Goal: Task Accomplishment & Management: Complete application form

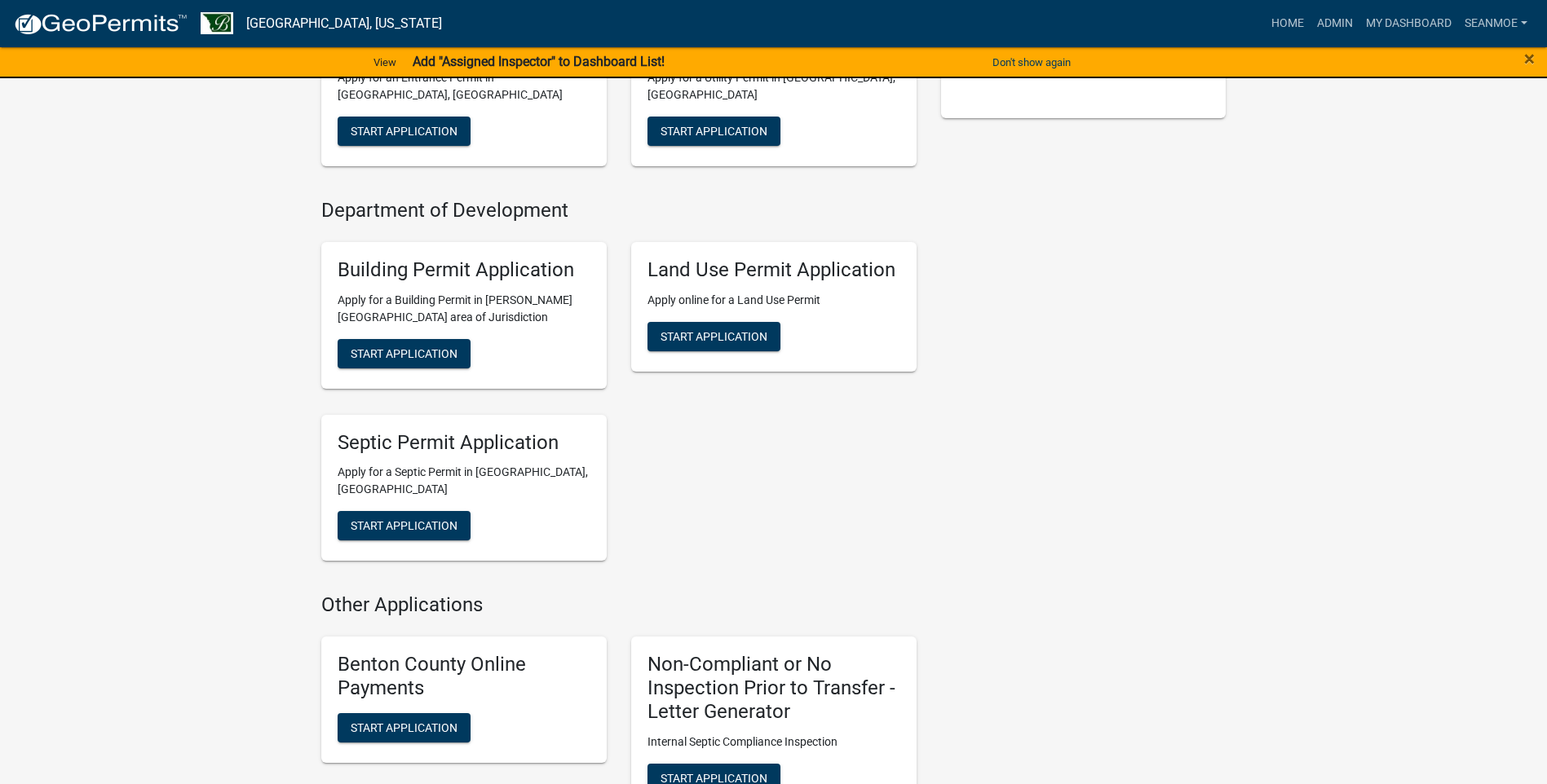
scroll to position [489, 0]
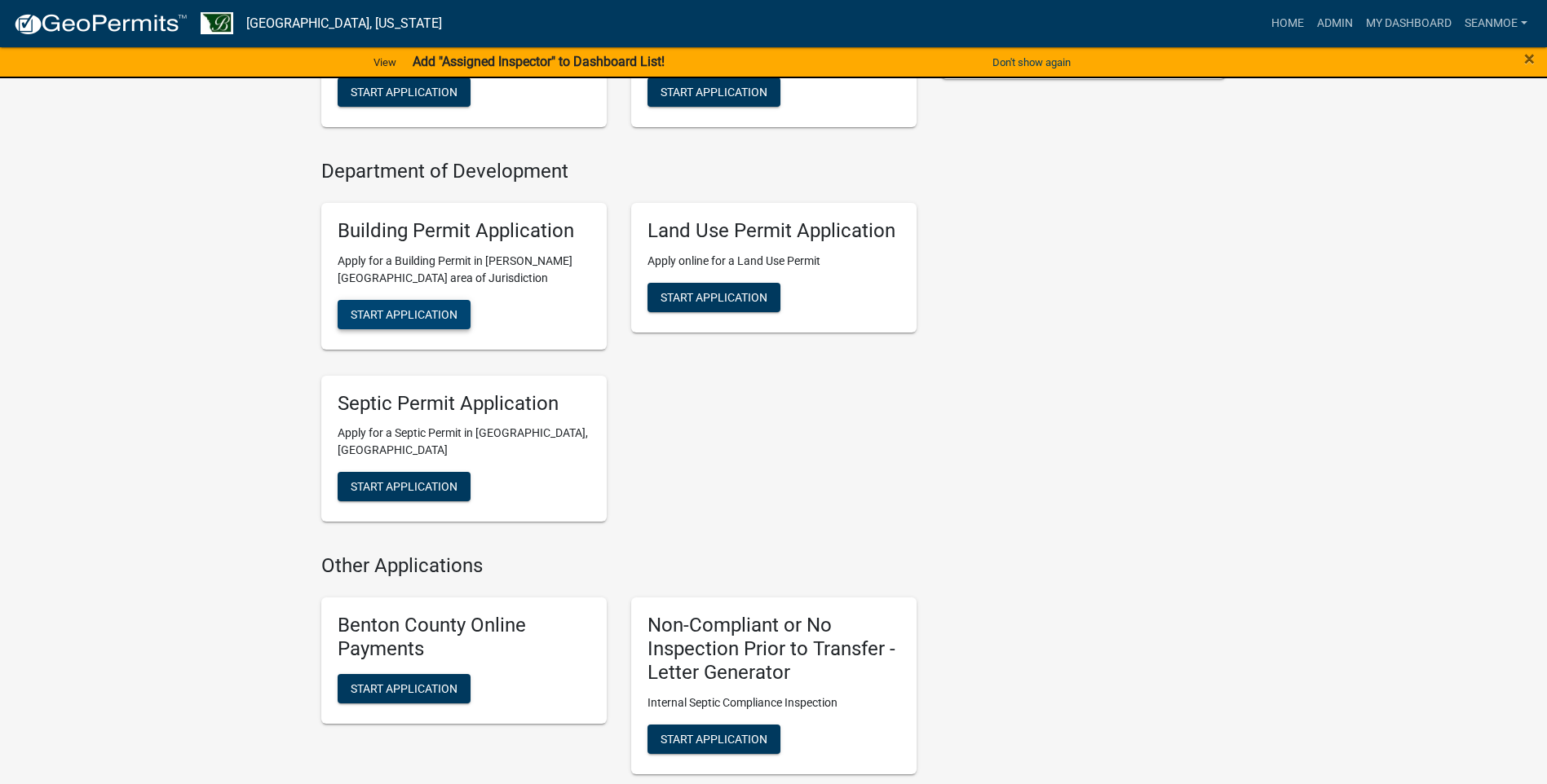
click at [419, 307] on span "Start Application" at bounding box center [404, 313] width 107 height 13
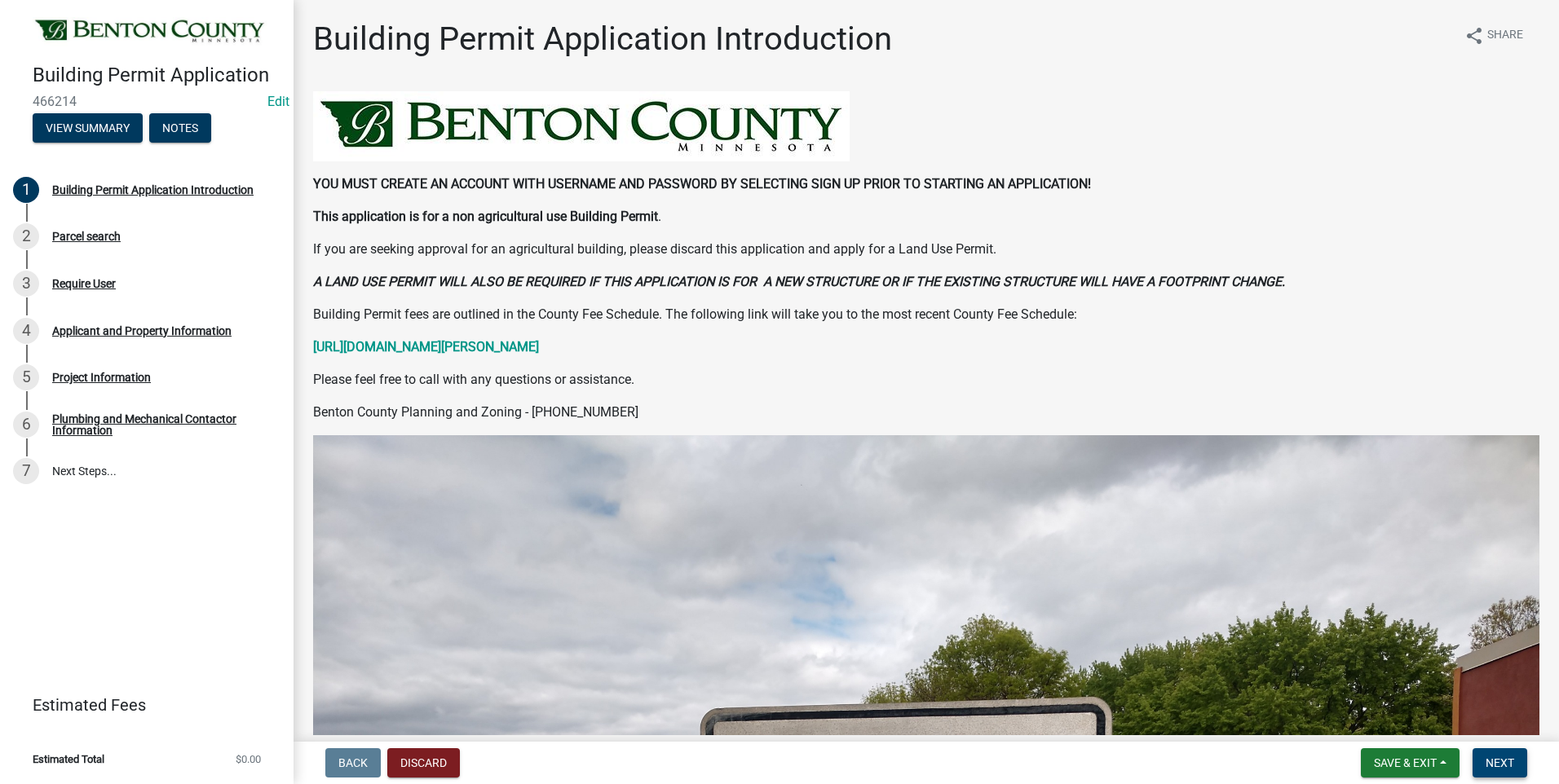
click at [1499, 759] on span "Next" at bounding box center [1499, 763] width 29 height 13
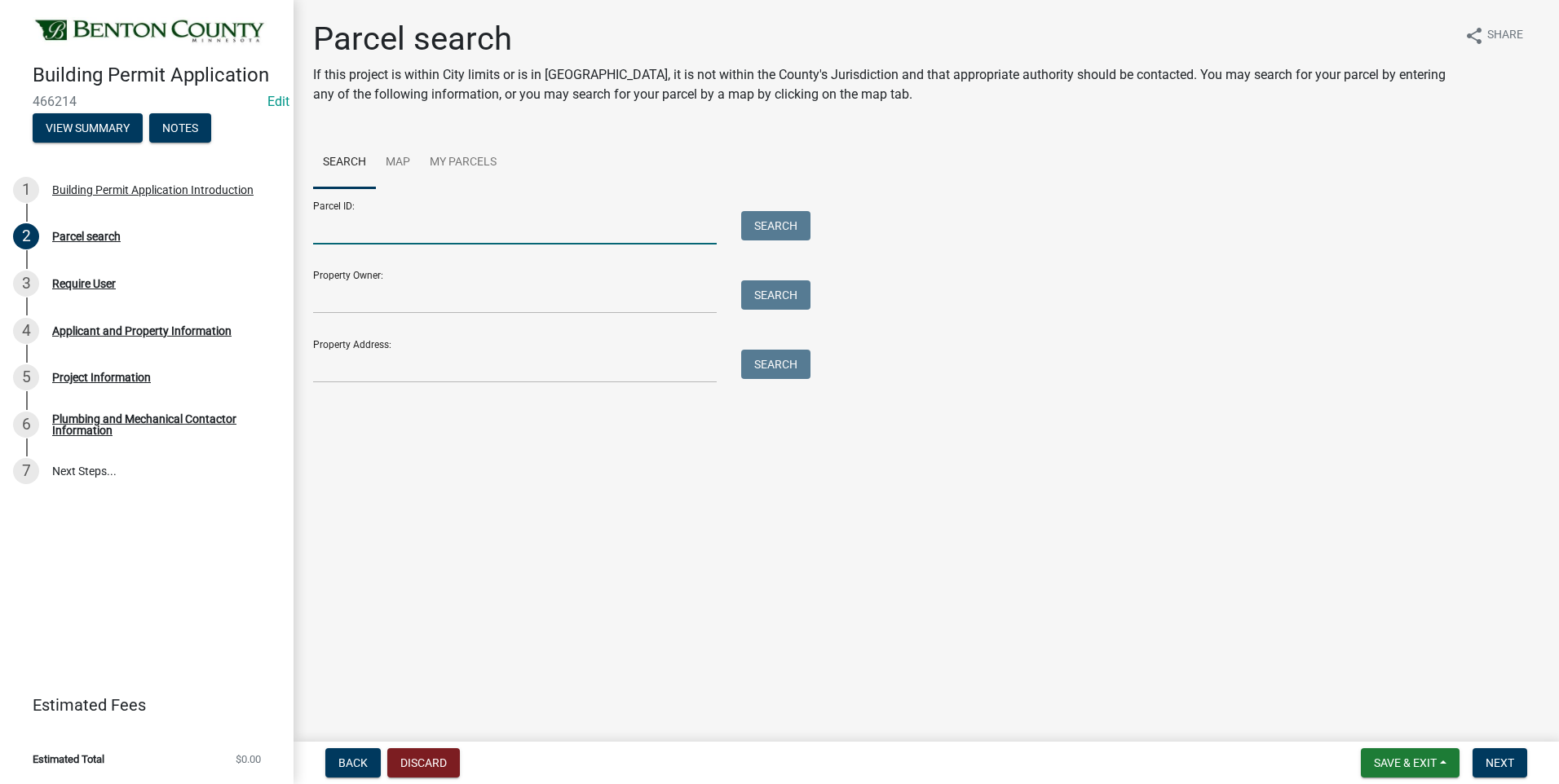
click at [431, 228] on input "Parcel ID:" at bounding box center [515, 228] width 404 height 33
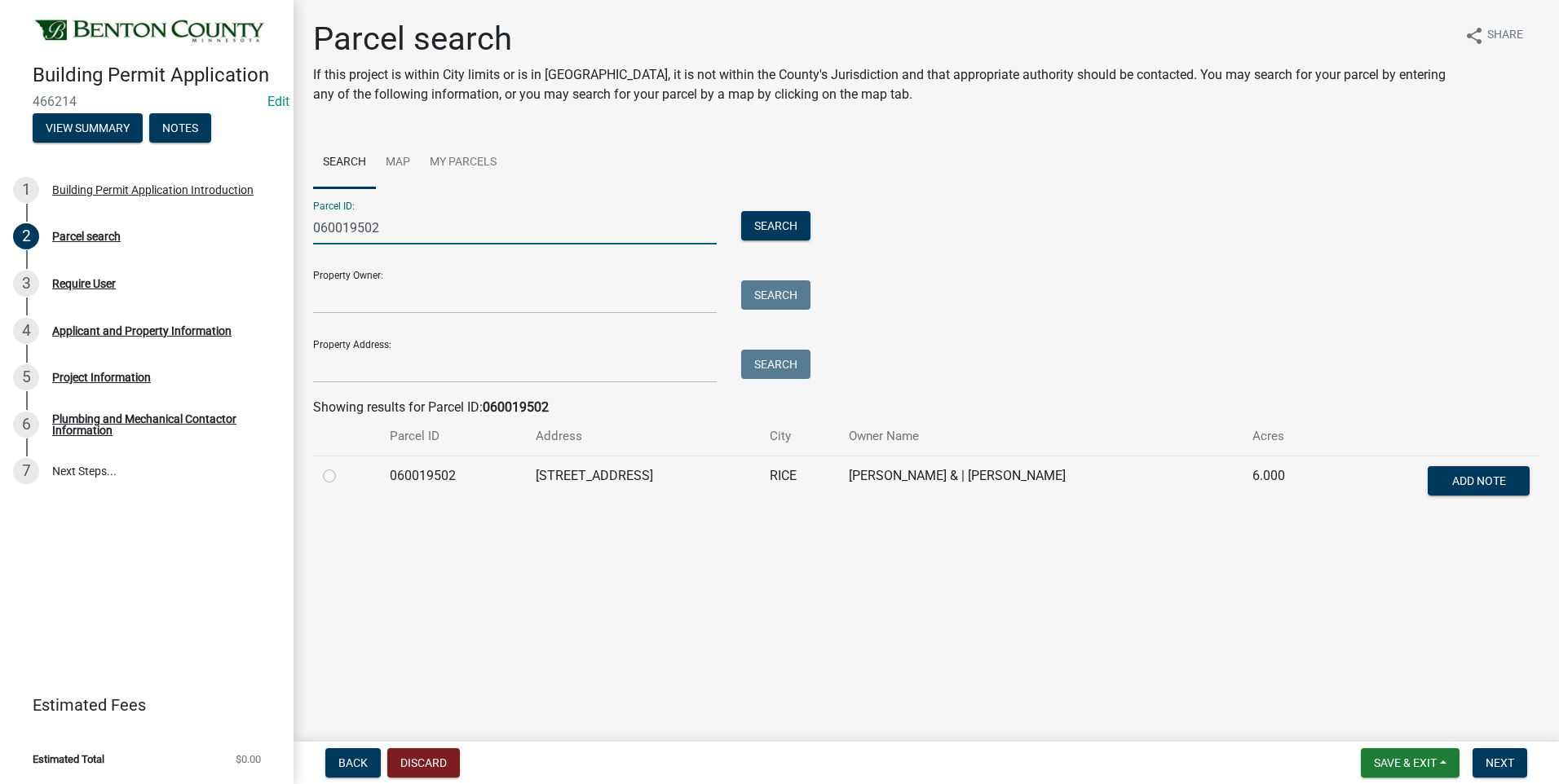
type input "060019502"
click at [342, 466] on label at bounding box center [342, 466] width 0 height 0
click at [342, 477] on input "radio" at bounding box center [347, 471] width 10 height 10
radio input "true"
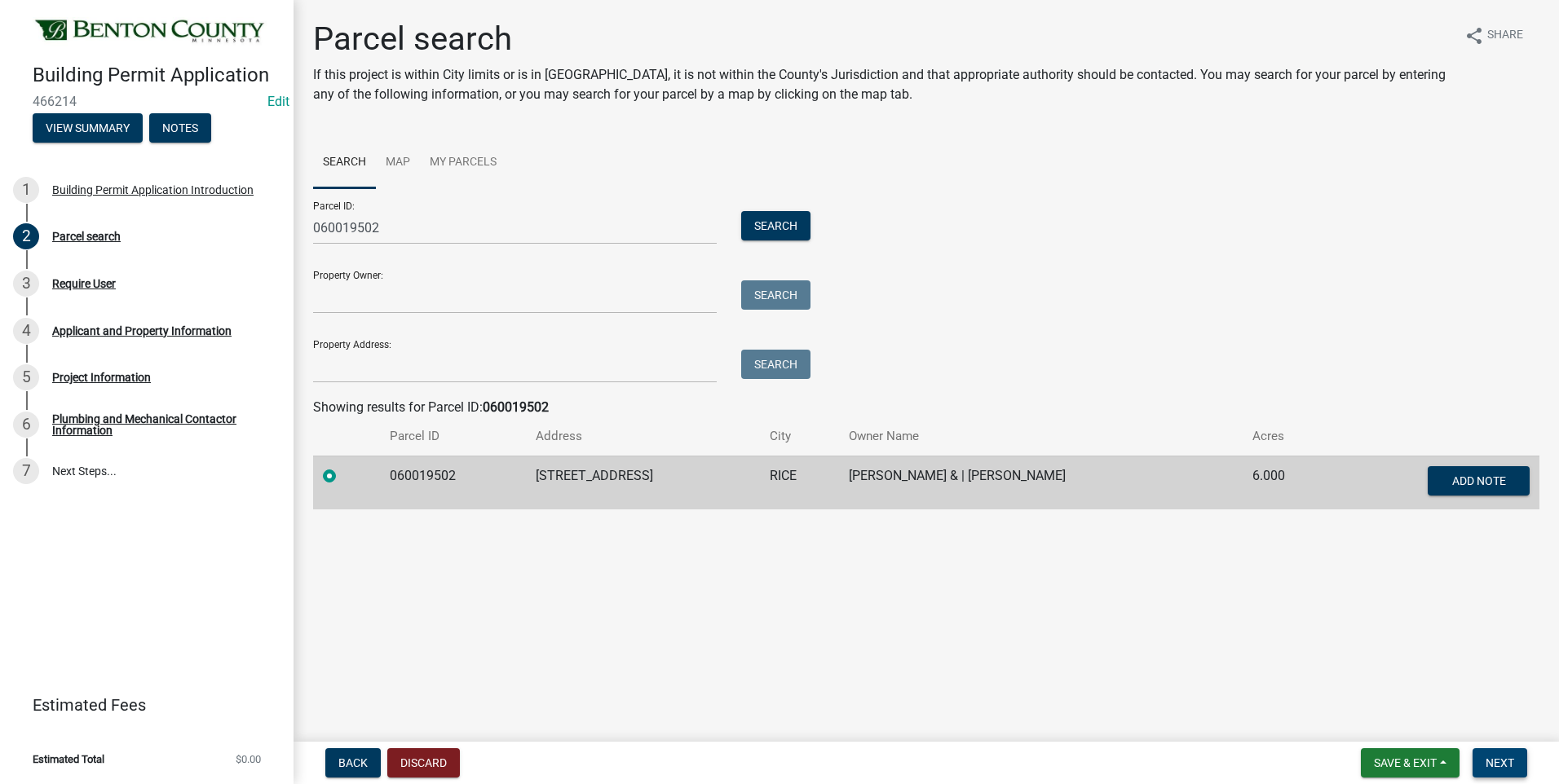
click at [1504, 767] on span "Next" at bounding box center [1499, 763] width 29 height 13
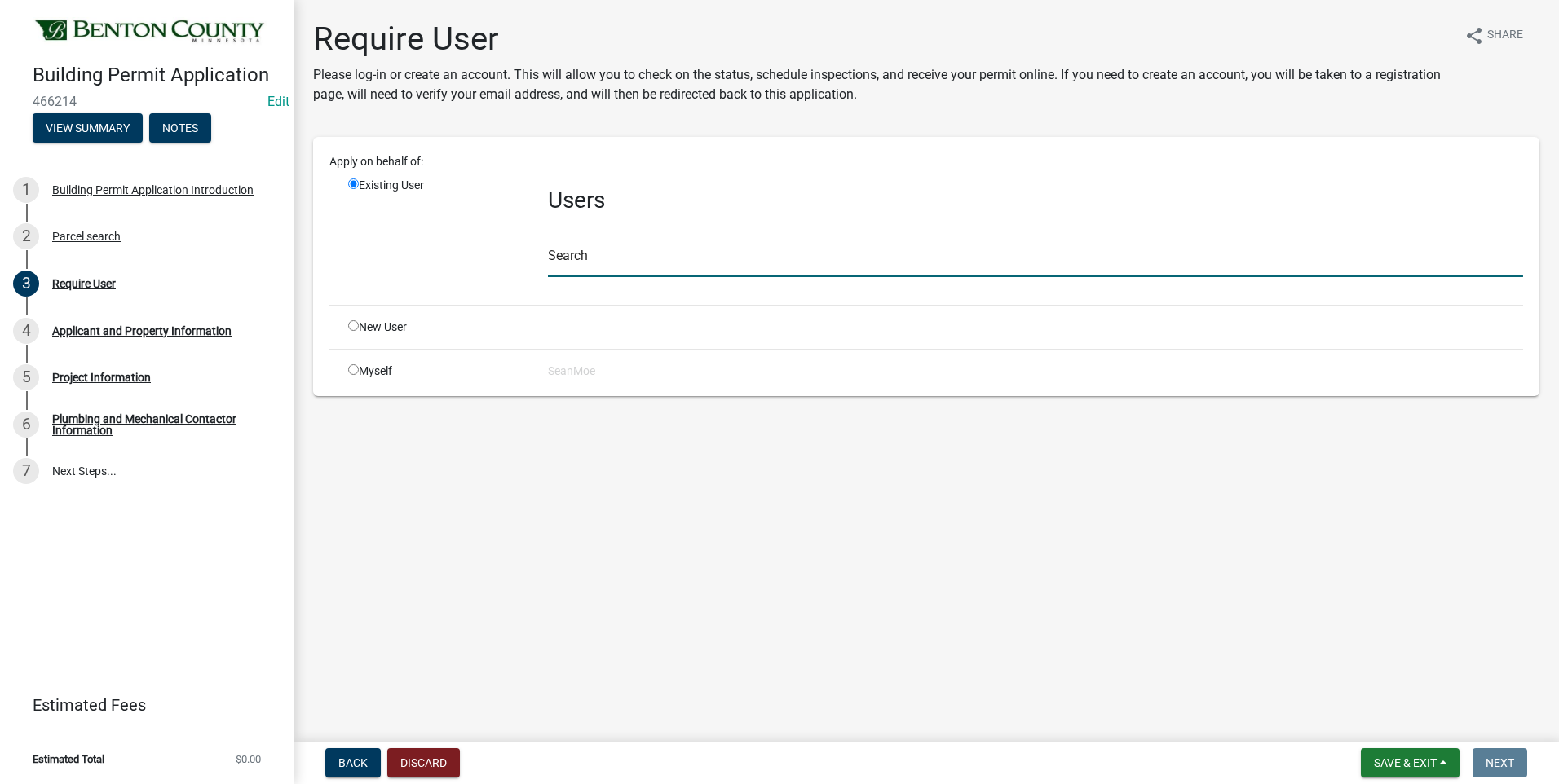
click at [670, 255] on input "text" at bounding box center [1035, 260] width 975 height 33
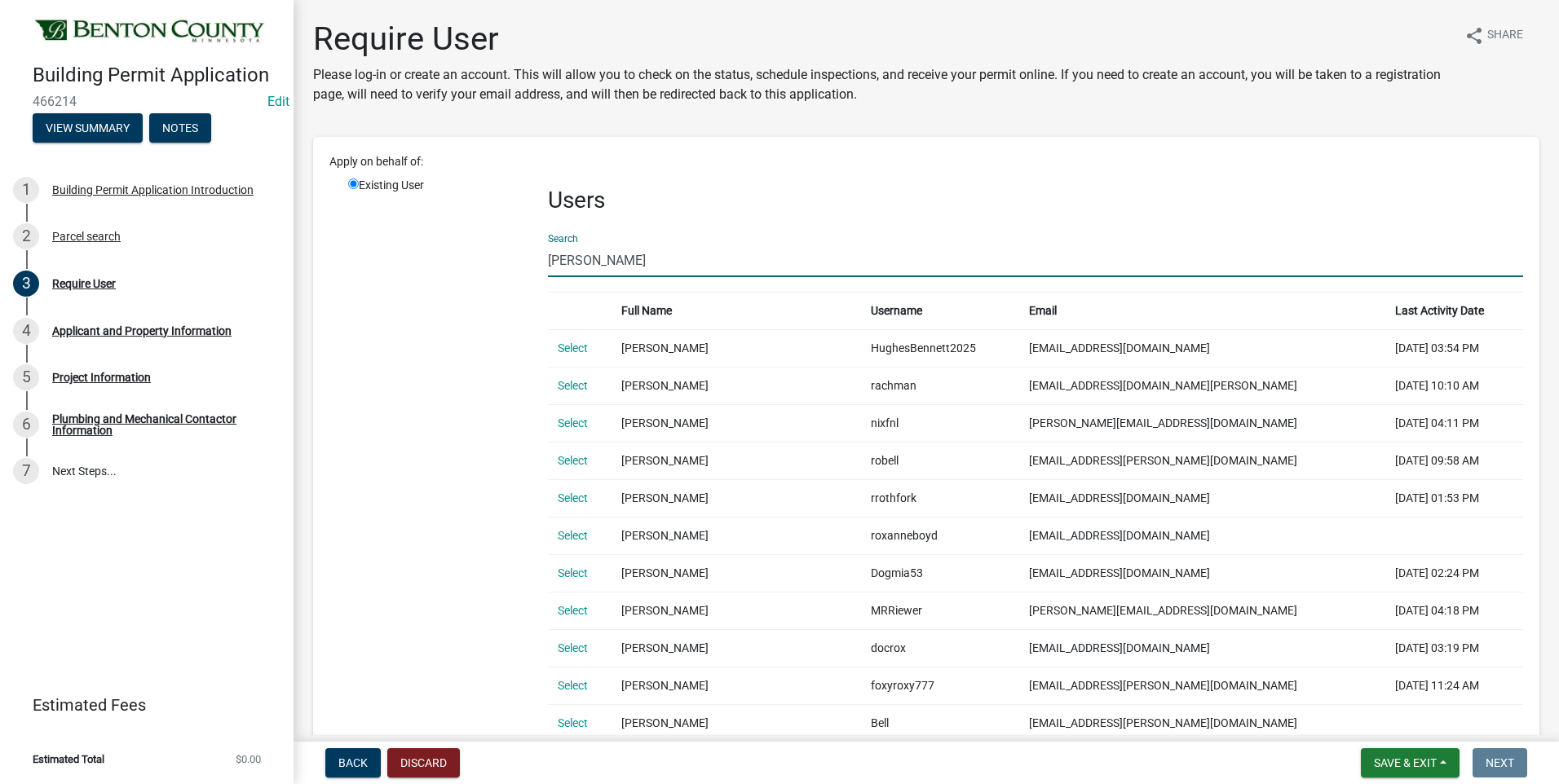
drag, startPoint x: 587, startPoint y: 262, endPoint x: 544, endPoint y: 260, distance: 43.0
click at [544, 260] on div "Users Search Roxanne Full Name Username Email Last Activity Date Select Melissa…" at bounding box center [1035, 503] width 999 height 653
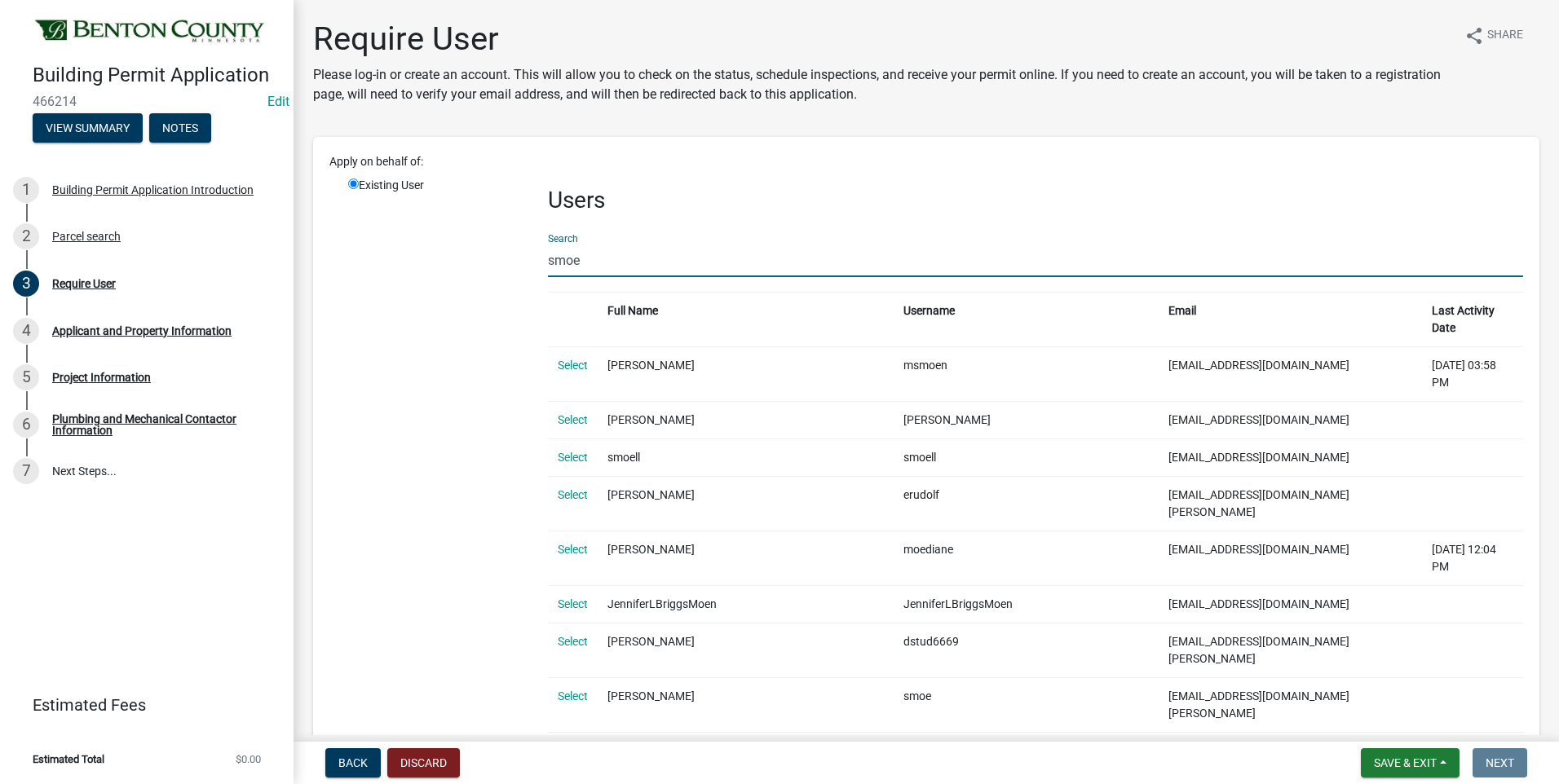
type input "smoe"
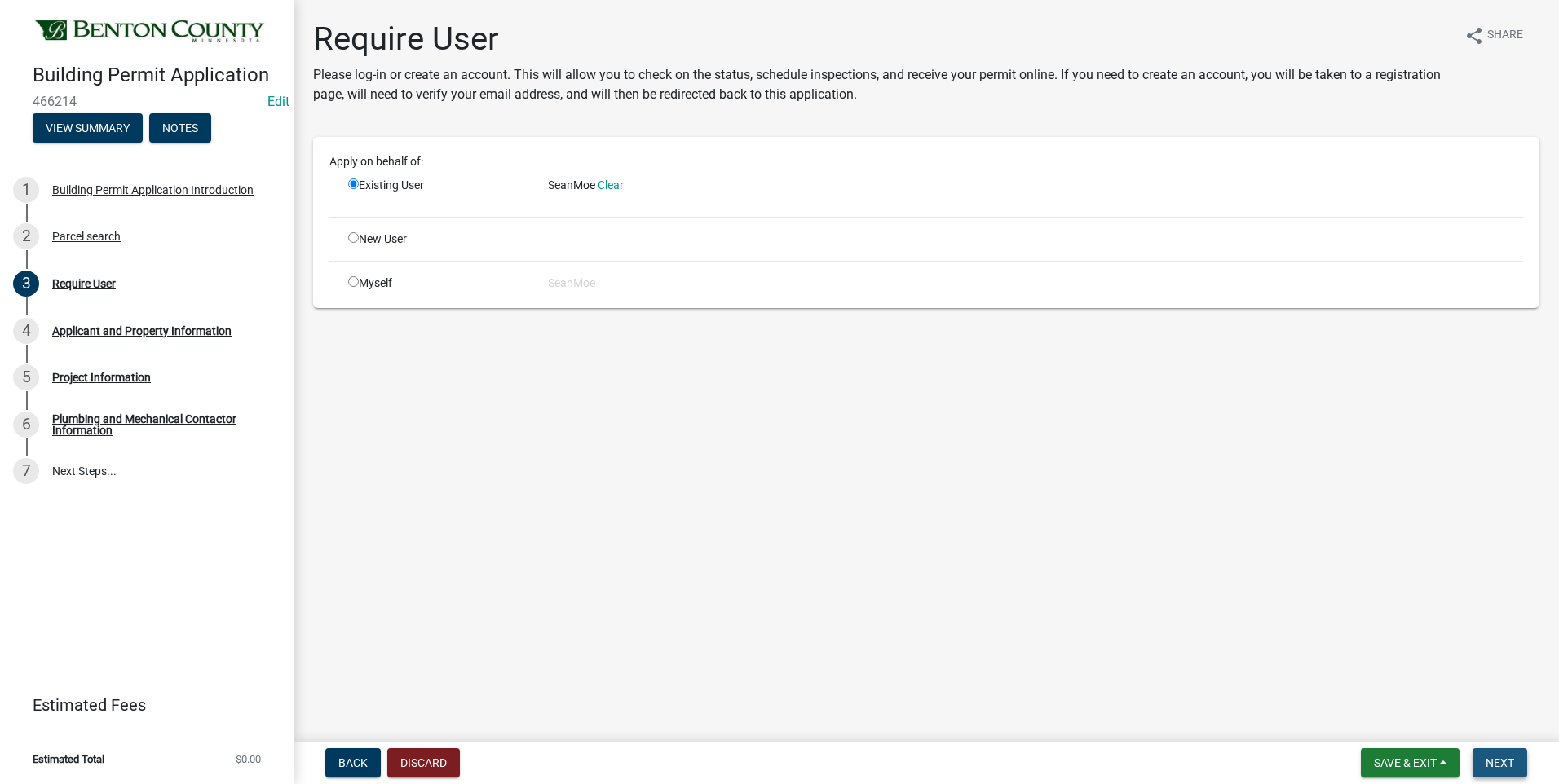
click at [1502, 765] on span "Next" at bounding box center [1499, 763] width 29 height 13
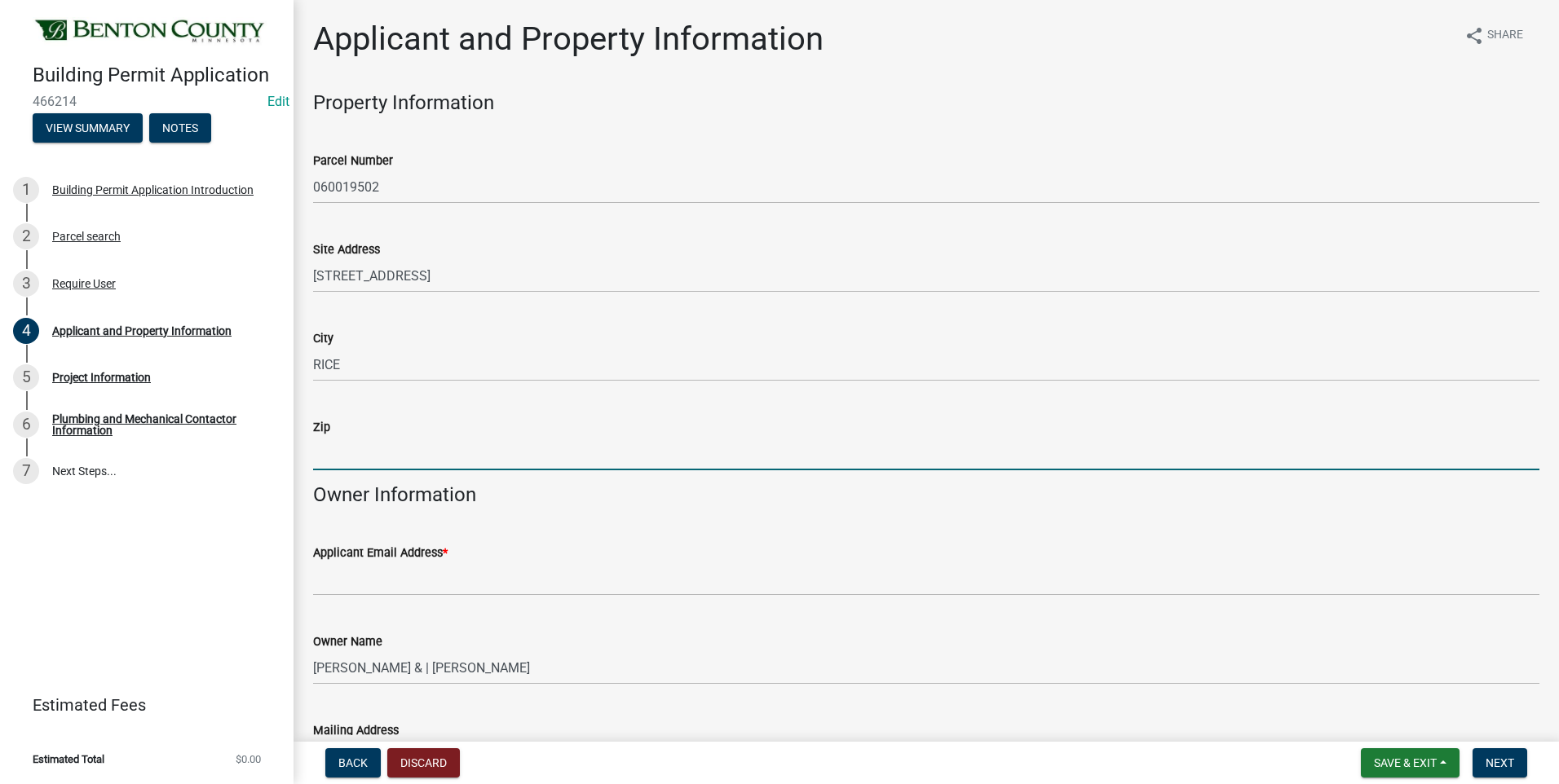
click at [402, 454] on input "Zip" at bounding box center [926, 454] width 1226 height 33
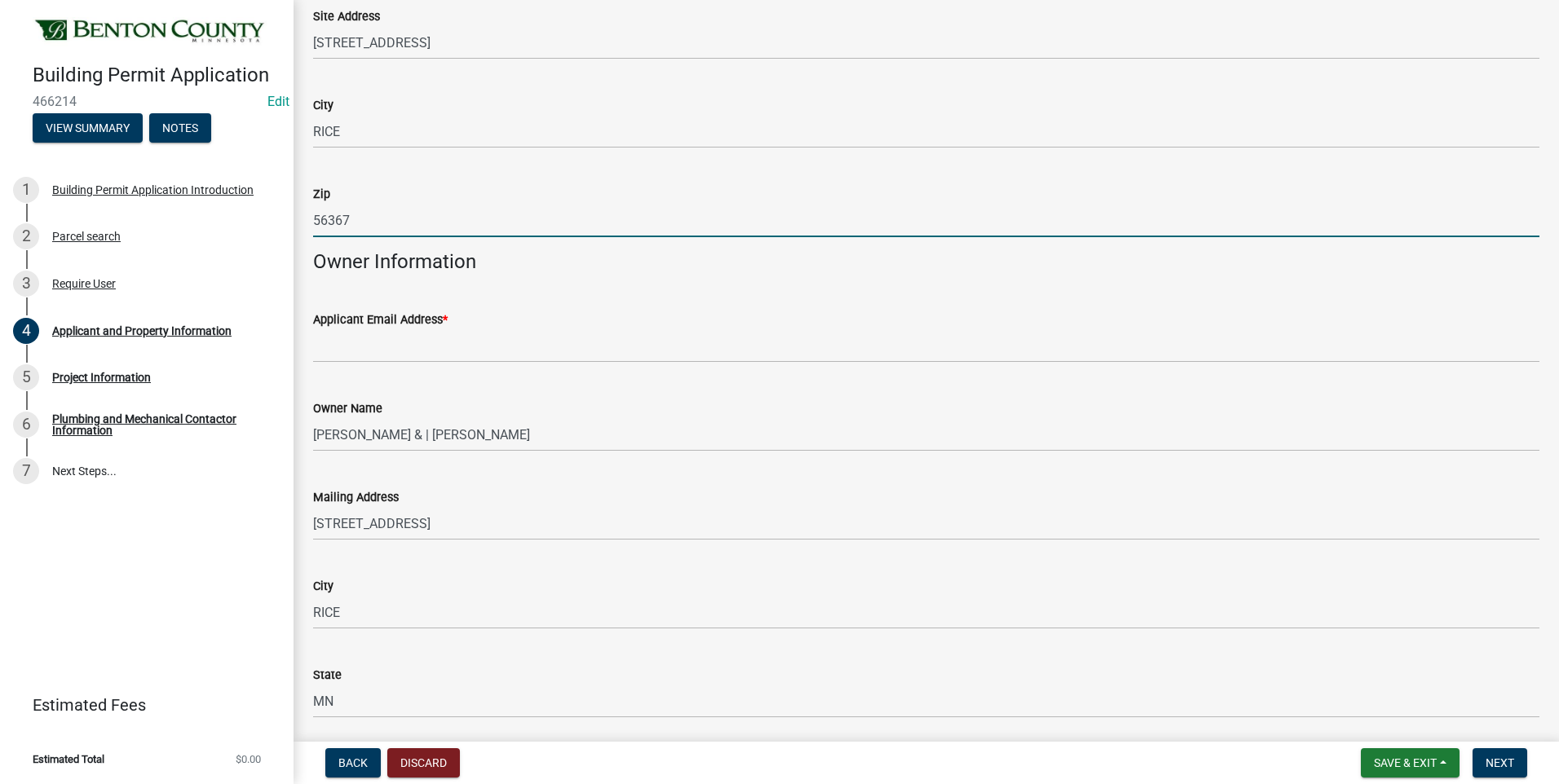
scroll to position [245, 0]
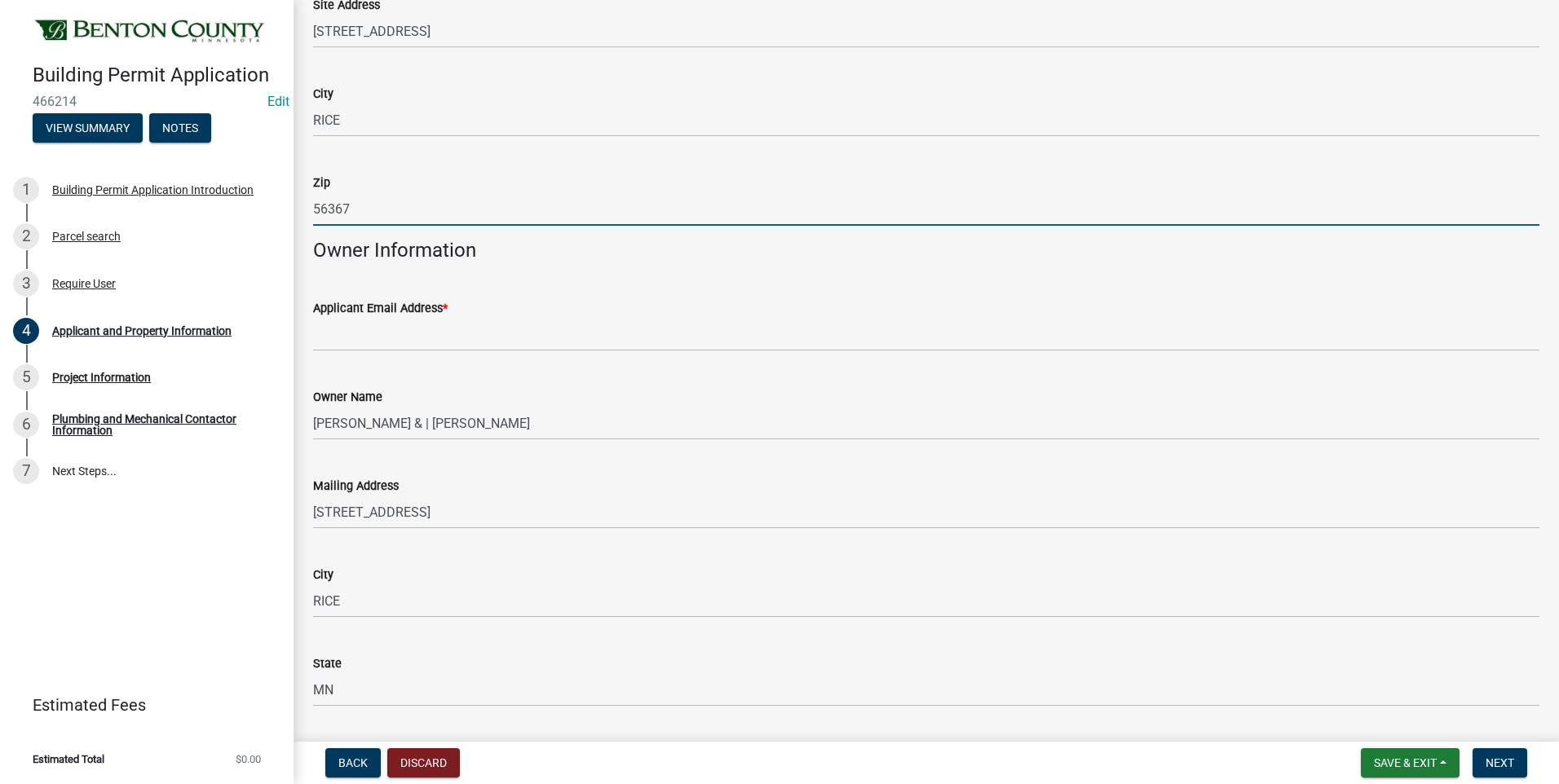
type input "56367"
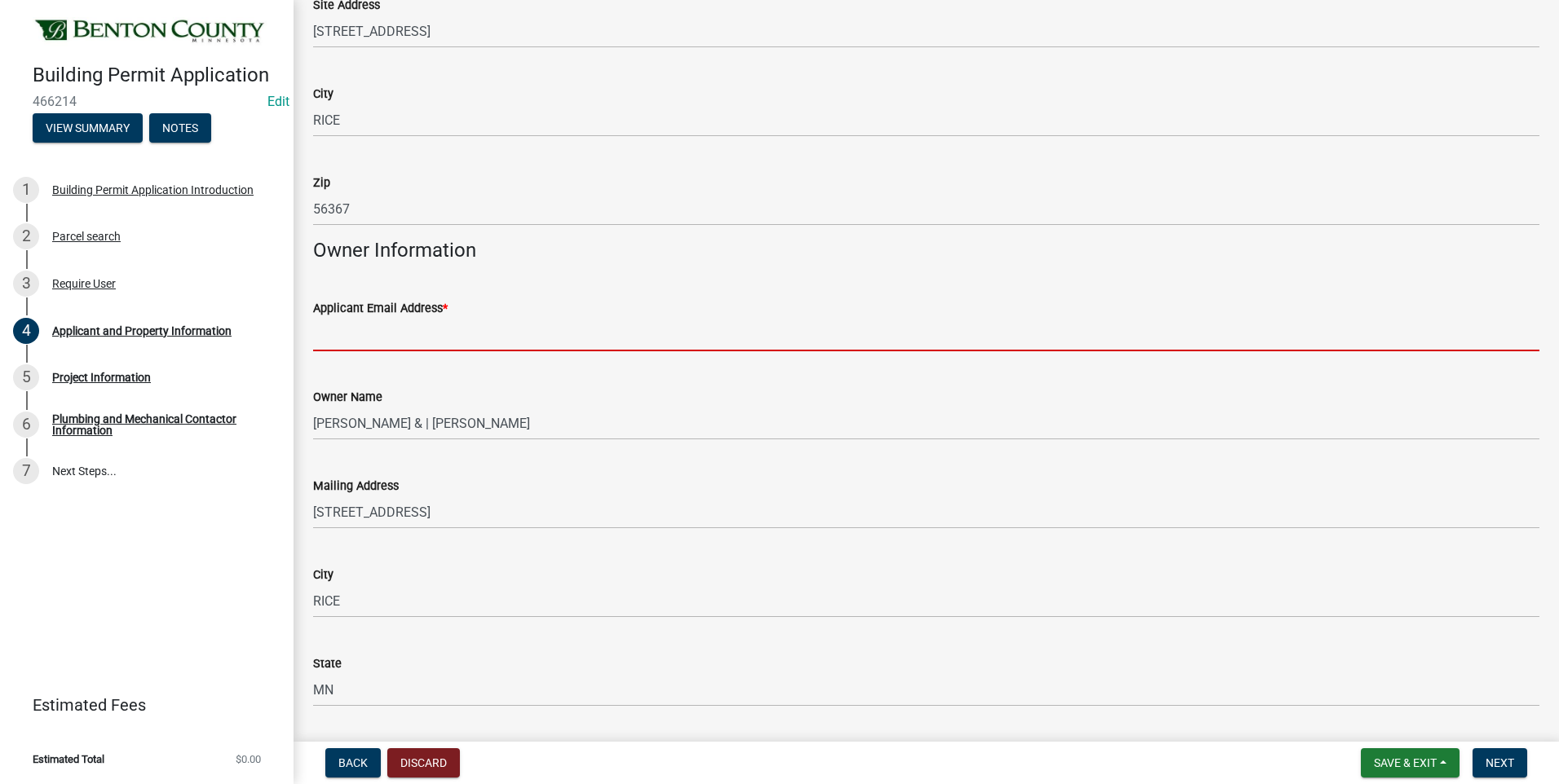
click at [518, 334] on input "Applicant Email Address *" at bounding box center [926, 335] width 1226 height 33
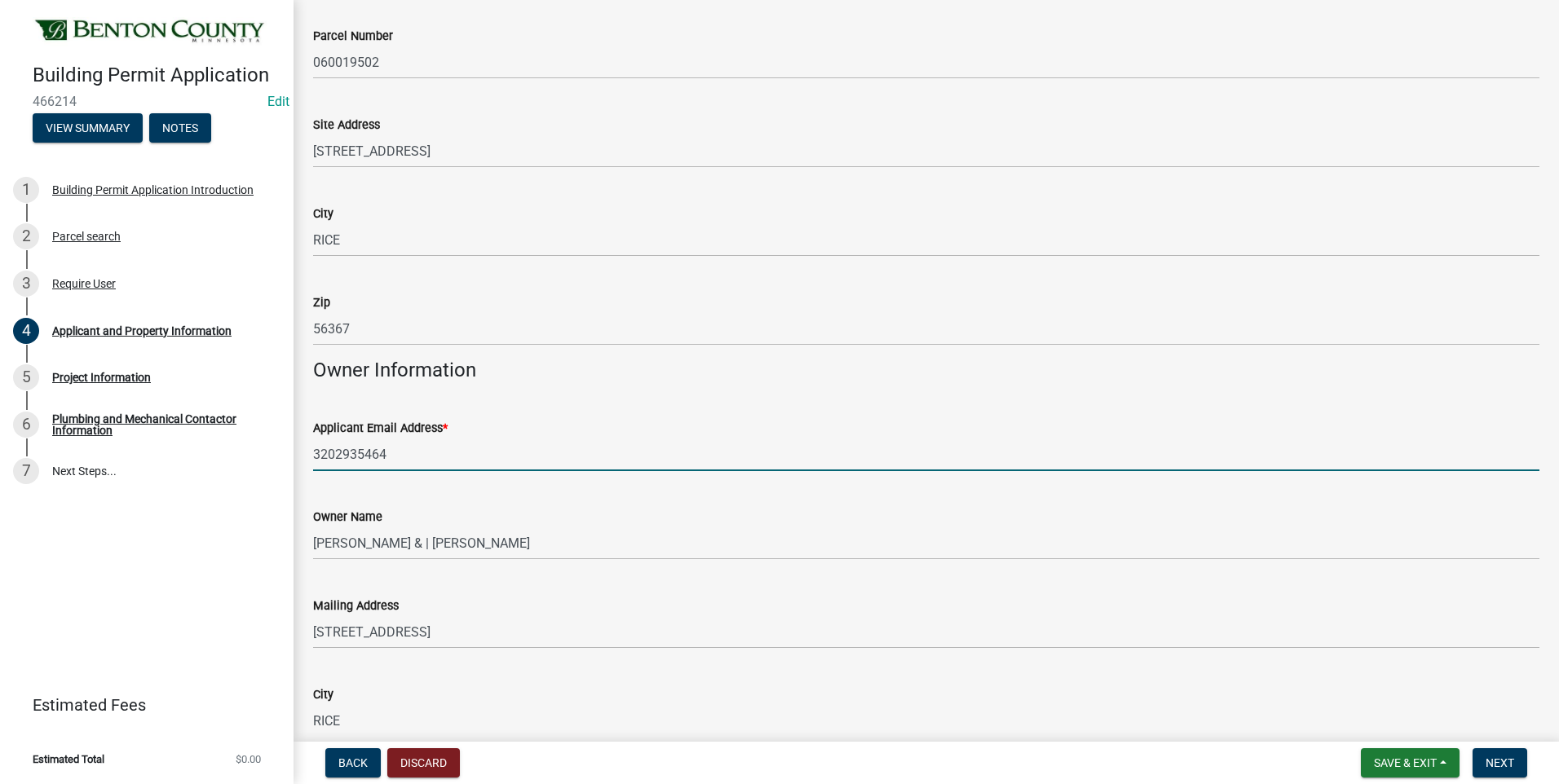
scroll to position [0, 0]
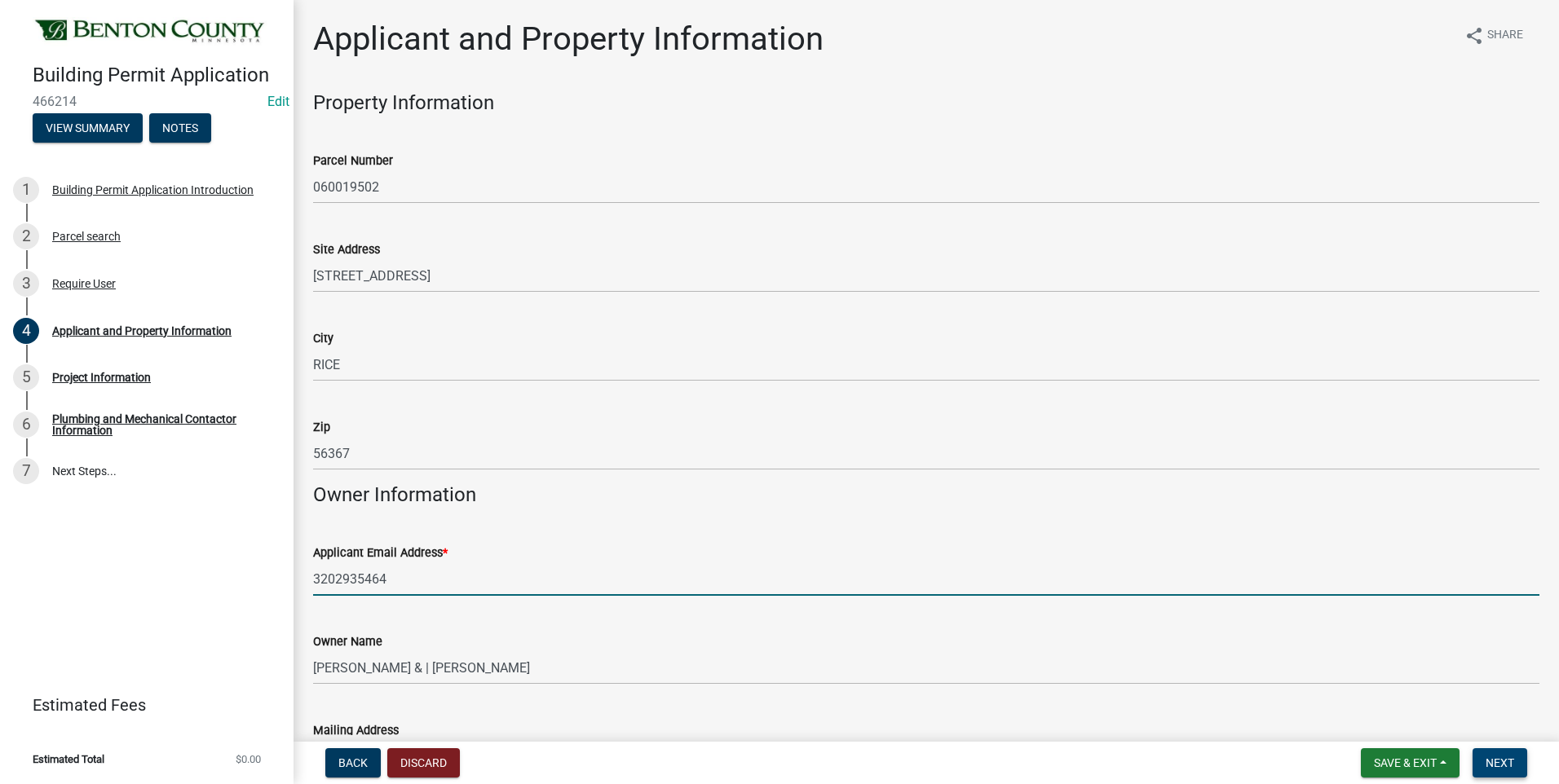
click at [1506, 764] on span "Next" at bounding box center [1499, 763] width 29 height 13
drag, startPoint x: 393, startPoint y: 578, endPoint x: 313, endPoint y: 572, distance: 80.2
click at [313, 572] on div "Applicant Email Address * 3202935464 Invalid email address" at bounding box center [926, 567] width 1250 height 96
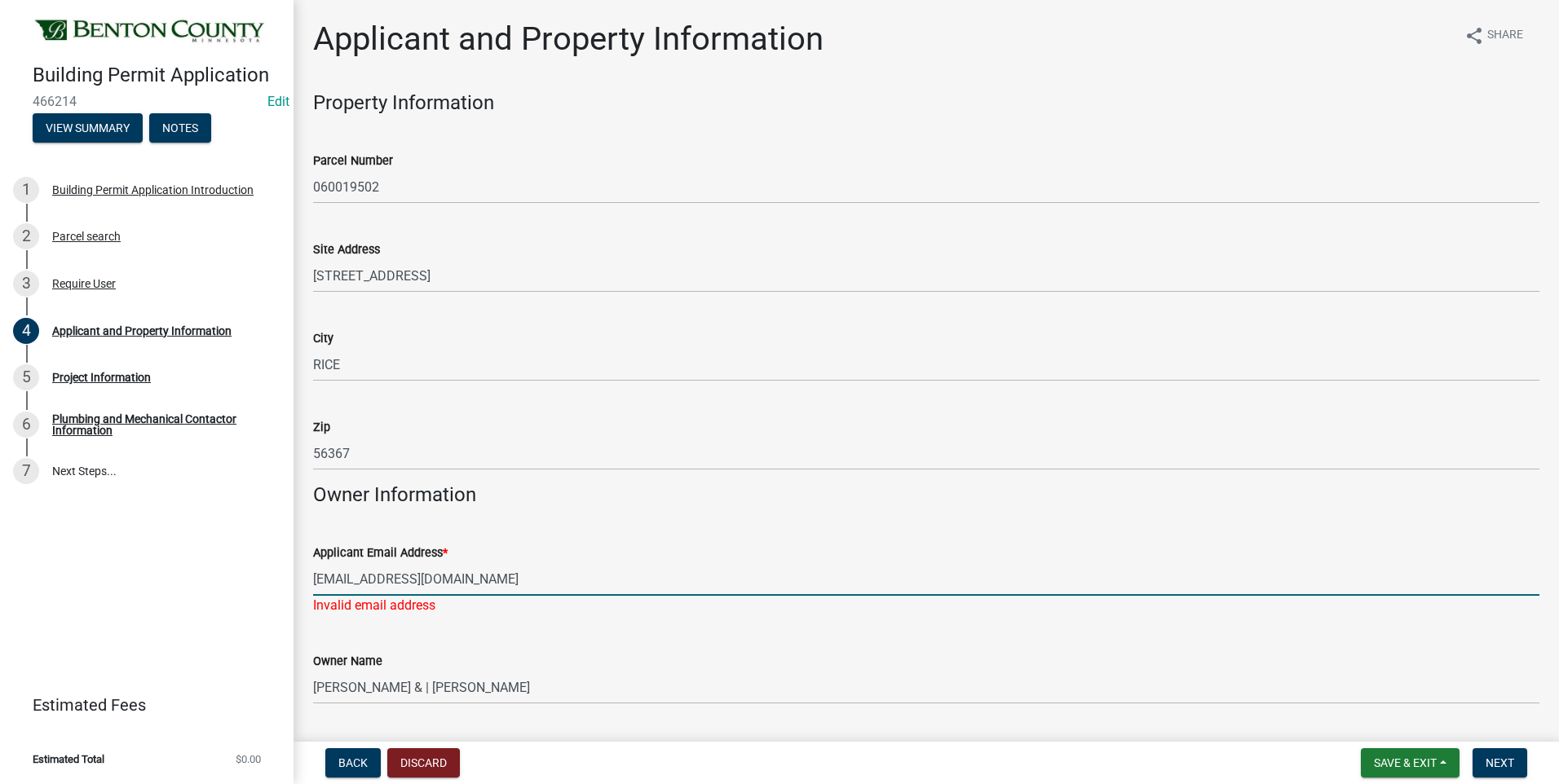
type input "daveblommel@hotmail.com"
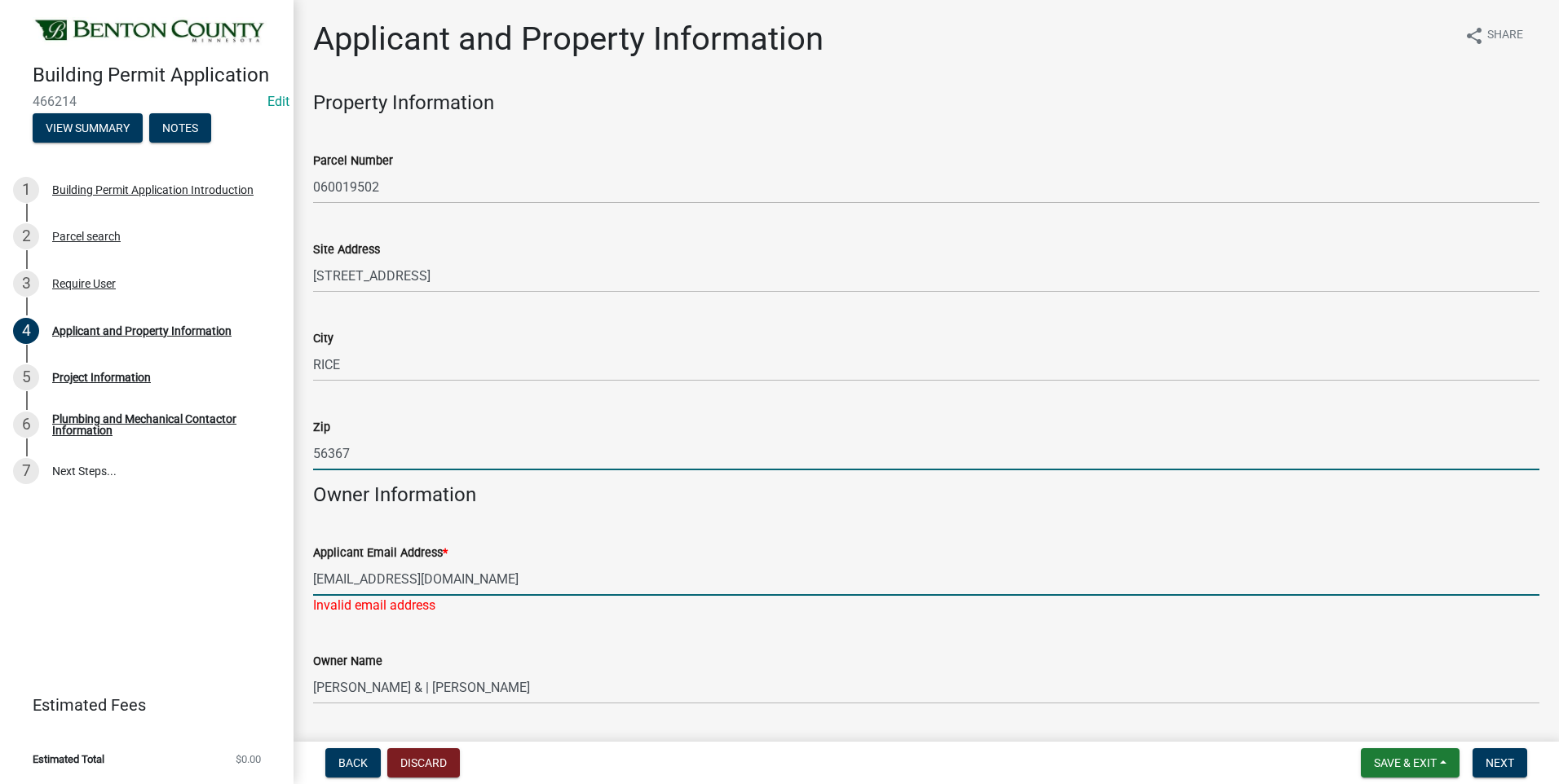
click at [392, 456] on input "56367" at bounding box center [926, 454] width 1226 height 33
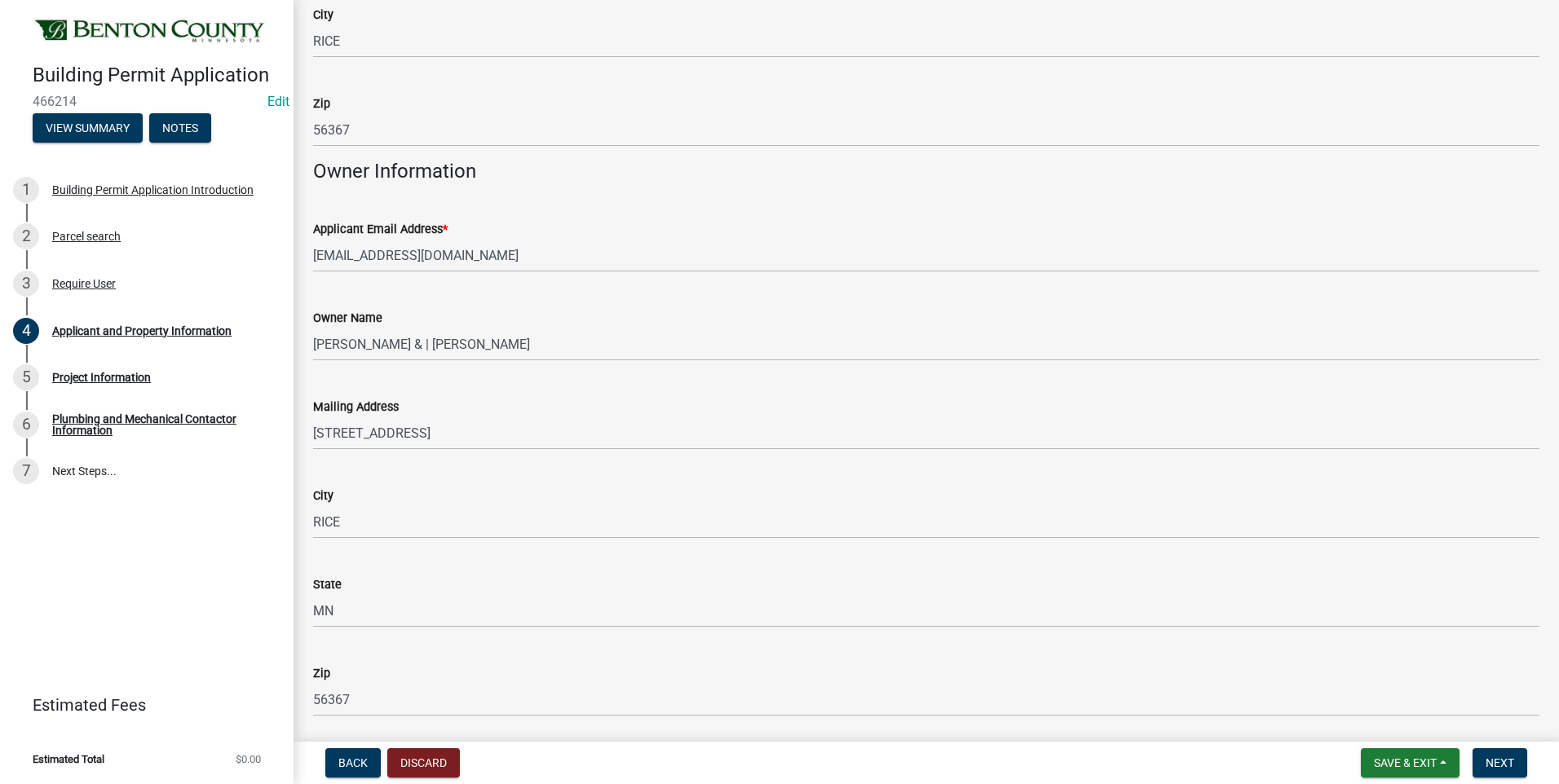
scroll to position [326, 0]
click at [1496, 765] on span "Next" at bounding box center [1499, 763] width 29 height 13
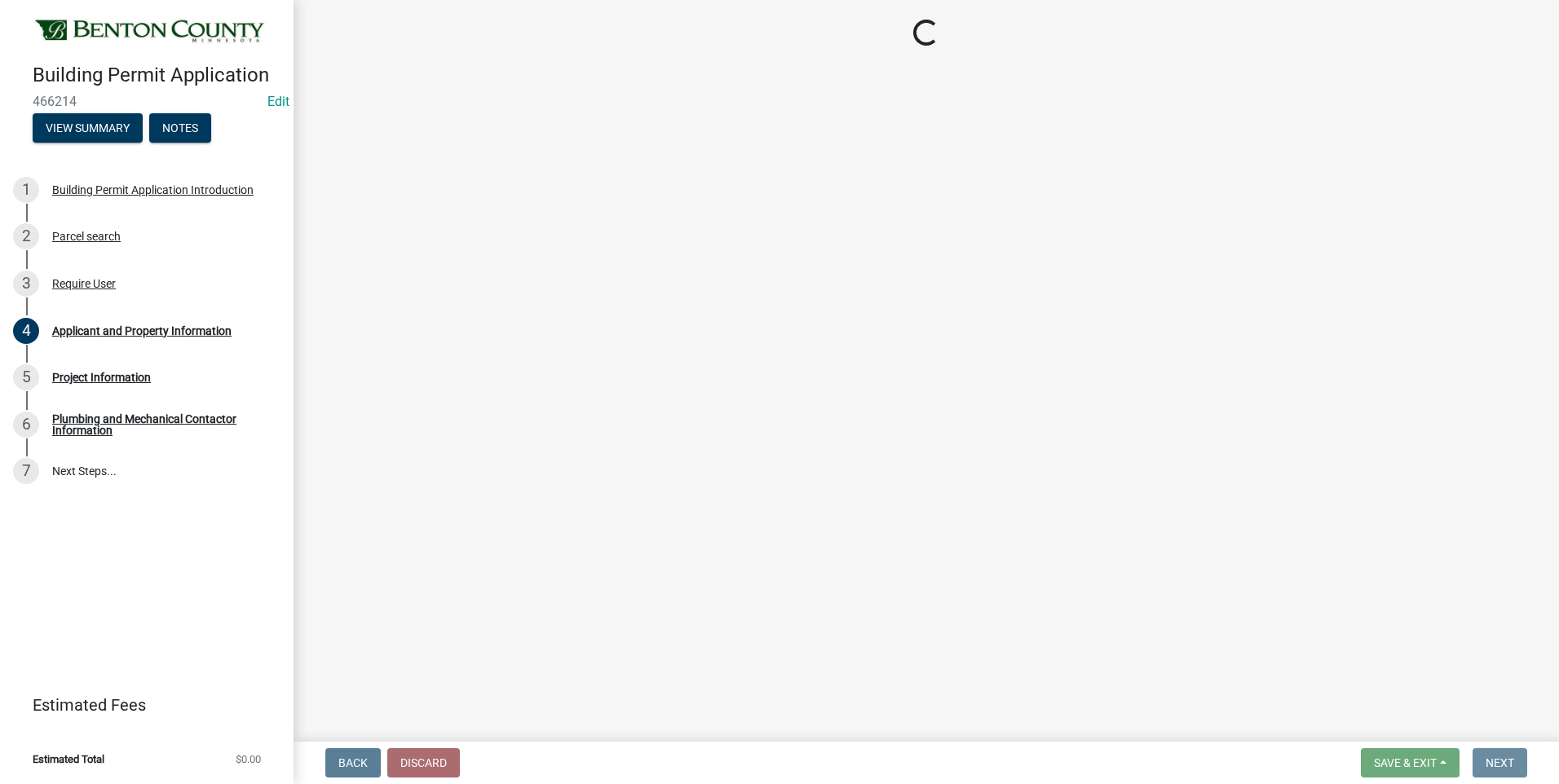
scroll to position [0, 0]
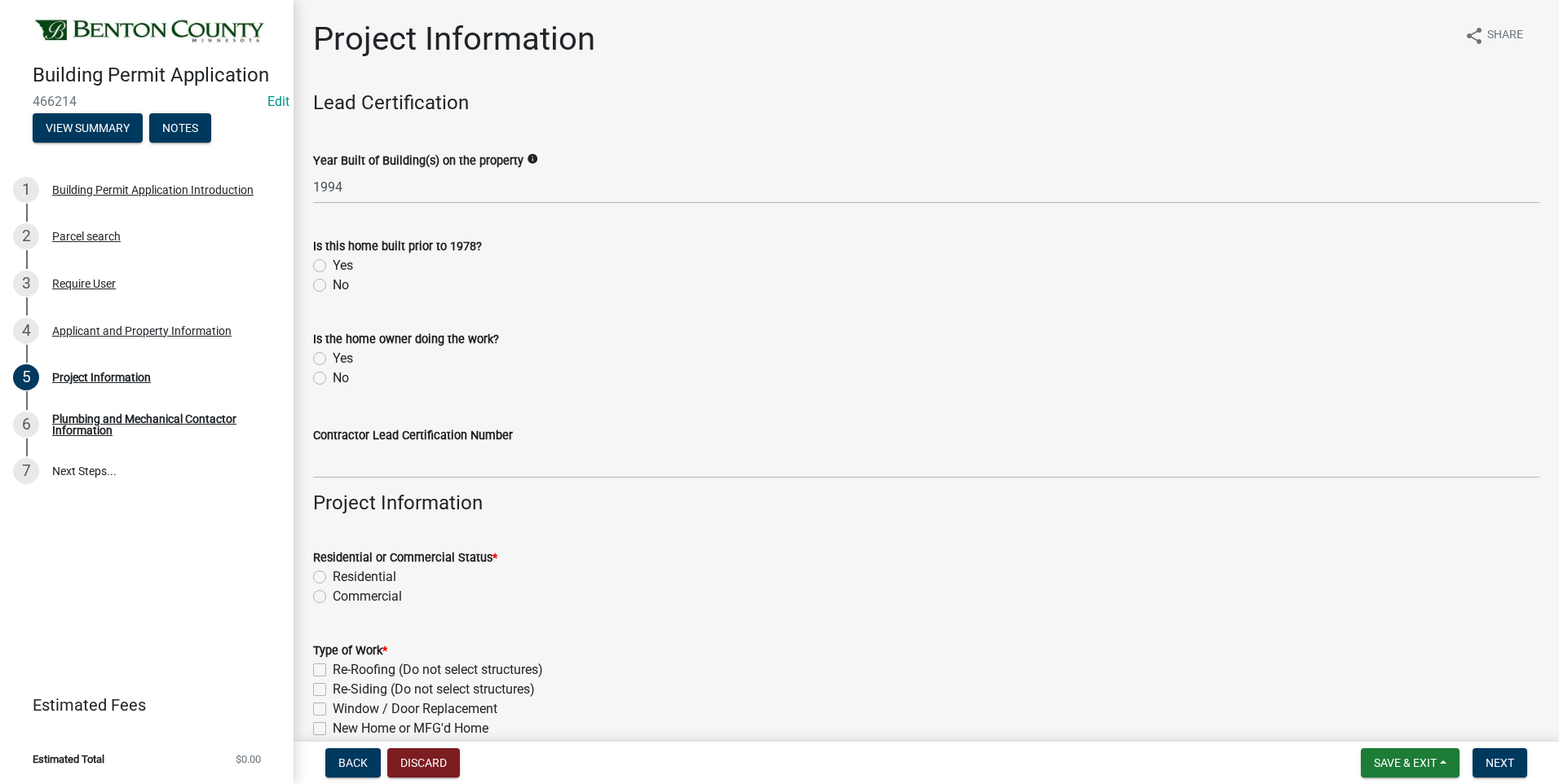
click at [333, 284] on label "No" at bounding box center [341, 285] width 17 height 20
click at [333, 284] on input "No" at bounding box center [338, 280] width 10 height 10
radio input "true"
click at [333, 379] on label "No" at bounding box center [341, 378] width 17 height 20
click at [333, 379] on input "No" at bounding box center [338, 373] width 10 height 10
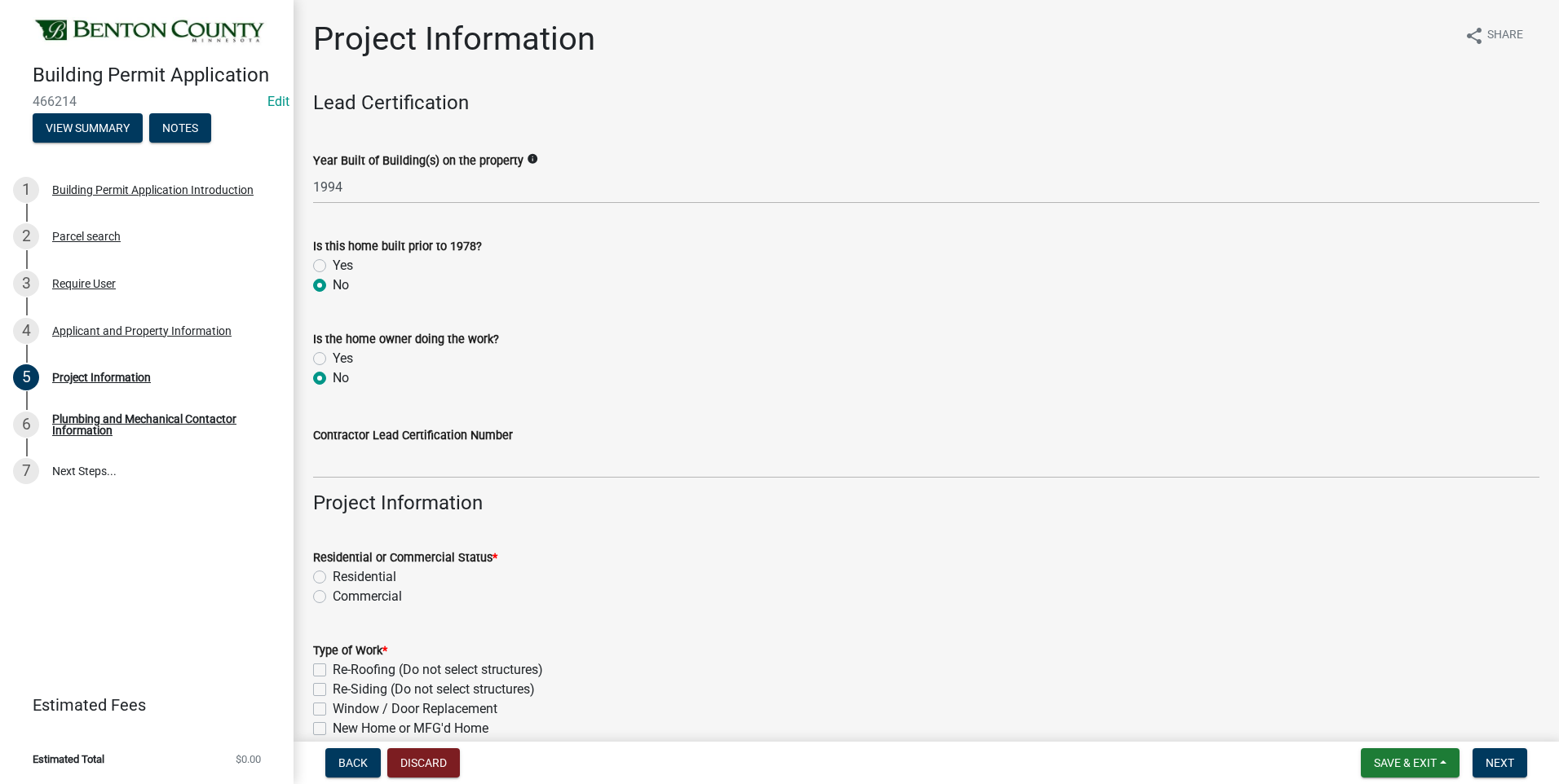
radio input "true"
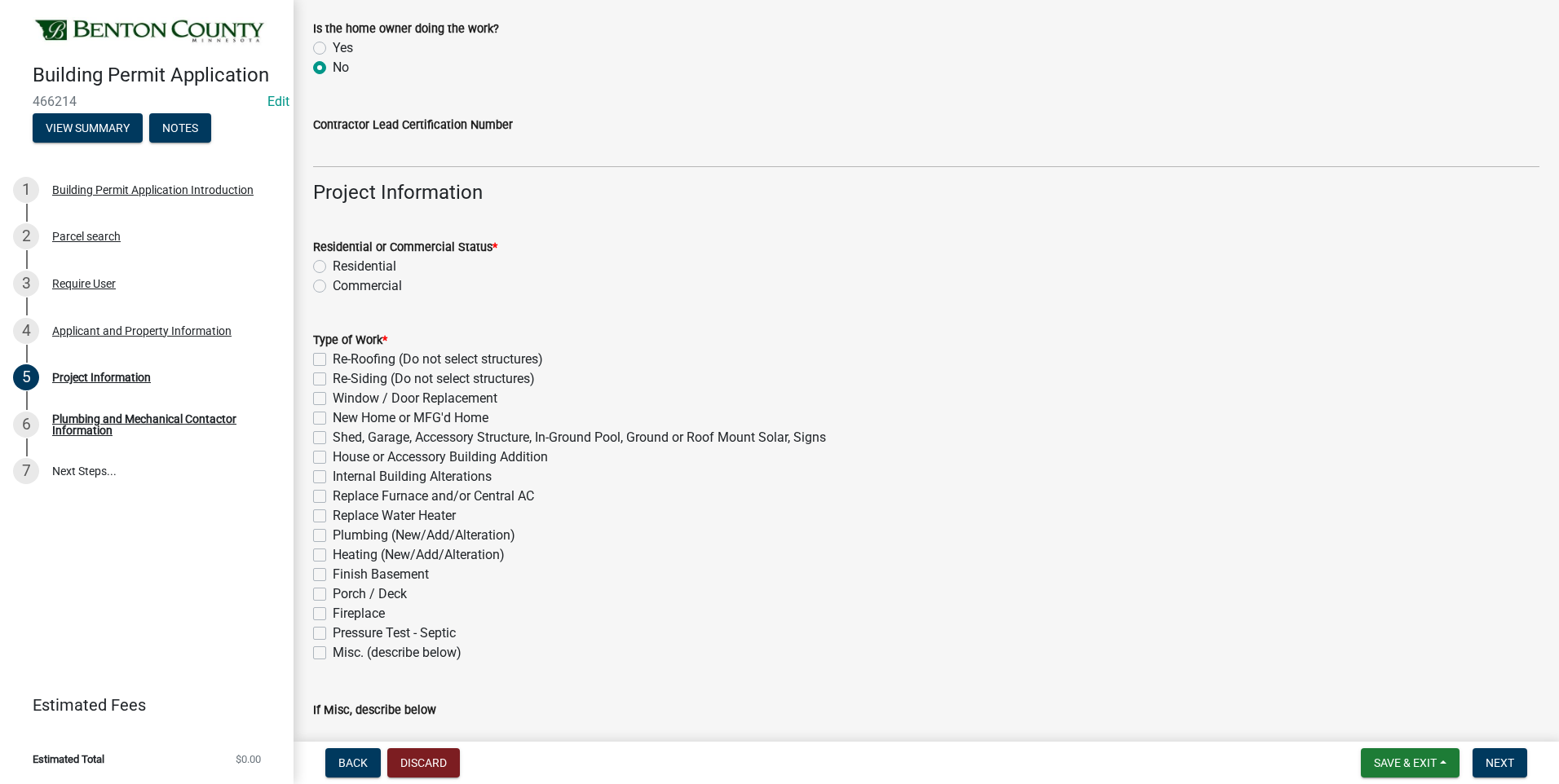
scroll to position [326, 0]
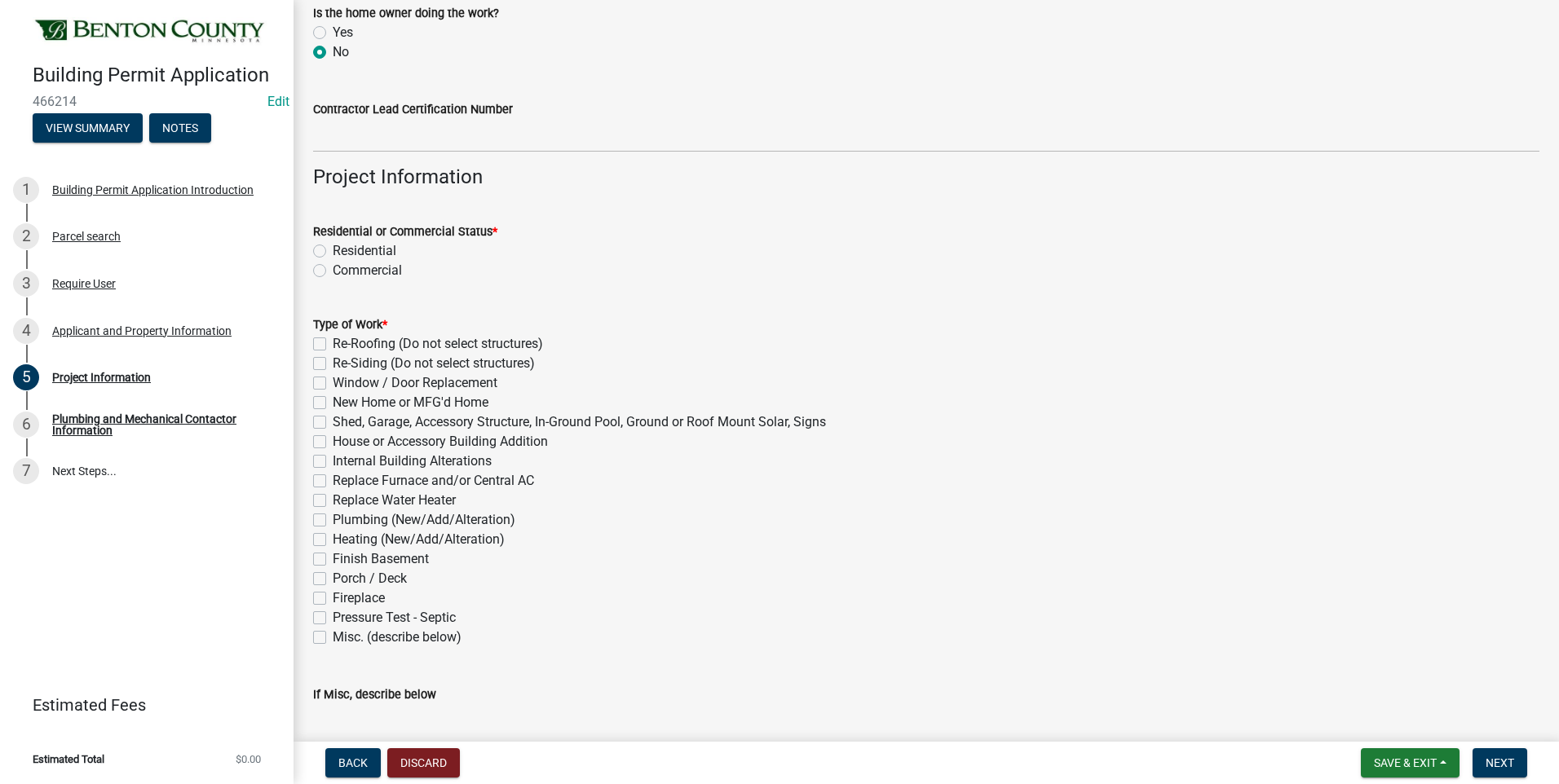
click at [333, 249] on label "Residential" at bounding box center [365, 250] width 63 height 20
click at [333, 249] on input "Residential" at bounding box center [338, 246] width 10 height 10
radio input "true"
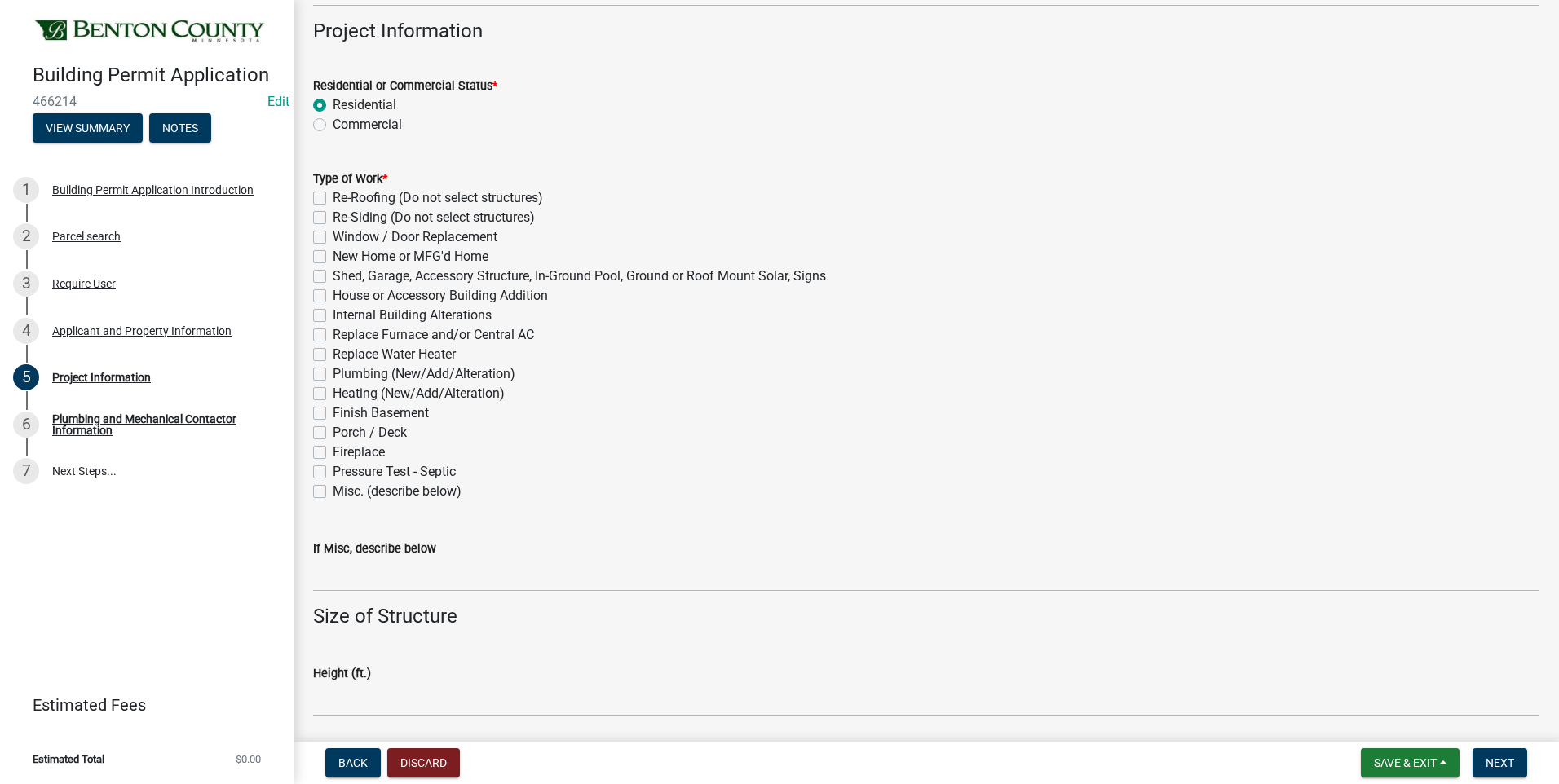
scroll to position [489, 0]
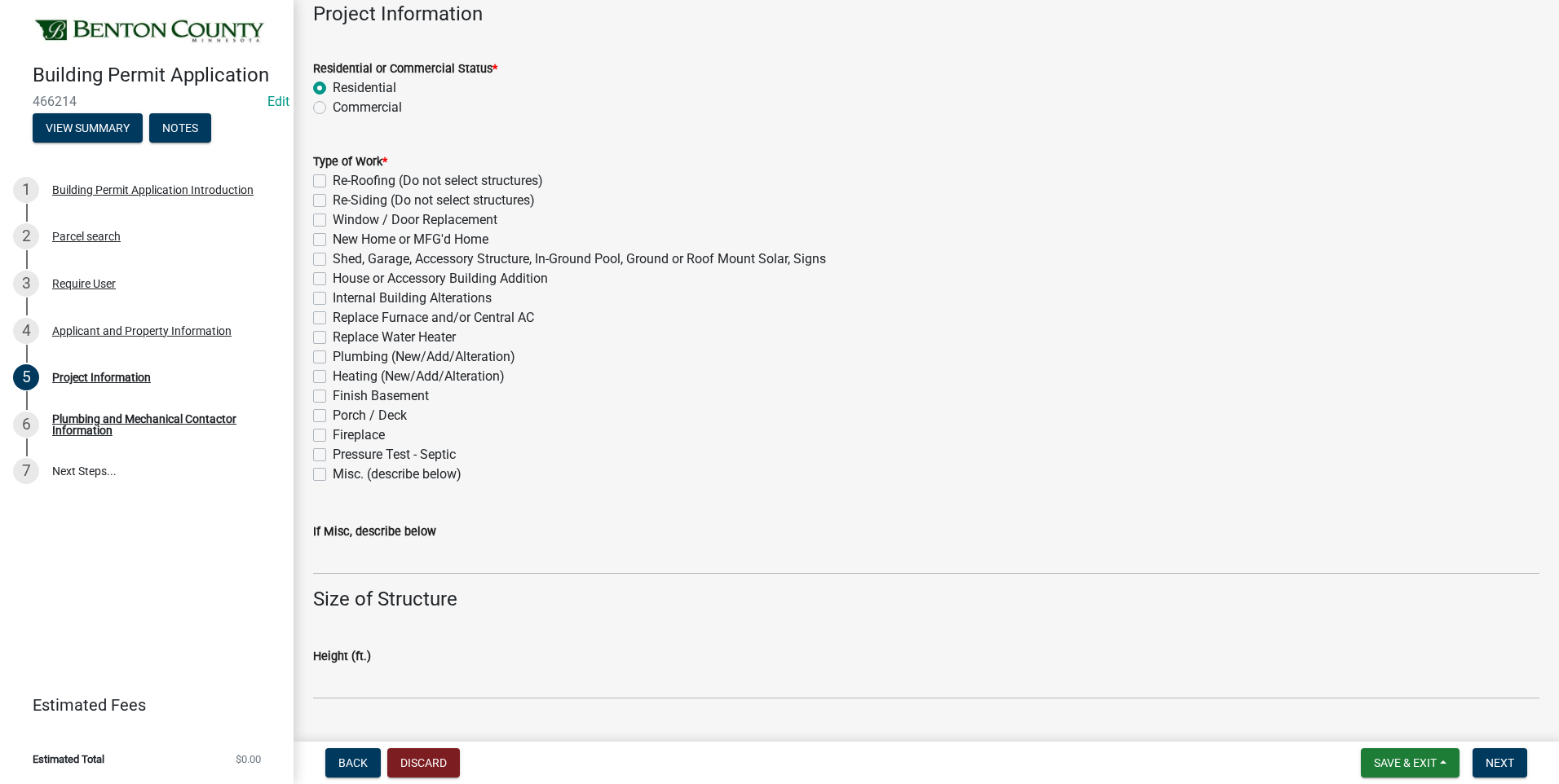
click at [333, 454] on label "Pressure Test - Septic" at bounding box center [394, 455] width 123 height 20
click at [333, 454] on input "Pressure Test - Septic" at bounding box center [338, 450] width 10 height 10
checkbox input "true"
checkbox input "false"
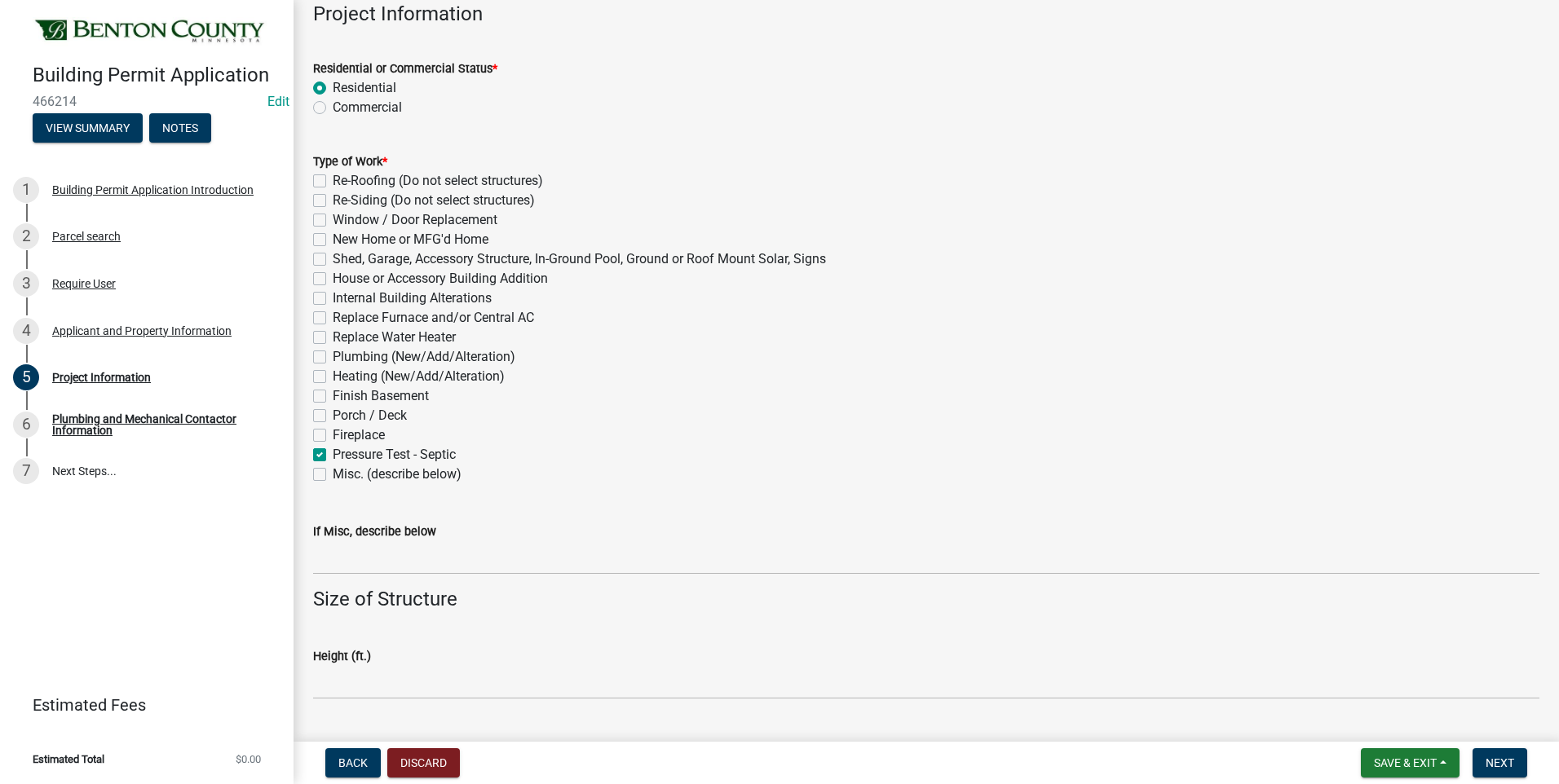
checkbox input "false"
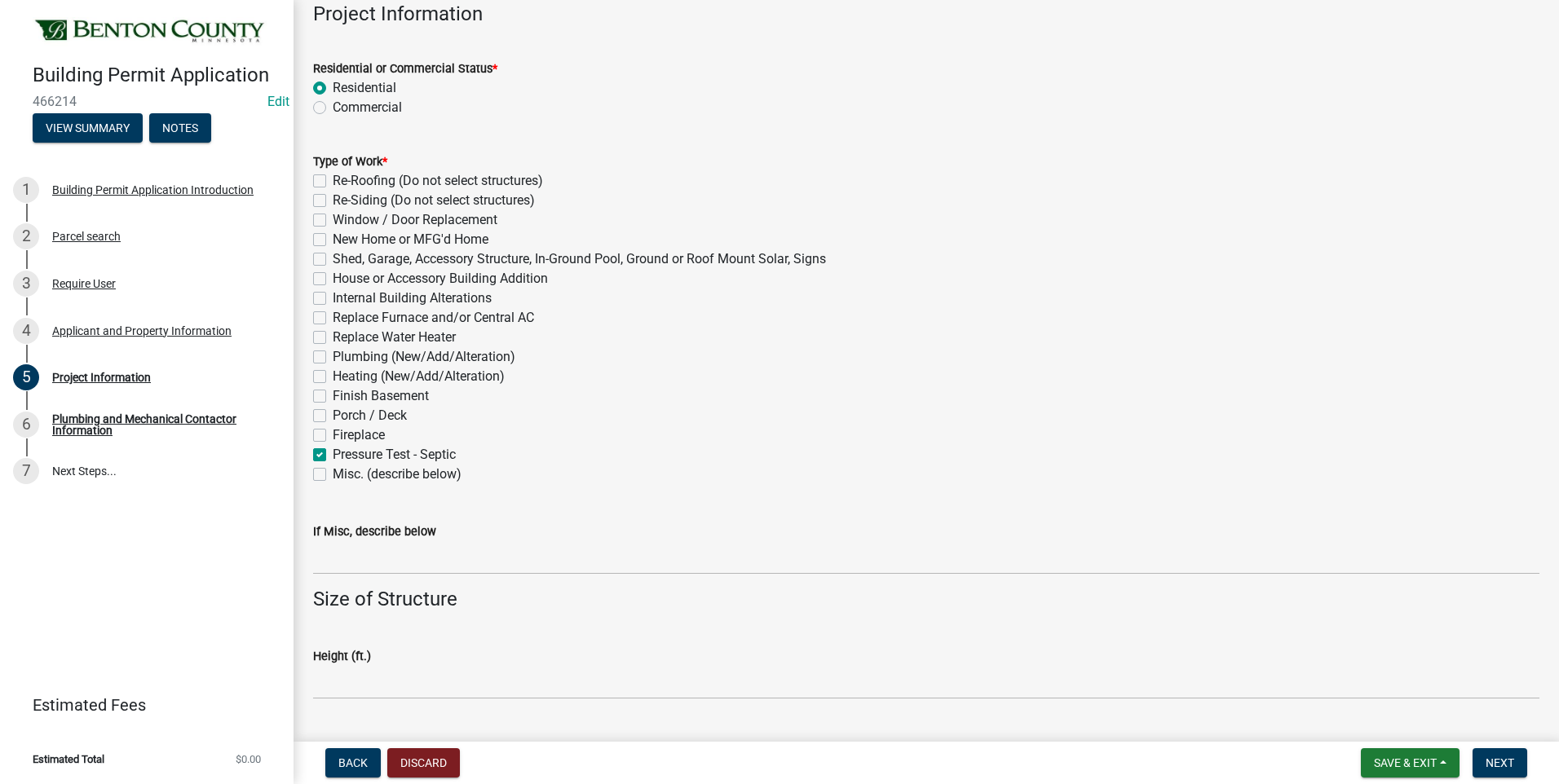
checkbox input "false"
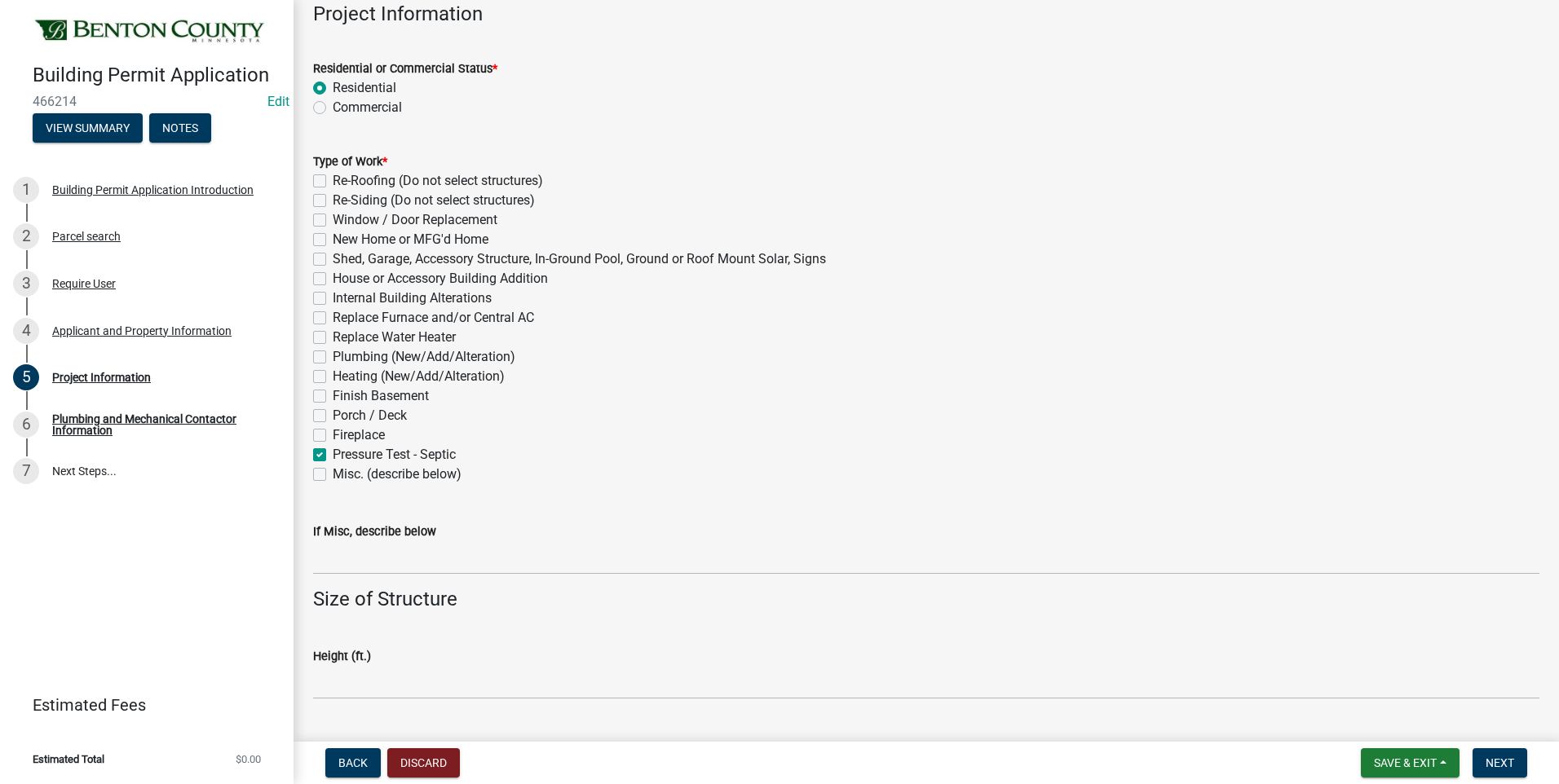
checkbox input "false"
checkbox input "true"
checkbox input "false"
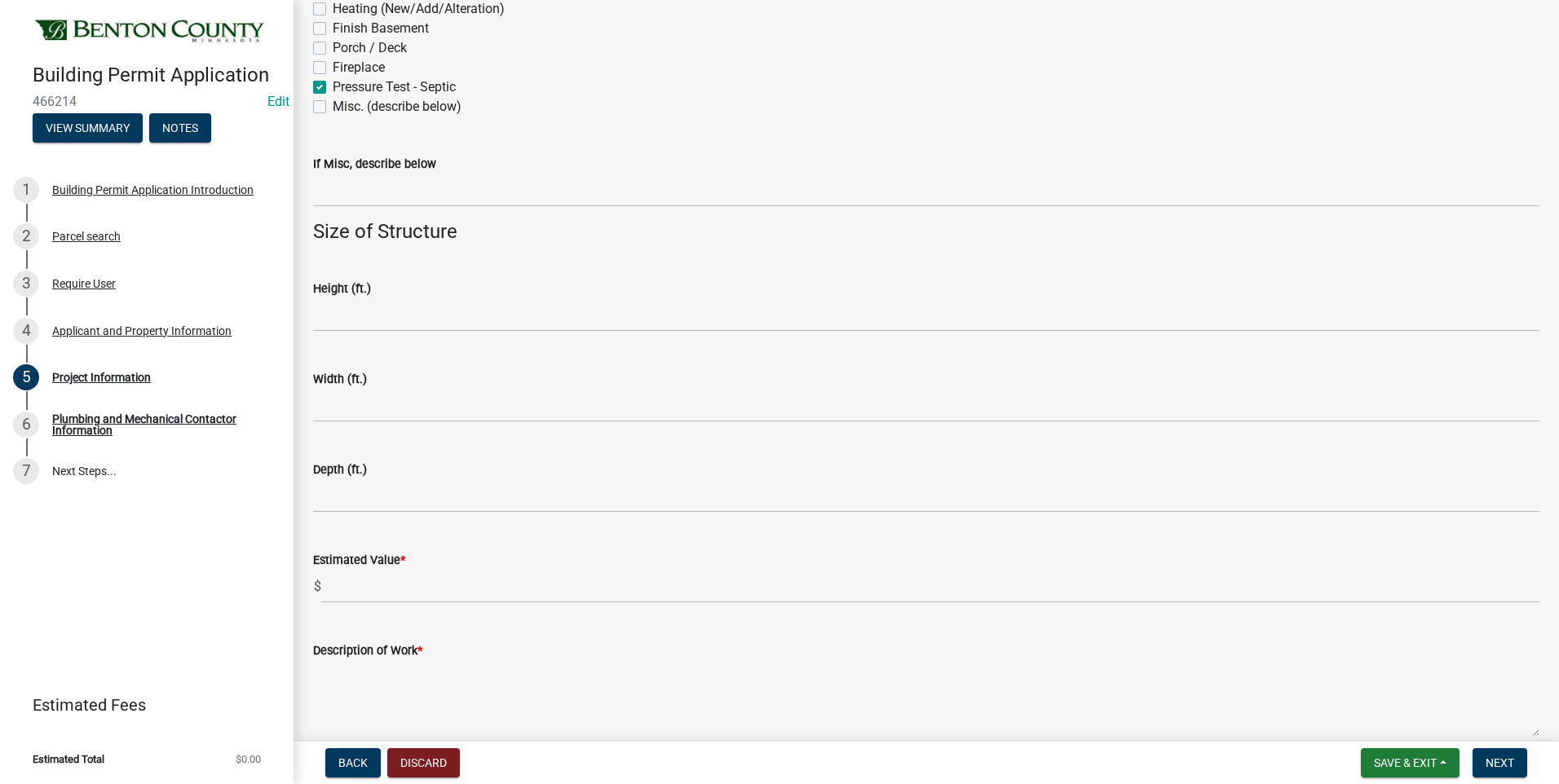
scroll to position [935, 0]
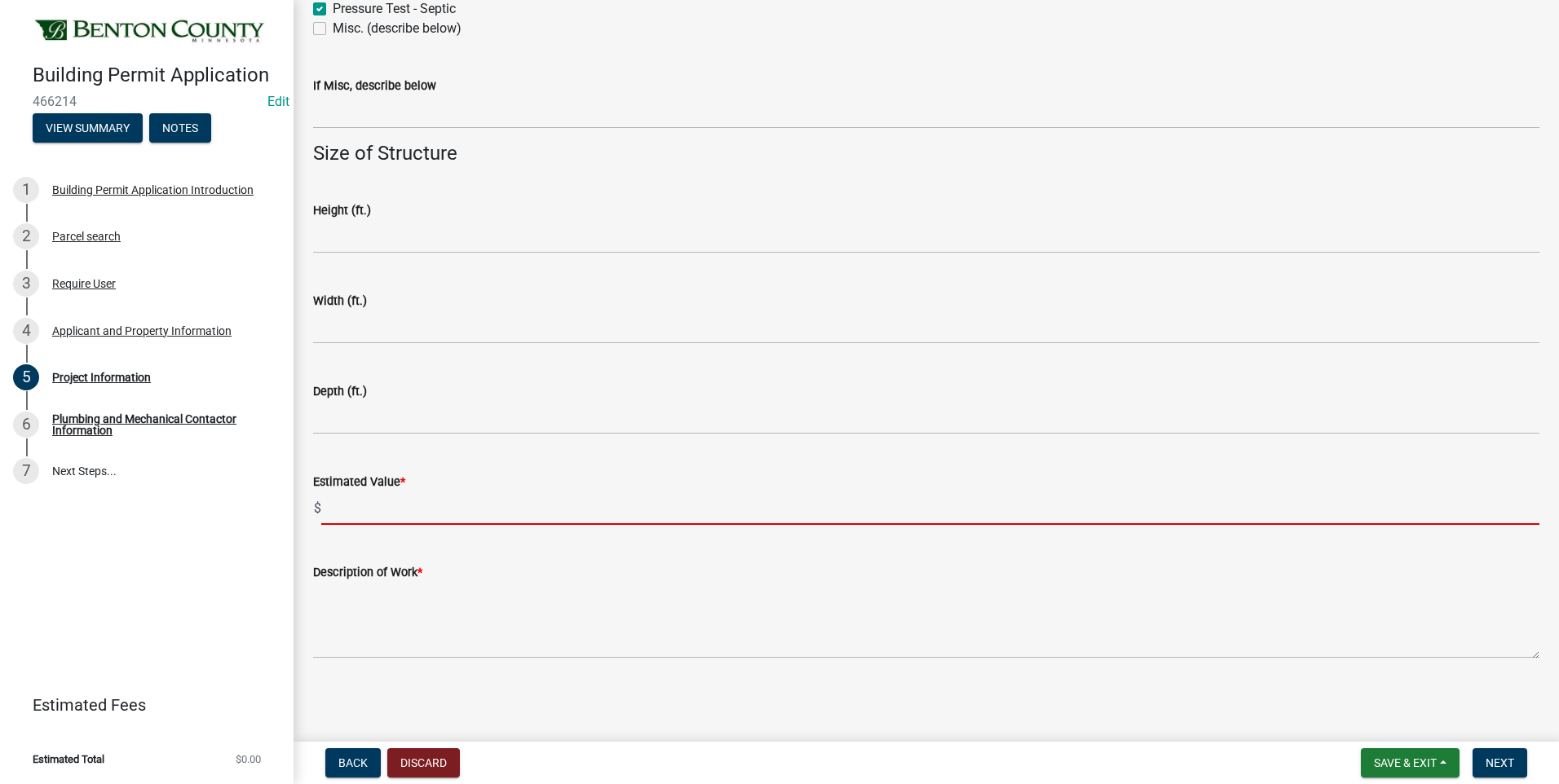
click at [353, 513] on input "text" at bounding box center [929, 508] width 1218 height 33
type input "50"
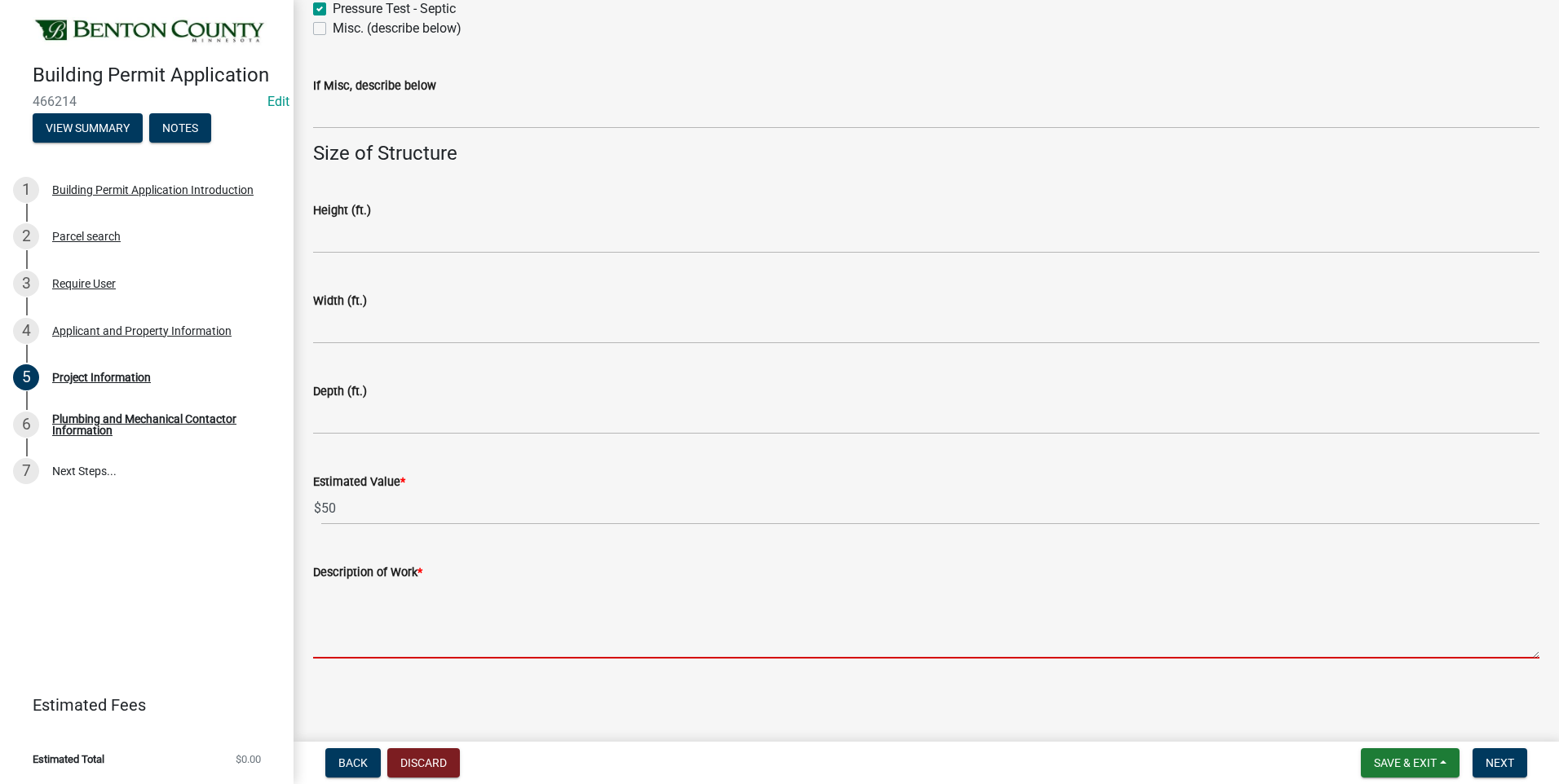
click at [398, 607] on textarea "Description of Work *" at bounding box center [926, 620] width 1226 height 76
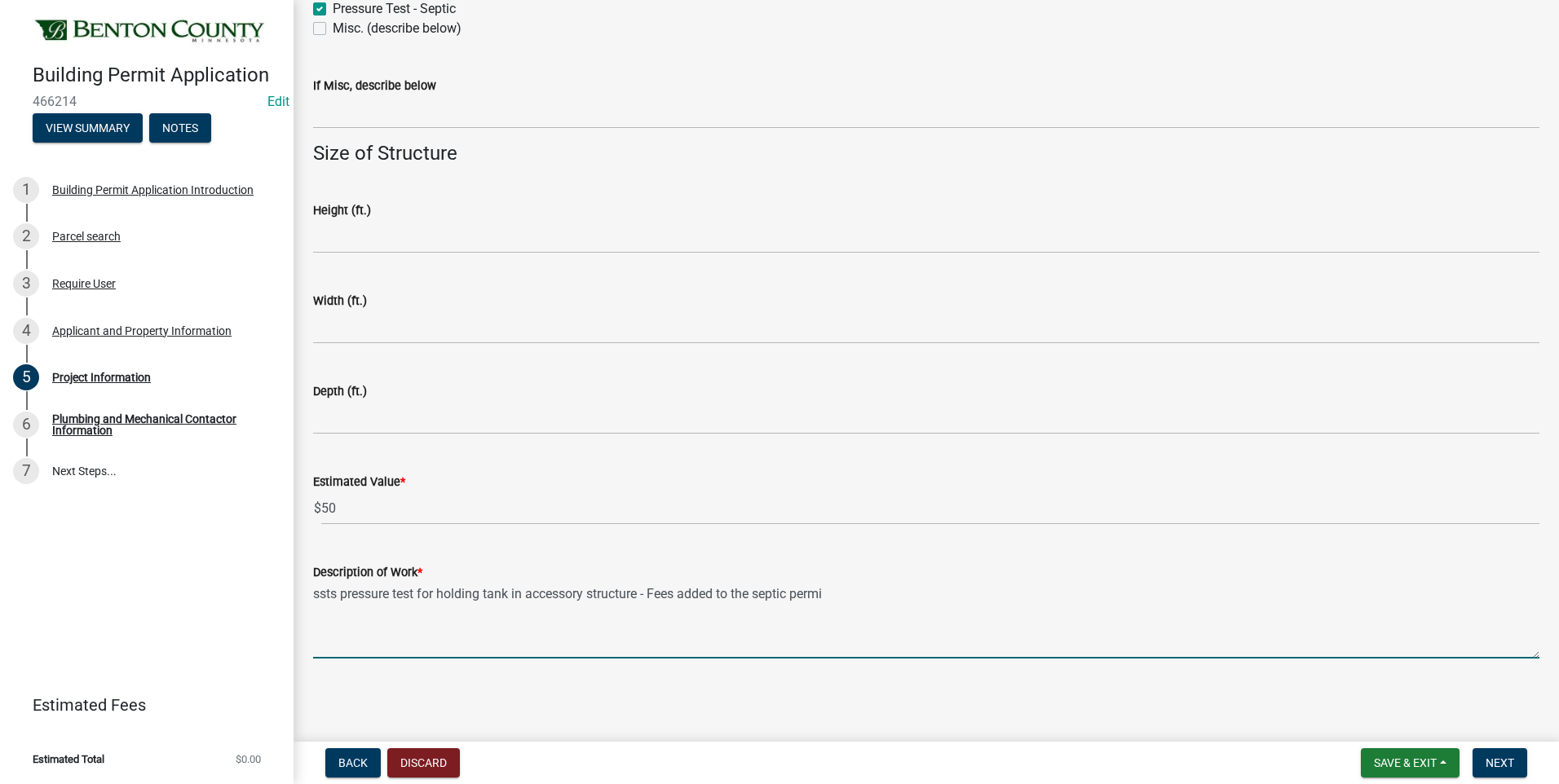
type textarea "ssts pressure test for holding tank in accessory structure - Fees added to the …"
click at [1499, 766] on span "Next" at bounding box center [1499, 763] width 29 height 13
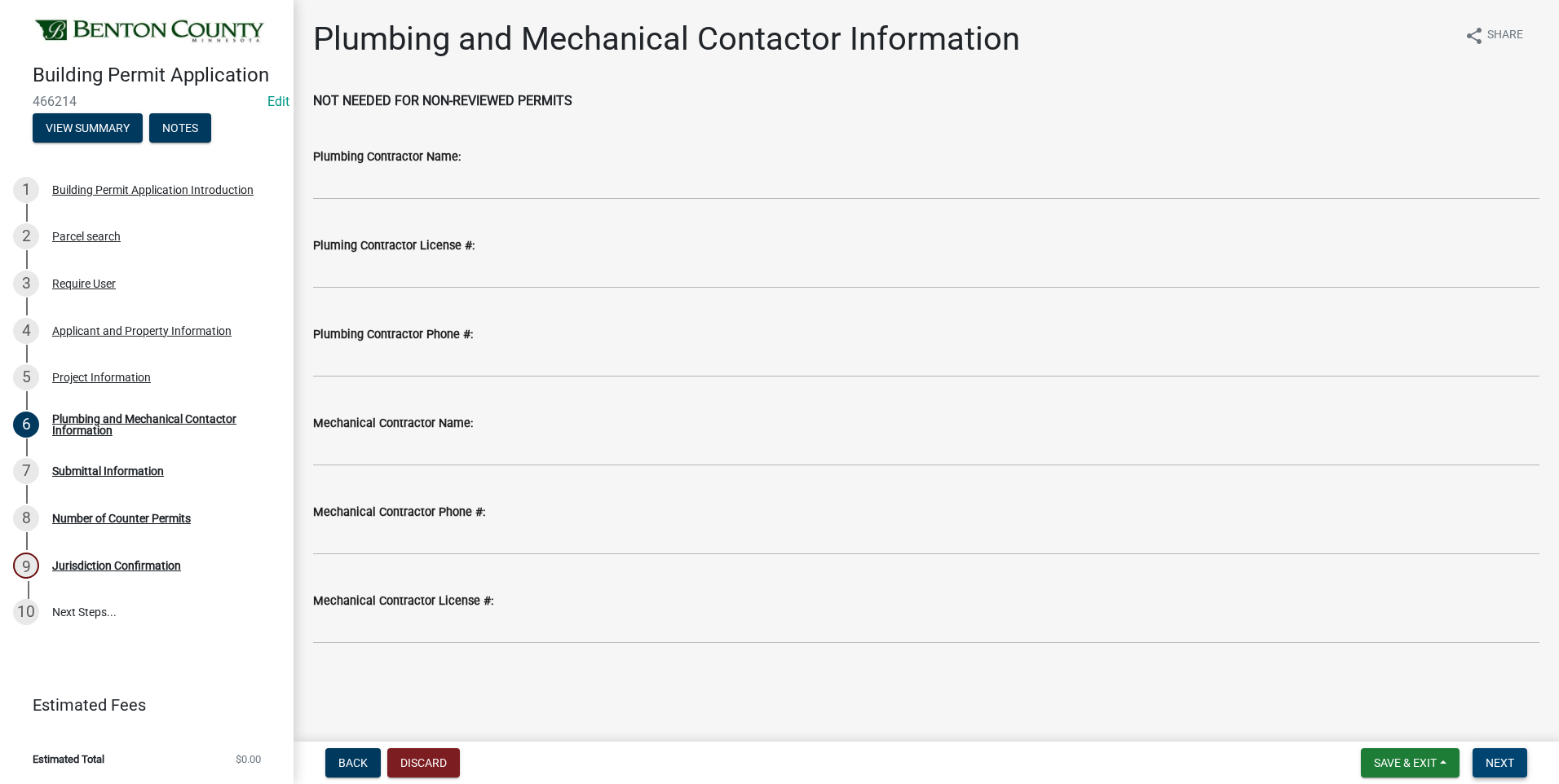
click at [1499, 766] on span "Next" at bounding box center [1499, 763] width 29 height 13
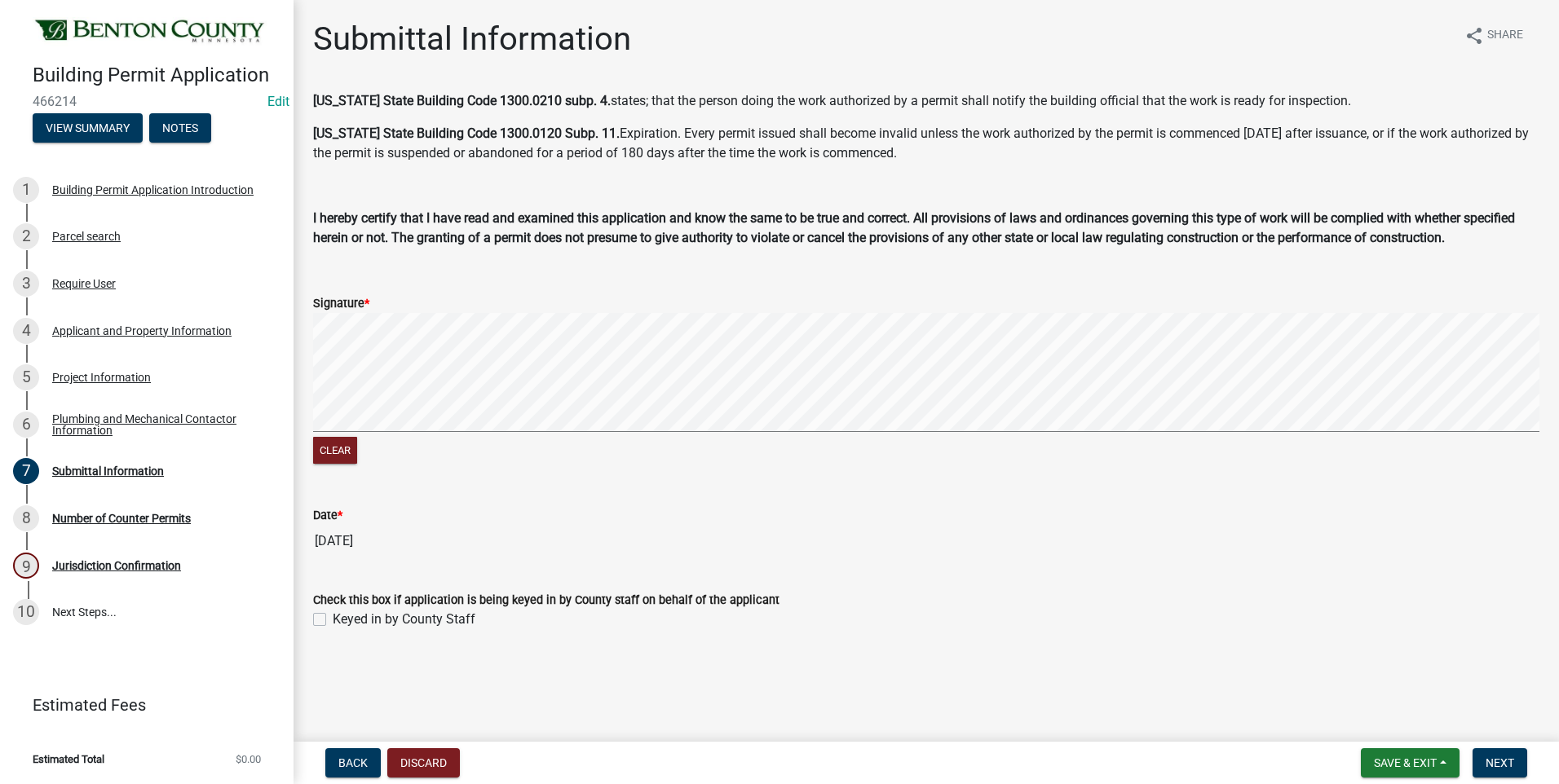
click at [333, 619] on label "Keyed in by County Staff" at bounding box center [404, 619] width 142 height 20
click at [333, 619] on input "Keyed in by County Staff" at bounding box center [338, 615] width 10 height 10
checkbox input "true"
click at [1494, 762] on span "Next" at bounding box center [1499, 763] width 29 height 13
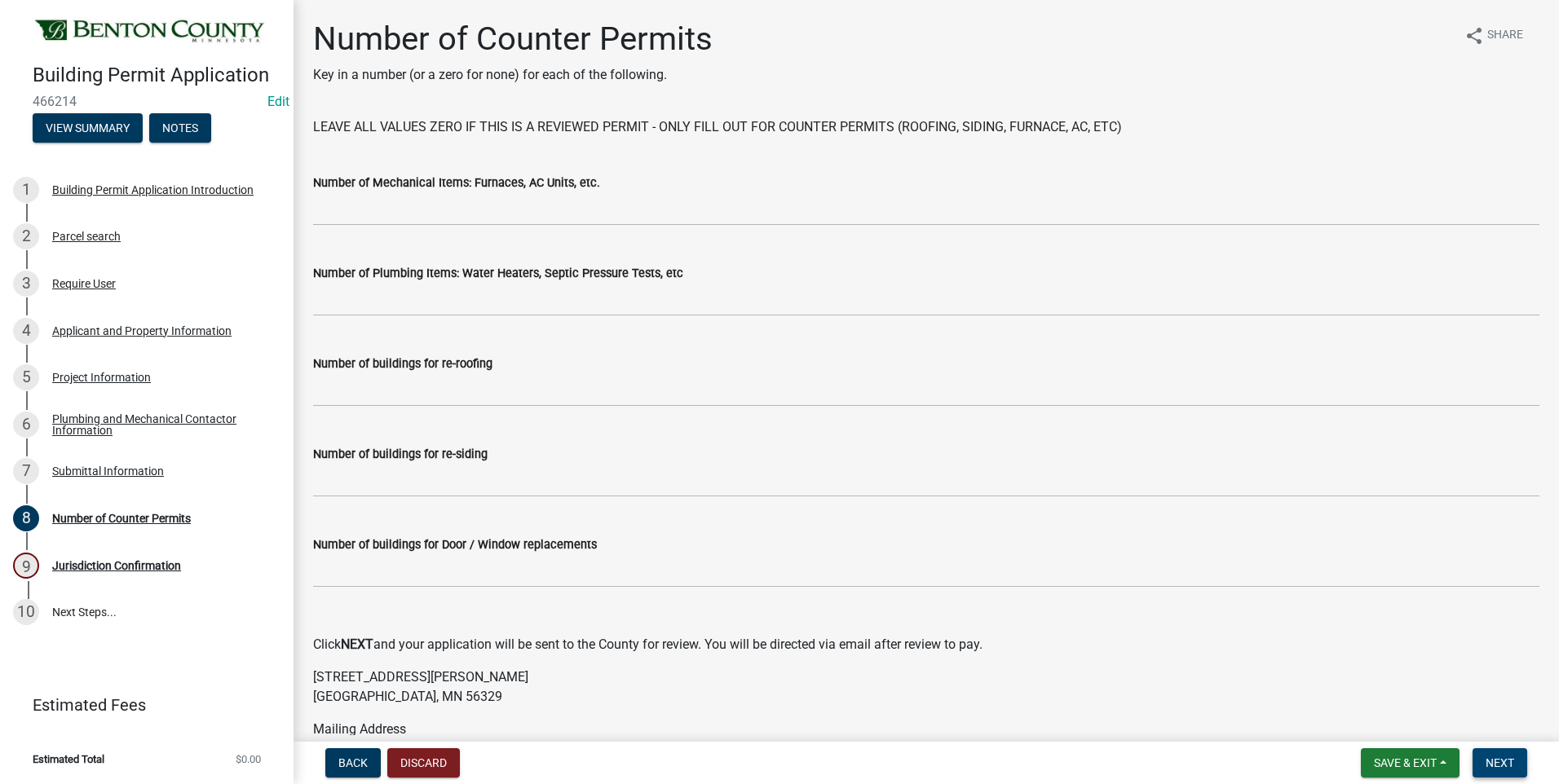
click at [1494, 762] on span "Next" at bounding box center [1499, 763] width 29 height 13
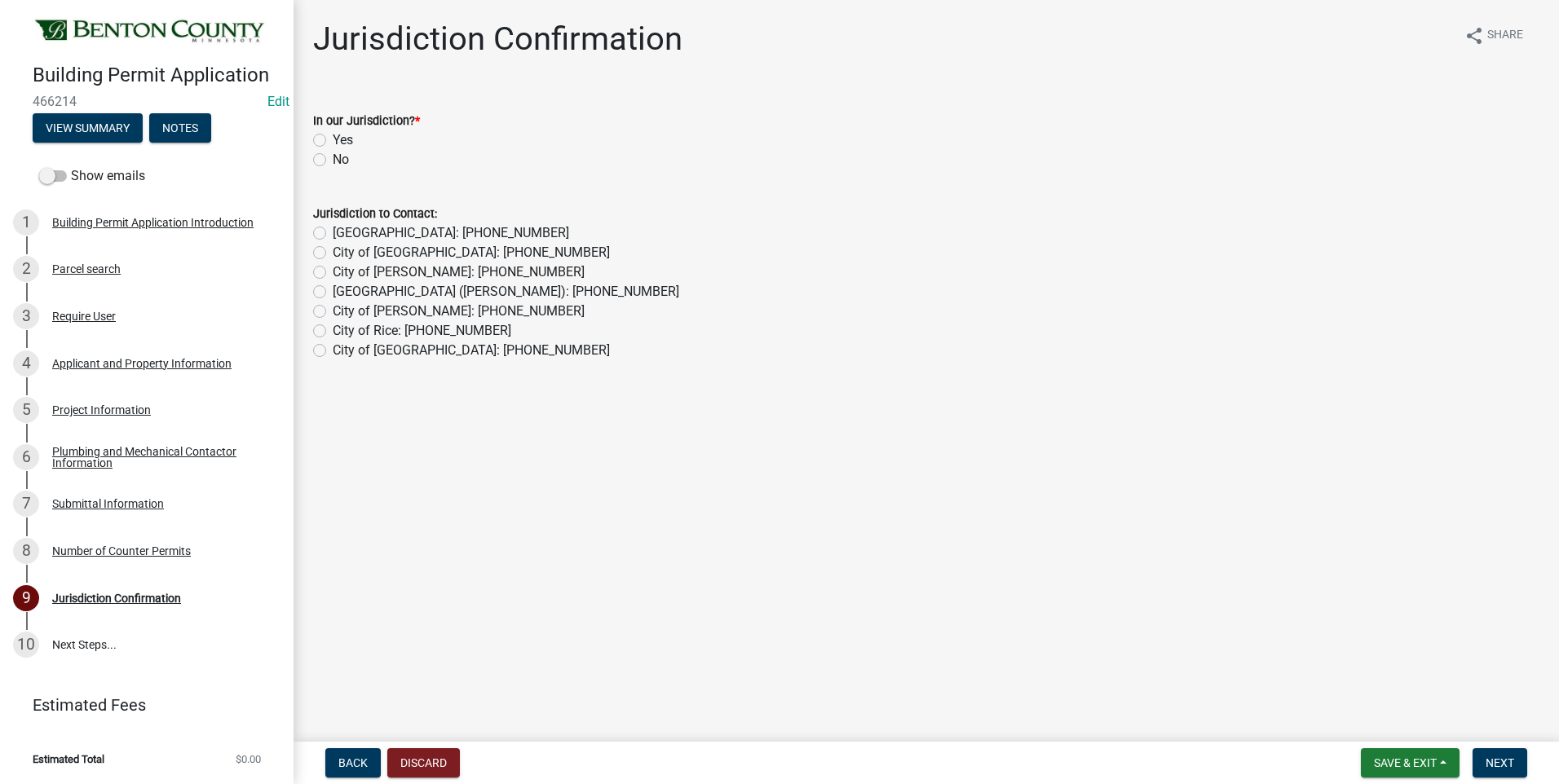
click at [333, 138] on label "Yes" at bounding box center [343, 140] width 20 height 20
click at [333, 138] on input "Yes" at bounding box center [338, 135] width 10 height 10
radio input "true"
click at [1494, 763] on span "Next" at bounding box center [1499, 763] width 29 height 13
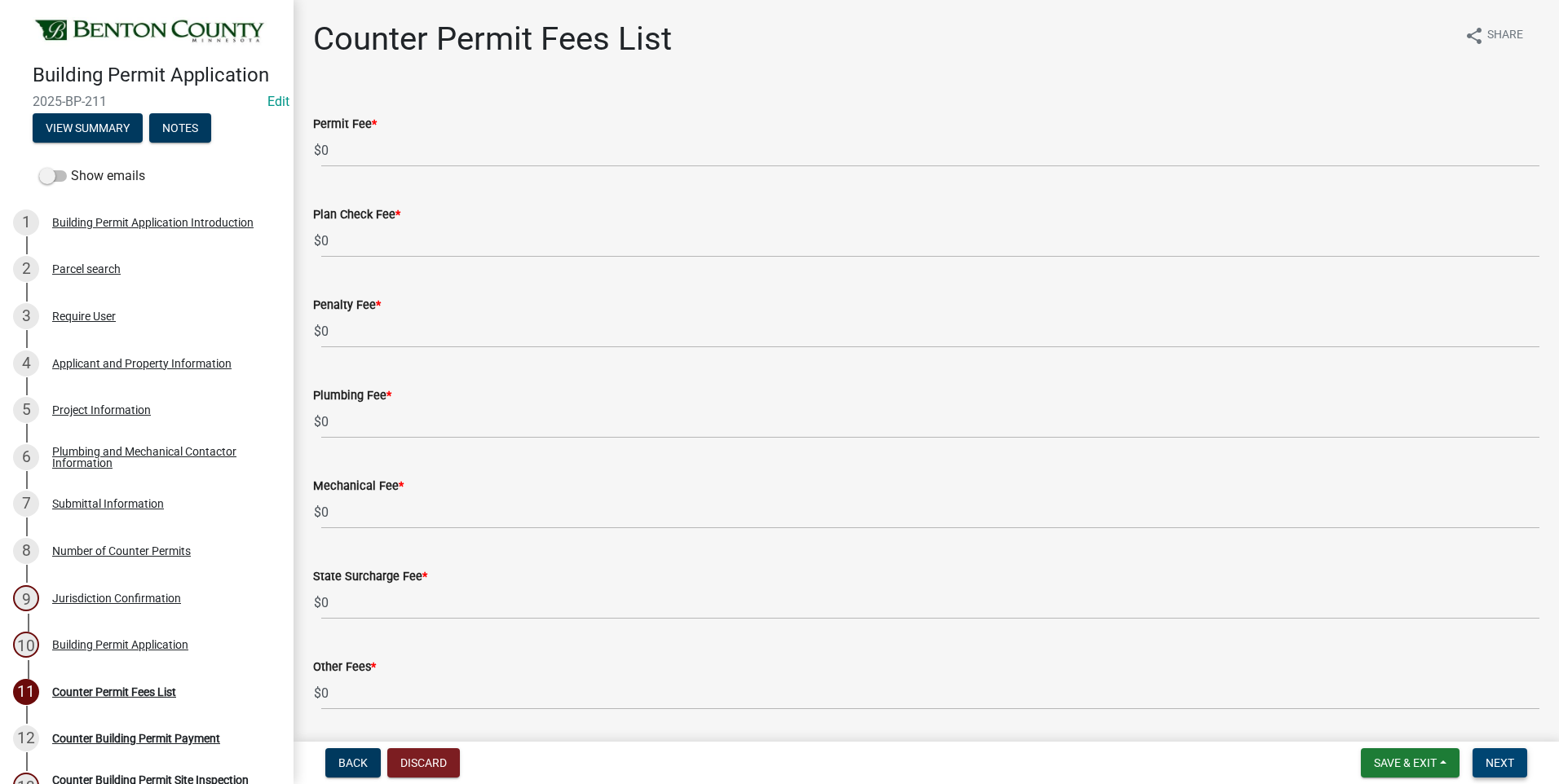
click at [1494, 763] on span "Next" at bounding box center [1499, 763] width 29 height 13
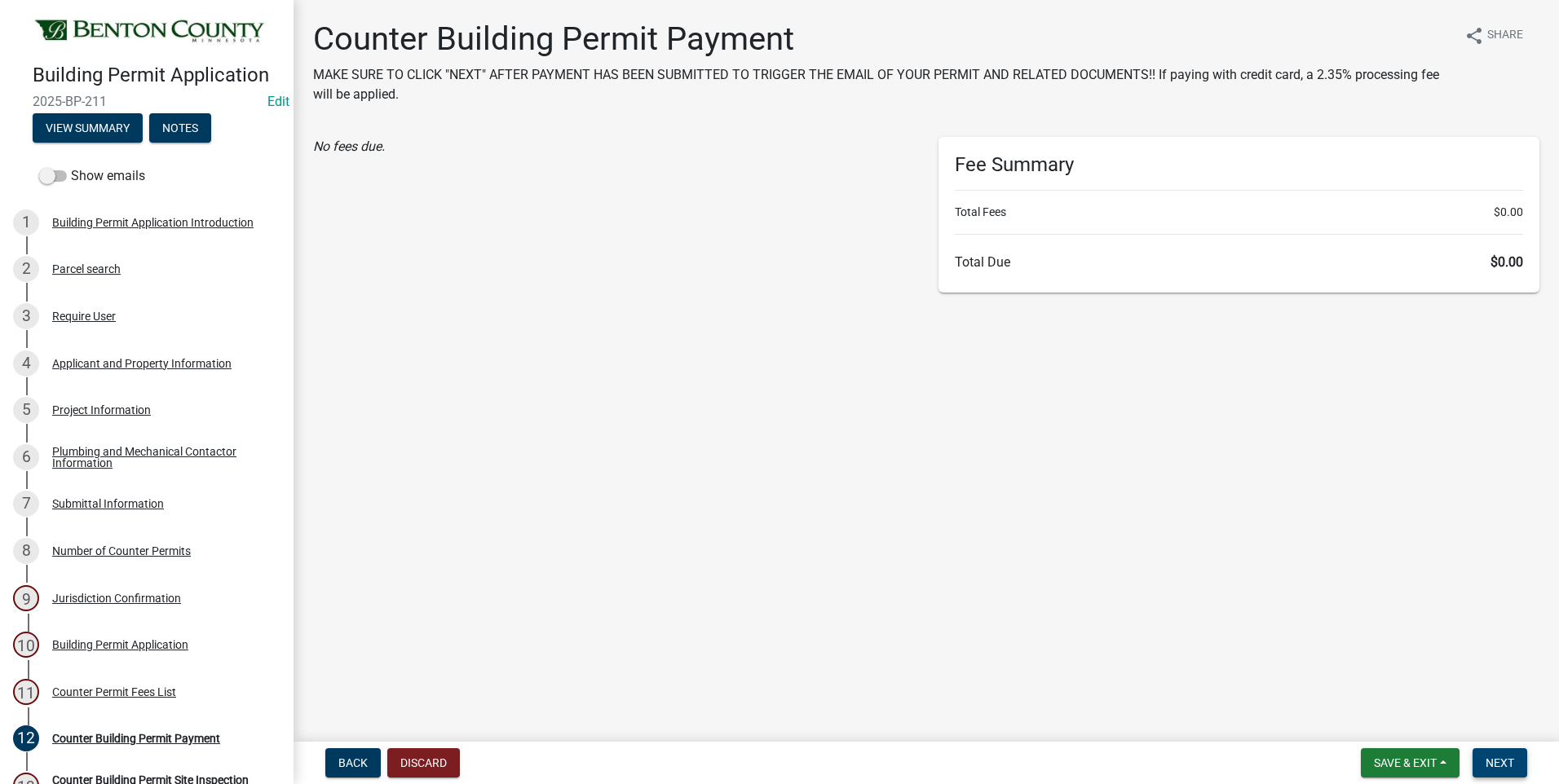
click at [1494, 763] on span "Next" at bounding box center [1499, 763] width 29 height 13
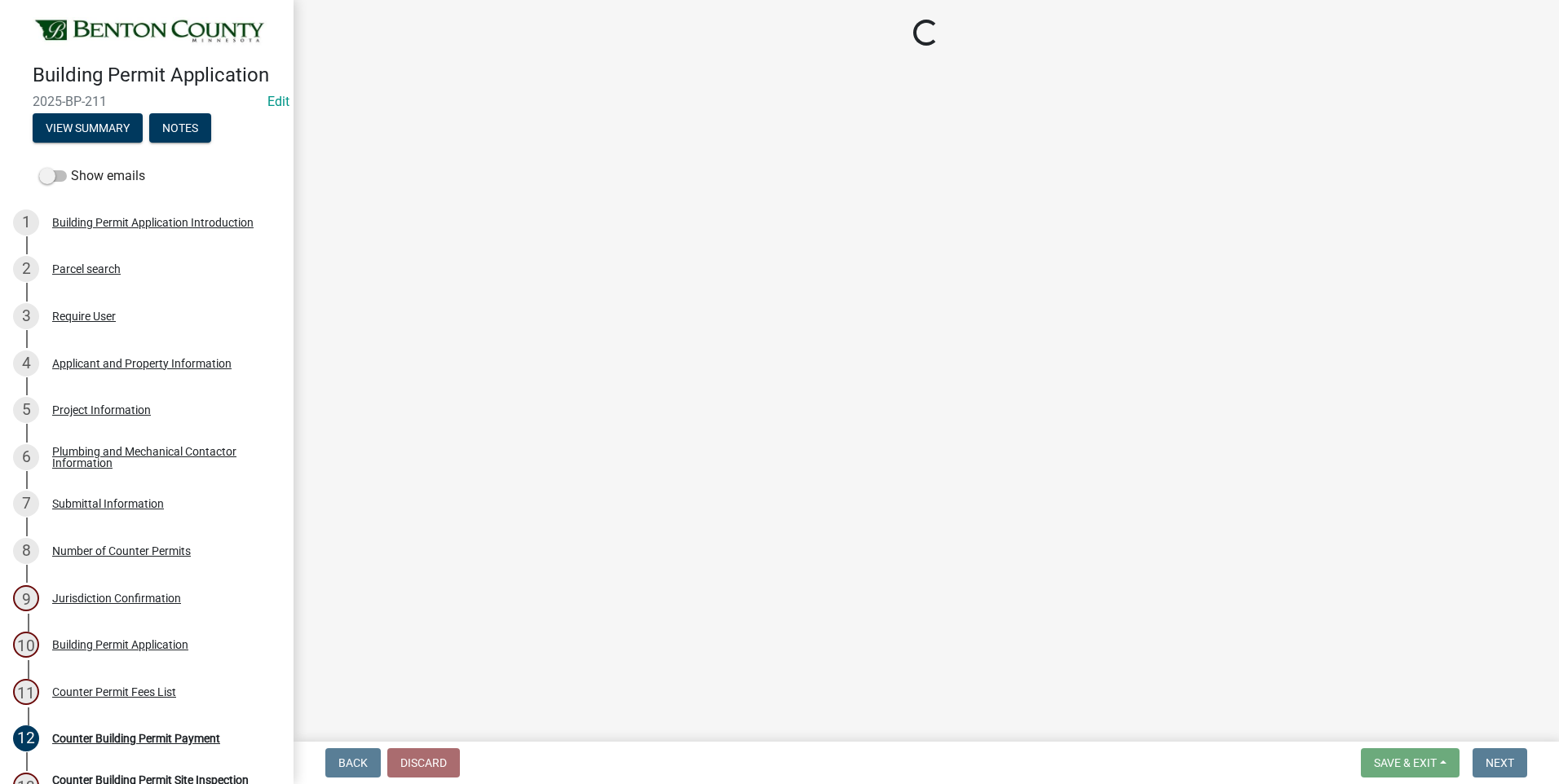
select select "17bfa135-5610-45df-8ce7-87530b7d86d4"
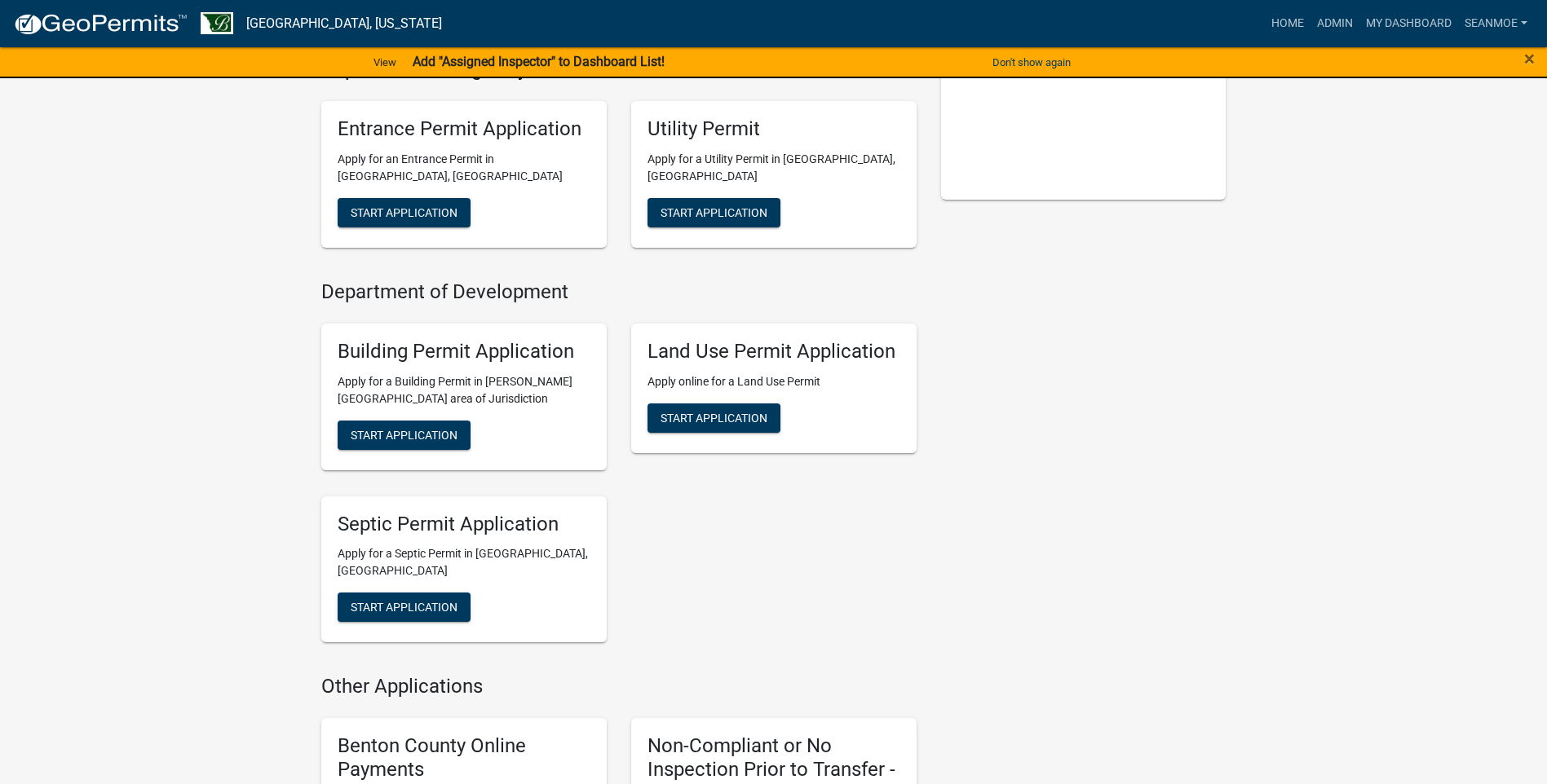
scroll to position [407, 0]
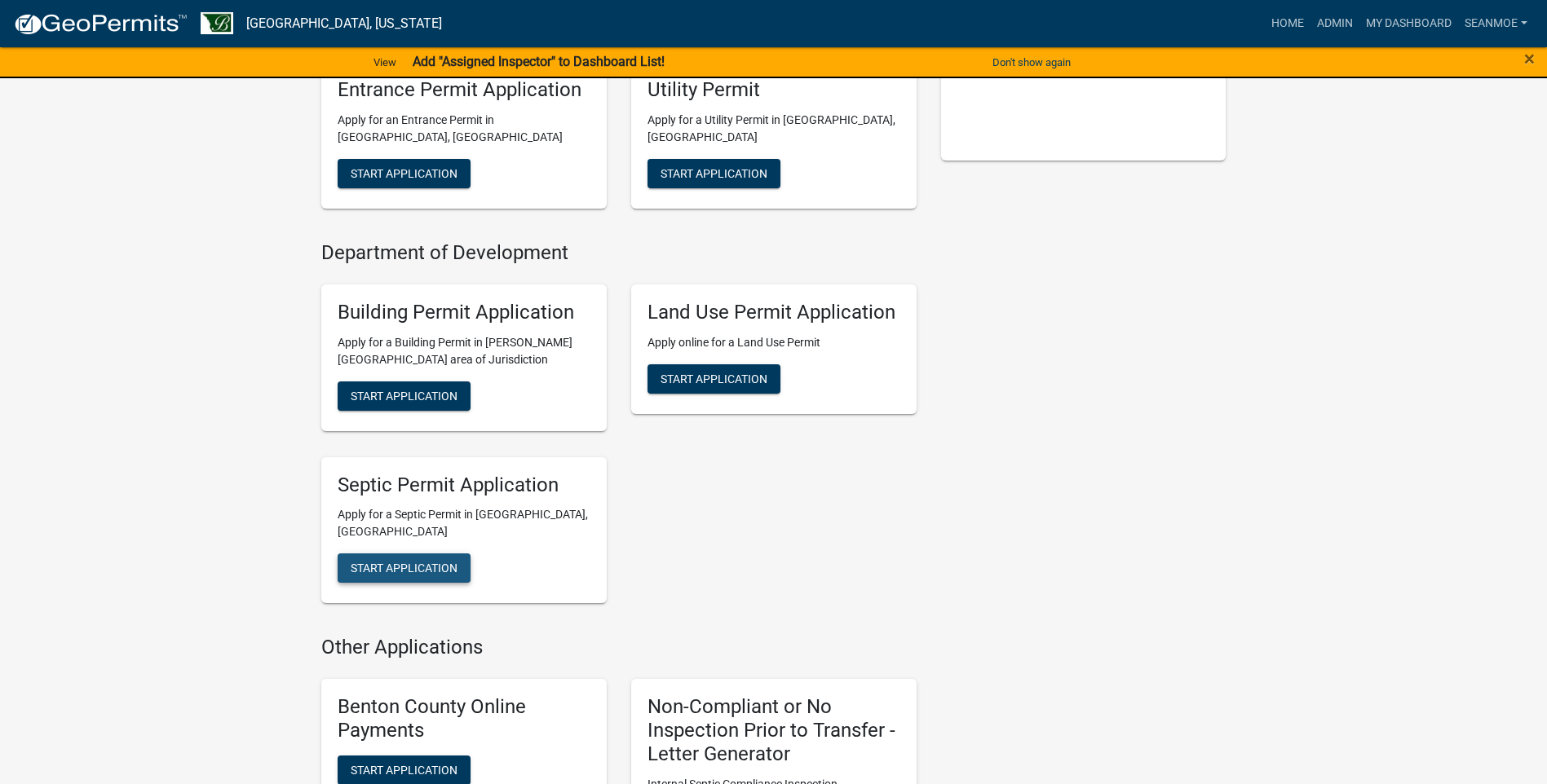
click at [425, 562] on span "Start Application" at bounding box center [404, 568] width 107 height 13
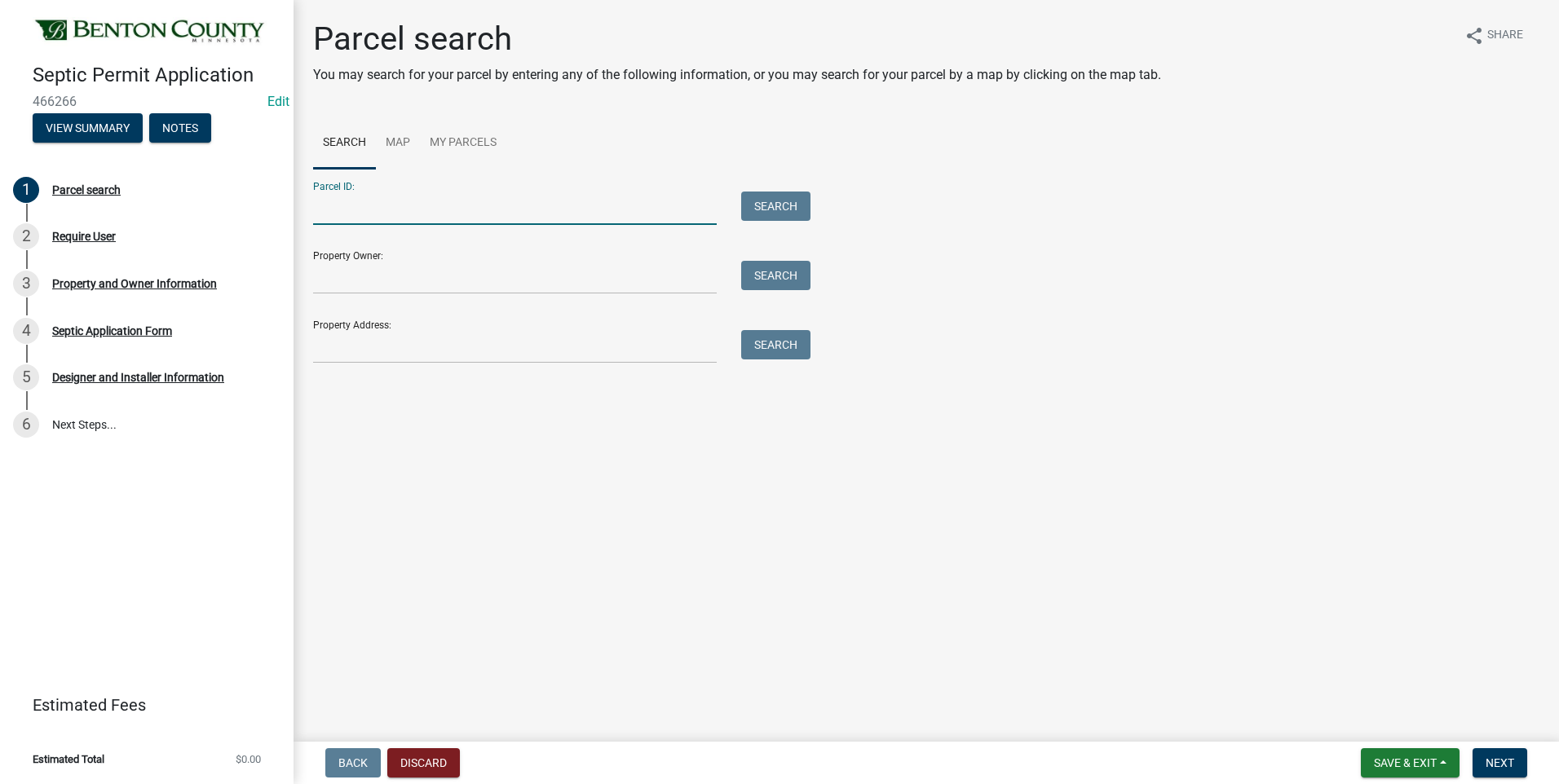
click at [486, 206] on input "Parcel ID:" at bounding box center [515, 208] width 404 height 33
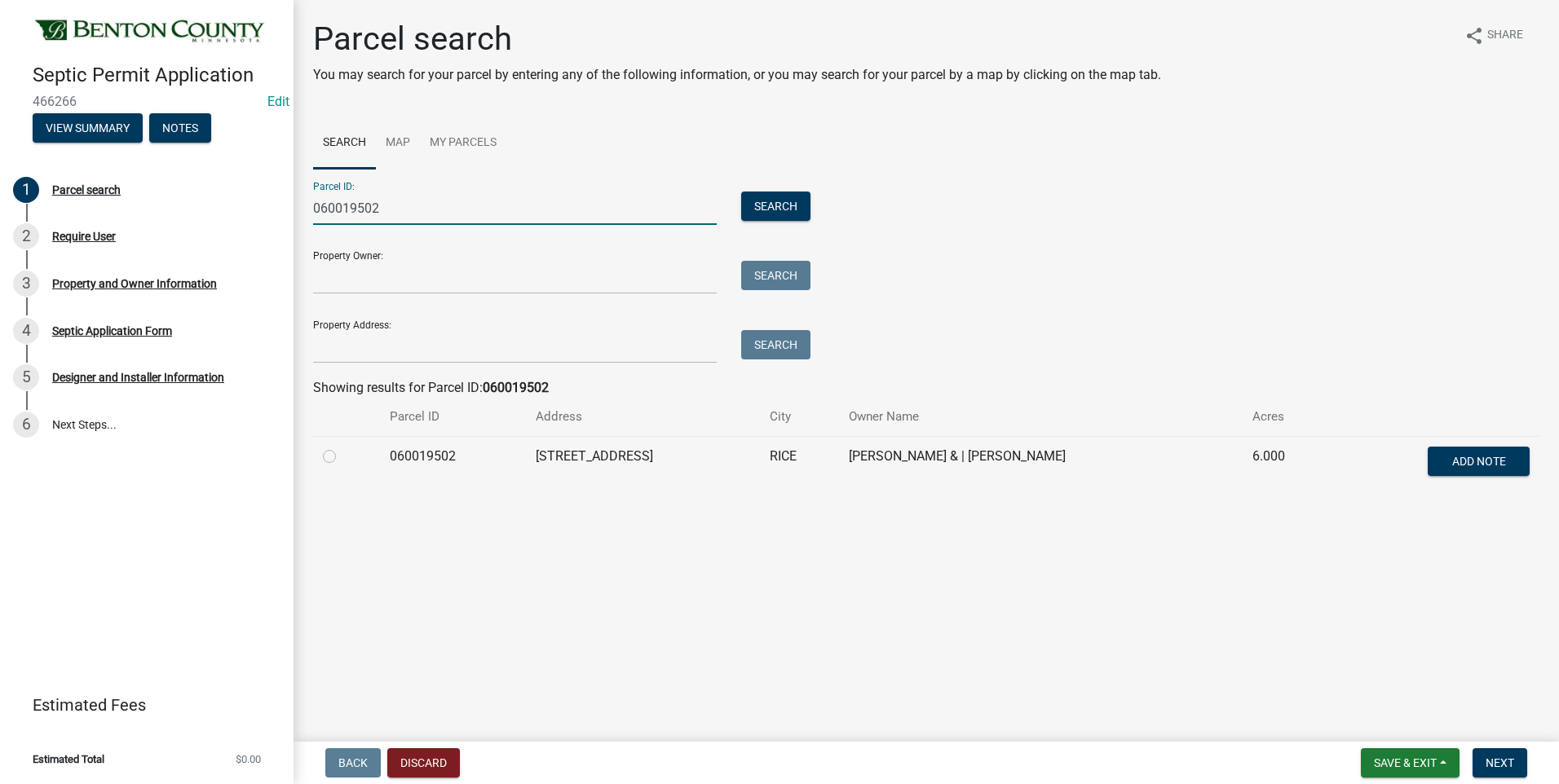
type input "060019502"
click at [342, 446] on label at bounding box center [342, 446] width 0 height 0
click at [342, 458] on input "radio" at bounding box center [347, 451] width 10 height 10
radio input "true"
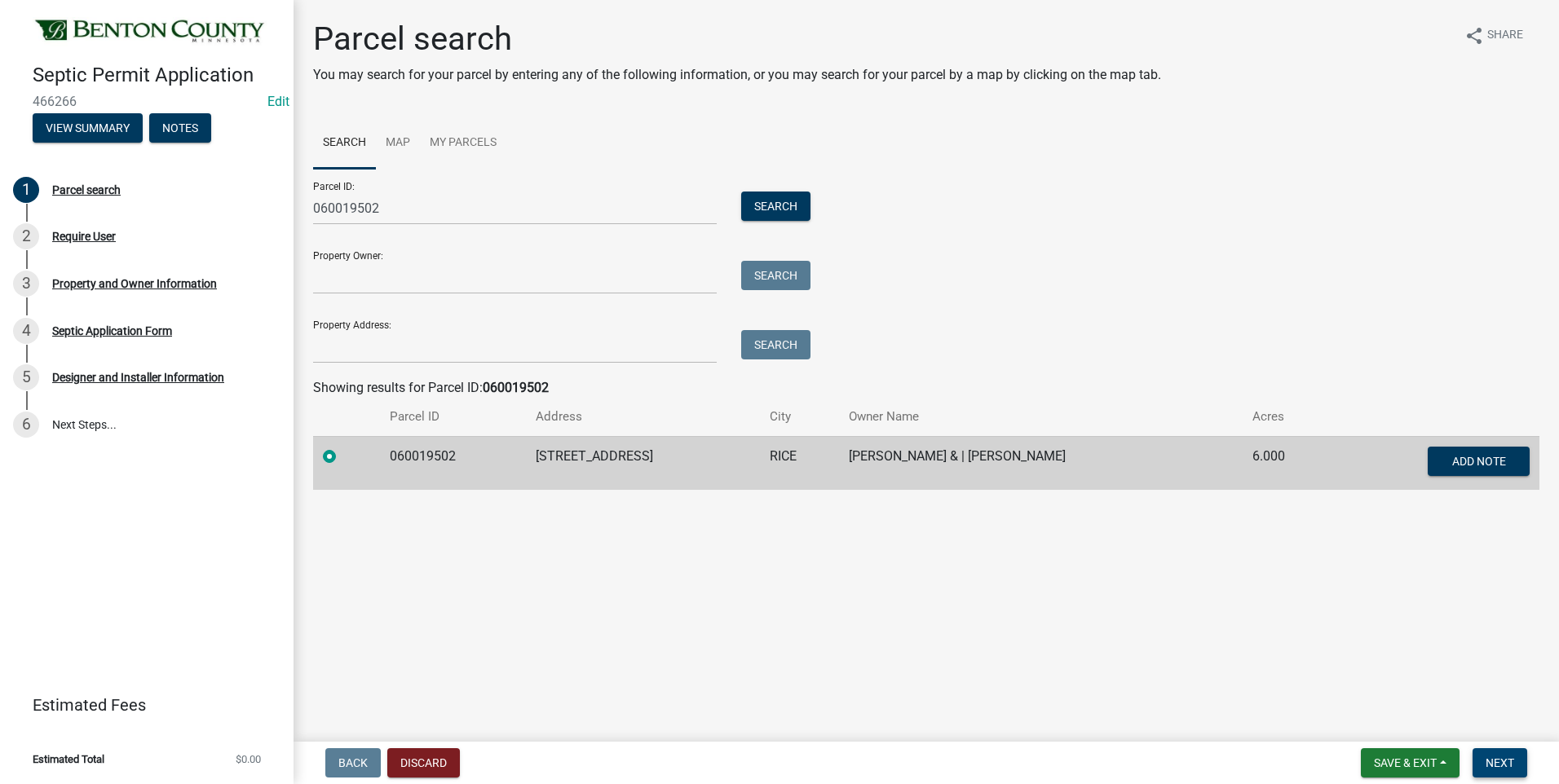
click at [1504, 763] on span "Next" at bounding box center [1499, 763] width 29 height 13
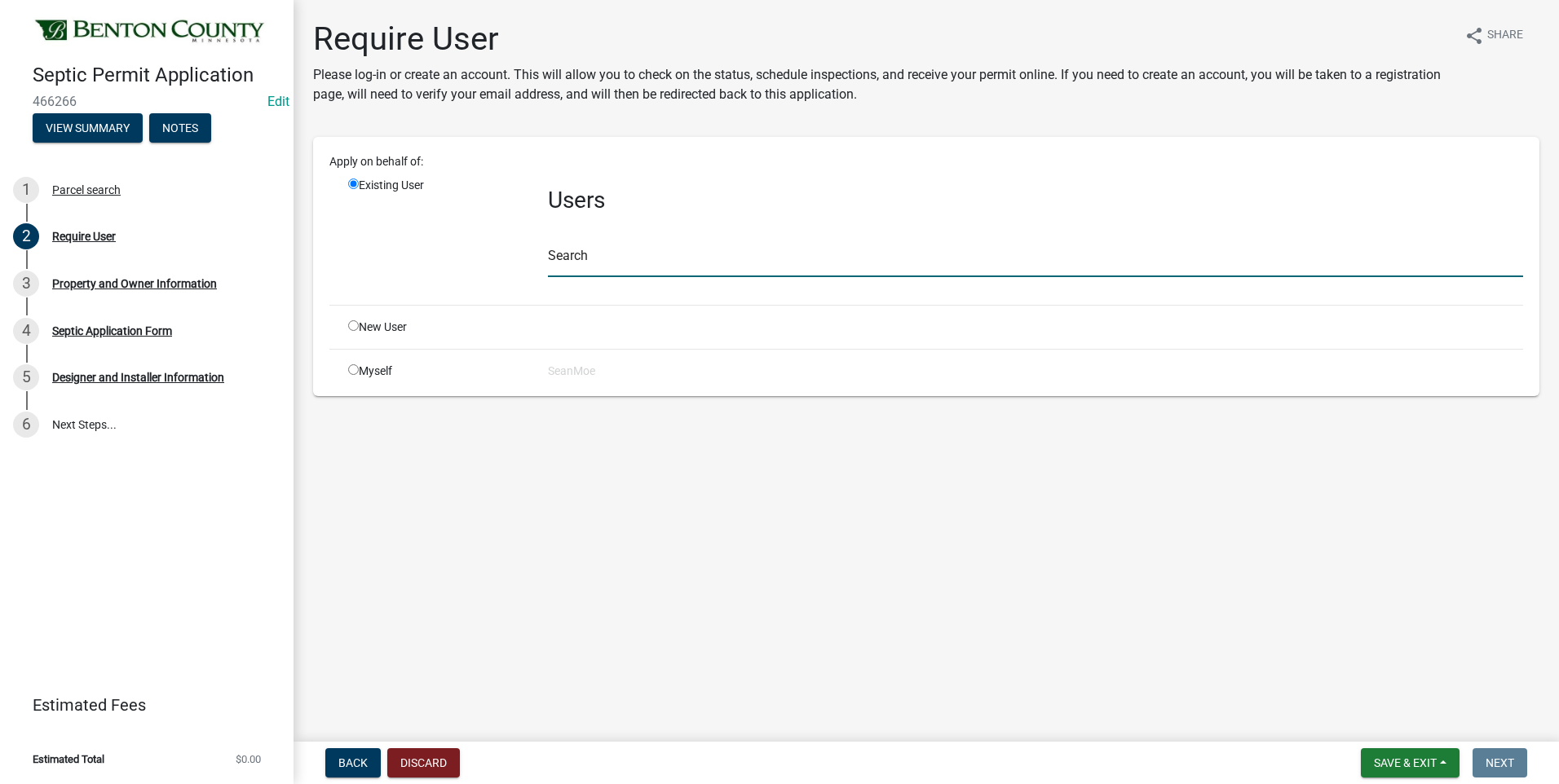
click at [638, 254] on input "text" at bounding box center [1035, 260] width 975 height 33
type input "smoe"
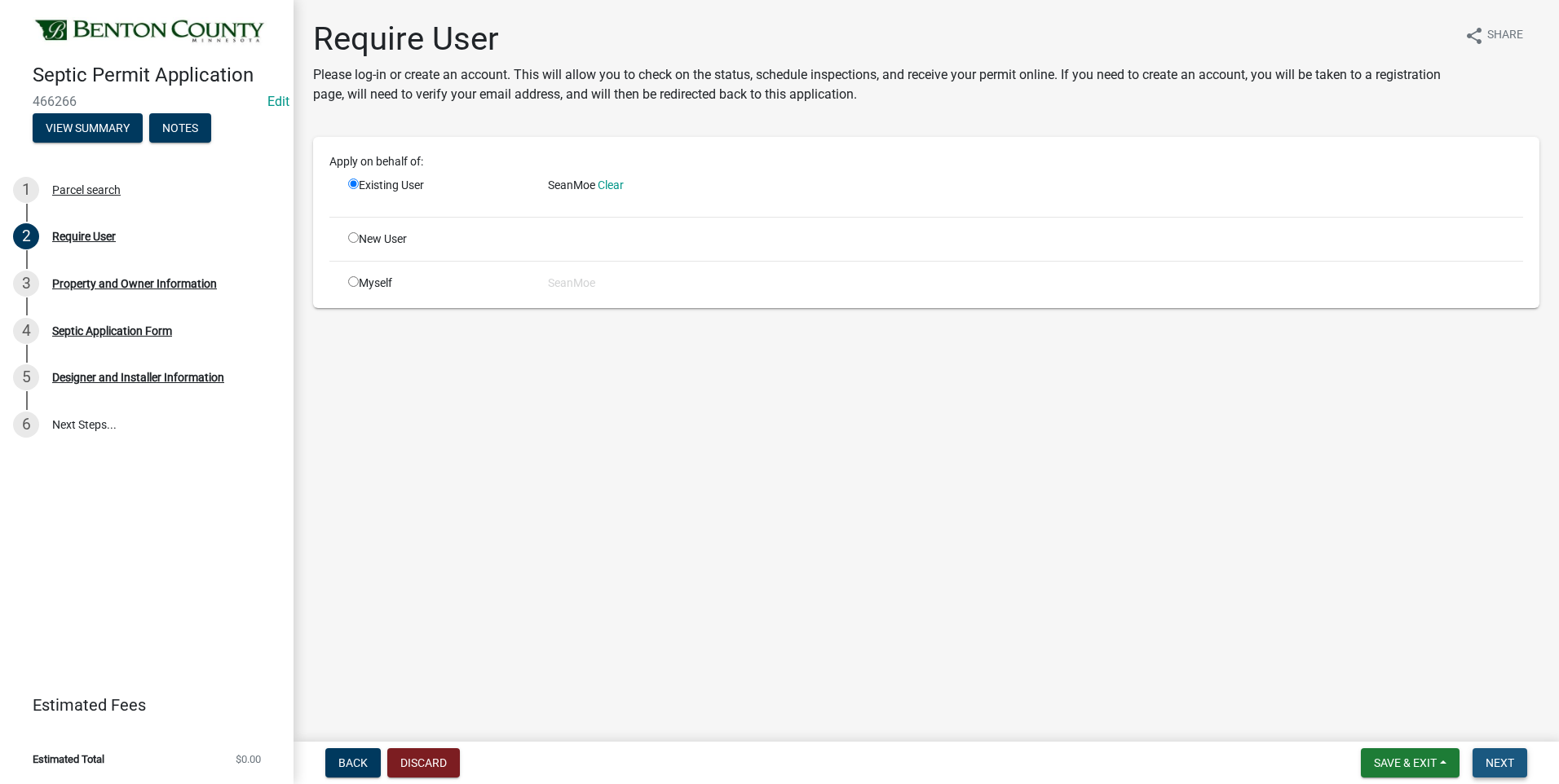
click at [1507, 763] on span "Next" at bounding box center [1499, 763] width 29 height 13
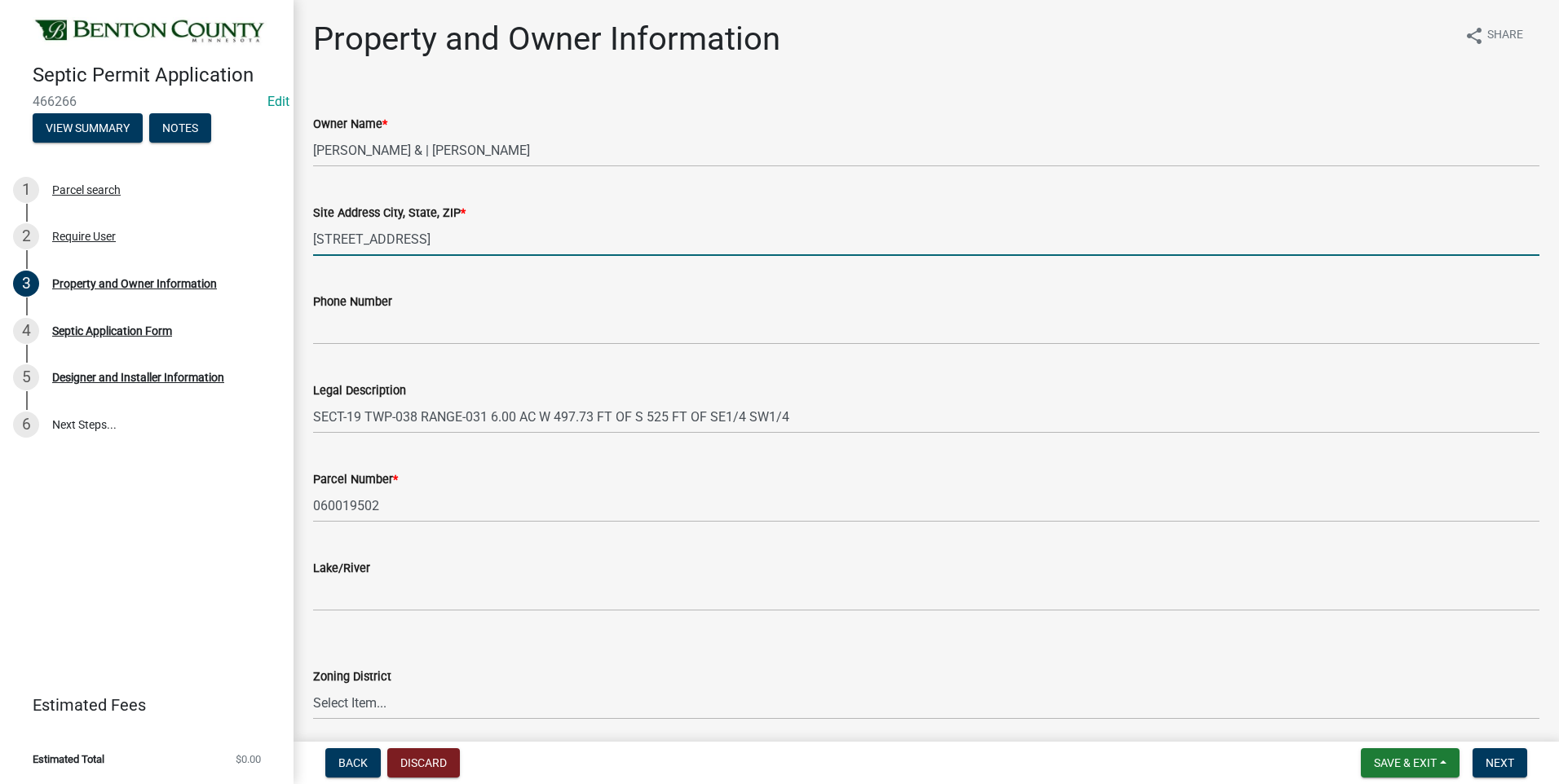
click at [492, 241] on input "4155 135TH ST NW" at bounding box center [926, 239] width 1226 height 33
click at [520, 238] on input "4155 135TH ST NW" at bounding box center [926, 239] width 1226 height 33
type input "4155 135TH ST NW RICE MN 56367"
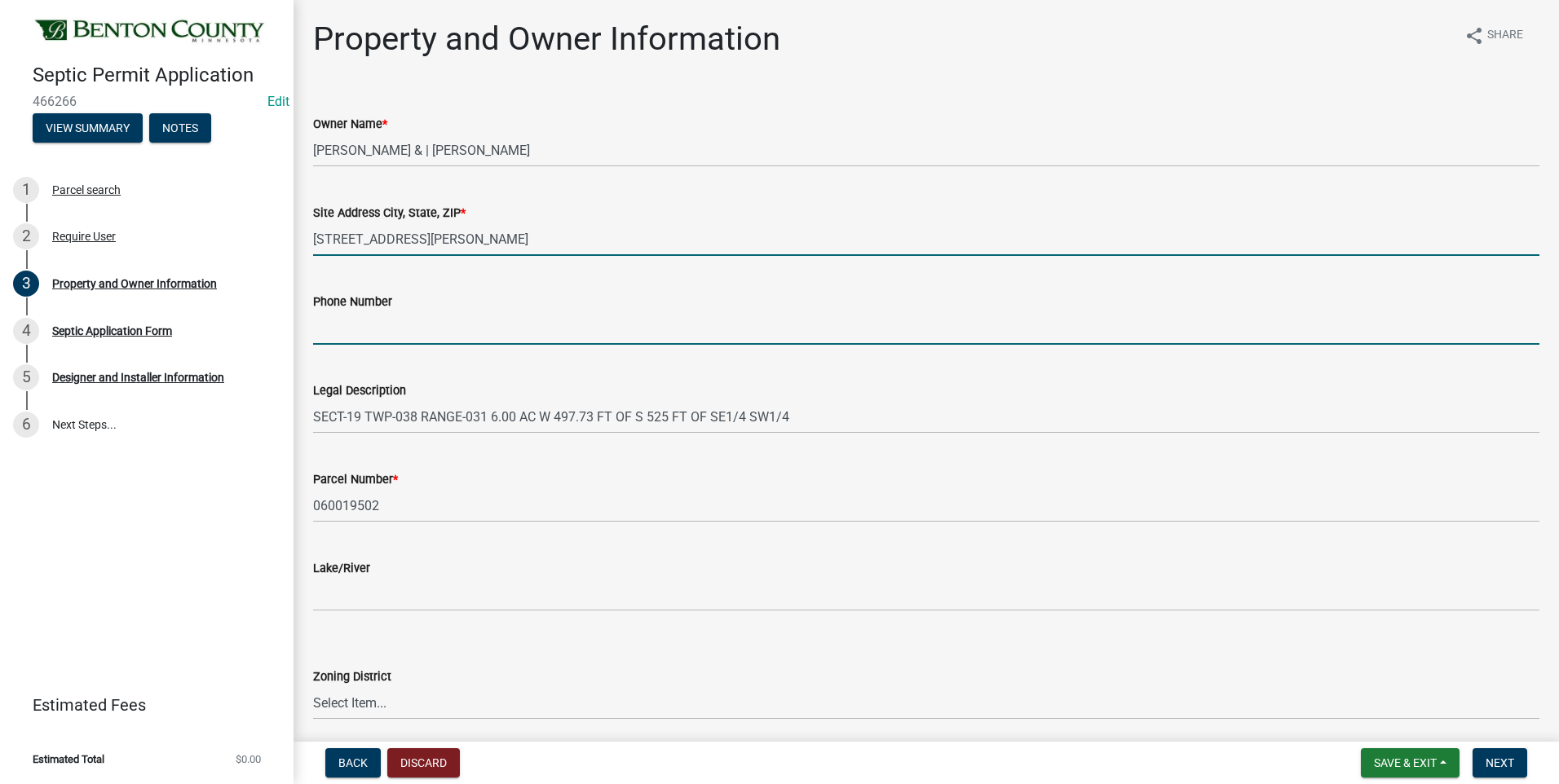
click at [473, 331] on input "Phone Number" at bounding box center [926, 328] width 1226 height 33
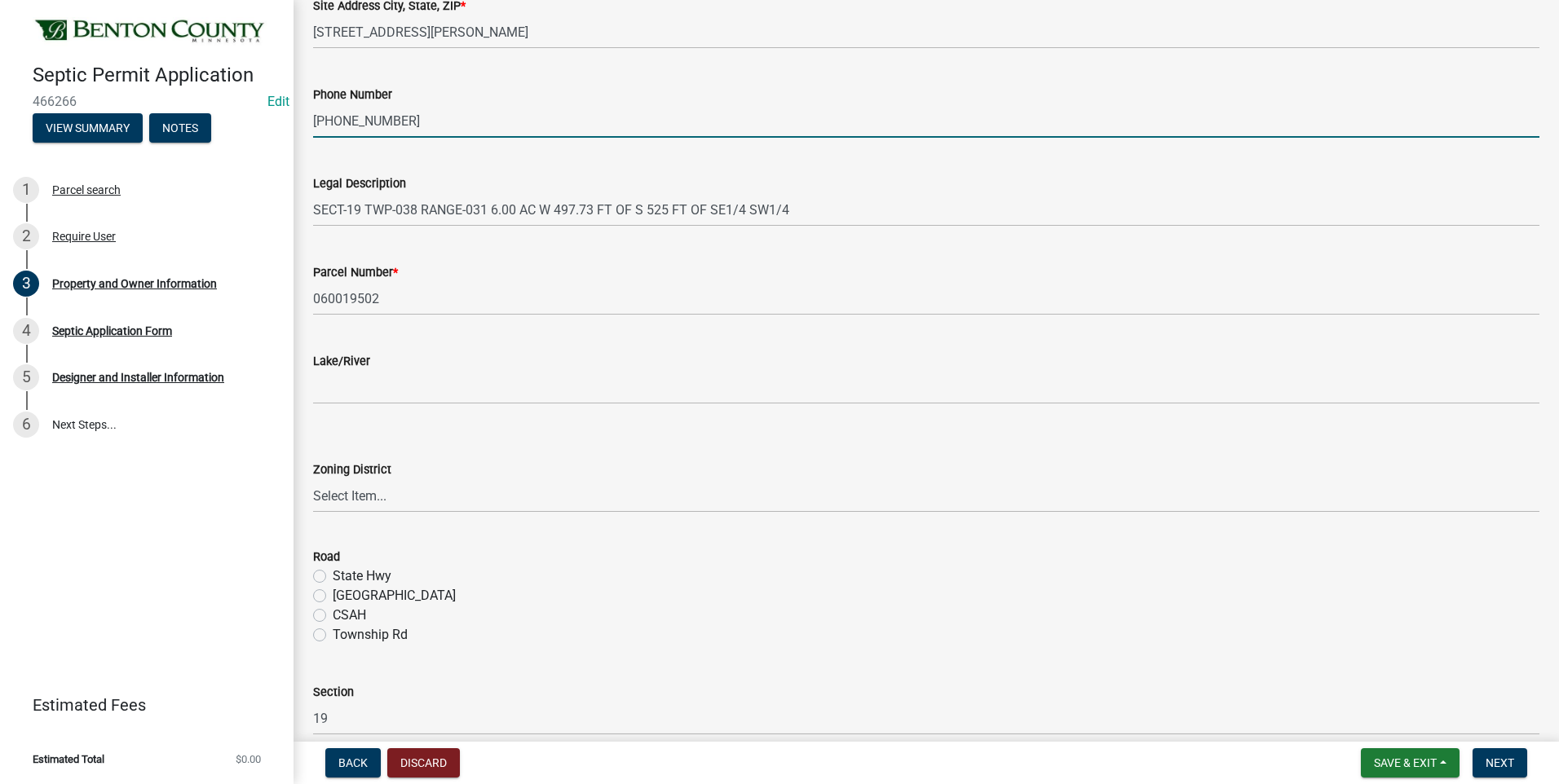
scroll to position [245, 0]
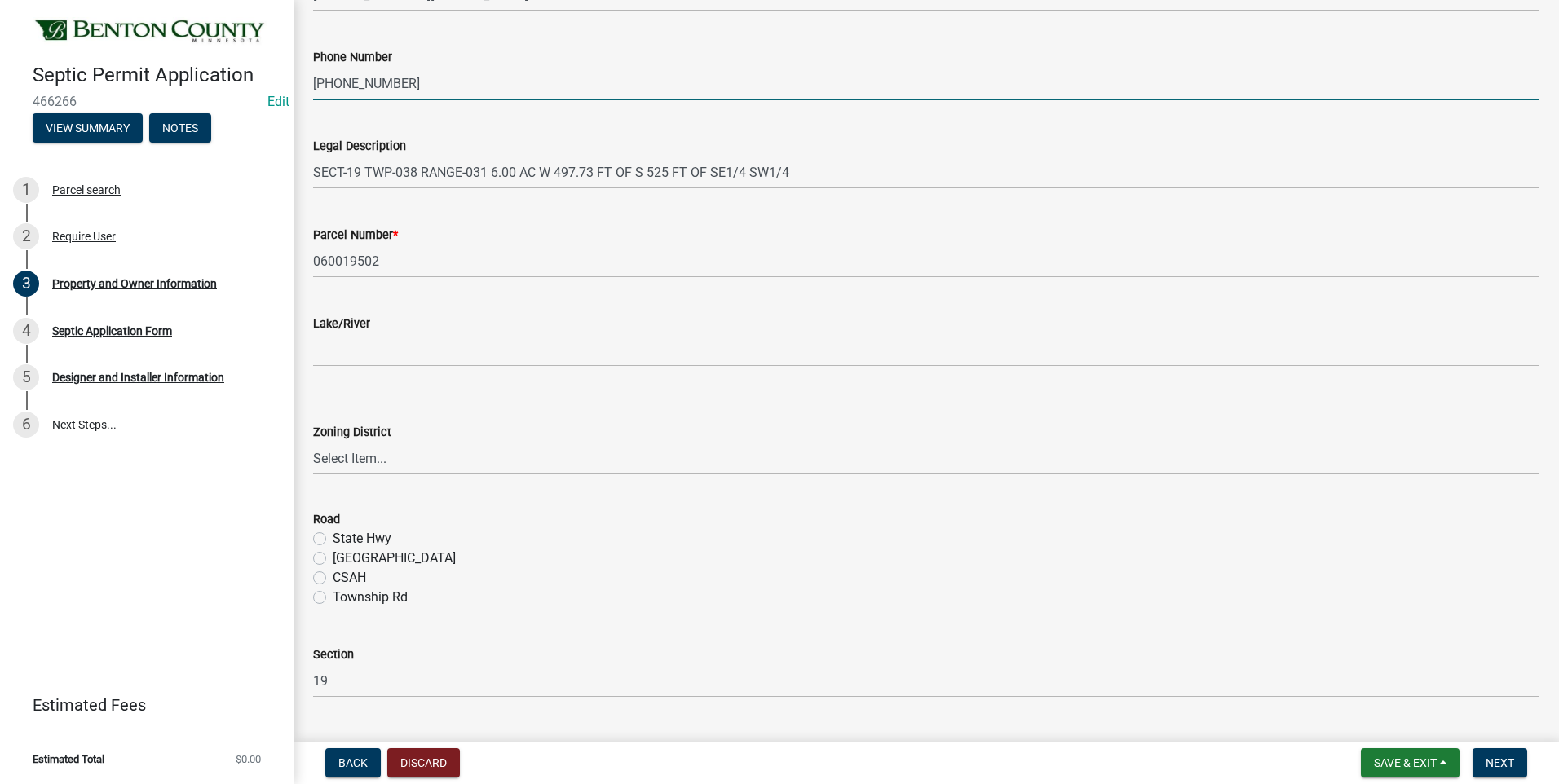
type input "320-293-5464"
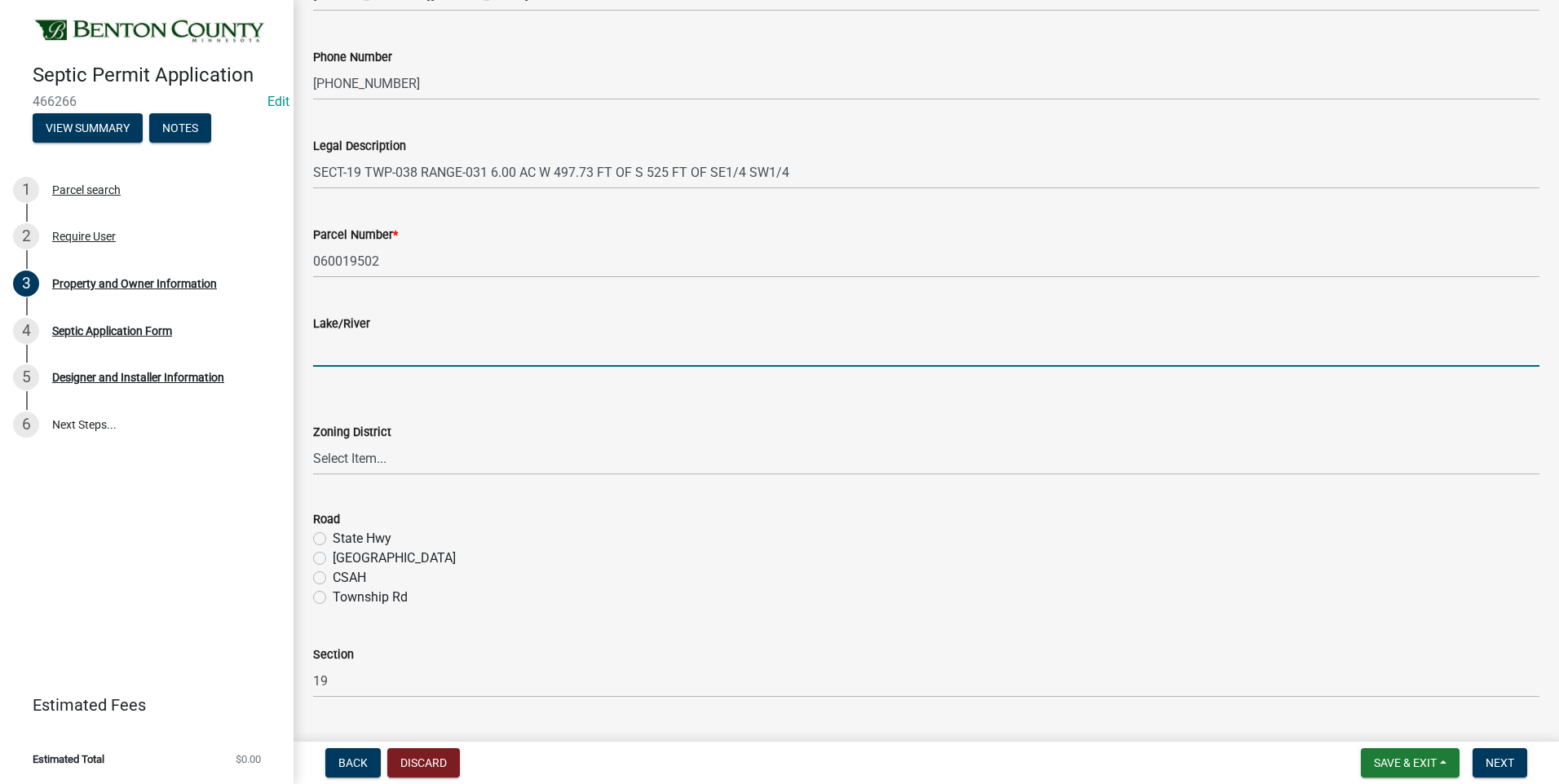
click at [437, 349] on input "Lake/River" at bounding box center [926, 350] width 1226 height 33
type input "N/A"
click at [366, 456] on select "Select Item... AG RA RES BUS IND ANNEX CITY" at bounding box center [926, 458] width 1226 height 33
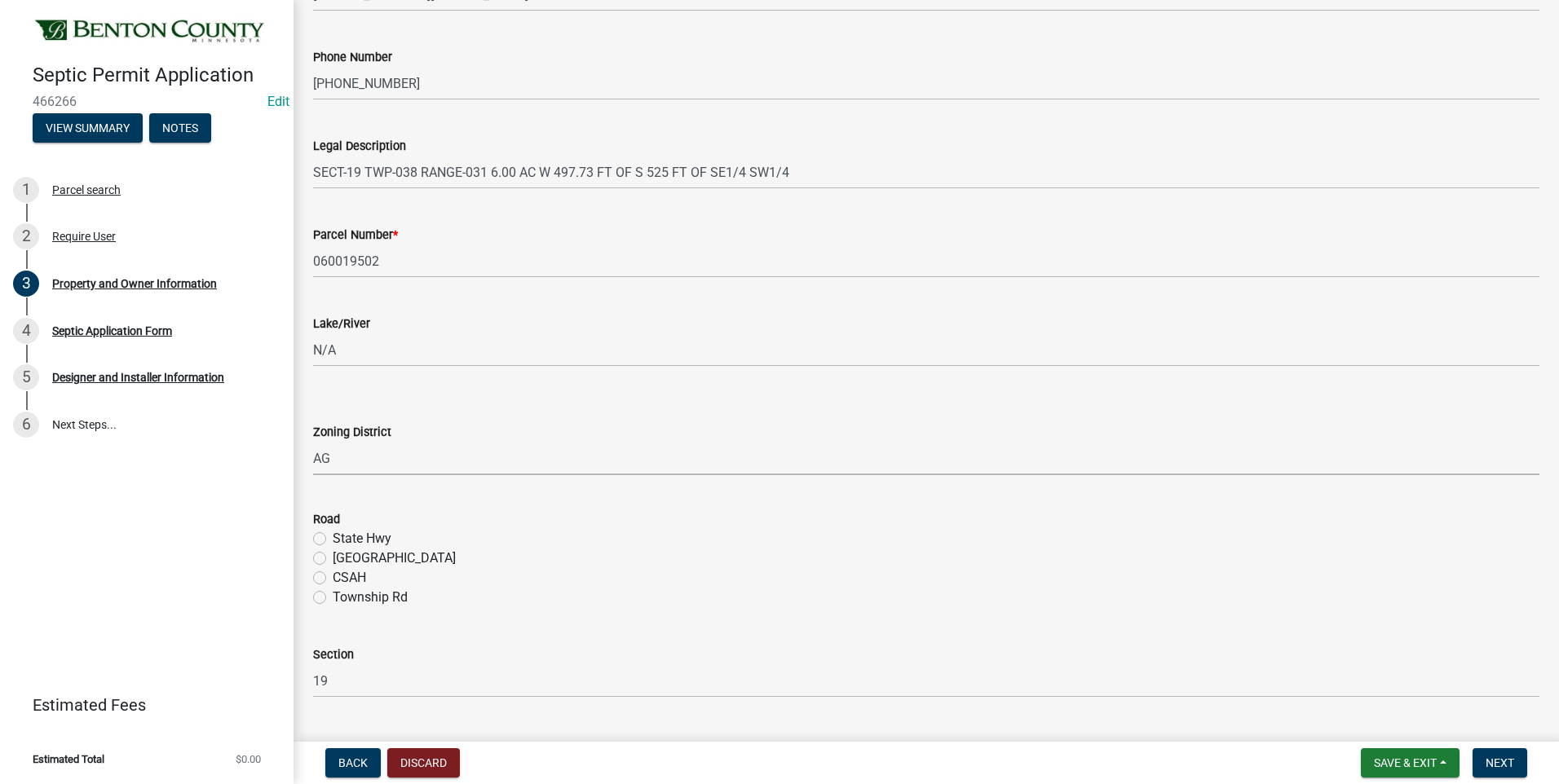
click at [313, 442] on select "Select Item... AG RA RES BUS IND ANNEX CITY" at bounding box center [926, 458] width 1226 height 33
select select "3dace726-2193-4b77-872b-2fbbc186c502"
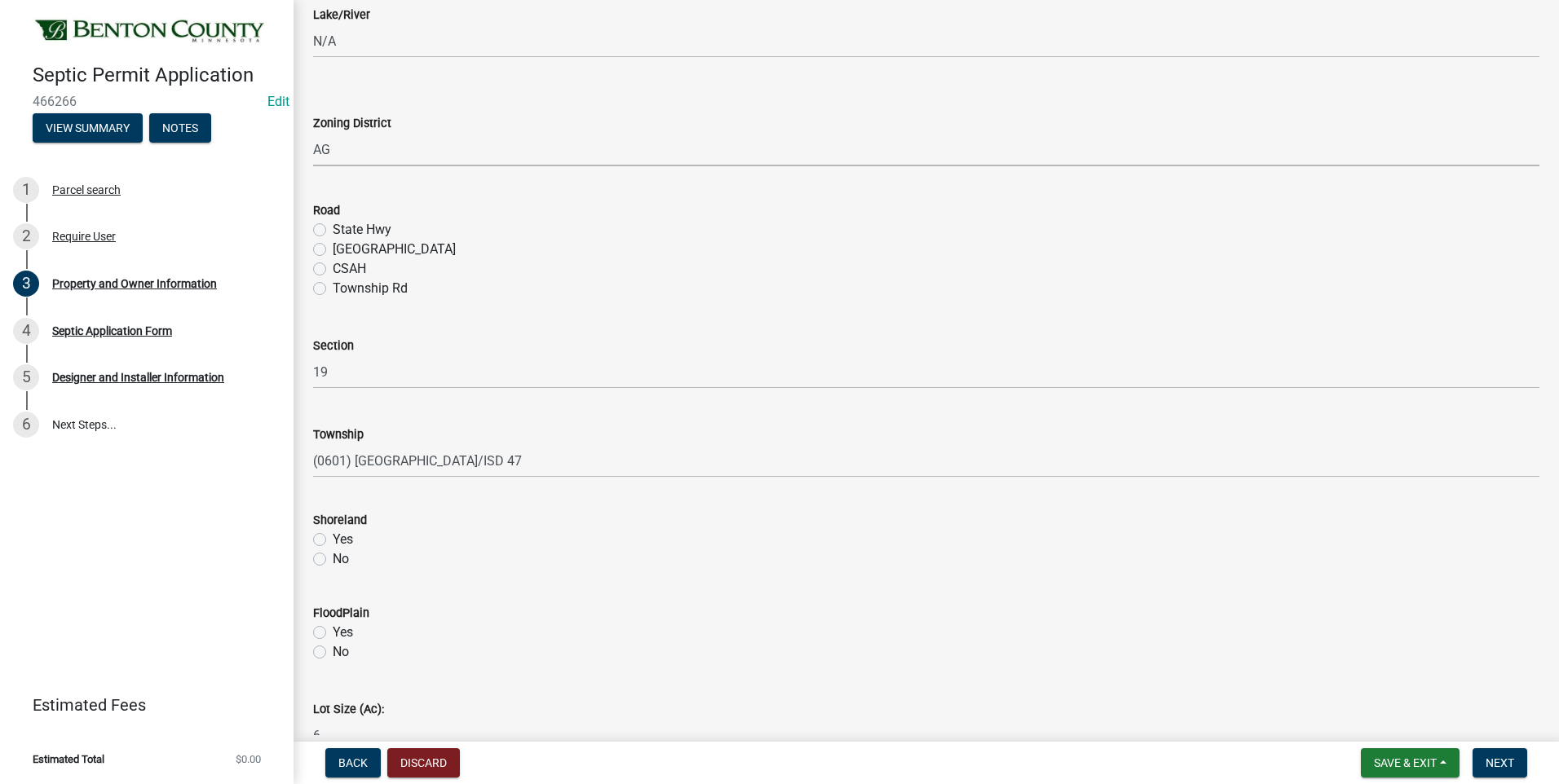
scroll to position [570, 0]
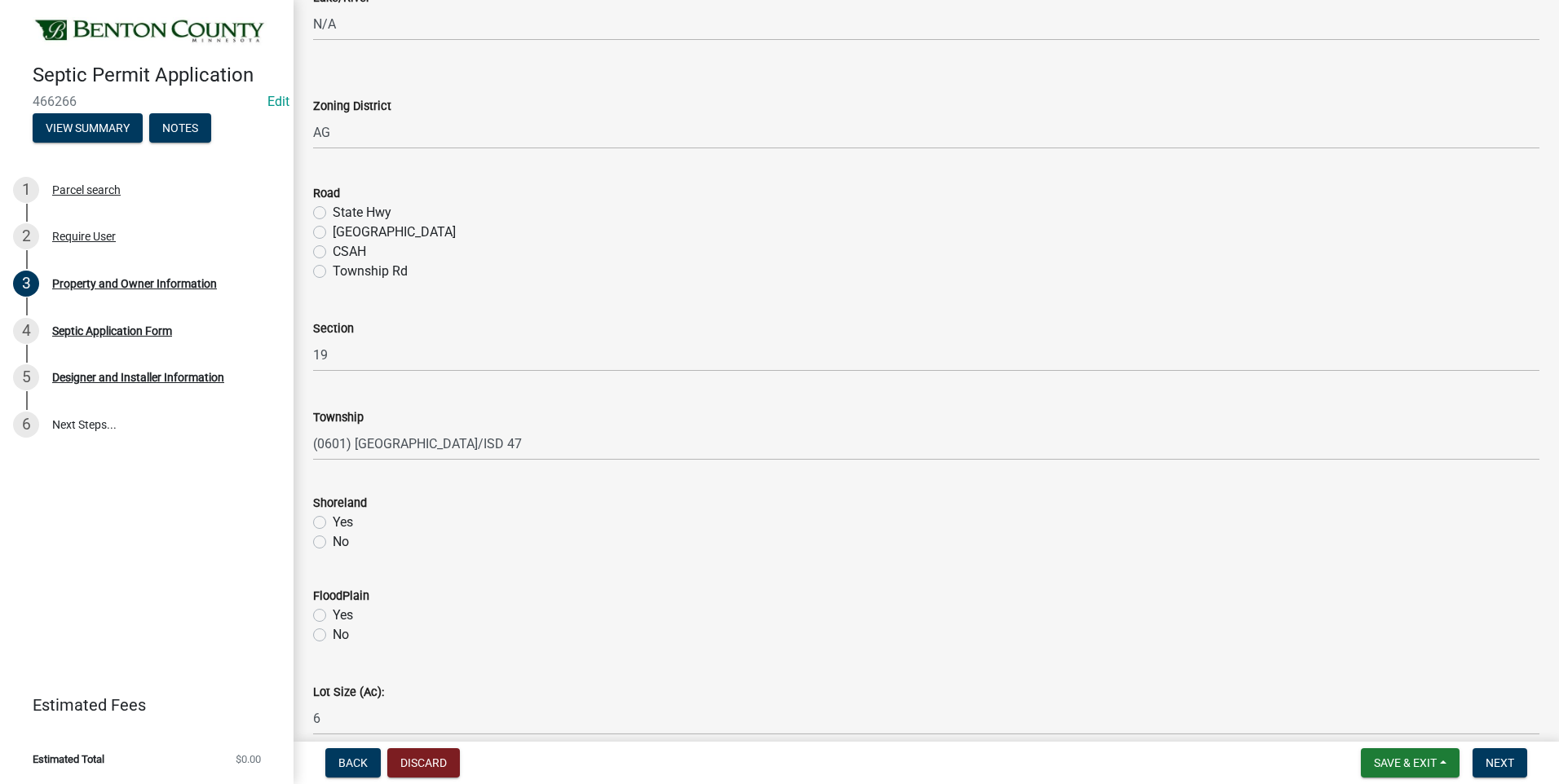
click at [333, 273] on label "Township Rd" at bounding box center [370, 271] width 75 height 20
click at [333, 272] on input "Township Rd" at bounding box center [338, 266] width 10 height 10
radio input "true"
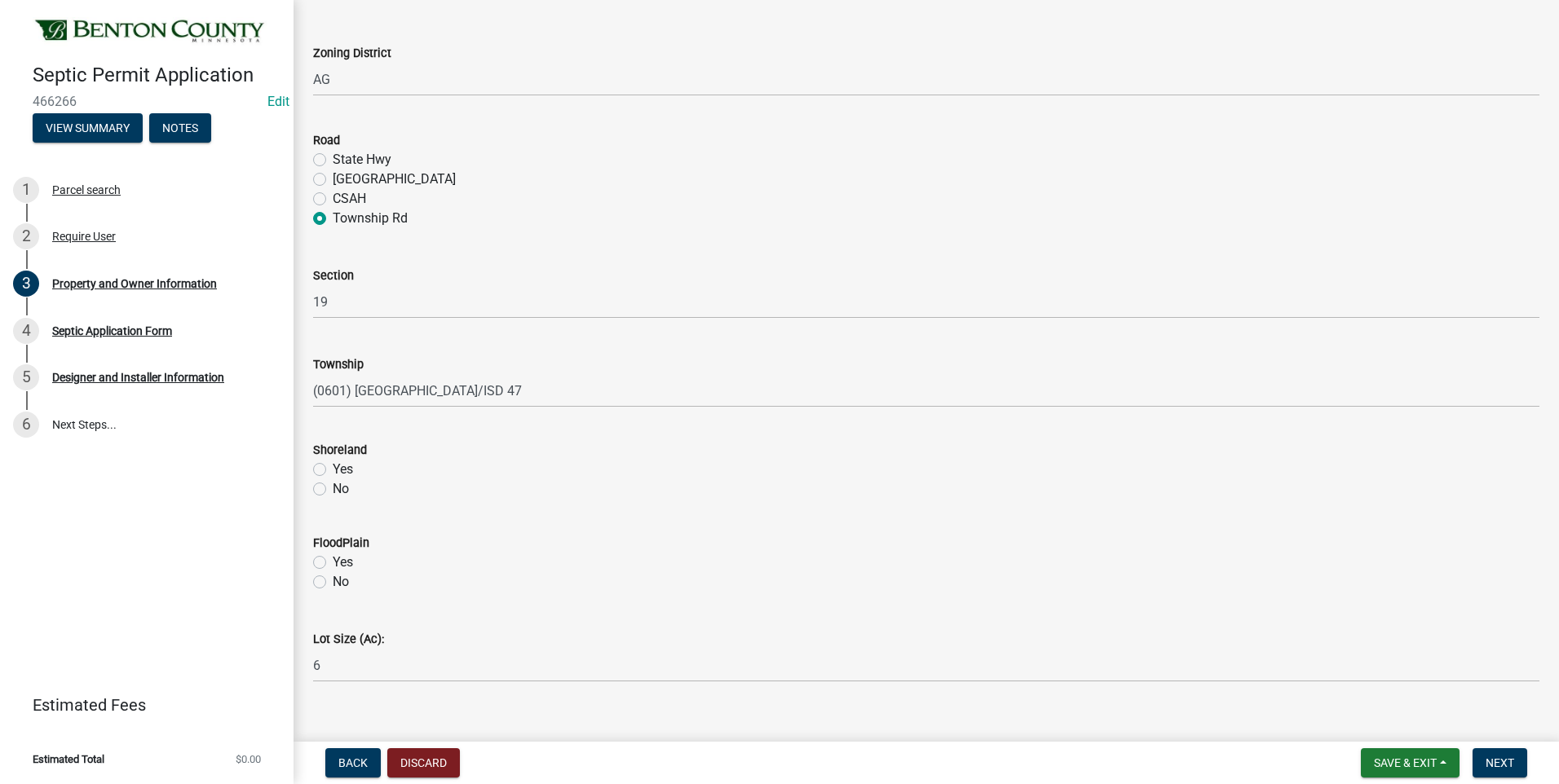
scroll to position [647, 0]
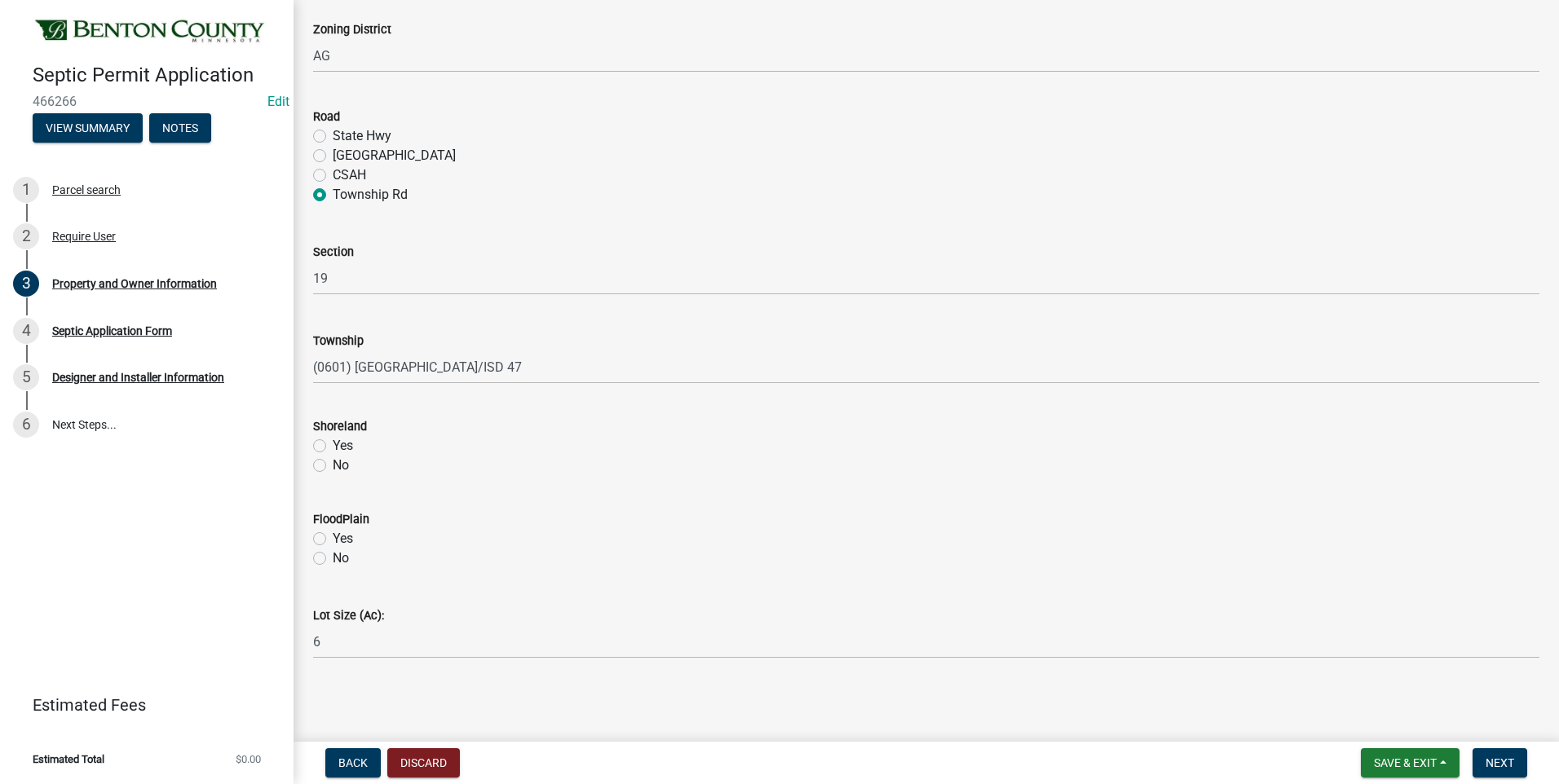
click at [333, 466] on label "No" at bounding box center [341, 465] width 17 height 20
click at [333, 466] on input "No" at bounding box center [338, 460] width 10 height 10
radio input "true"
click at [333, 560] on label "No" at bounding box center [341, 558] width 17 height 20
click at [333, 559] on input "No" at bounding box center [338, 553] width 10 height 10
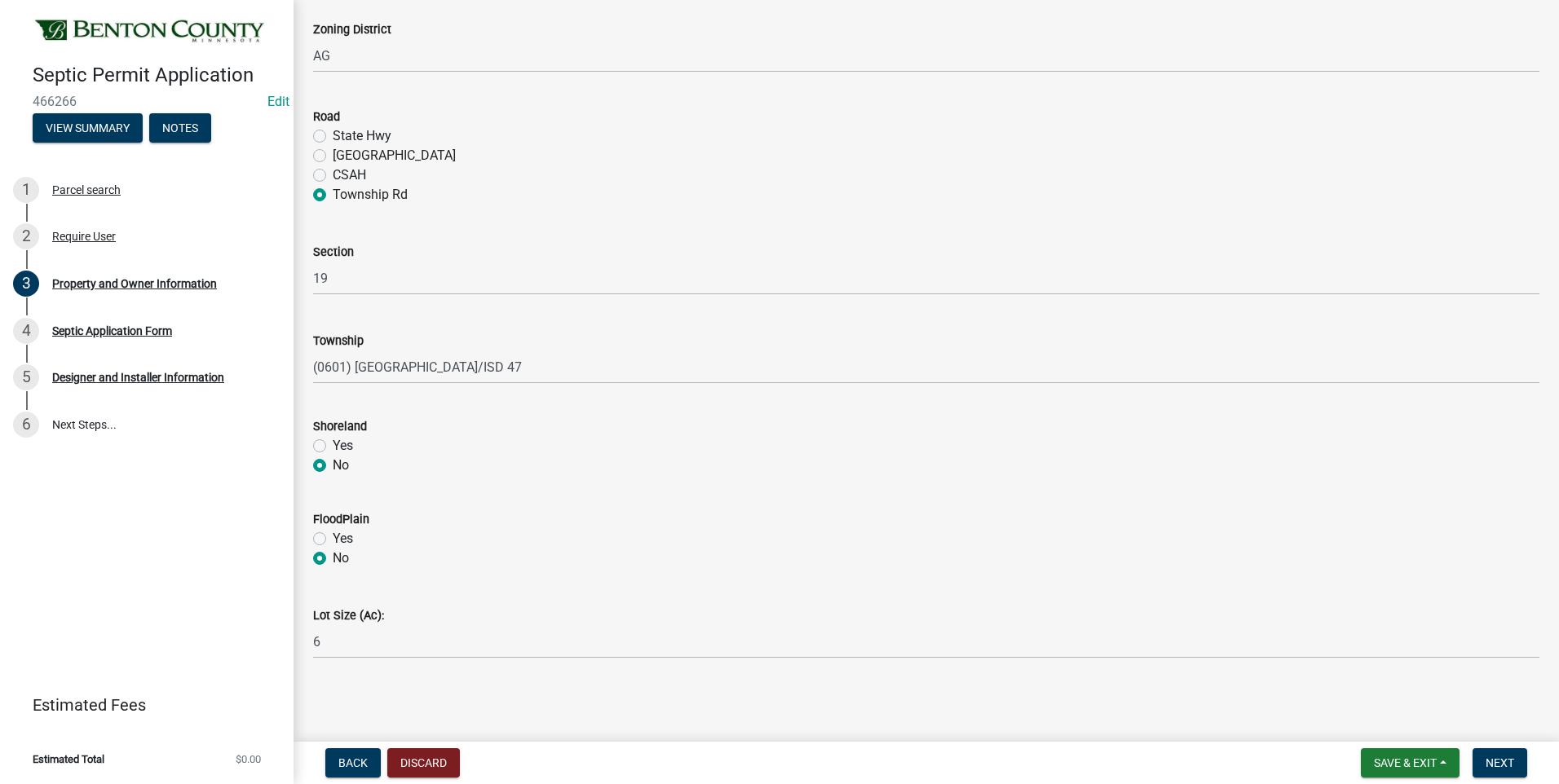
radio input "true"
click at [1502, 768] on span "Next" at bounding box center [1499, 763] width 29 height 13
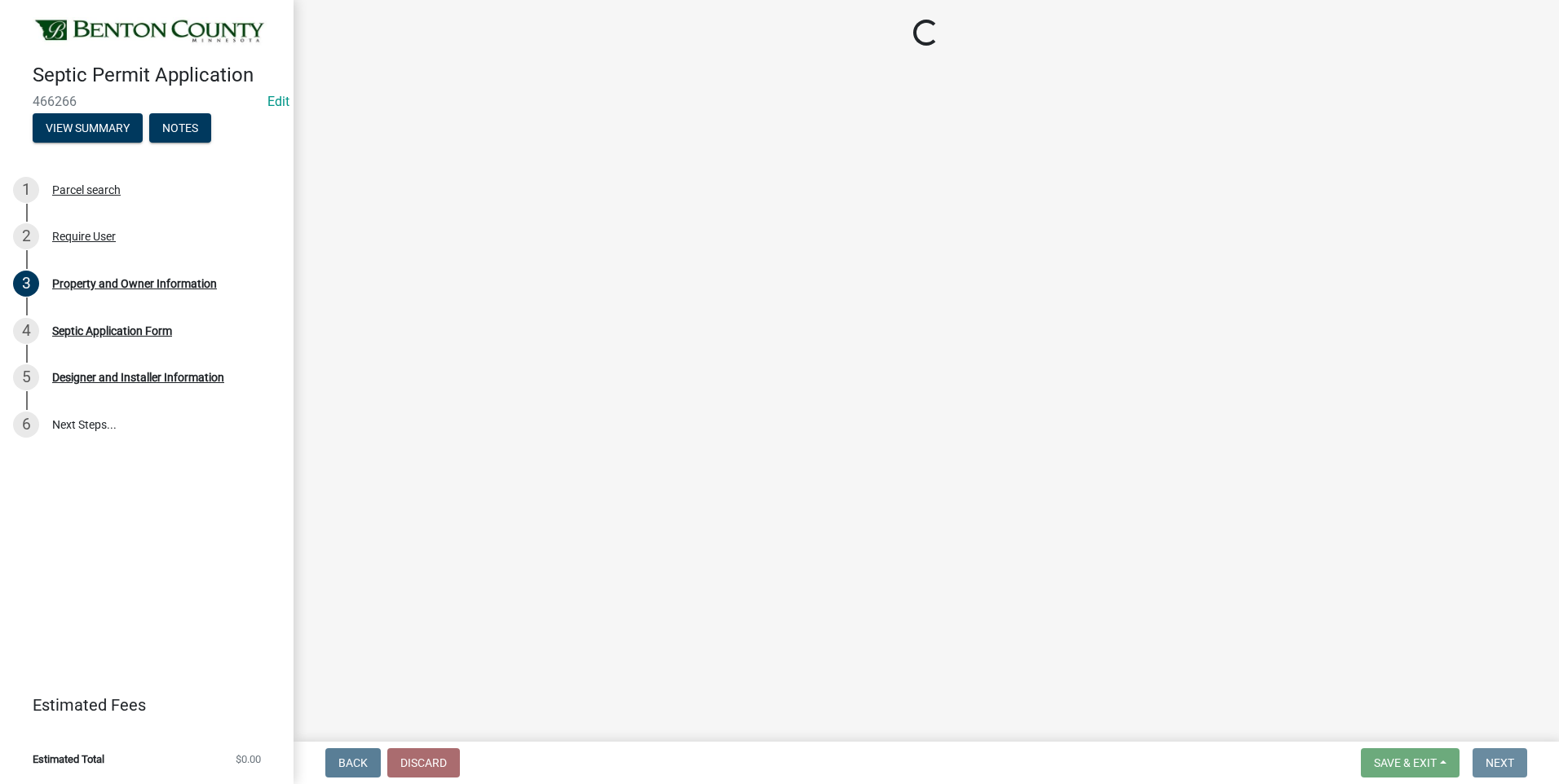
scroll to position [0, 0]
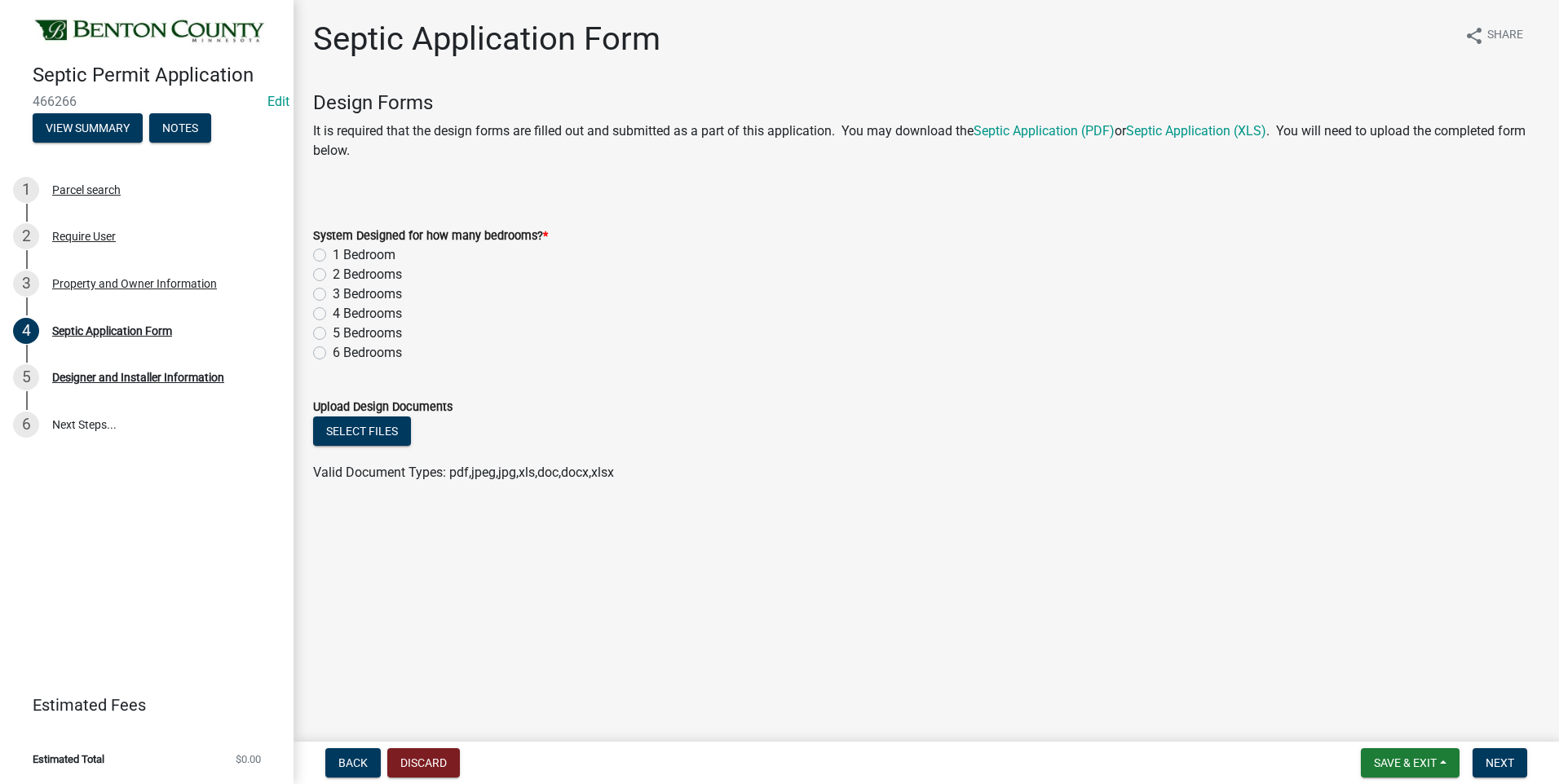
click at [333, 254] on label "1 Bedroom" at bounding box center [364, 255] width 62 height 20
click at [333, 254] on input "1 Bedroom" at bounding box center [338, 250] width 10 height 10
radio input "true"
click at [370, 431] on button "Select files" at bounding box center [362, 432] width 98 height 30
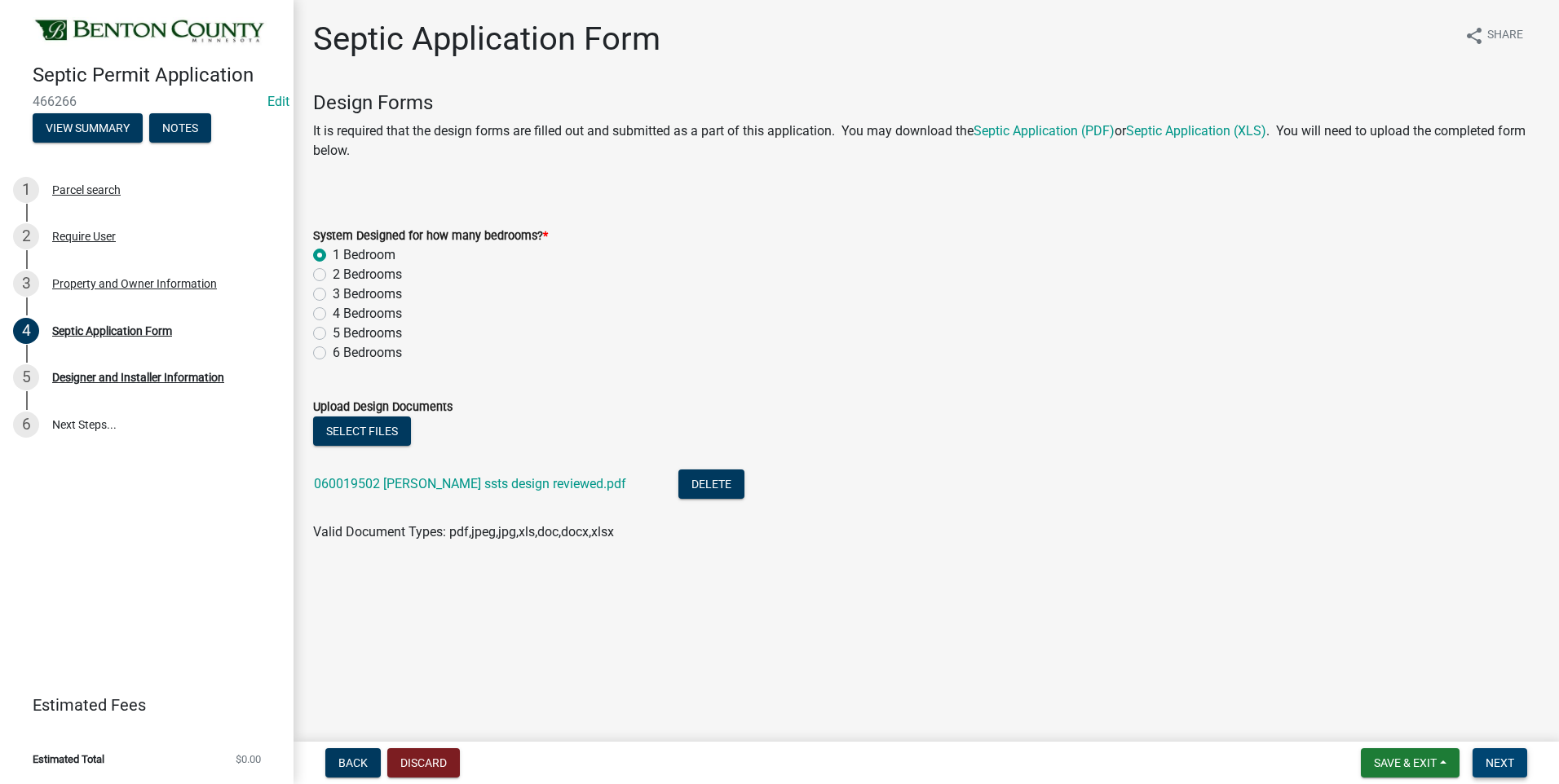
click at [1500, 764] on span "Next" at bounding box center [1499, 763] width 29 height 13
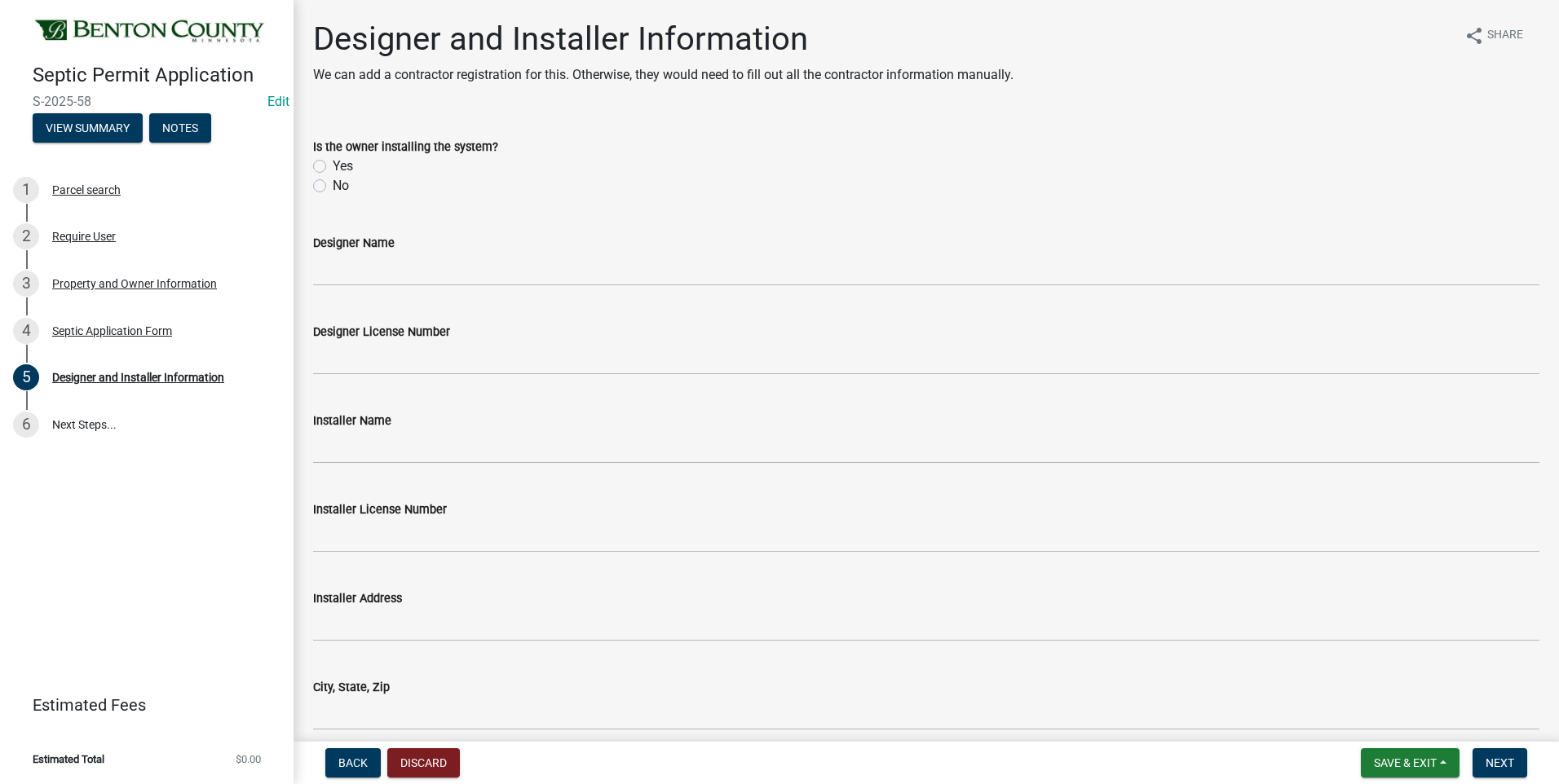
click at [333, 185] on label "No" at bounding box center [341, 185] width 17 height 20
click at [333, 185] on input "No" at bounding box center [338, 180] width 10 height 10
radio input "true"
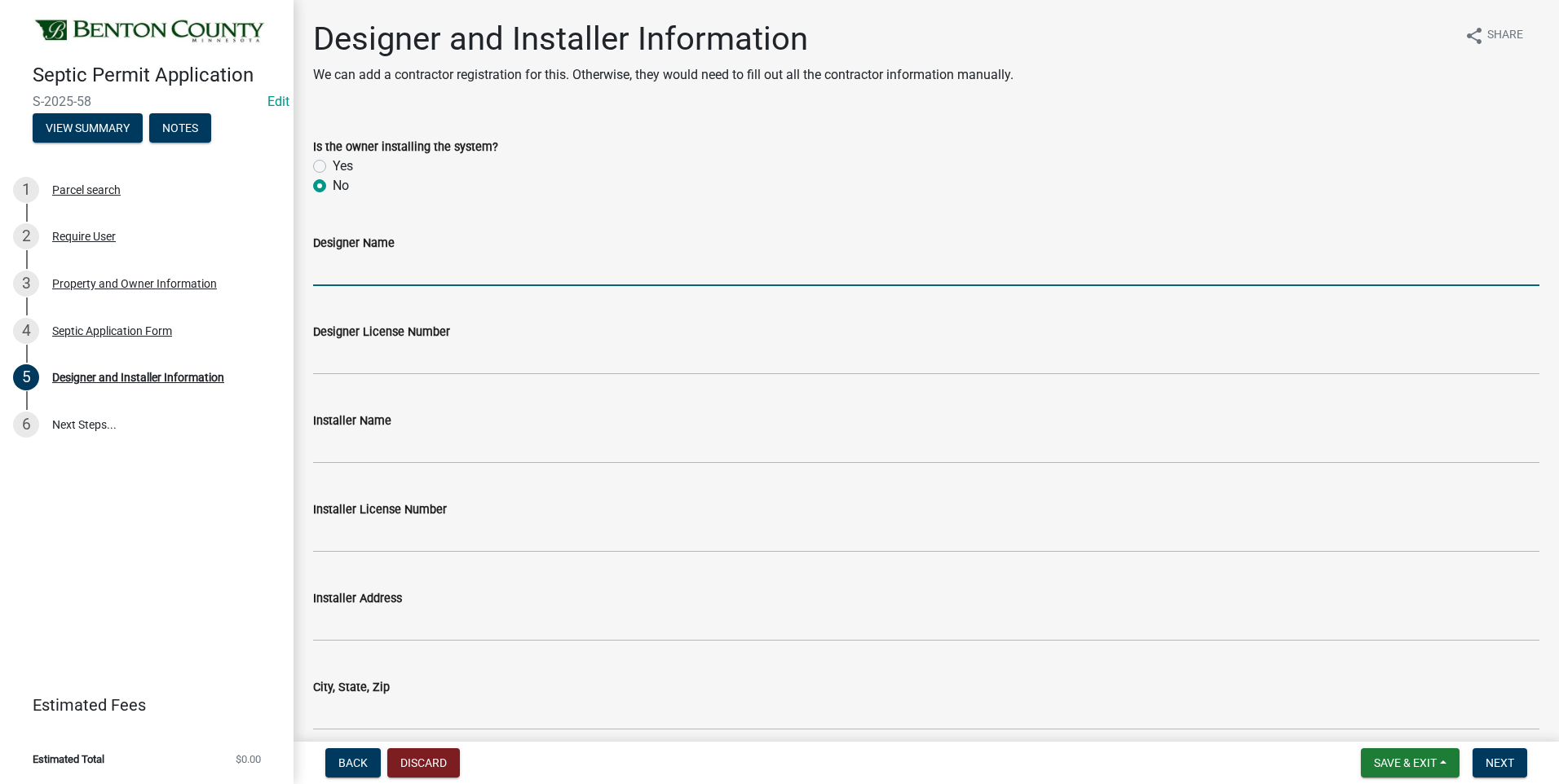
click at [402, 270] on input "Designer Name" at bounding box center [926, 270] width 1226 height 33
type input "Watab Inc"
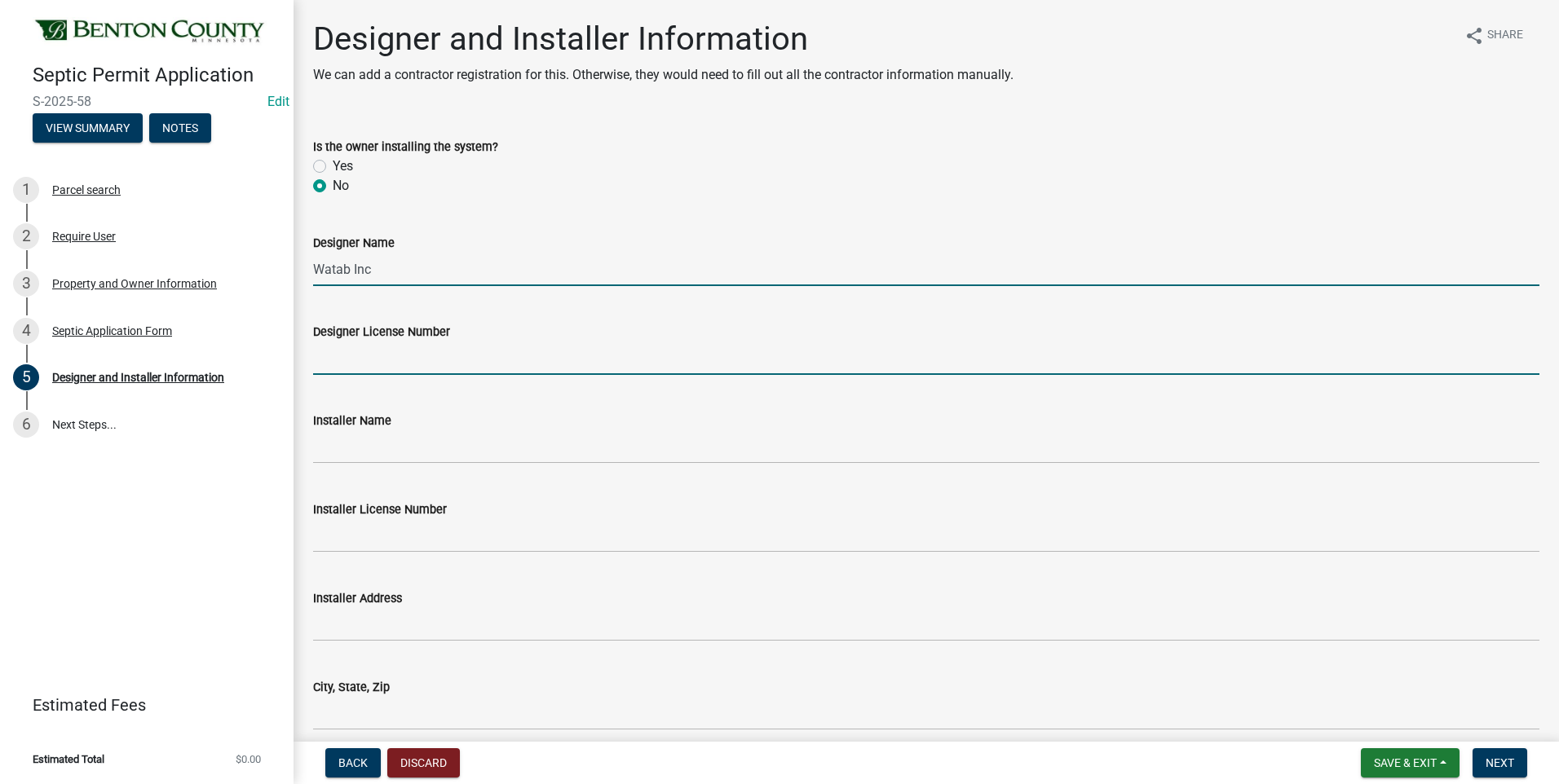
click at [404, 361] on input "Designer License Number" at bounding box center [926, 358] width 1226 height 33
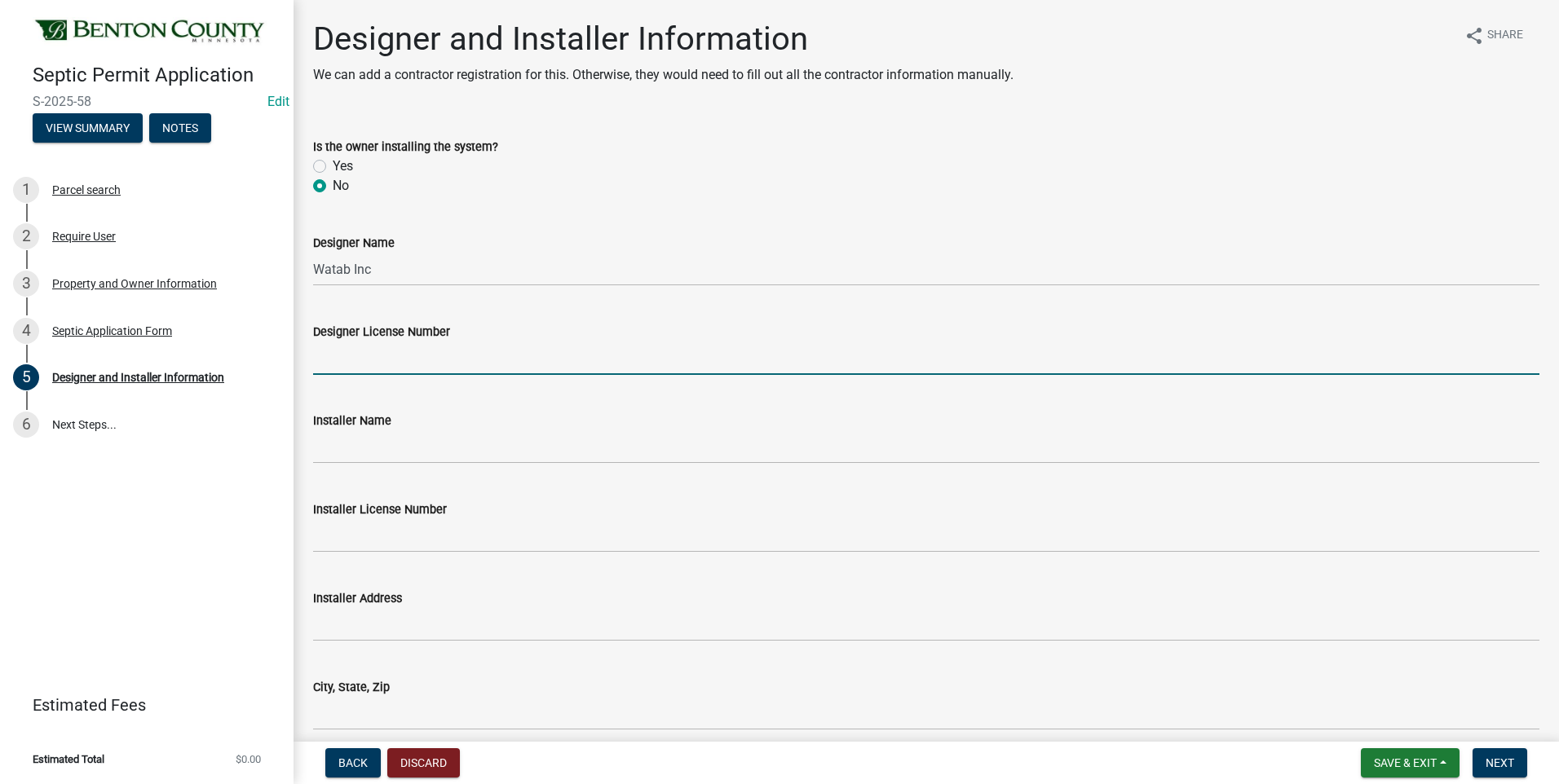
type input "2116"
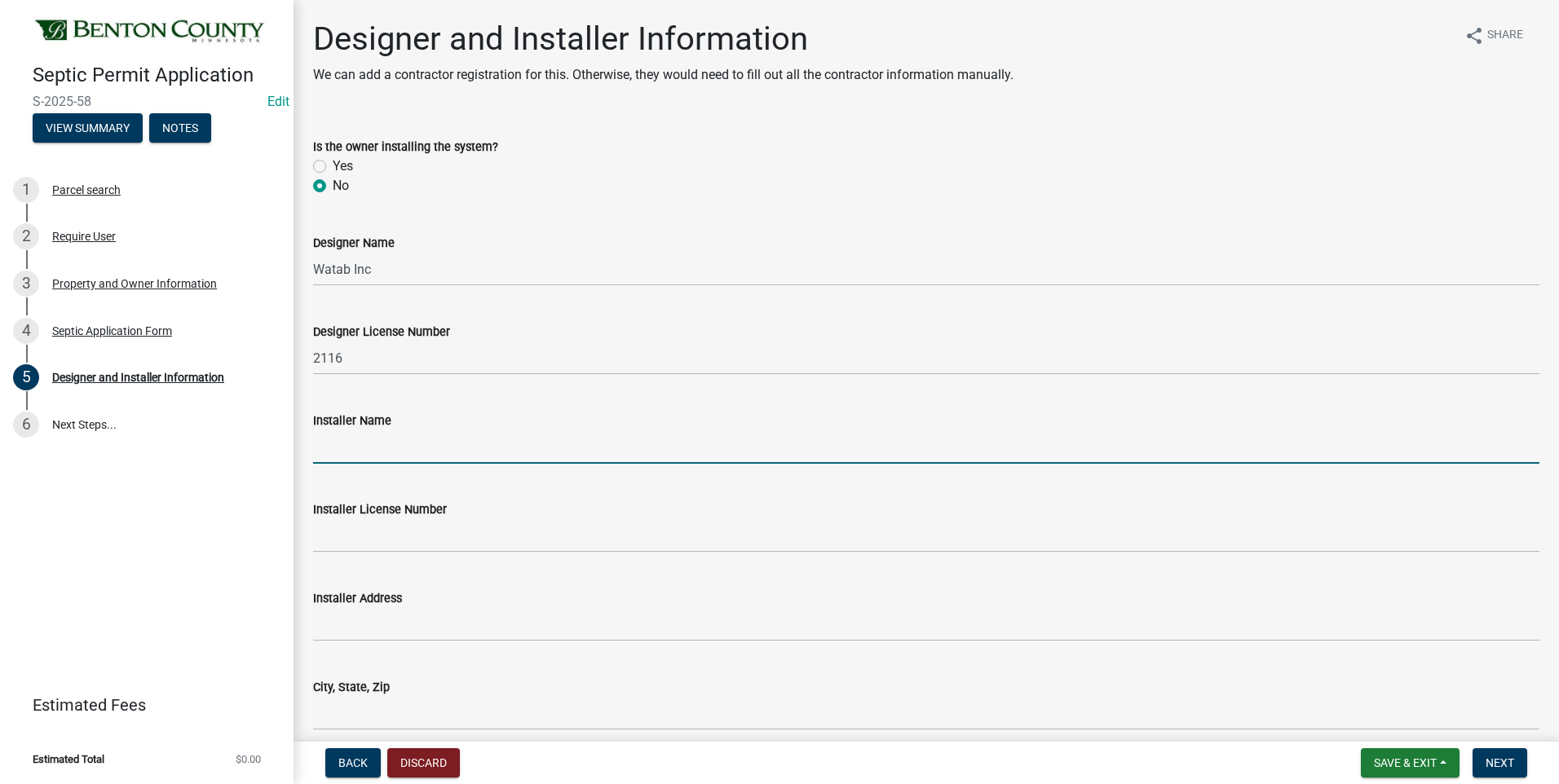
click at [375, 449] on input "Installer Name" at bounding box center [926, 447] width 1226 height 33
type input "Burski Excavating"
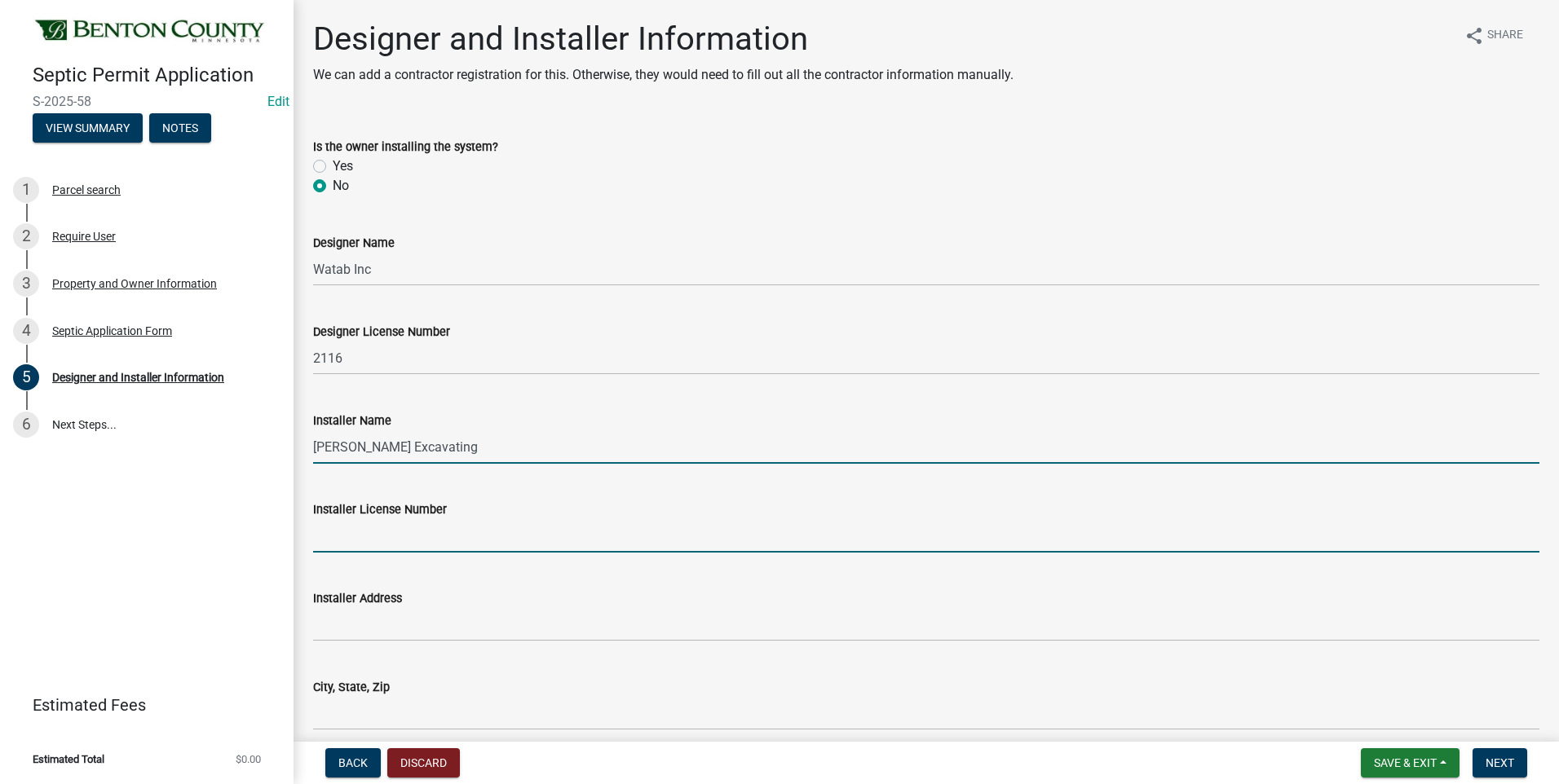
click at [393, 538] on input "Installer License Number" at bounding box center [926, 536] width 1226 height 33
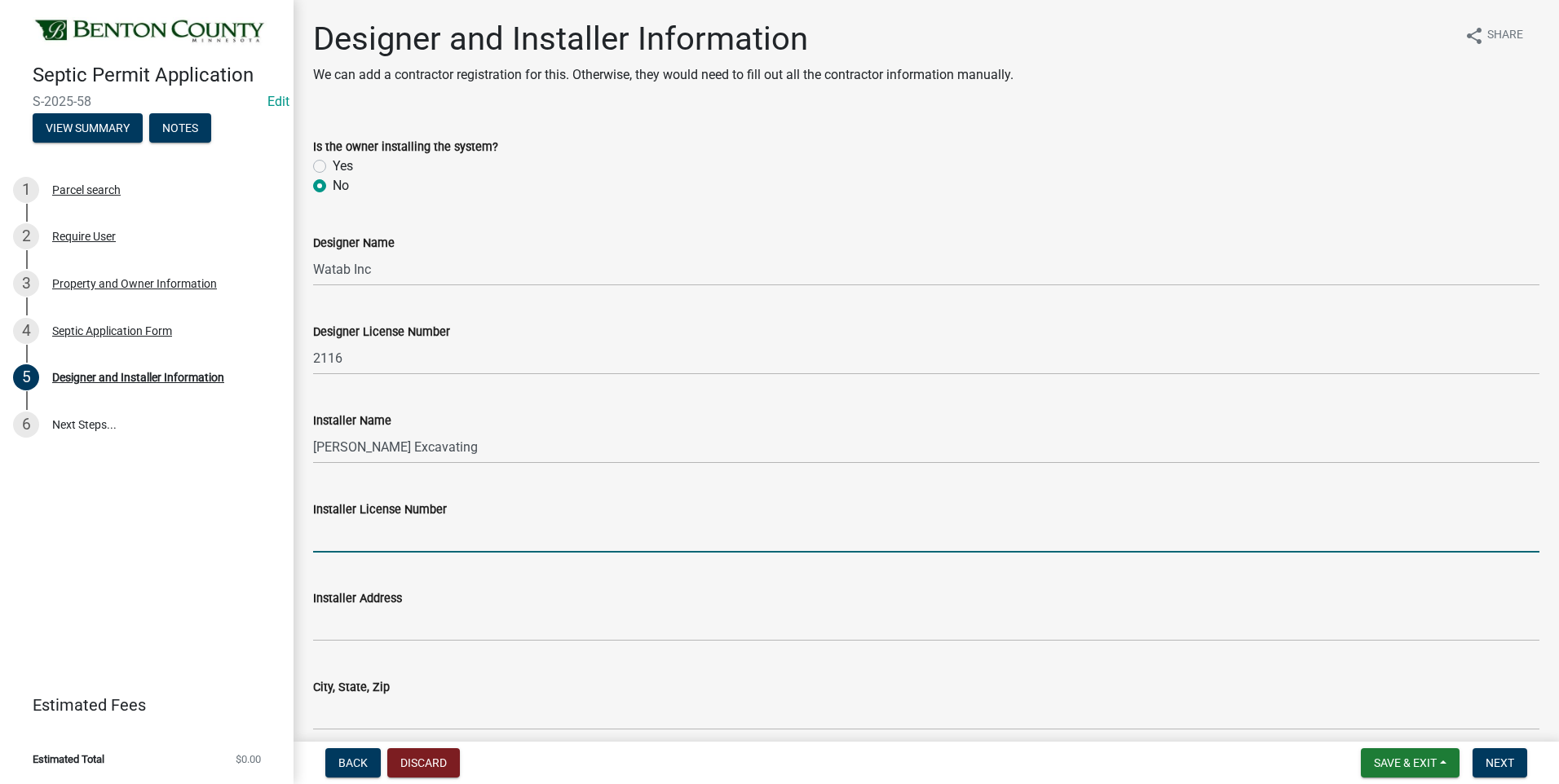
type input "289"
click at [1503, 766] on span "Next" at bounding box center [1499, 763] width 29 height 13
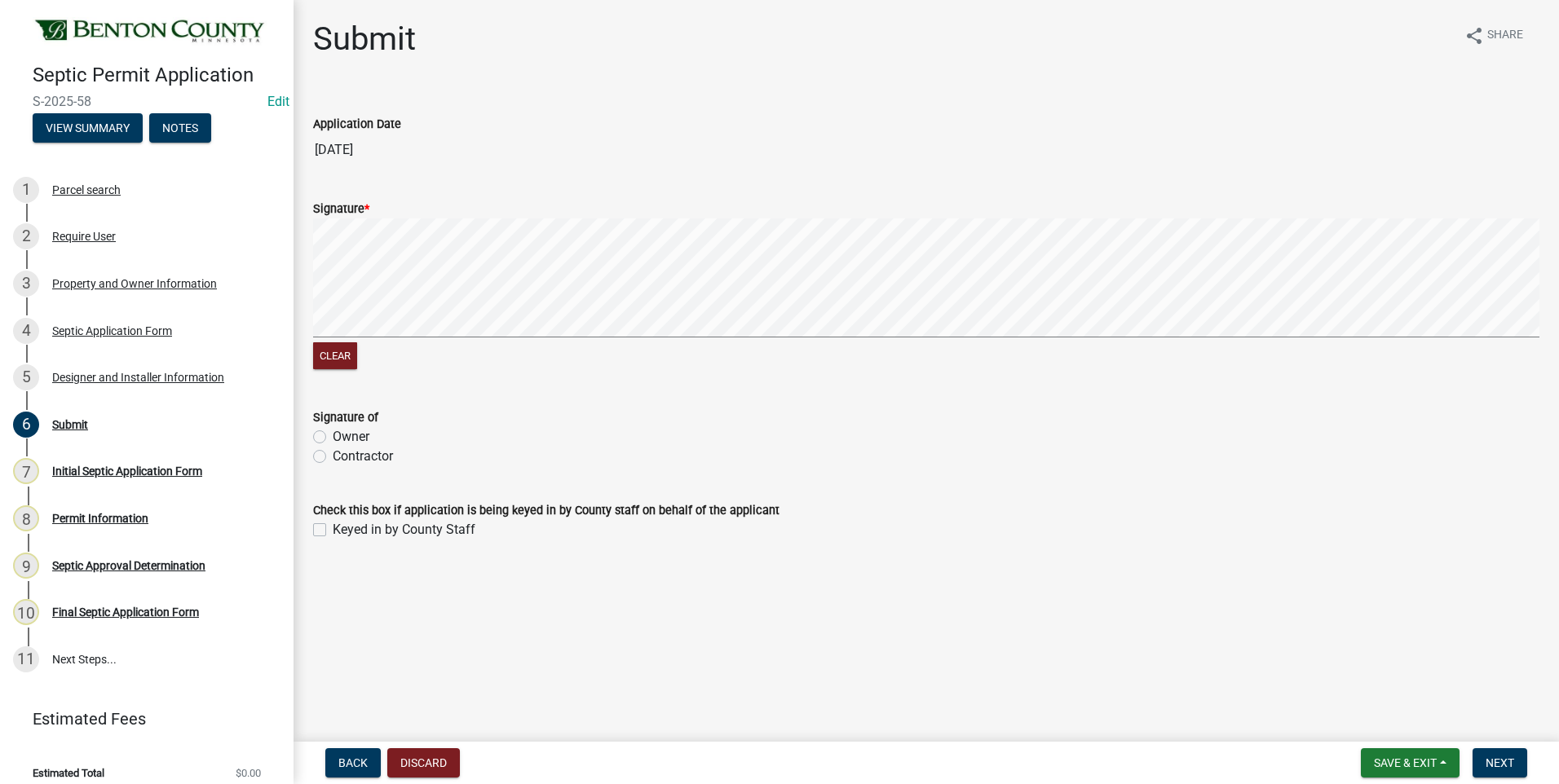
click at [333, 457] on label "Contractor" at bounding box center [363, 456] width 60 height 20
click at [333, 457] on input "Contractor" at bounding box center [338, 451] width 10 height 10
radio input "true"
click at [333, 529] on label "Keyed in by County Staff" at bounding box center [404, 529] width 142 height 20
click at [333, 529] on input "Keyed in by County Staff" at bounding box center [338, 525] width 10 height 10
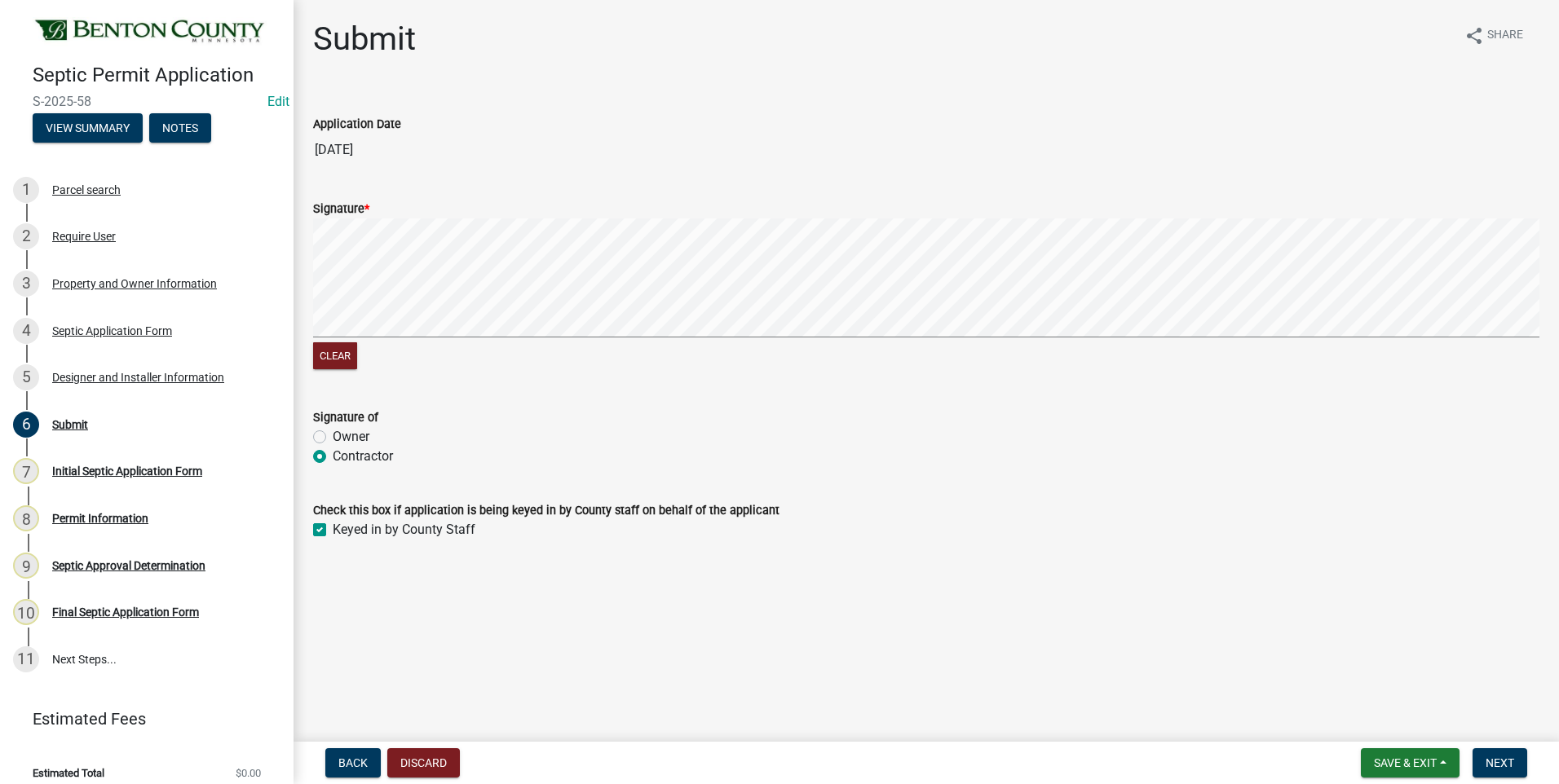
checkbox input "true"
click at [1505, 766] on span "Next" at bounding box center [1499, 763] width 29 height 13
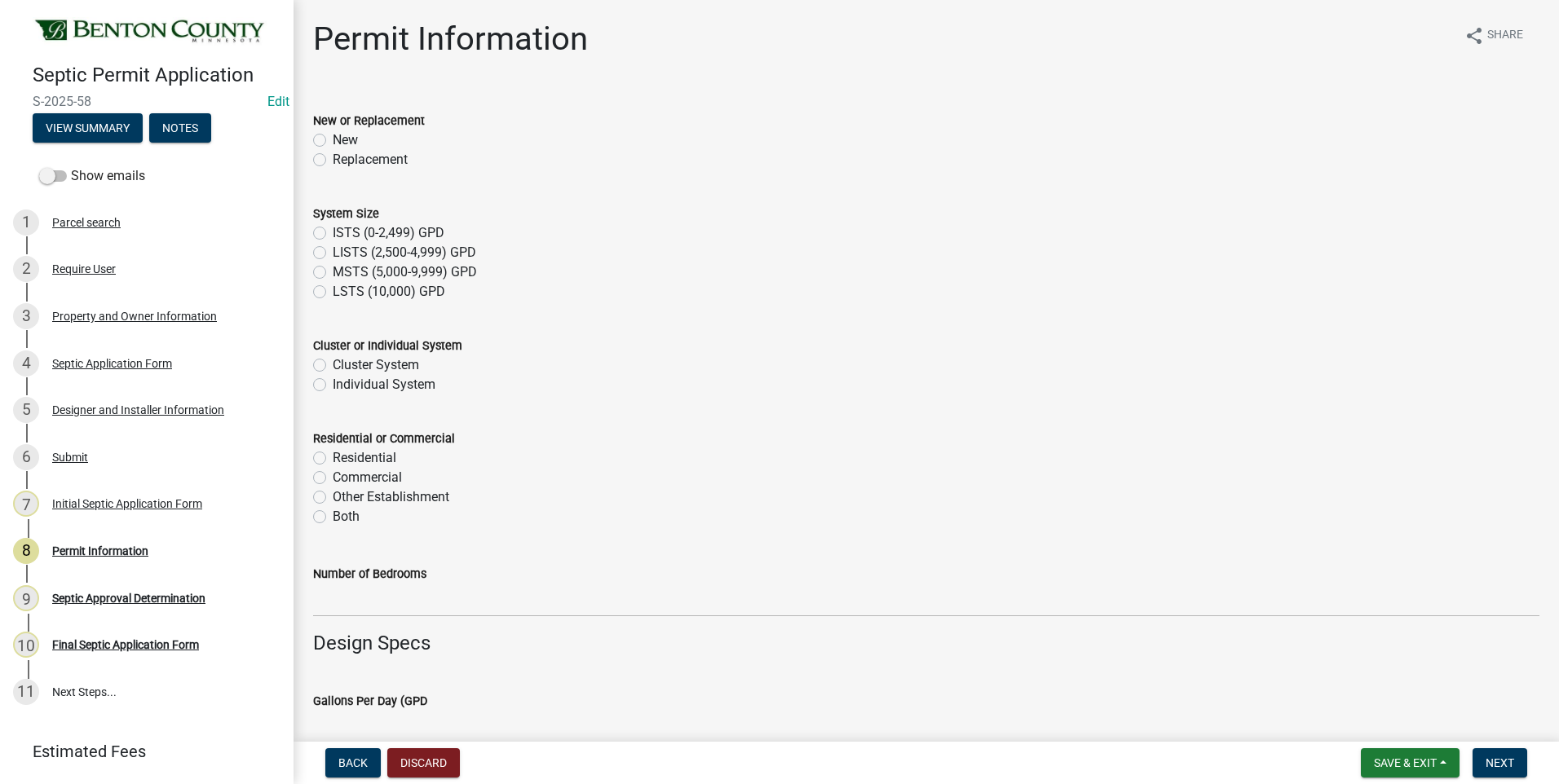
click at [333, 139] on label "New" at bounding box center [345, 140] width 25 height 20
click at [333, 139] on input "New" at bounding box center [338, 135] width 10 height 10
radio input "true"
click at [333, 231] on label "ISTS (0-2,499) GPD" at bounding box center [389, 233] width 112 height 20
click at [333, 231] on input "ISTS (0-2,499) GPD" at bounding box center [338, 228] width 10 height 10
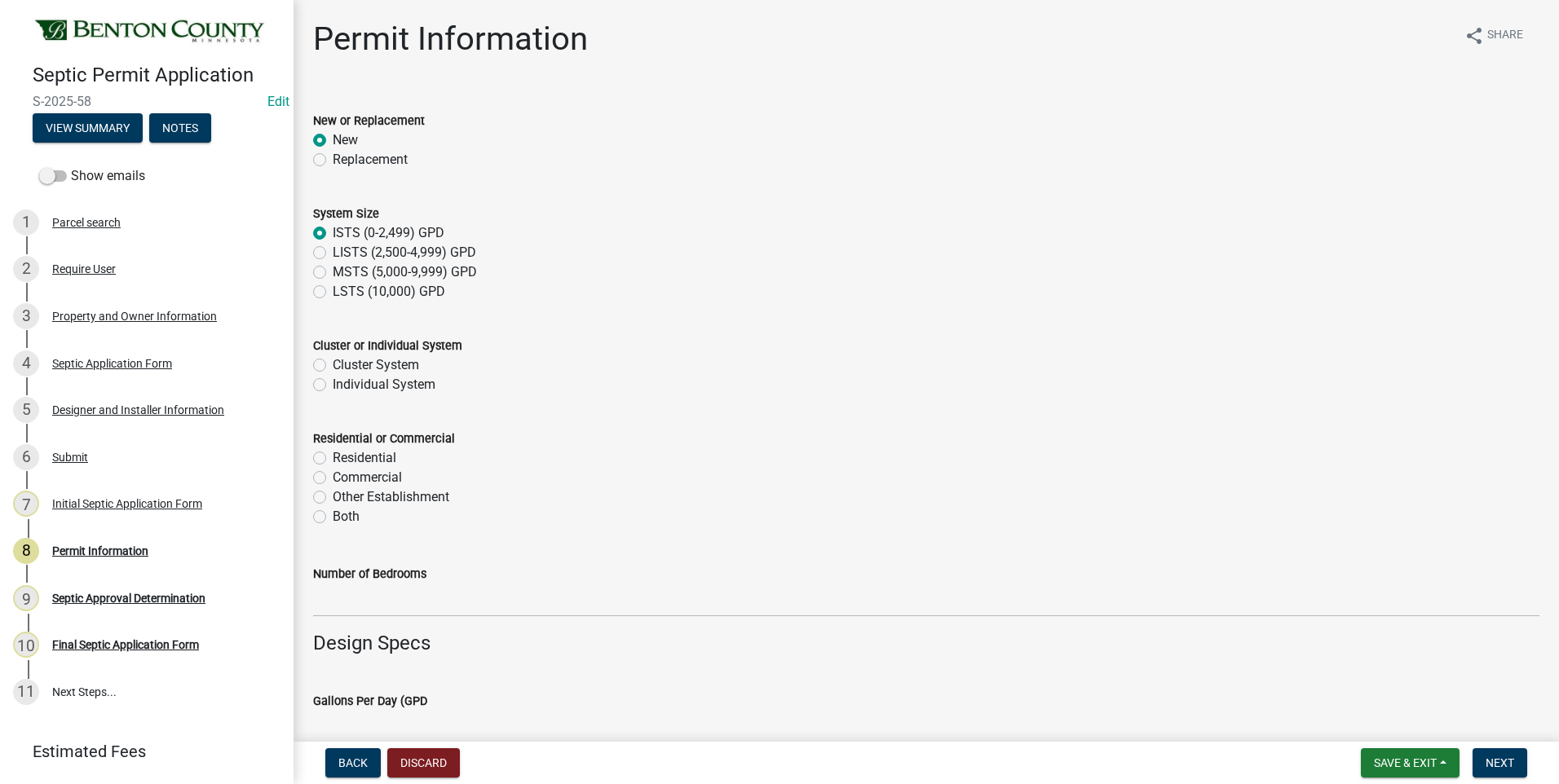
radio input "true"
click at [333, 386] on label "Individual System" at bounding box center [384, 384] width 102 height 20
click at [333, 386] on input "Individual System" at bounding box center [338, 379] width 10 height 10
radio input "true"
drag, startPoint x: 320, startPoint y: 459, endPoint x: 689, endPoint y: 270, distance: 414.6
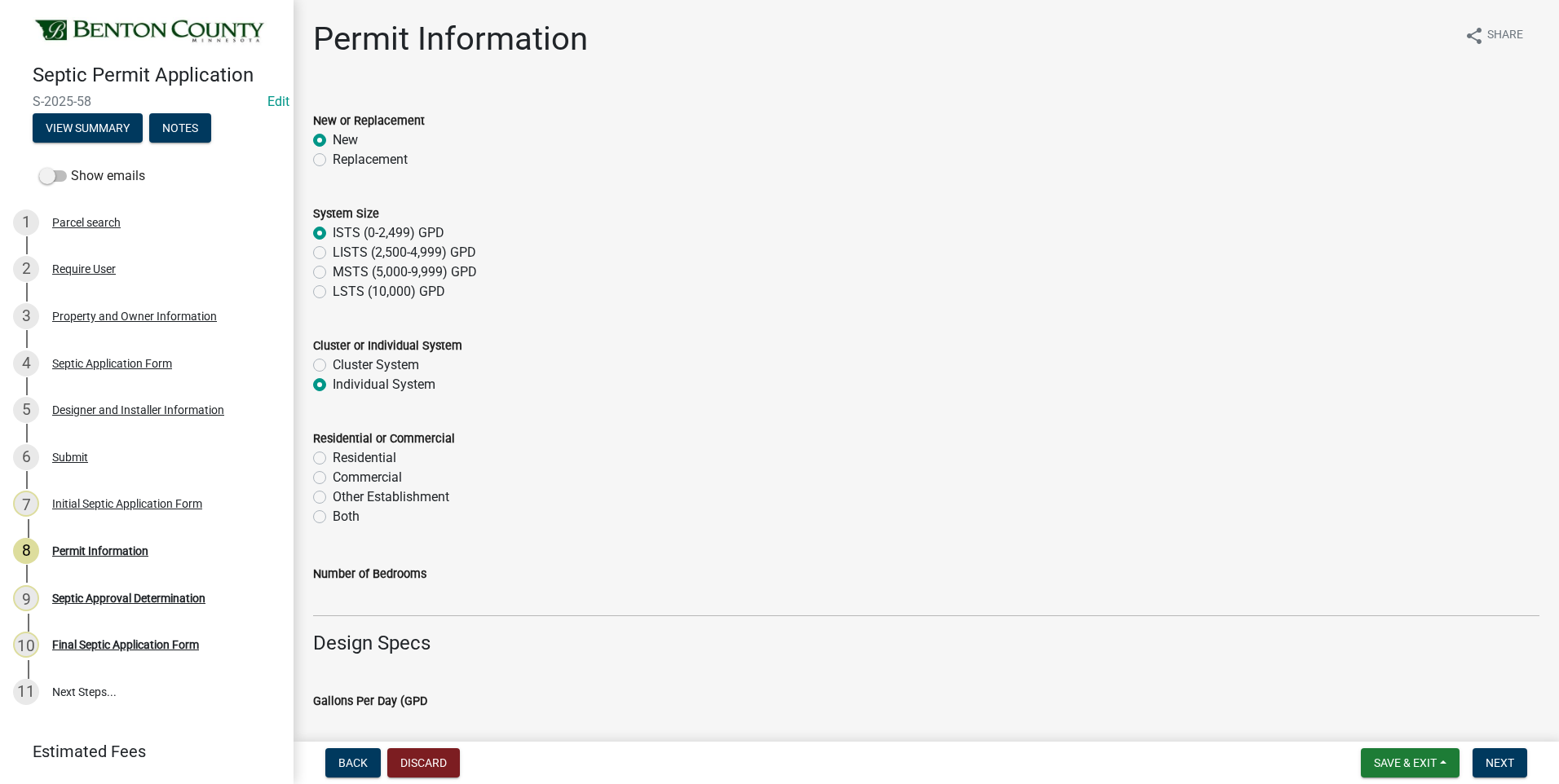
click at [333, 458] on label "Residential" at bounding box center [365, 458] width 63 height 20
click at [333, 458] on input "Residential" at bounding box center [338, 453] width 10 height 10
radio input "true"
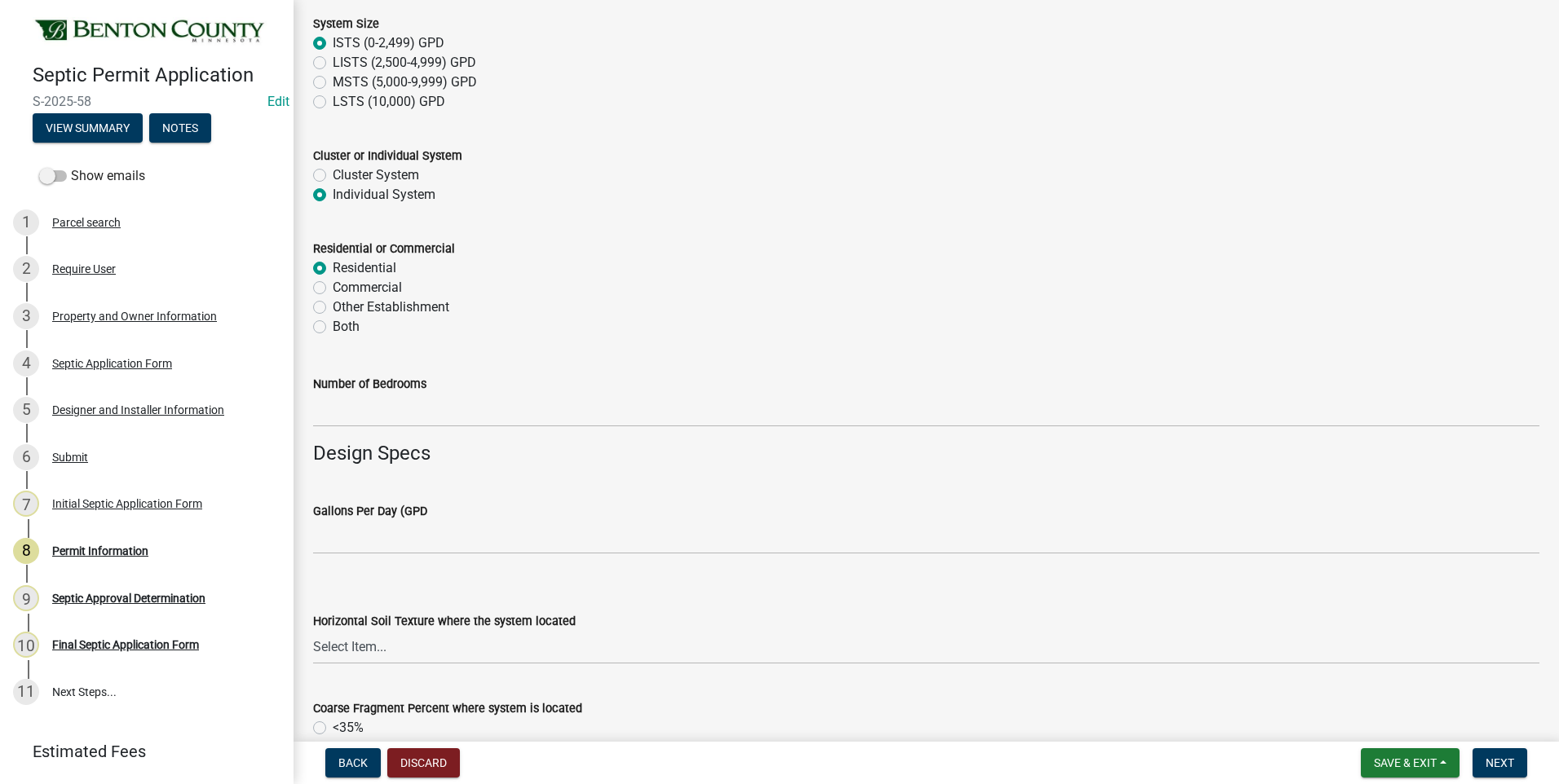
scroll to position [407, 0]
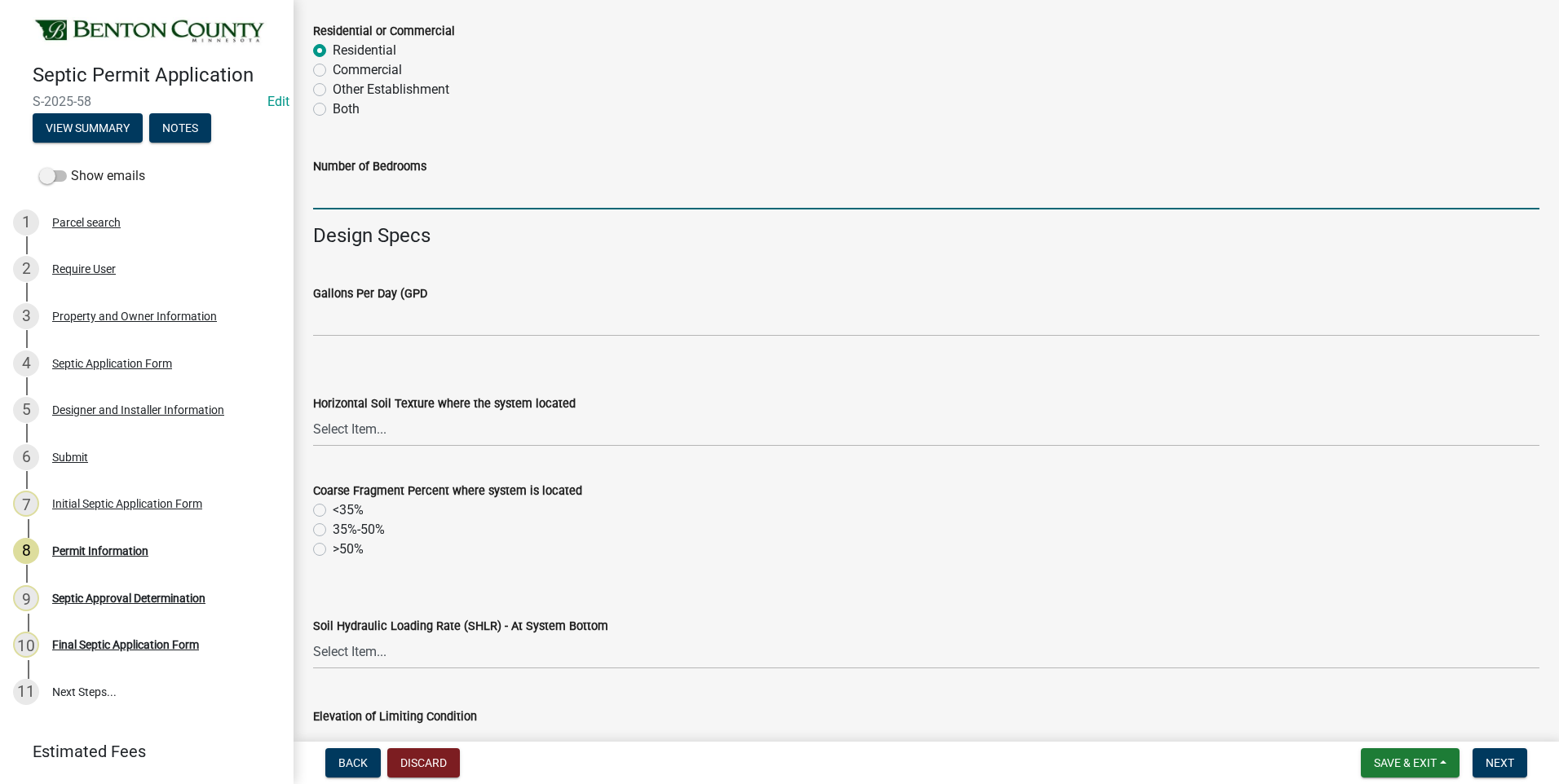
click at [399, 197] on input "text" at bounding box center [926, 193] width 1226 height 33
type input "1"
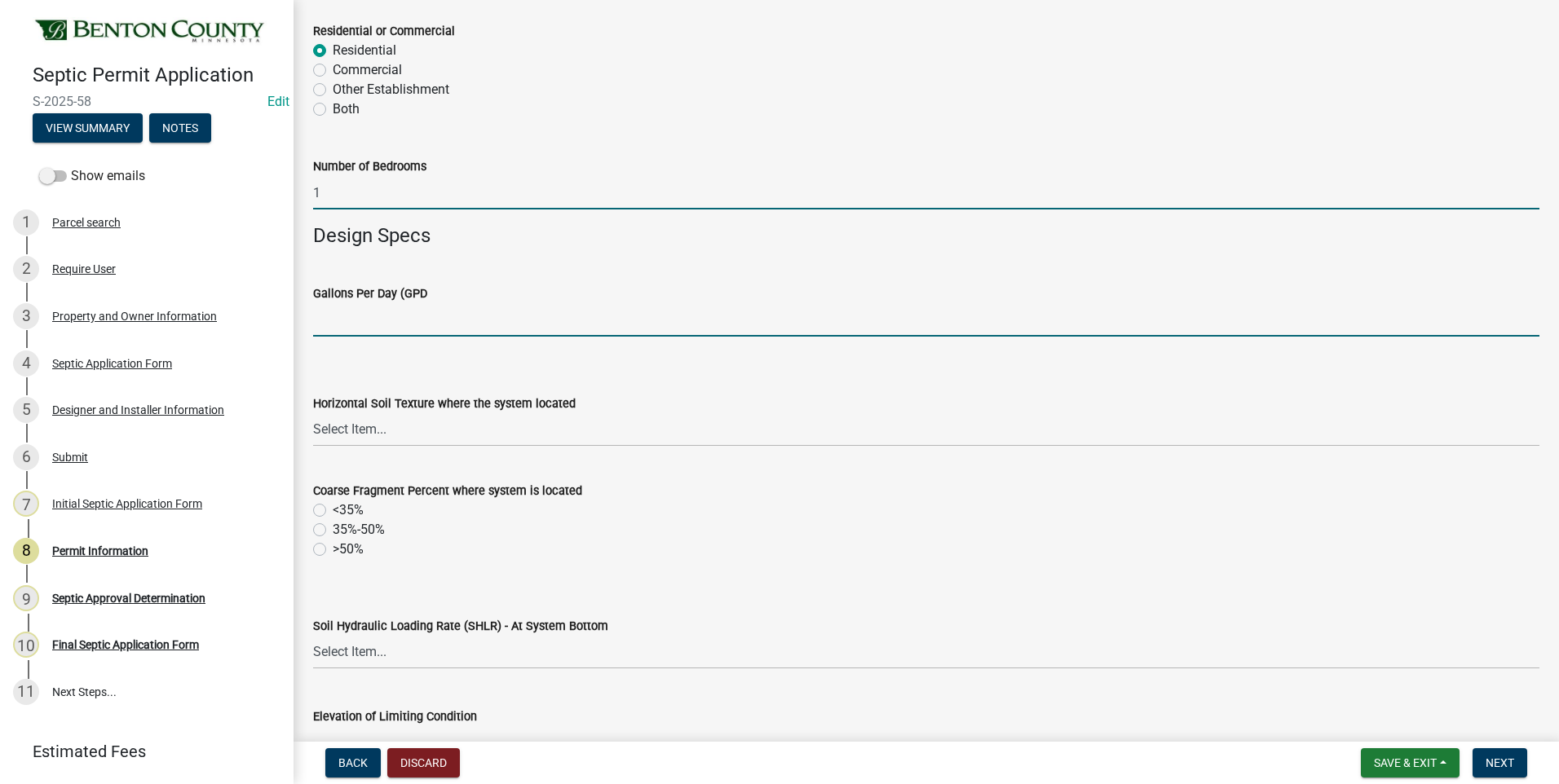
click at [427, 326] on input "text" at bounding box center [926, 320] width 1226 height 33
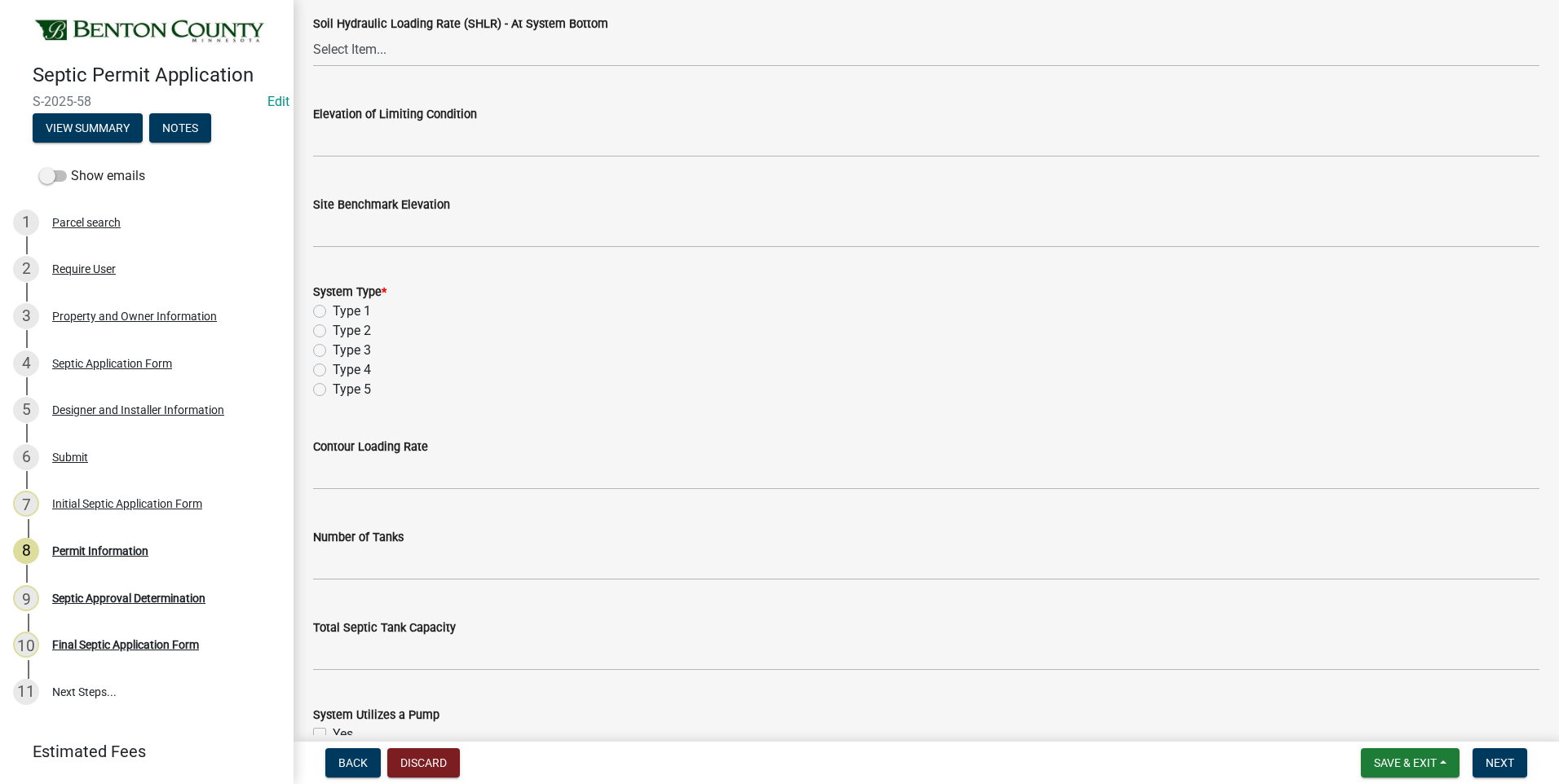
scroll to position [1059, 0]
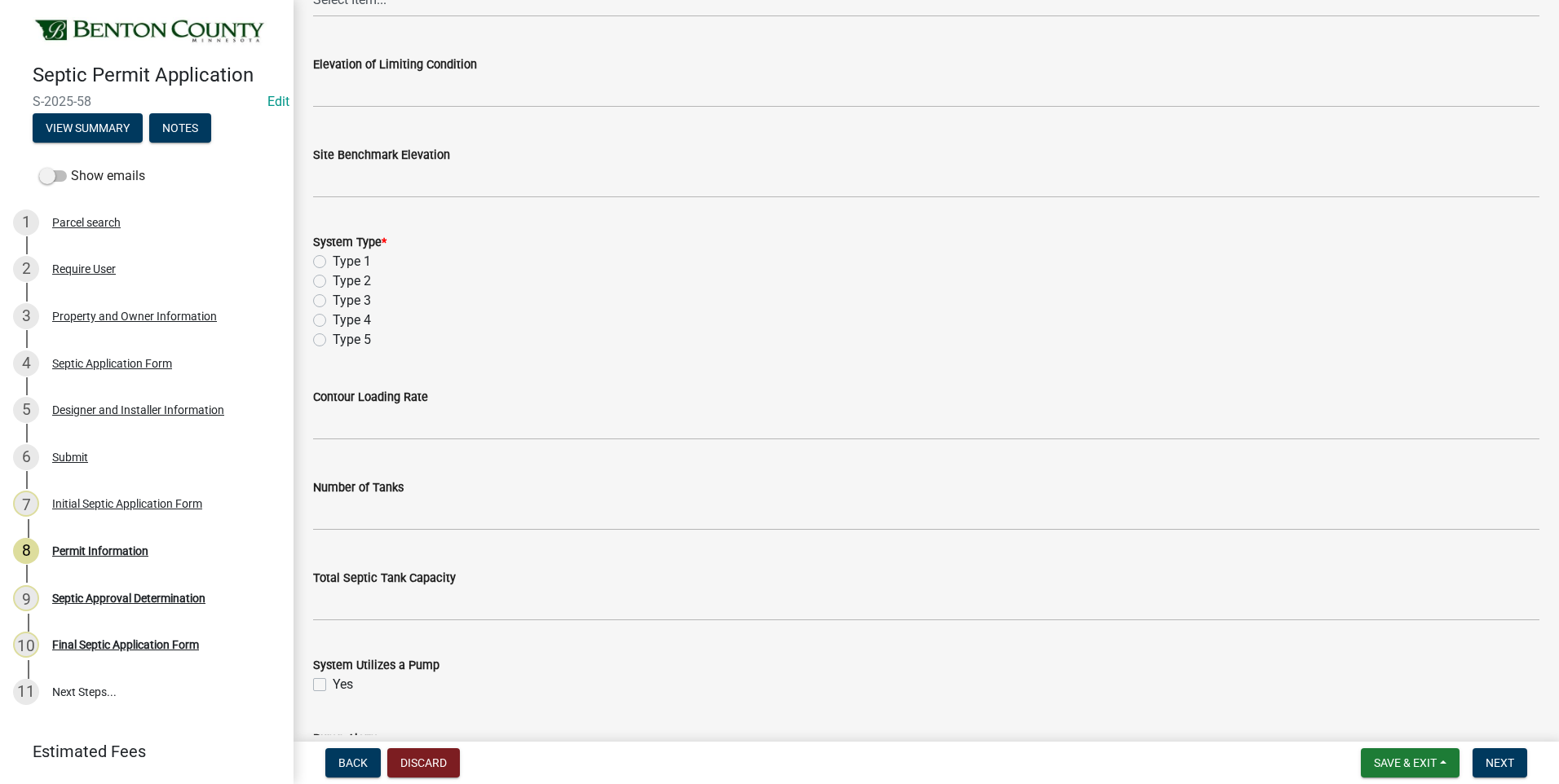
type input "50"
click at [333, 283] on label "Type 2" at bounding box center [352, 281] width 38 height 20
click at [333, 282] on input "Type 2" at bounding box center [338, 276] width 10 height 10
radio input "true"
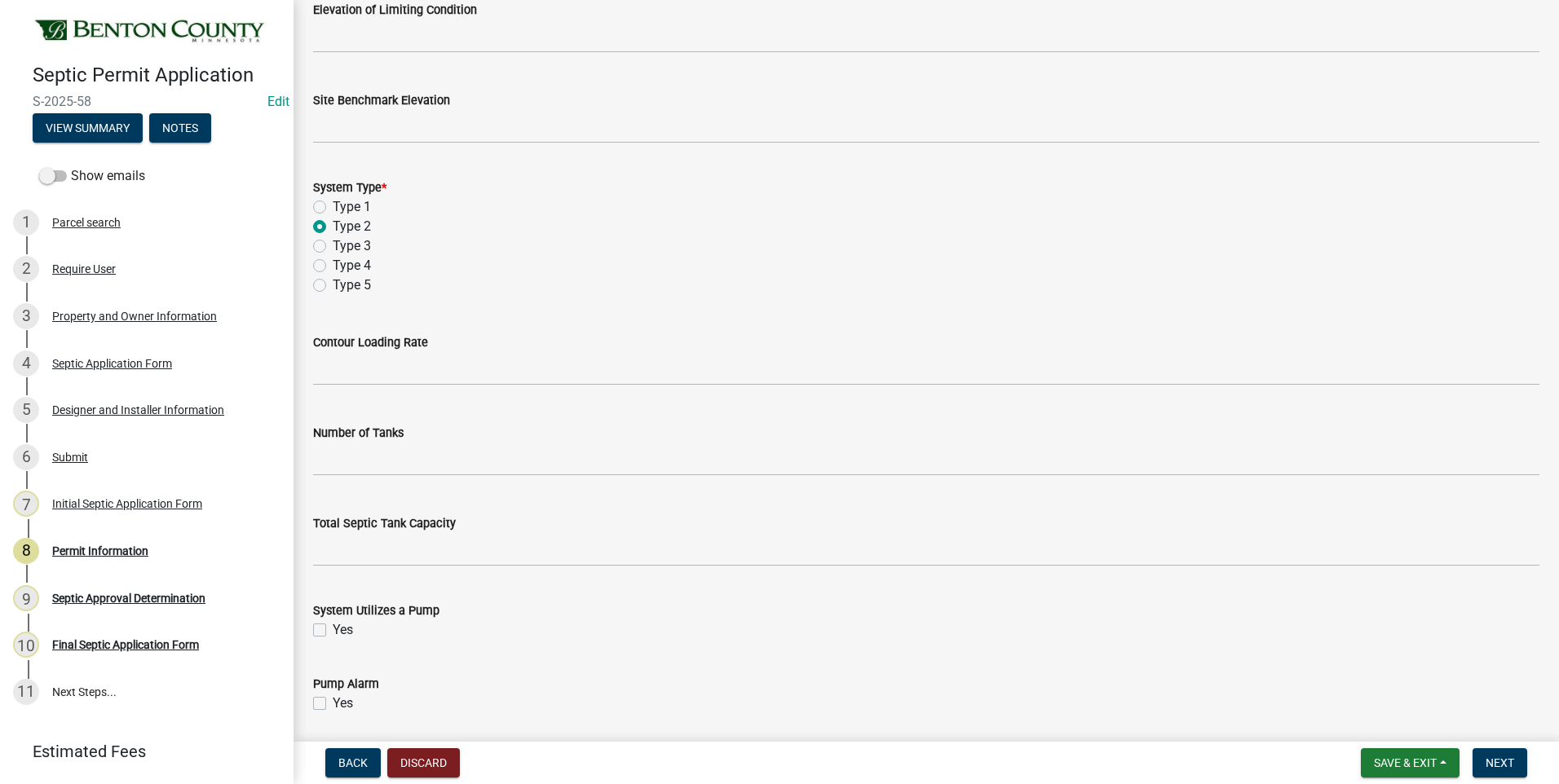
scroll to position [1223, 0]
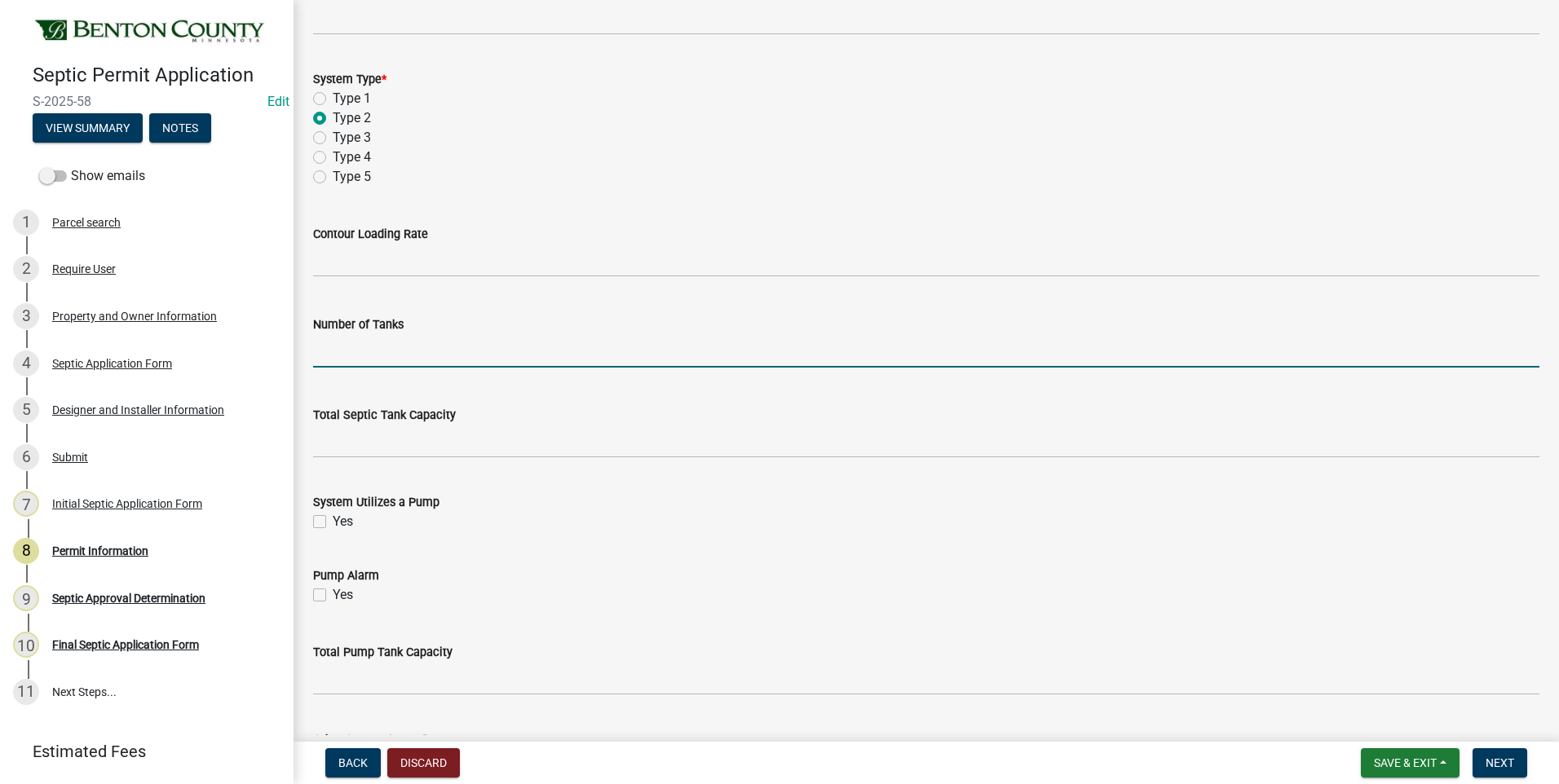
click at [406, 352] on input "text" at bounding box center [926, 351] width 1226 height 33
type input "1"
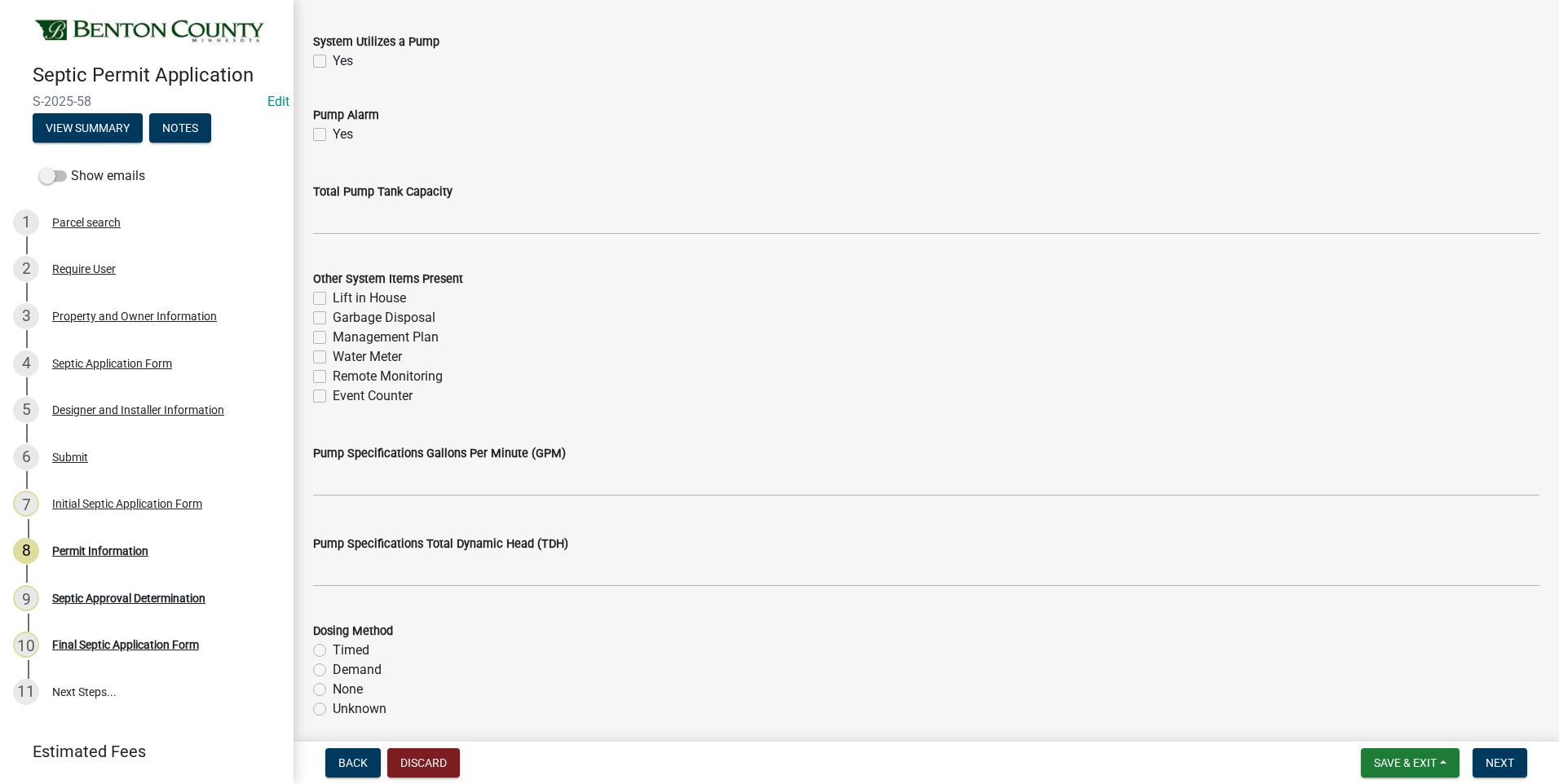
scroll to position [1711, 0]
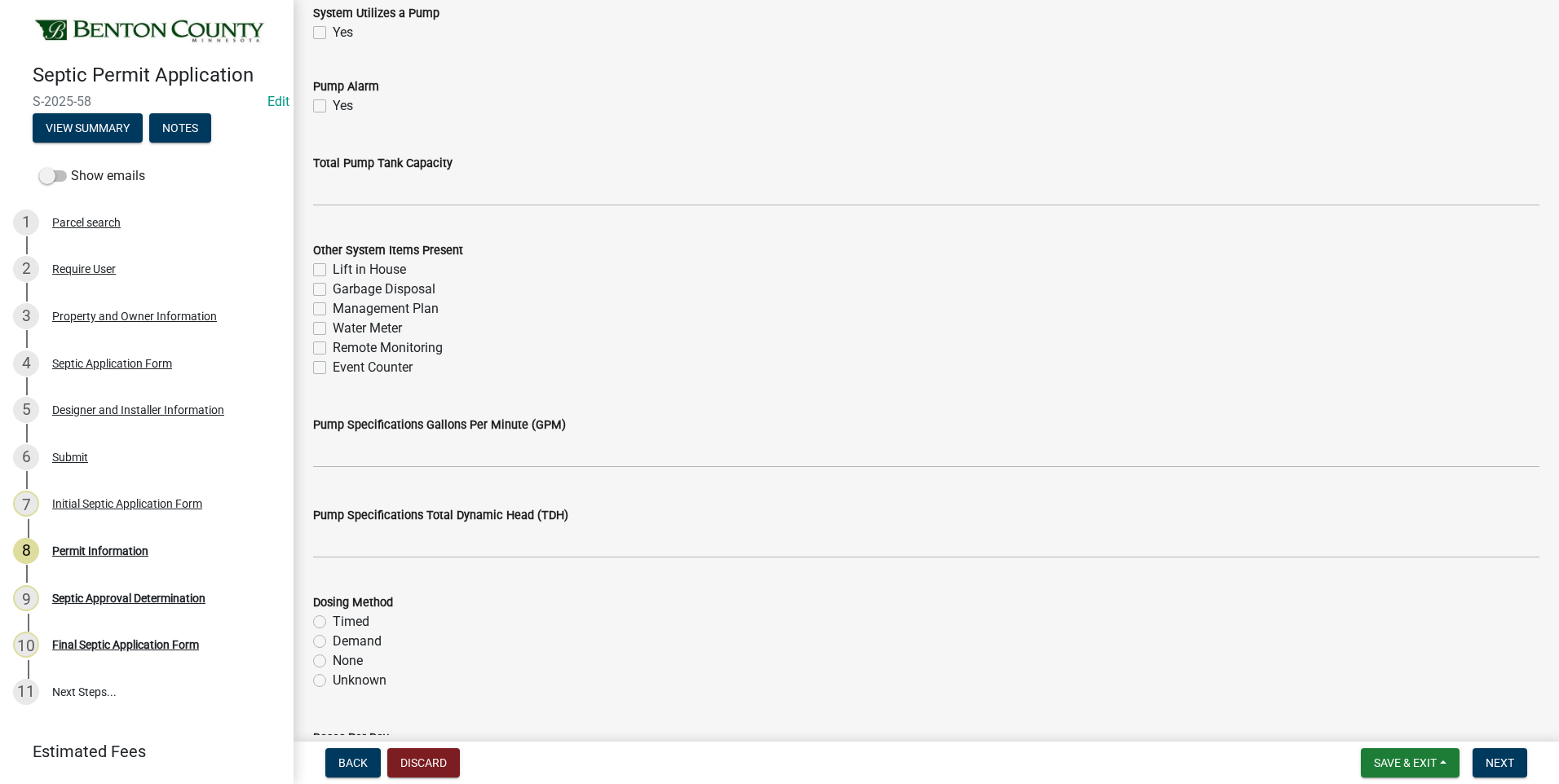
click at [333, 308] on label "Management Plan" at bounding box center [386, 309] width 106 height 20
click at [333, 308] on input "Management Plan" at bounding box center [338, 304] width 10 height 10
checkbox input "true"
checkbox input "false"
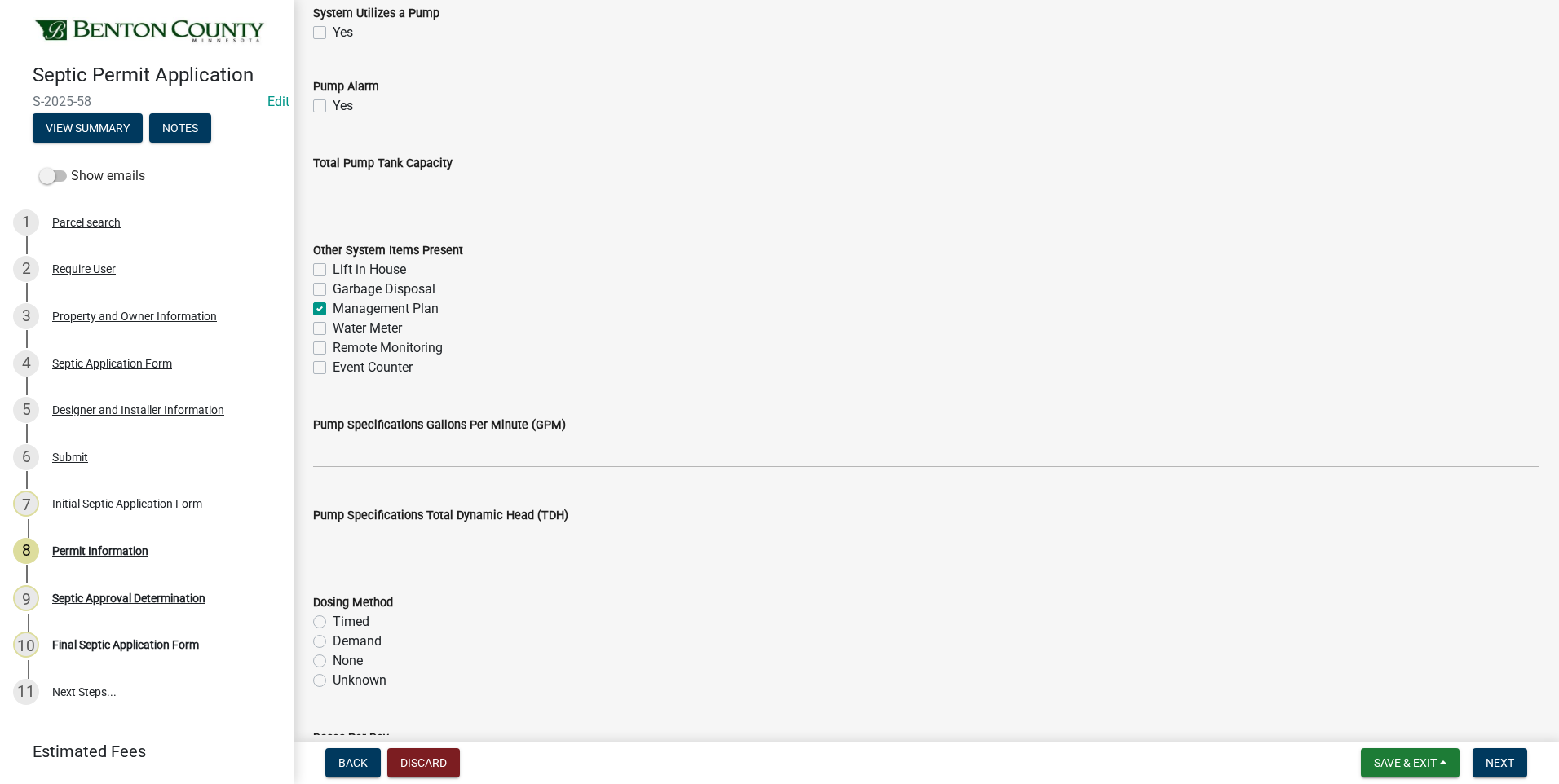
checkbox input "true"
checkbox input "false"
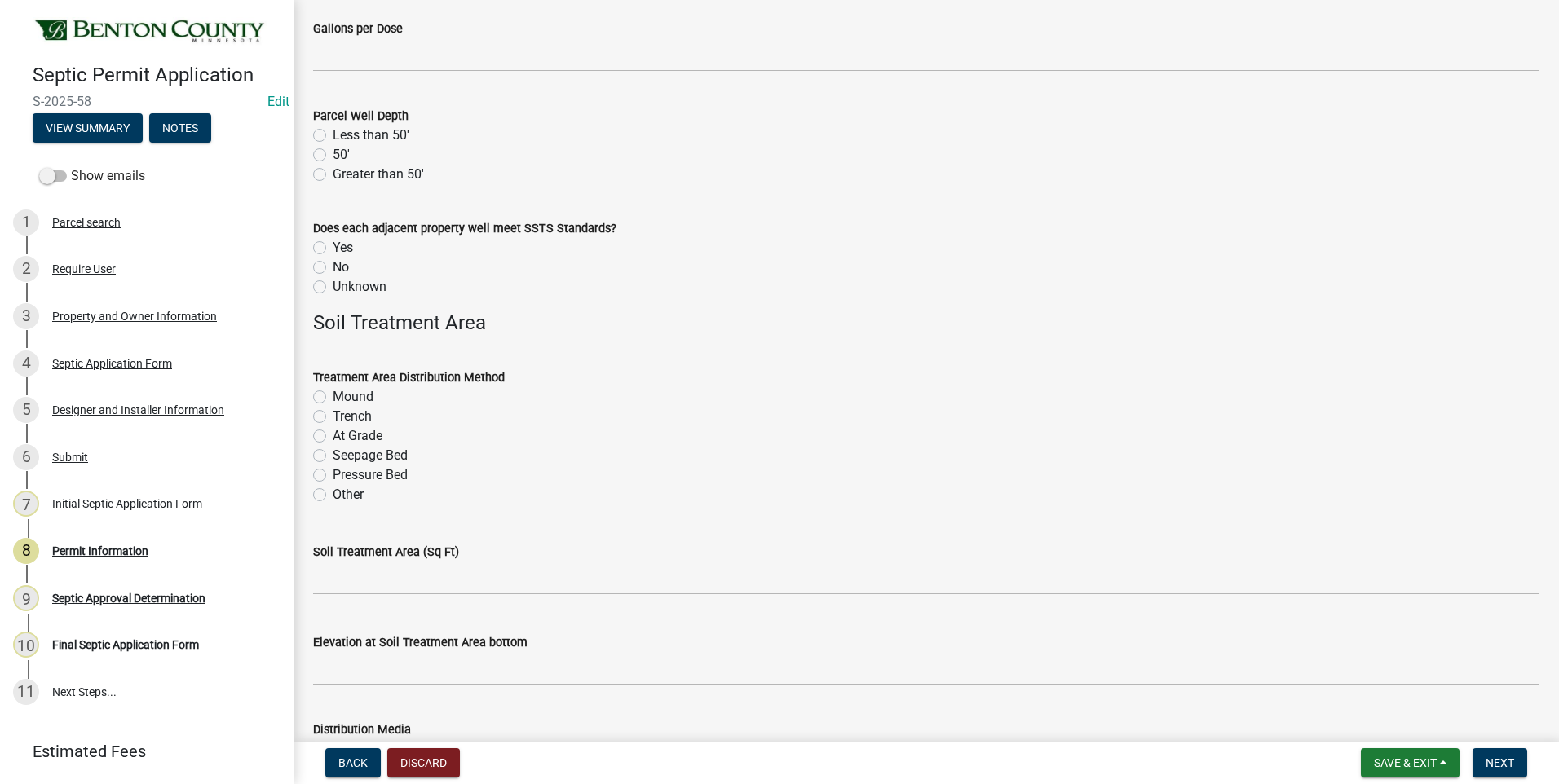
scroll to position [2527, 0]
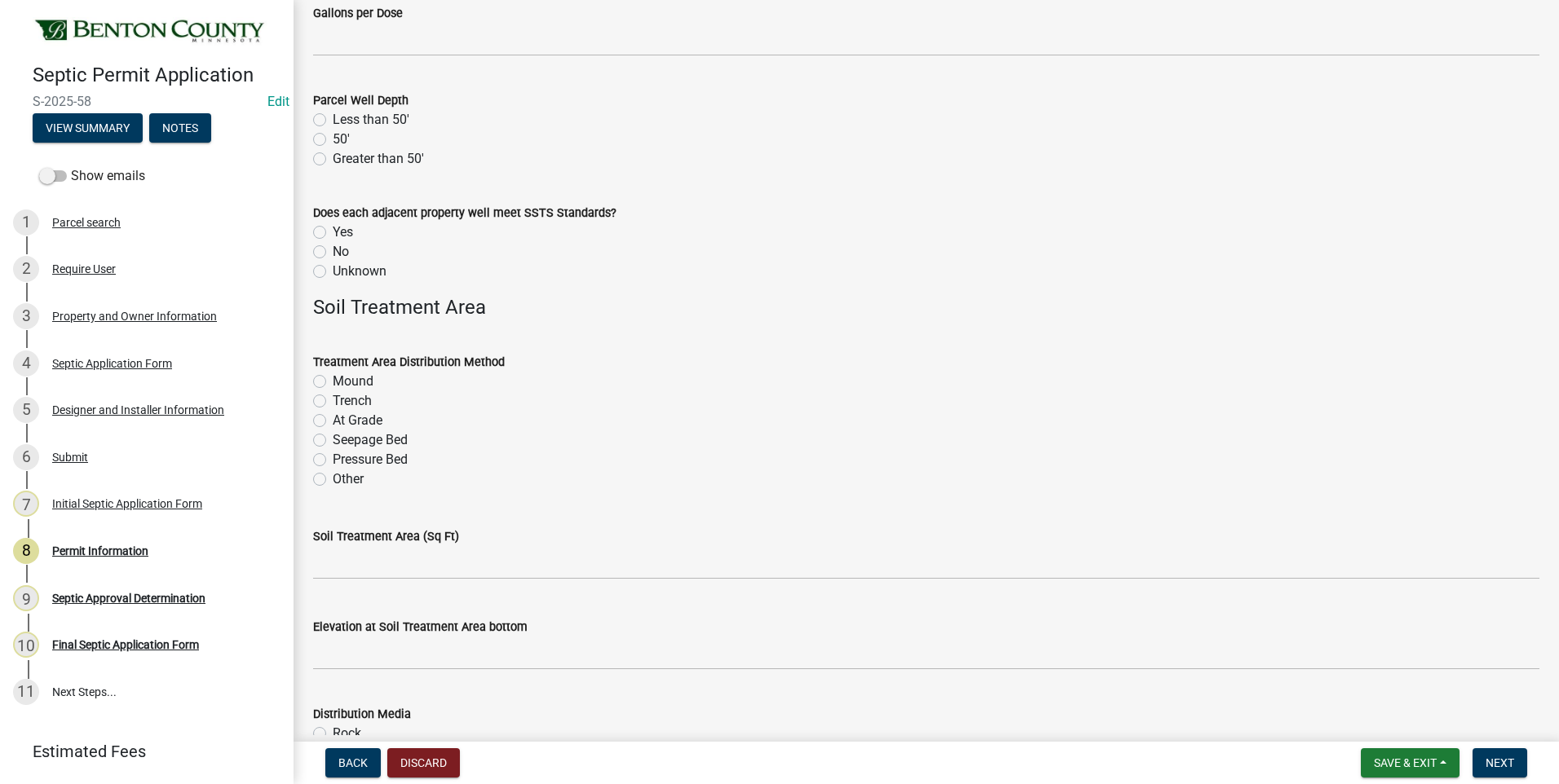
click at [333, 161] on label "Greater than 50'" at bounding box center [379, 158] width 91 height 20
click at [333, 160] on input "Greater than 50'" at bounding box center [338, 153] width 10 height 10
radio input "true"
click at [333, 272] on label "Unknown" at bounding box center [360, 271] width 54 height 20
click at [333, 272] on input "Unknown" at bounding box center [338, 266] width 10 height 10
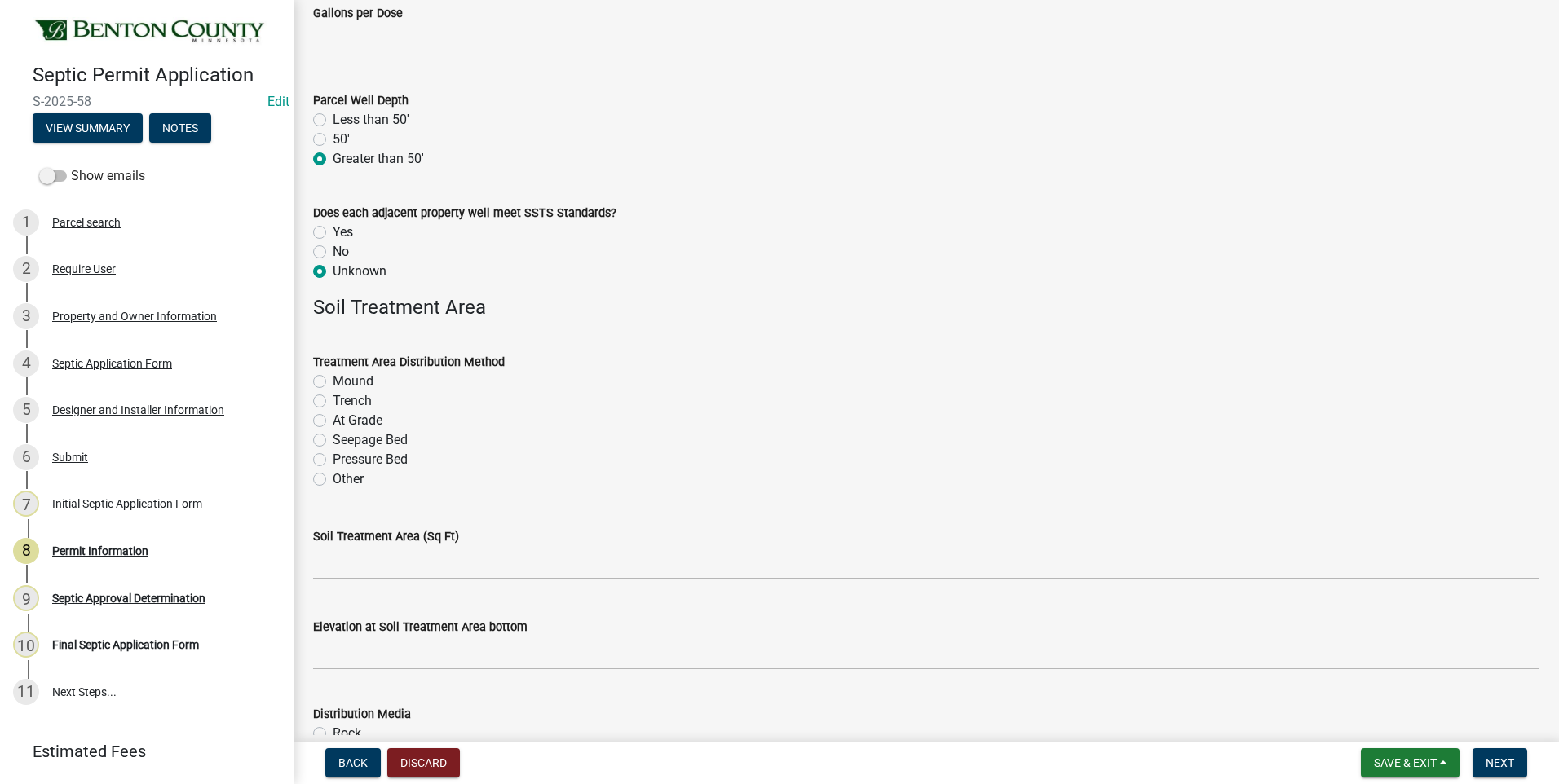
radio input "true"
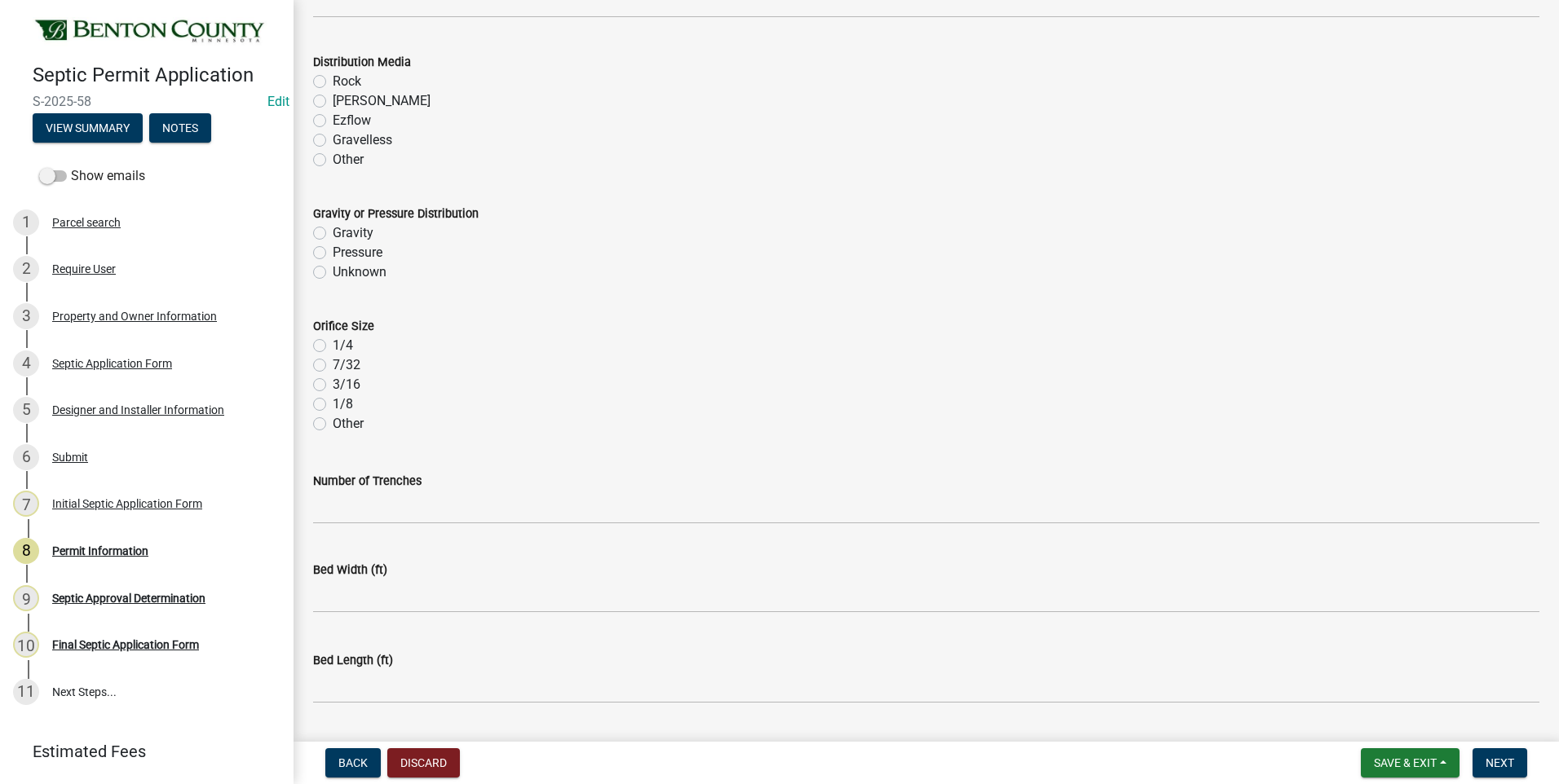
scroll to position [3225, 0]
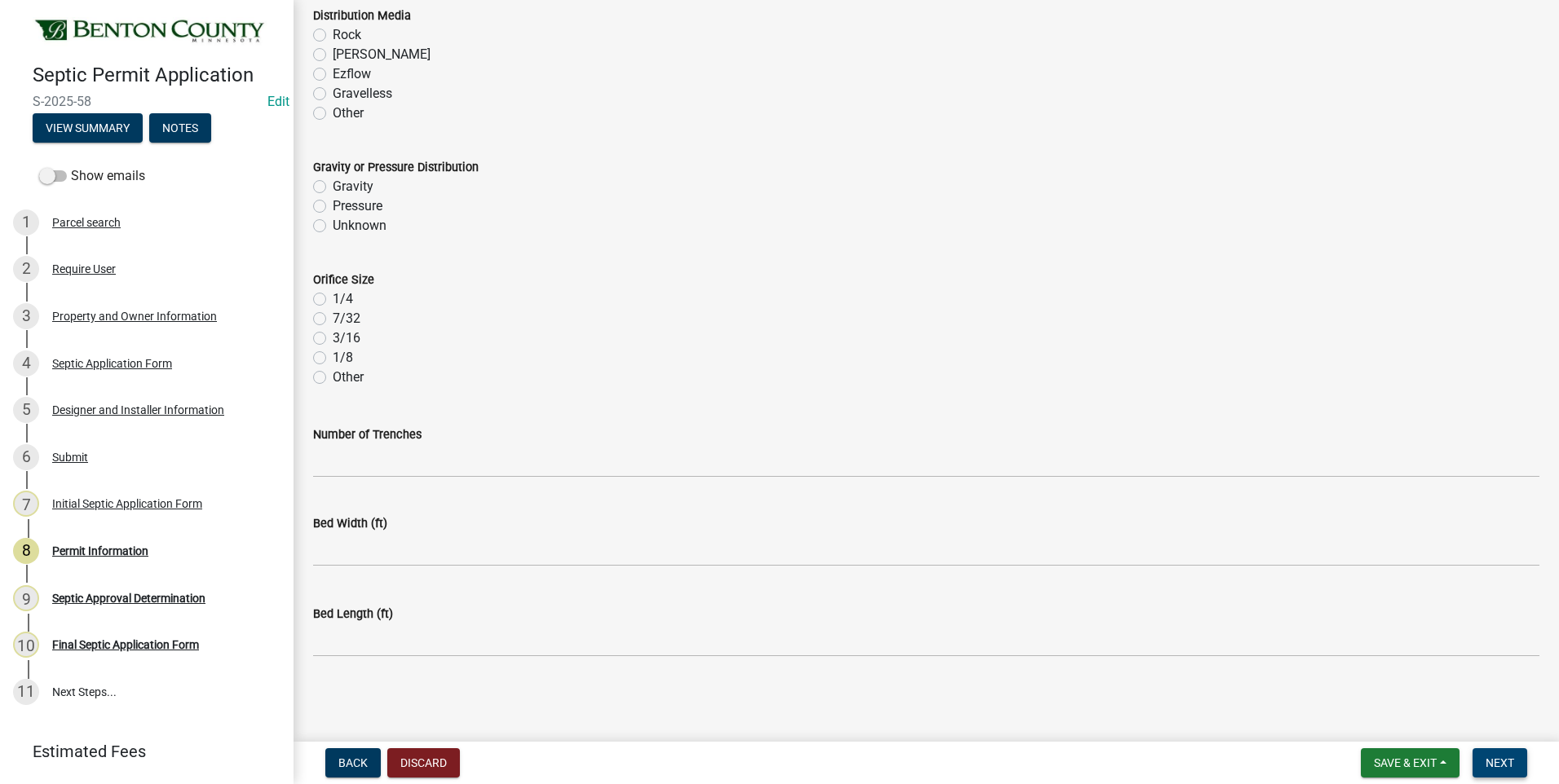
click at [1502, 756] on span "Next" at bounding box center [1499, 763] width 29 height 13
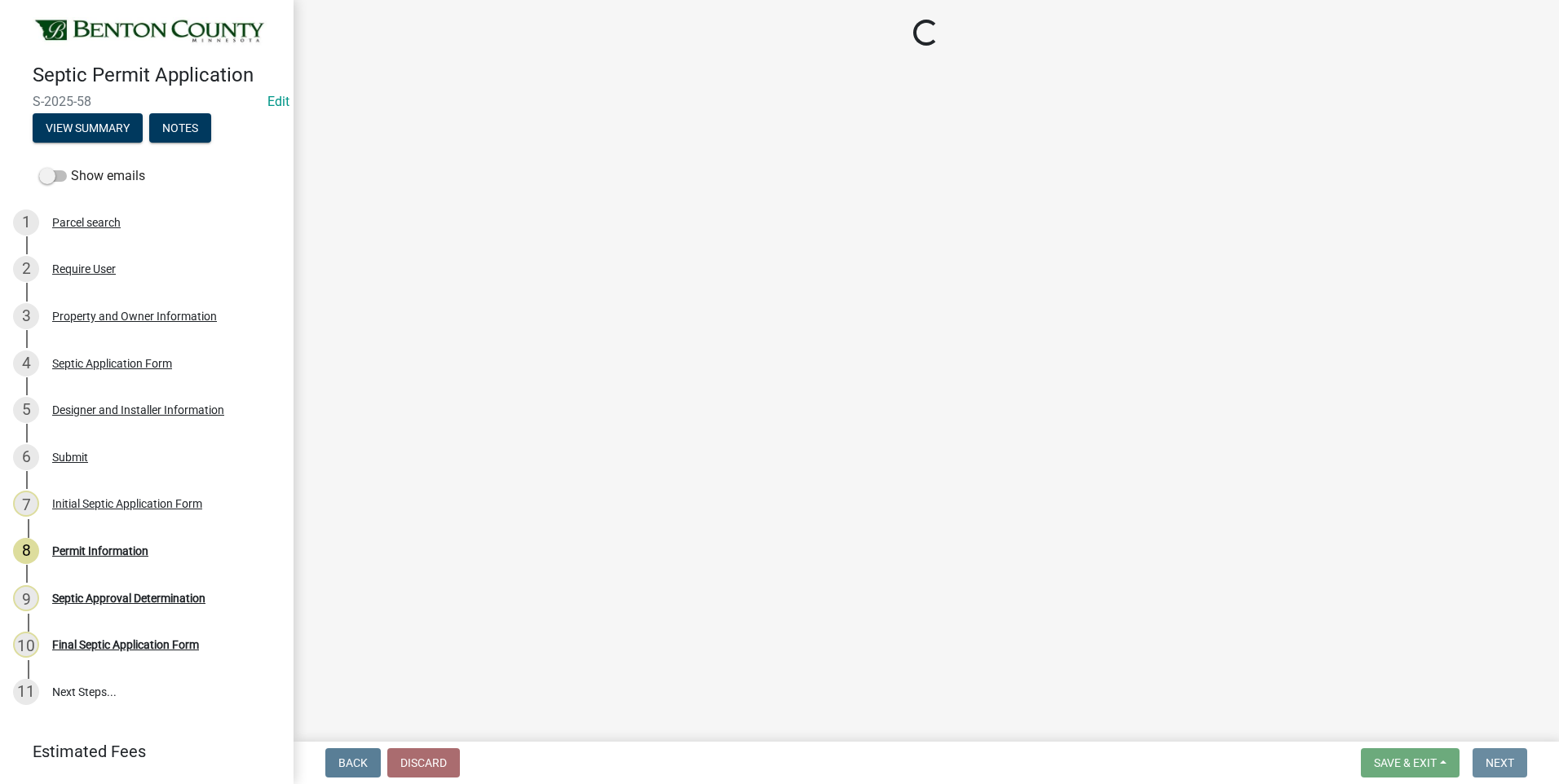
scroll to position [0, 0]
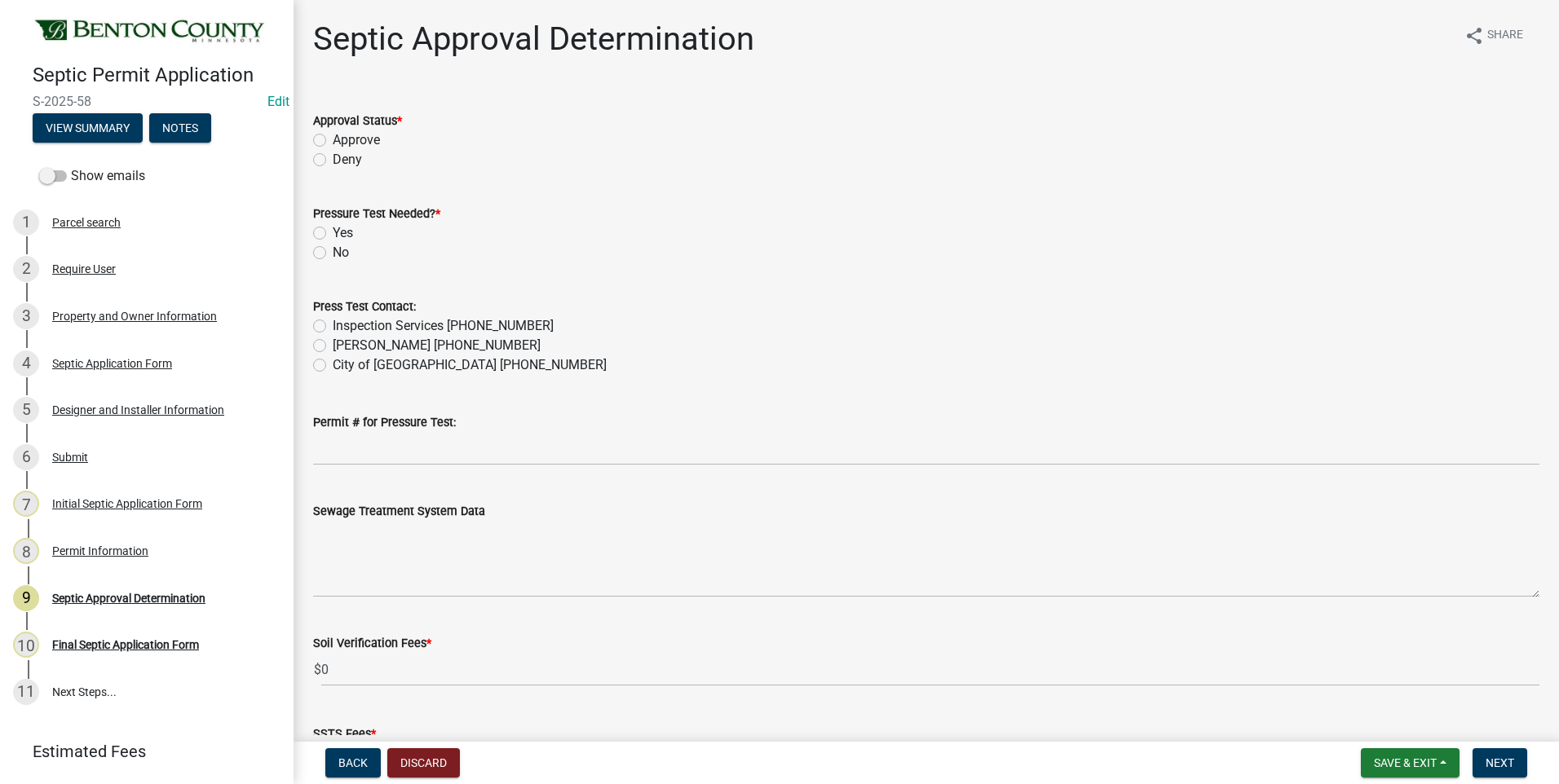
click at [333, 136] on label "Approve" at bounding box center [356, 140] width 47 height 20
click at [333, 136] on input "Approve" at bounding box center [338, 135] width 10 height 10
radio input "true"
click at [333, 234] on label "Yes" at bounding box center [343, 233] width 20 height 20
click at [333, 234] on input "Yes" at bounding box center [338, 228] width 10 height 10
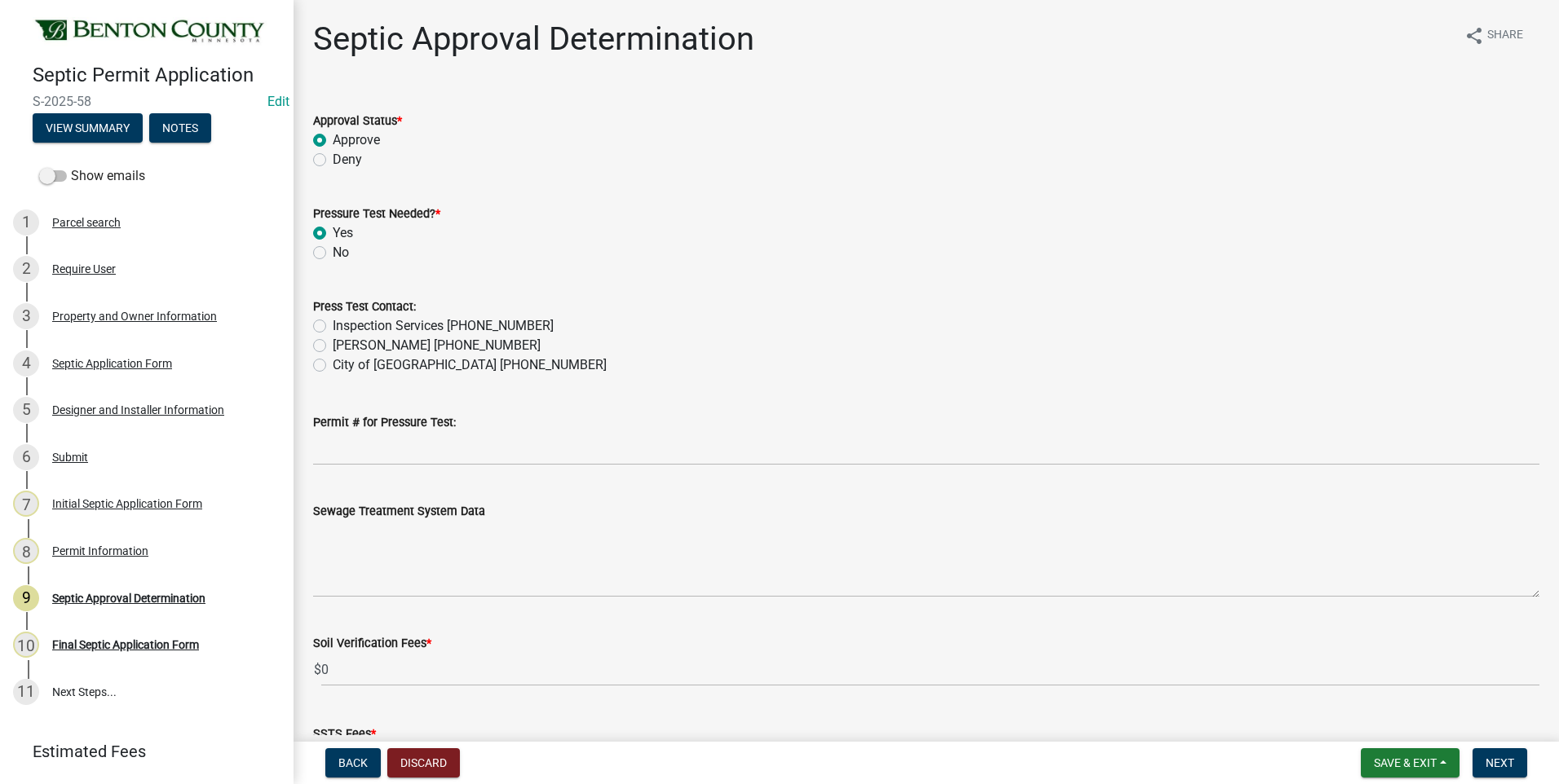
radio input "true"
click at [333, 325] on label "Inspection Services 320-532-3629" at bounding box center [444, 326] width 221 height 20
click at [333, 325] on input "Inspection Services 320-532-3629" at bounding box center [338, 321] width 10 height 10
radio input "true"
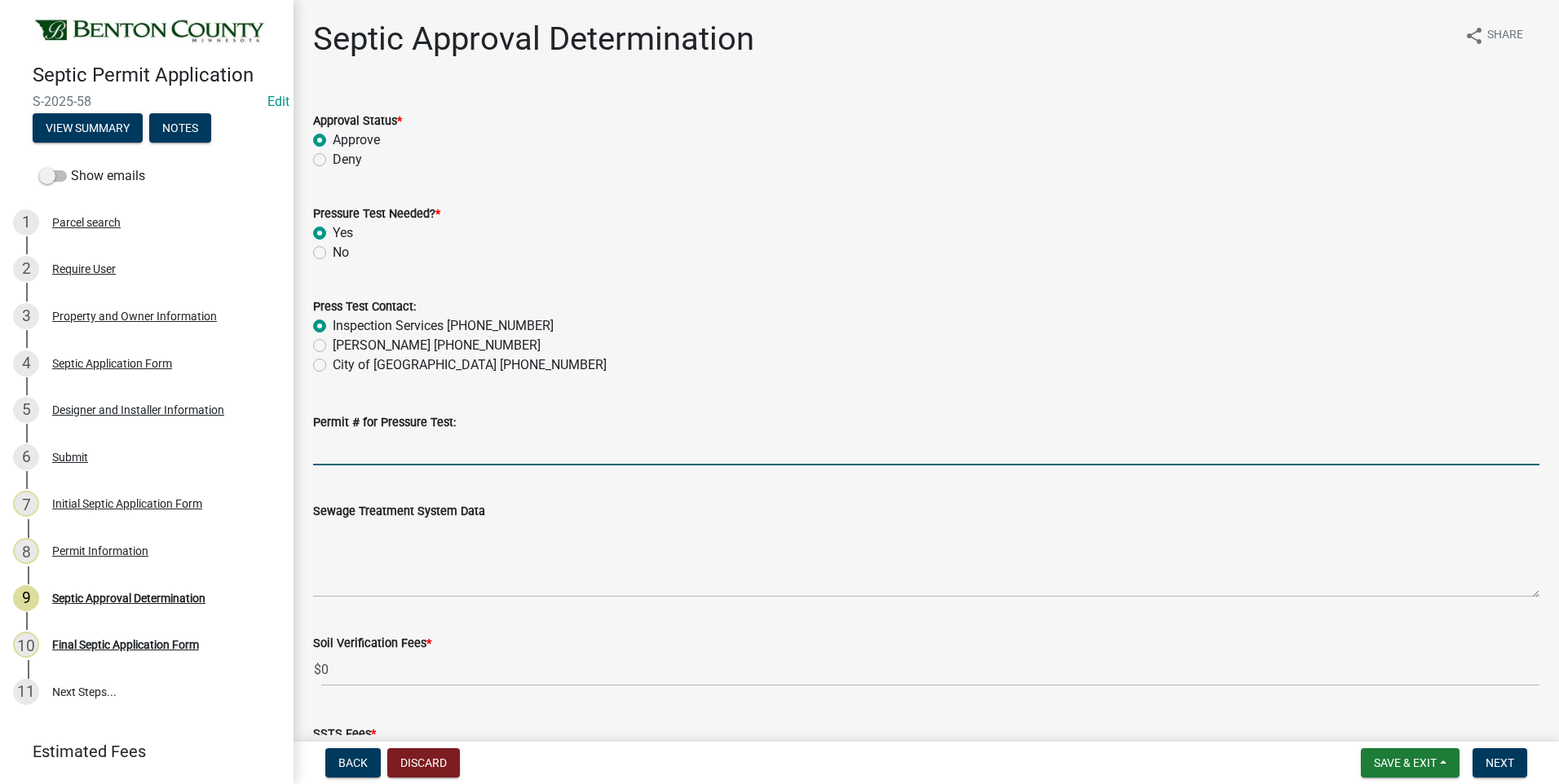
click at [407, 450] on input "Permit # for Pressure Test:" at bounding box center [926, 448] width 1226 height 33
type input "2025-BP-211"
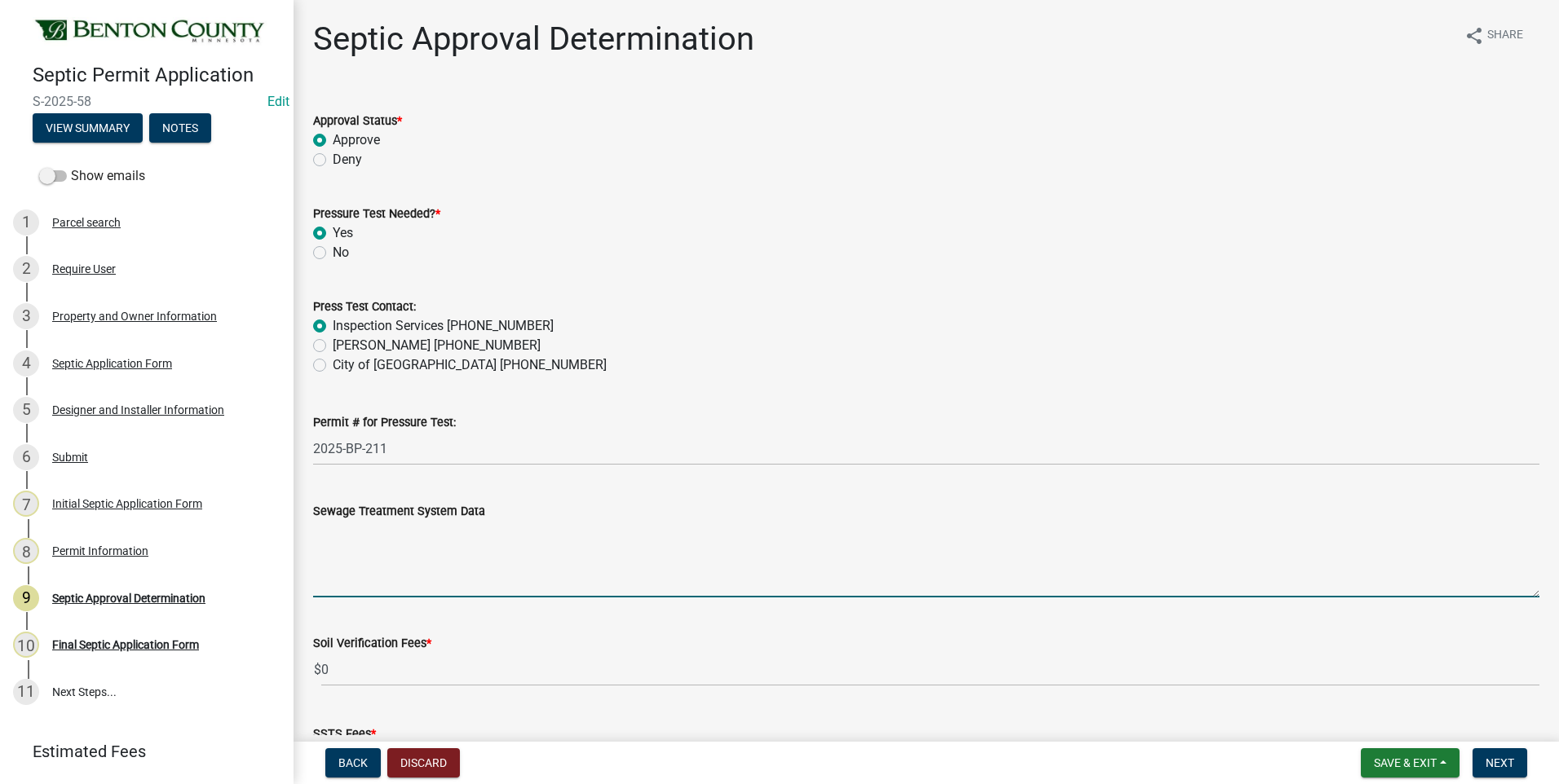
click at [425, 552] on textarea "Sewage Treatment System Data" at bounding box center [926, 559] width 1226 height 76
paste textarea "Installation of a 1500 gal holding tank for low volume use for an accessory str…"
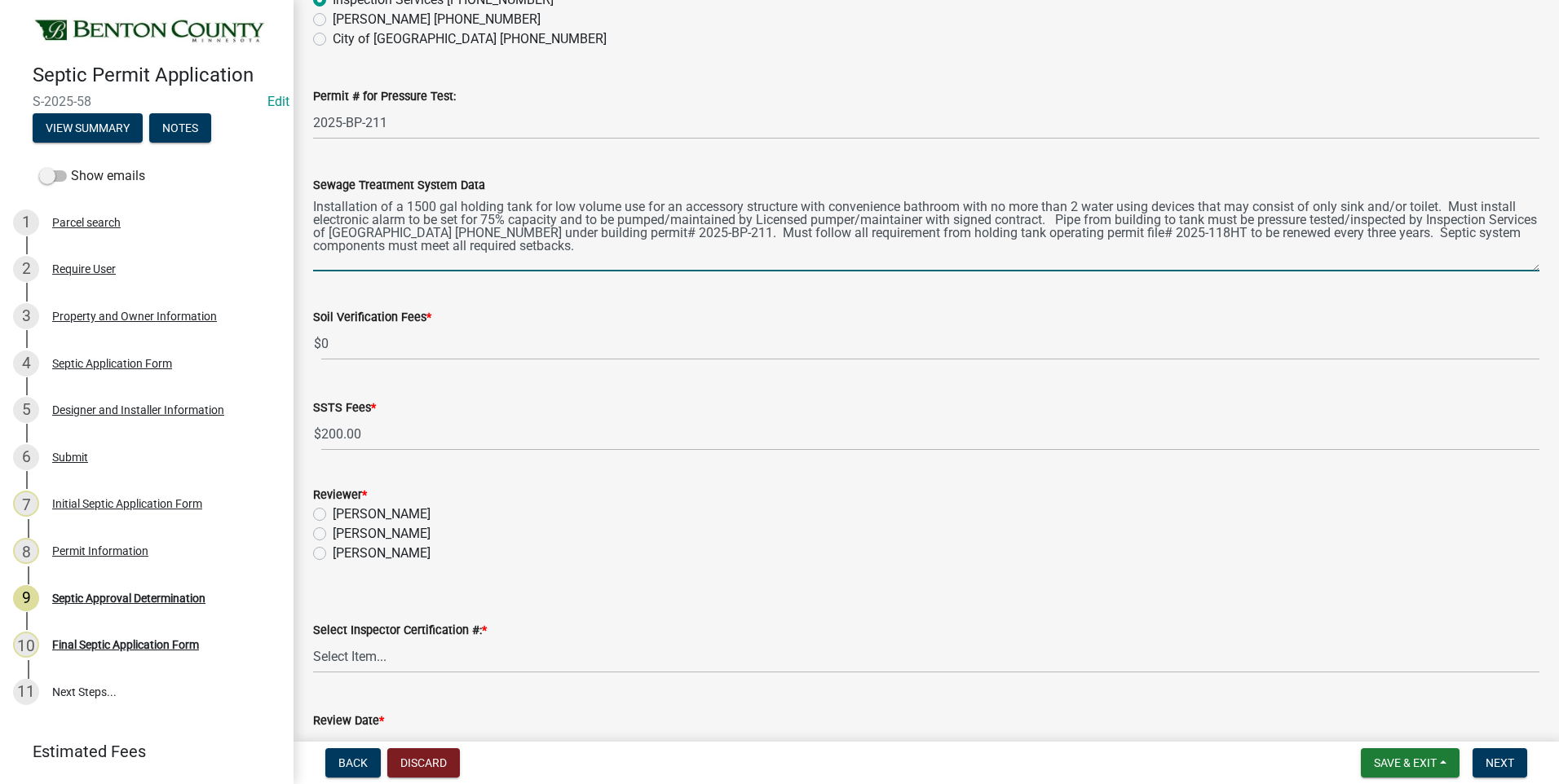
scroll to position [407, 0]
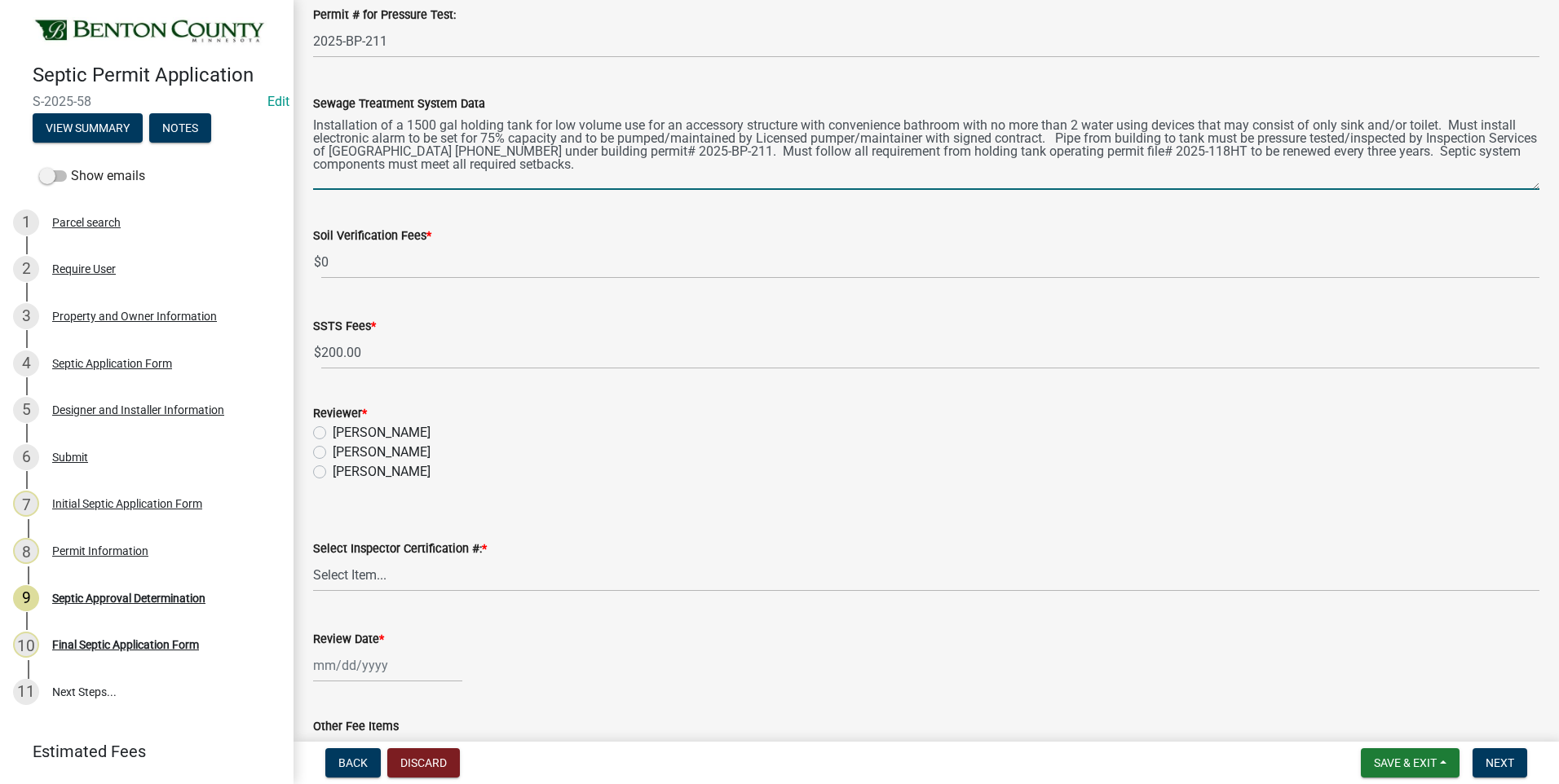
type textarea "Installation of a 1500 gal holding tank for low volume use for an accessory str…"
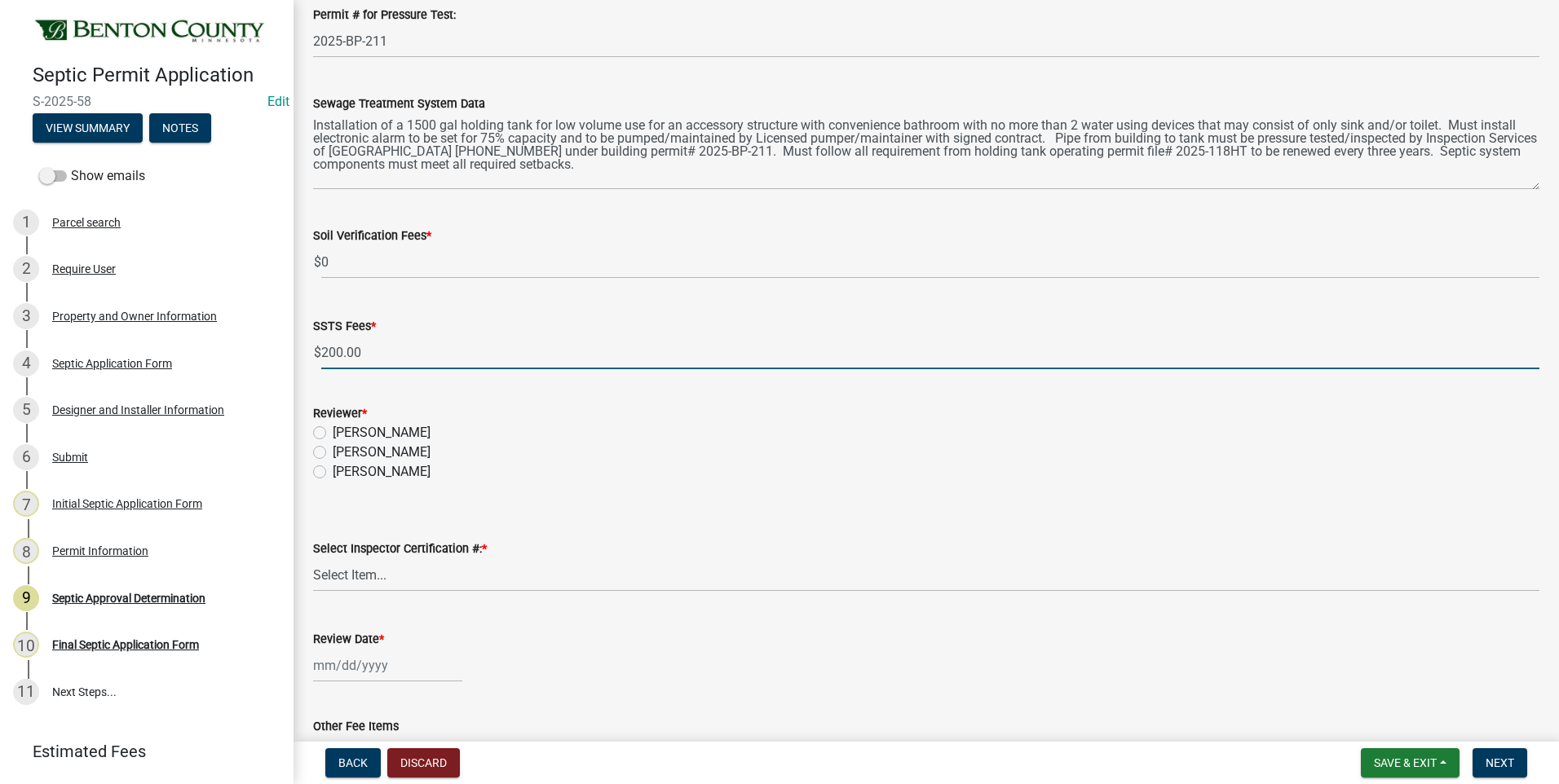
drag, startPoint x: 366, startPoint y: 352, endPoint x: 320, endPoint y: 352, distance: 46.0
click at [320, 352] on div "$ 200.00" at bounding box center [926, 352] width 1226 height 33
type input "150"
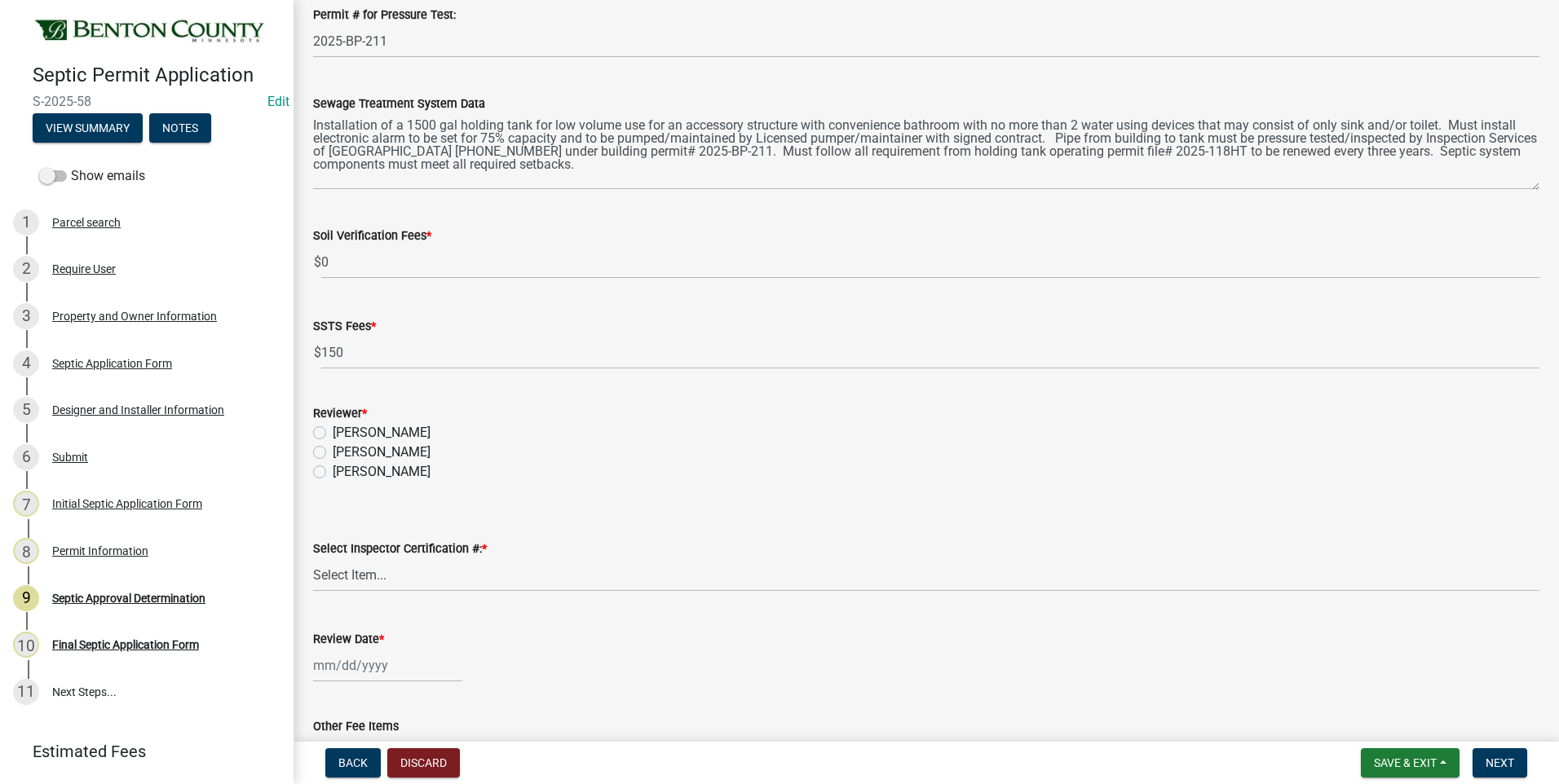
click at [333, 453] on label "[PERSON_NAME]" at bounding box center [381, 452] width 98 height 20
click at [333, 453] on input "[PERSON_NAME]" at bounding box center [338, 447] width 10 height 10
radio input "true"
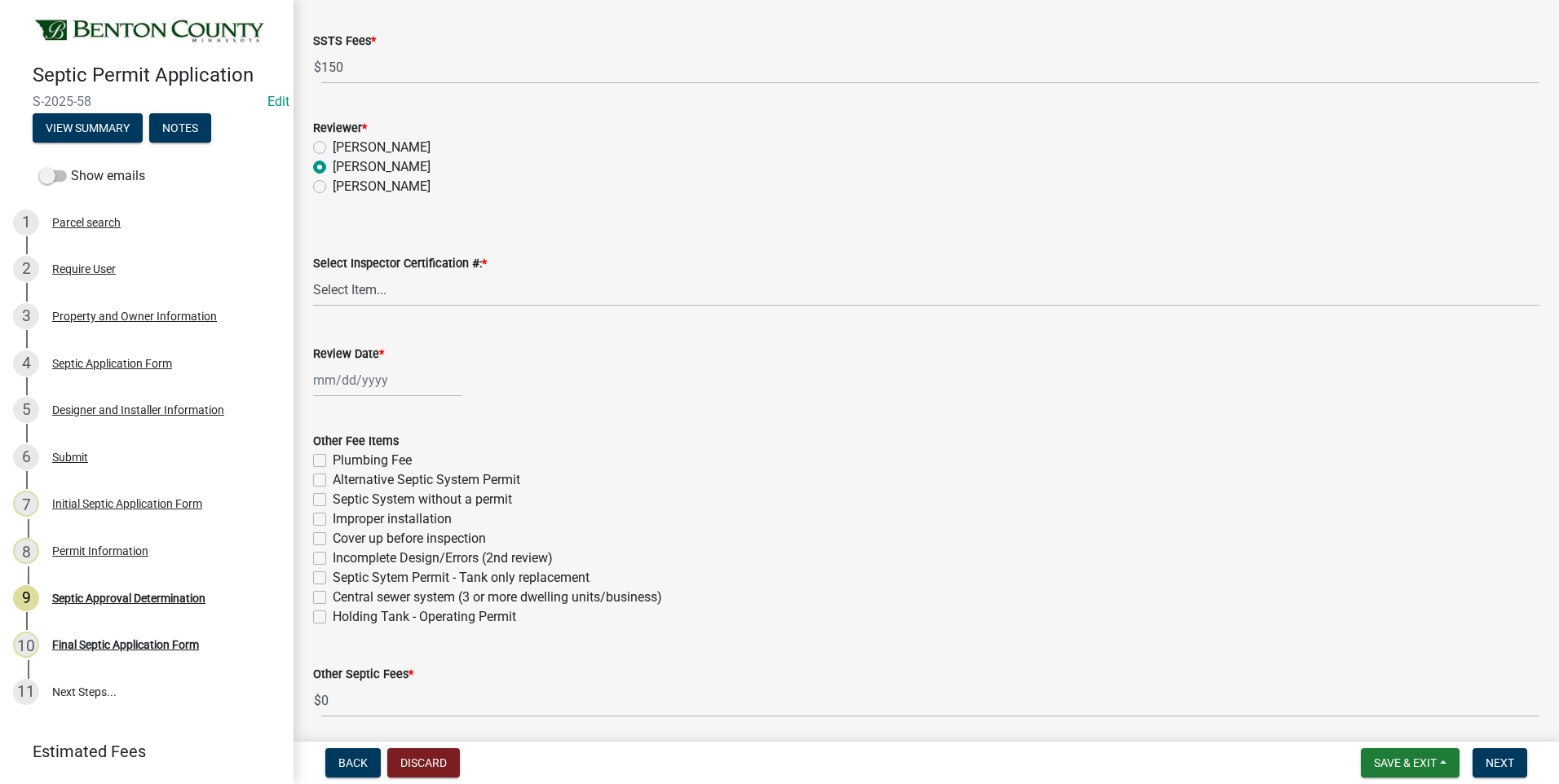
scroll to position [734, 0]
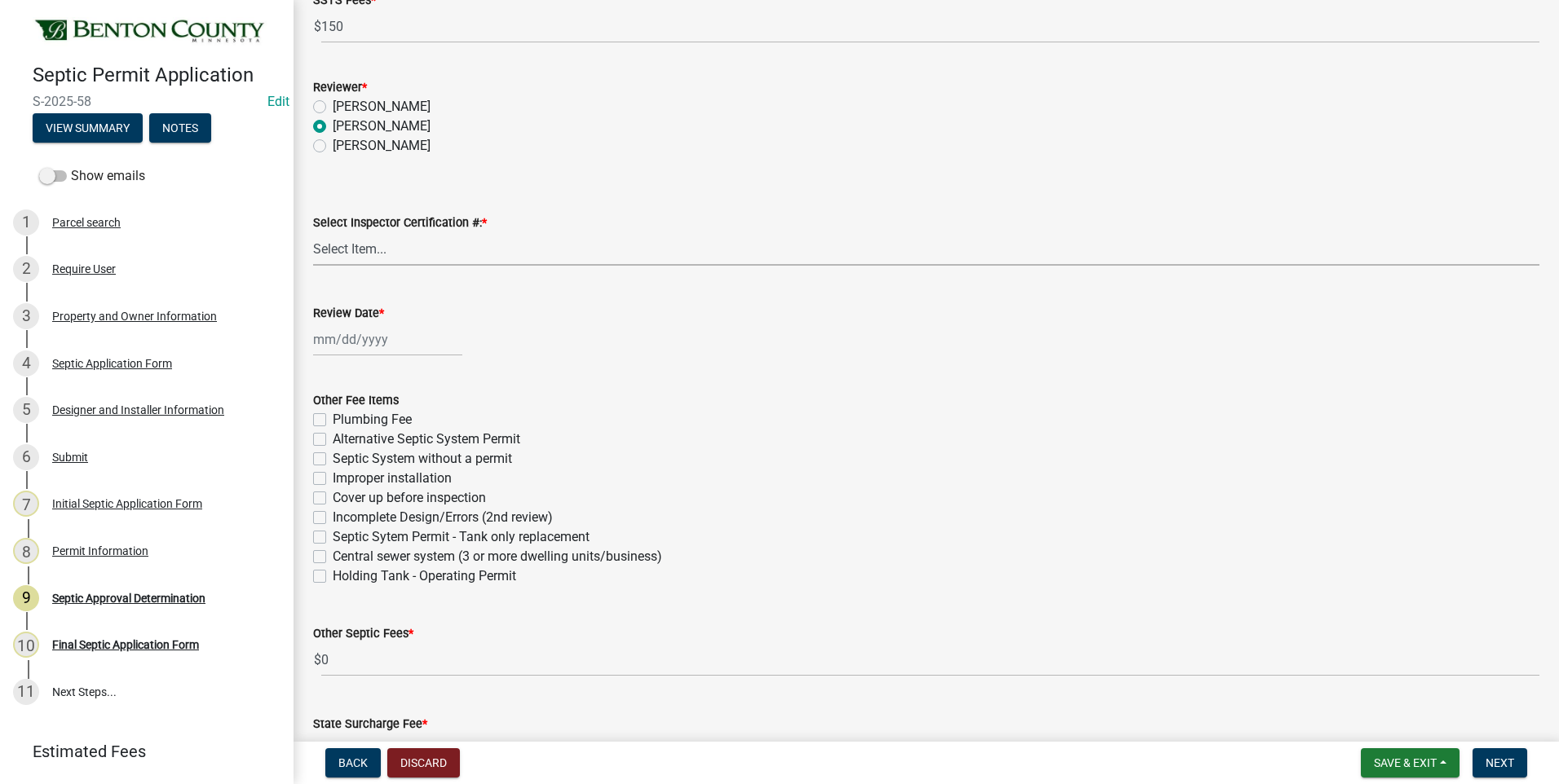
click at [329, 250] on select "Select Item... C8970 C10350" at bounding box center [926, 249] width 1226 height 33
click at [313, 233] on select "Select Item... C8970 C10350" at bounding box center [926, 249] width 1226 height 33
select select "d675f826-2bf1-4ce2-9ebe-43c1842a6c70"
click at [350, 339] on div at bounding box center [388, 339] width 149 height 33
select select "8"
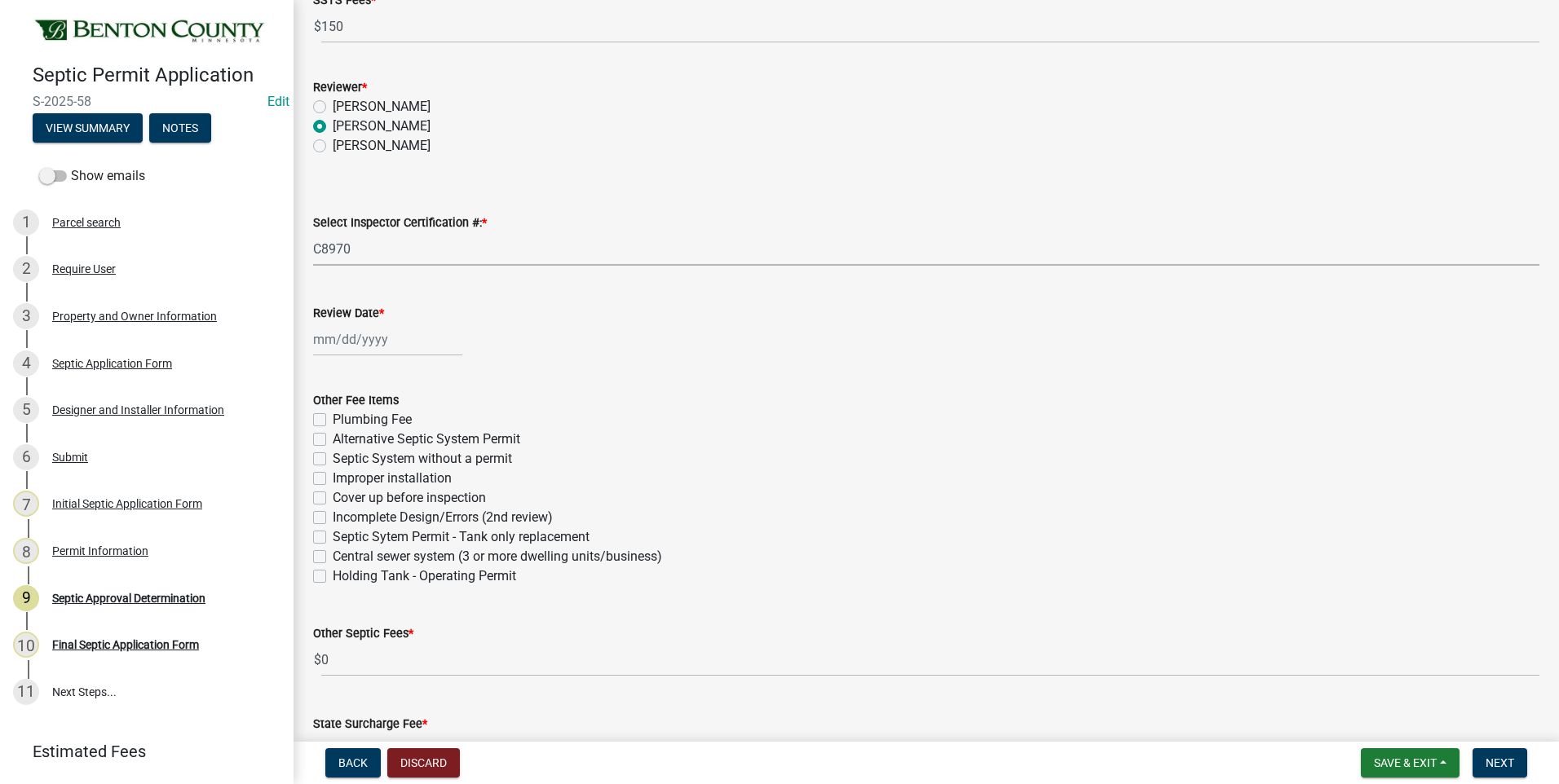
select select "2025"
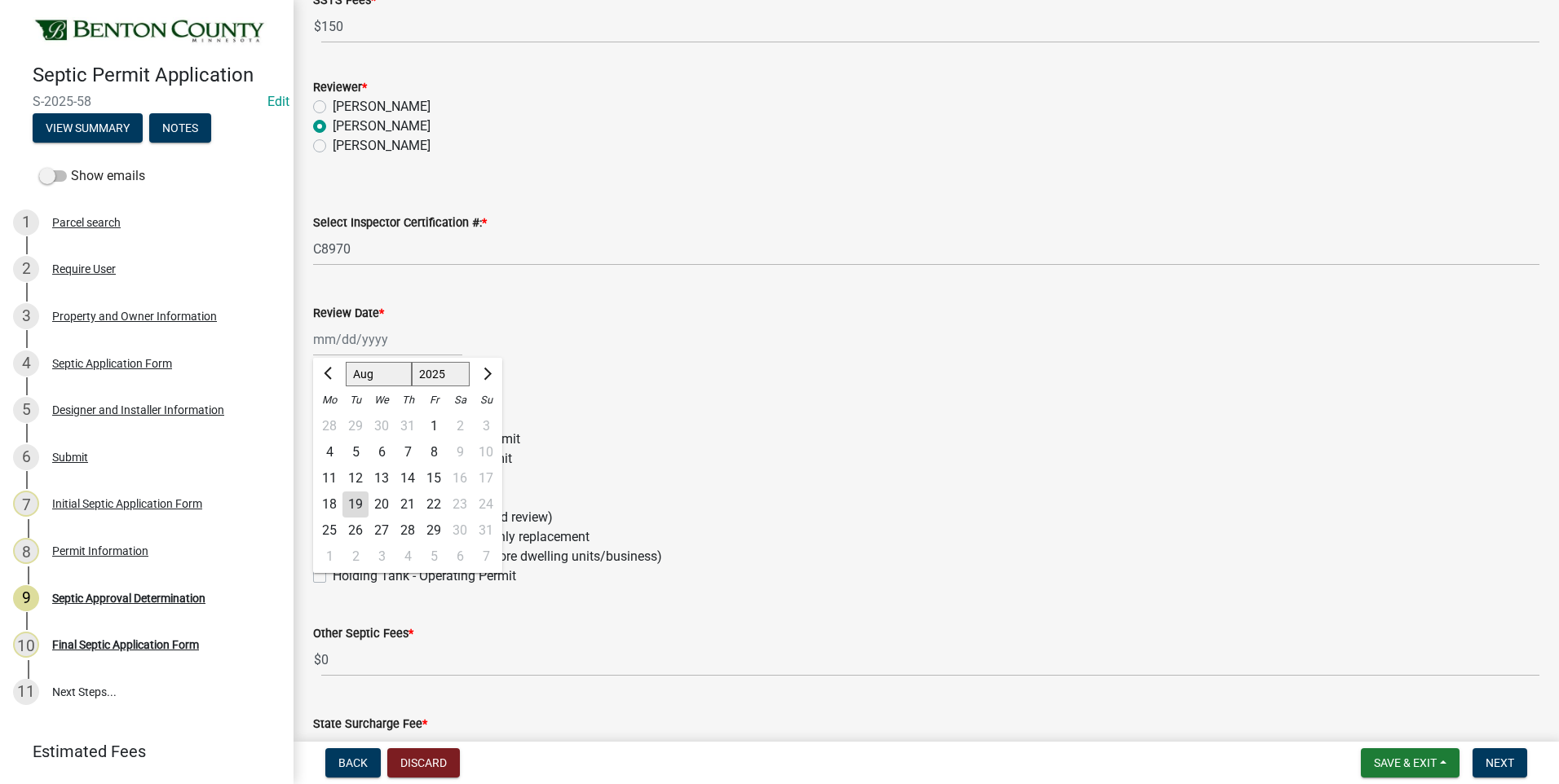
drag, startPoint x: 347, startPoint y: 507, endPoint x: 354, endPoint y: 491, distance: 17.5
click at [348, 506] on div "19" at bounding box center [355, 504] width 26 height 26
type input "08/19/2025"
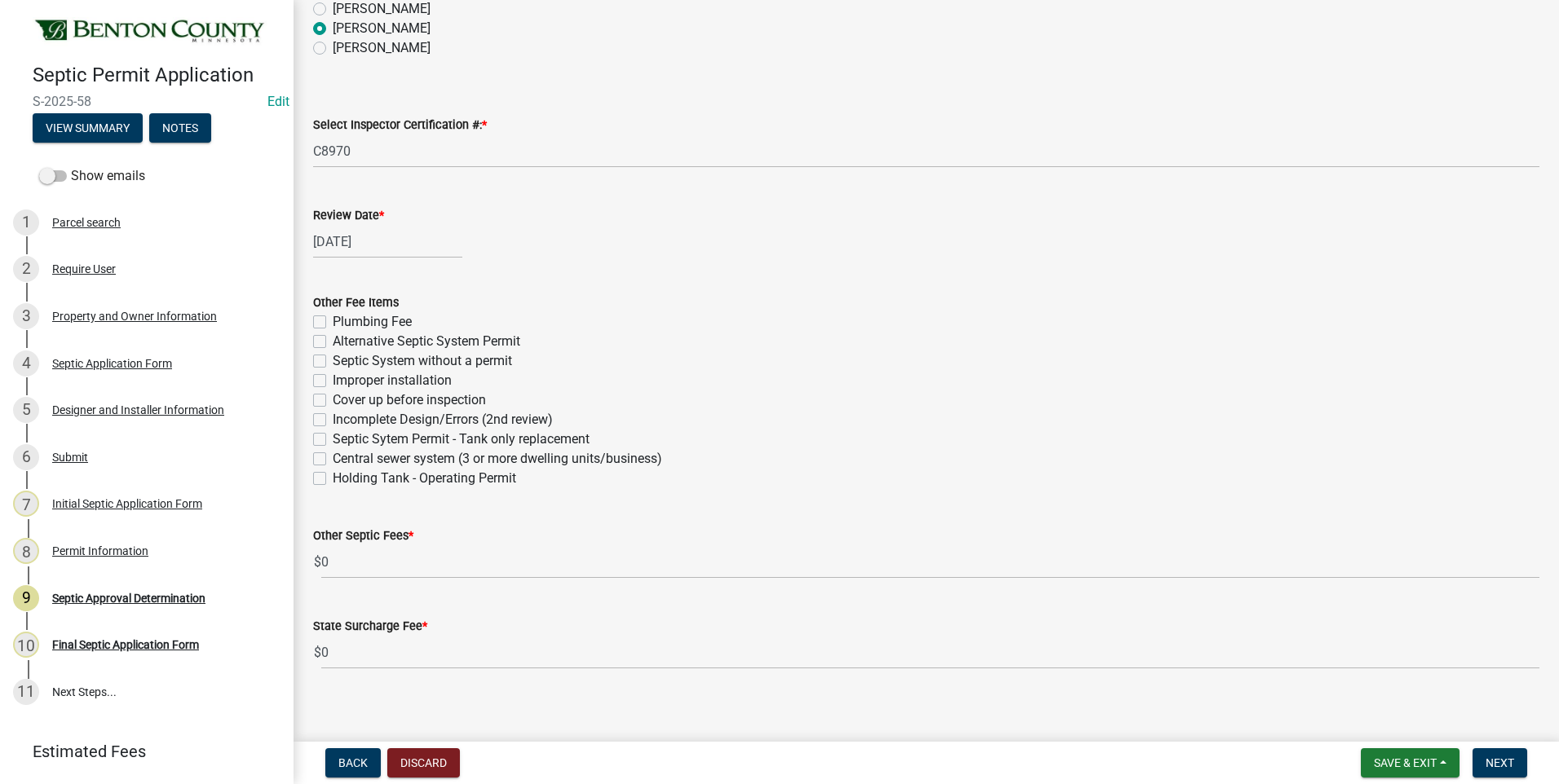
scroll to position [844, 0]
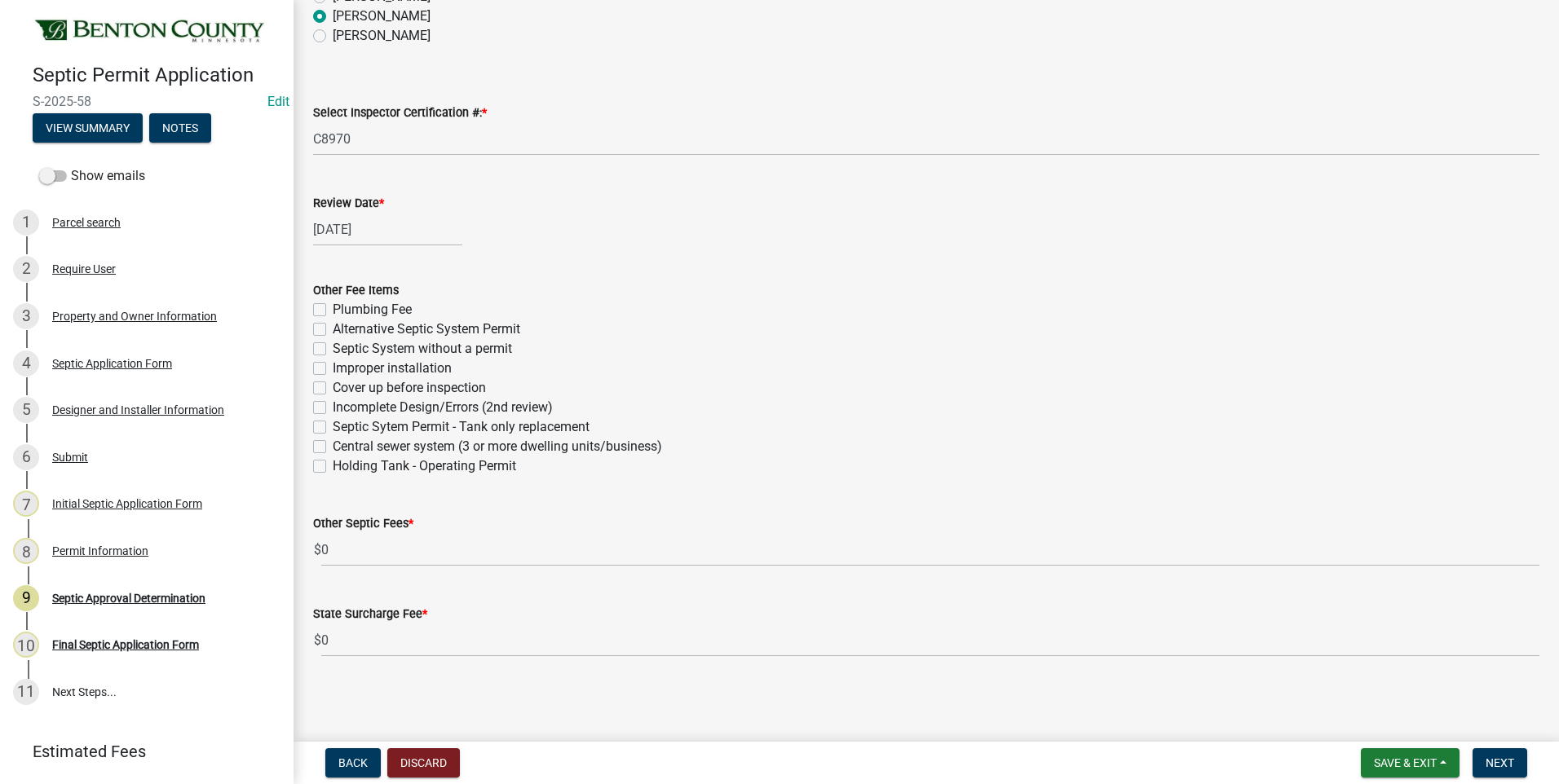
click at [333, 312] on label "Plumbing Fee" at bounding box center [372, 310] width 79 height 20
click at [333, 311] on input "Plumbing Fee" at bounding box center [338, 305] width 10 height 10
checkbox input "true"
checkbox input "false"
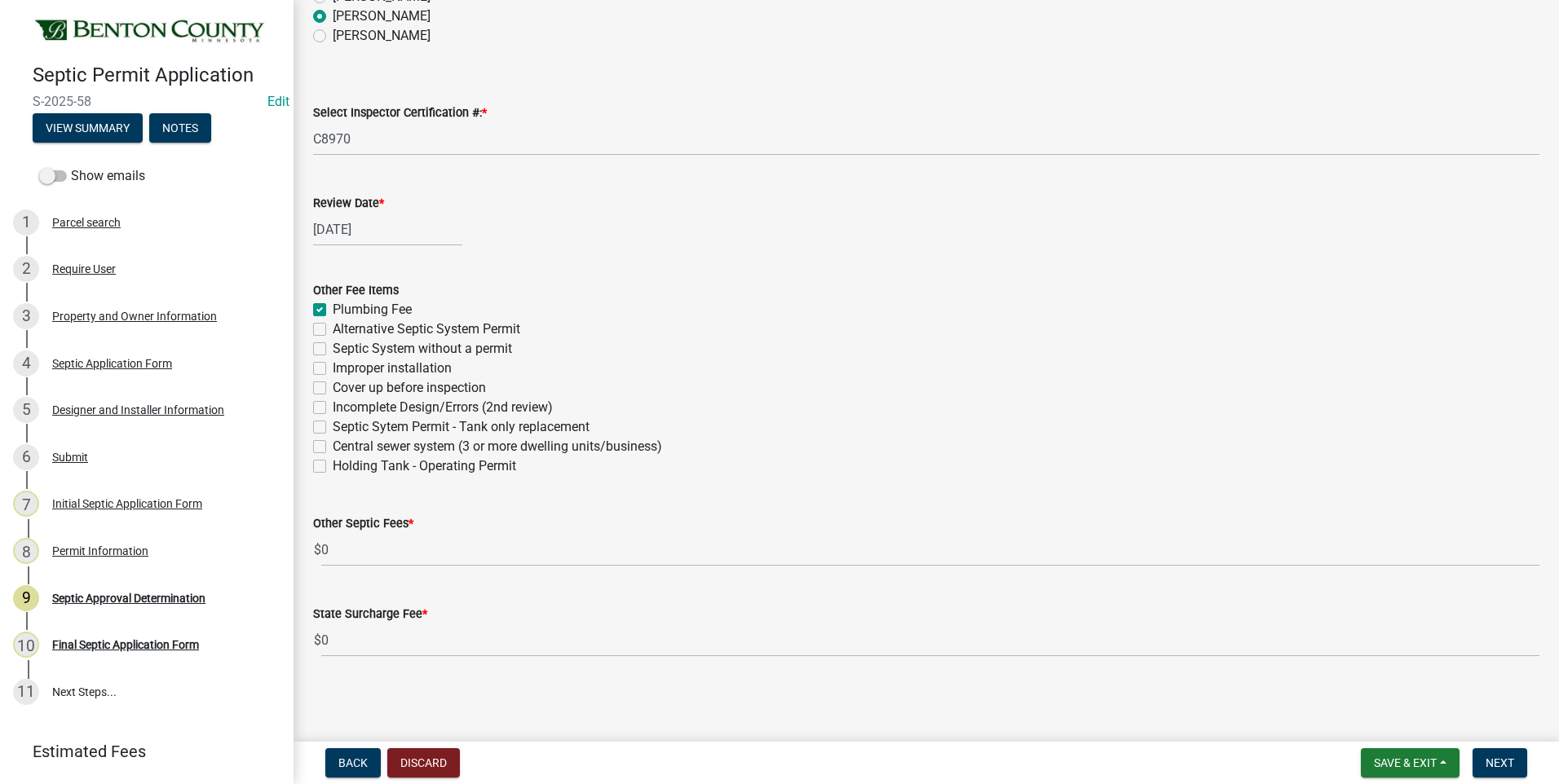
checkbox input "false"
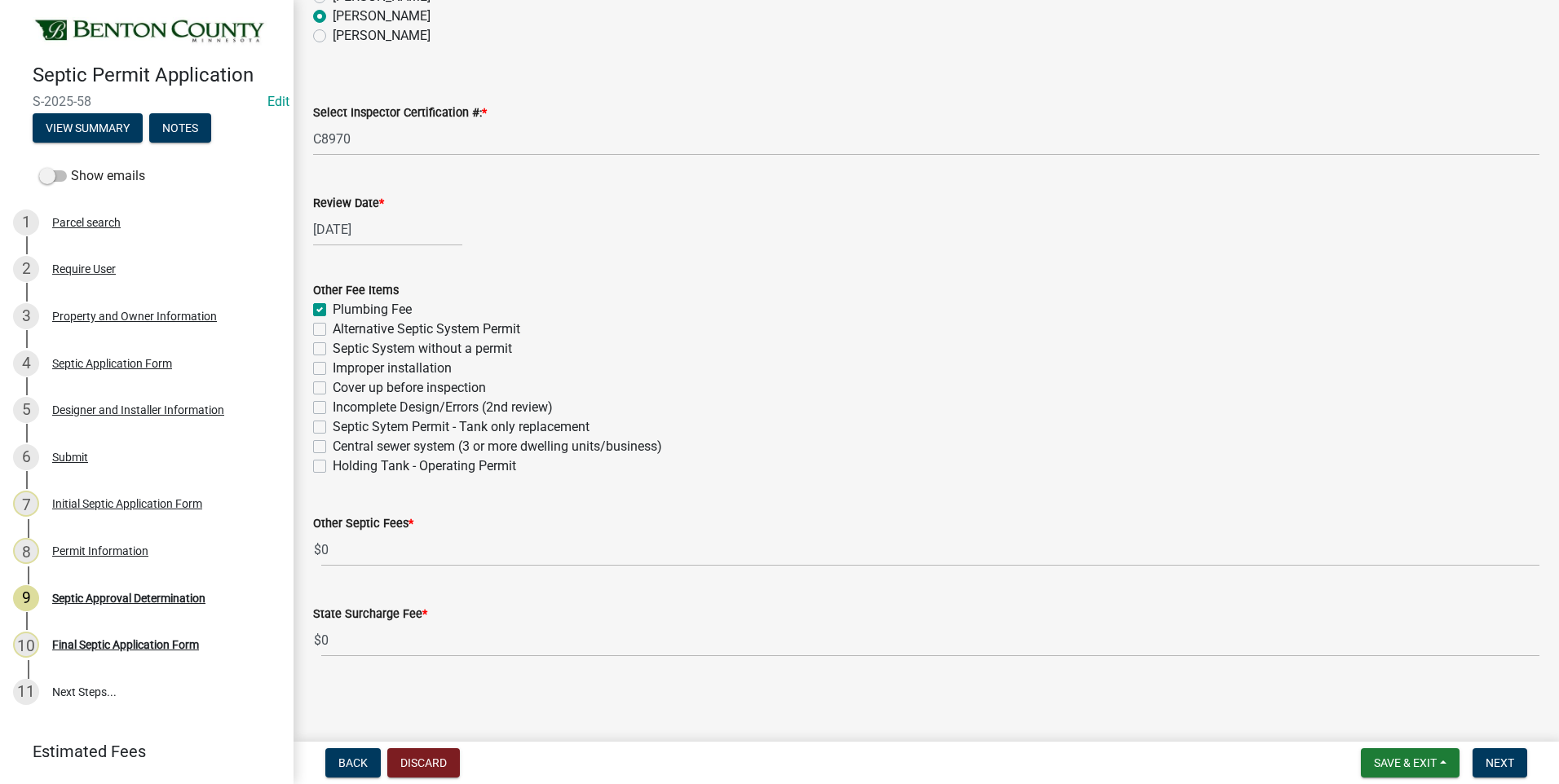
checkbox input "false"
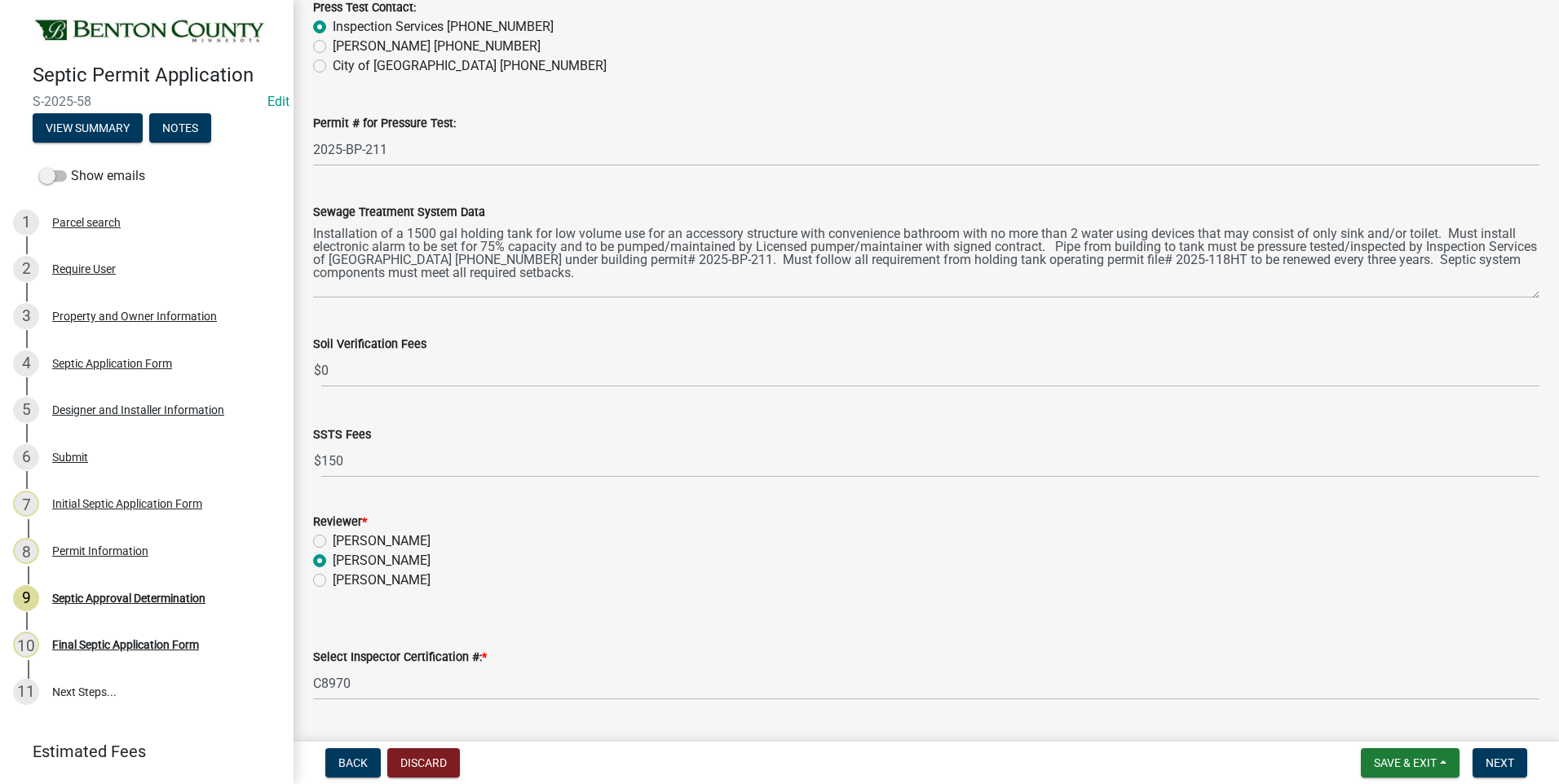
scroll to position [273, 0]
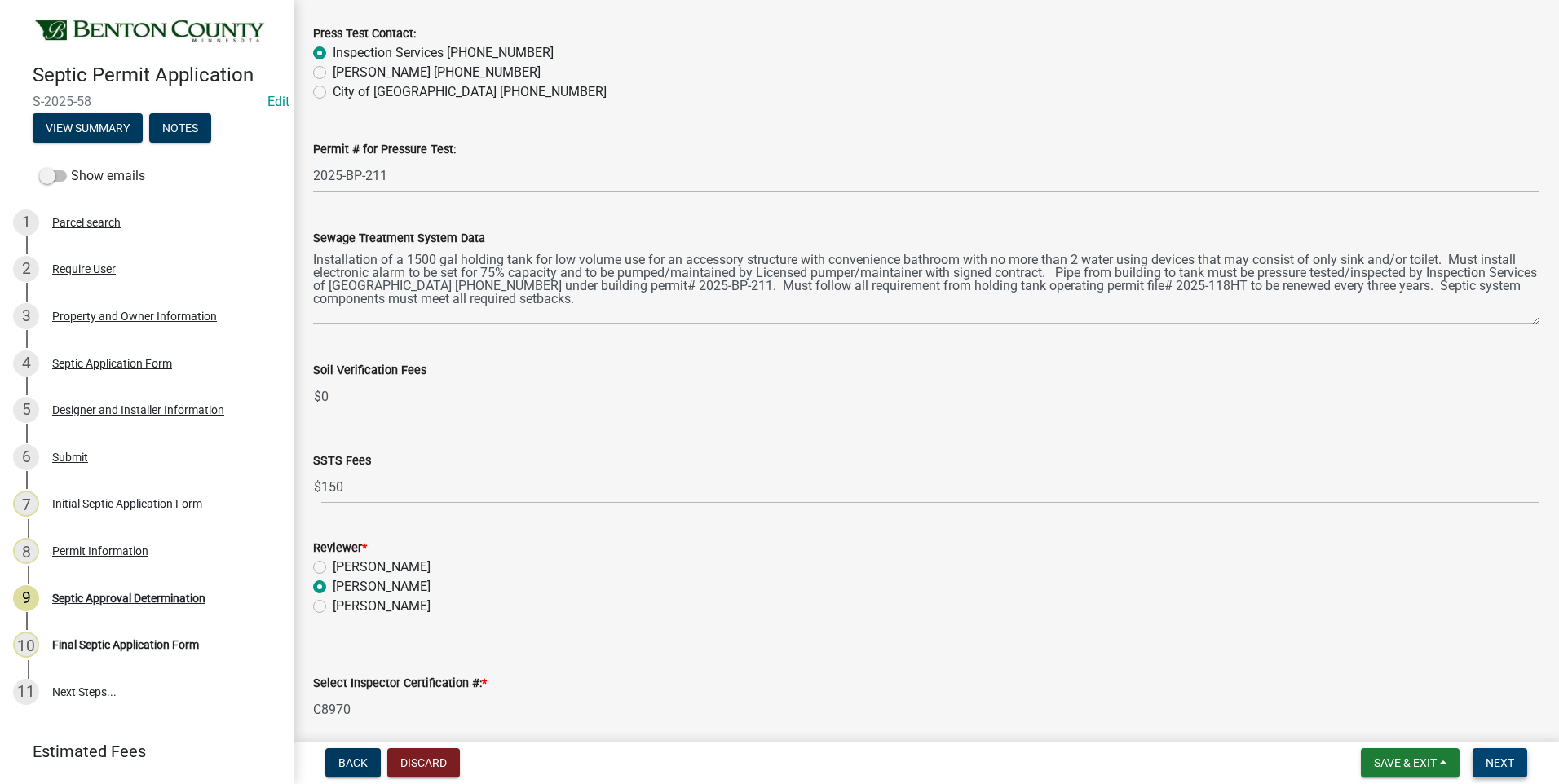
click at [1506, 762] on span "Next" at bounding box center [1499, 763] width 29 height 13
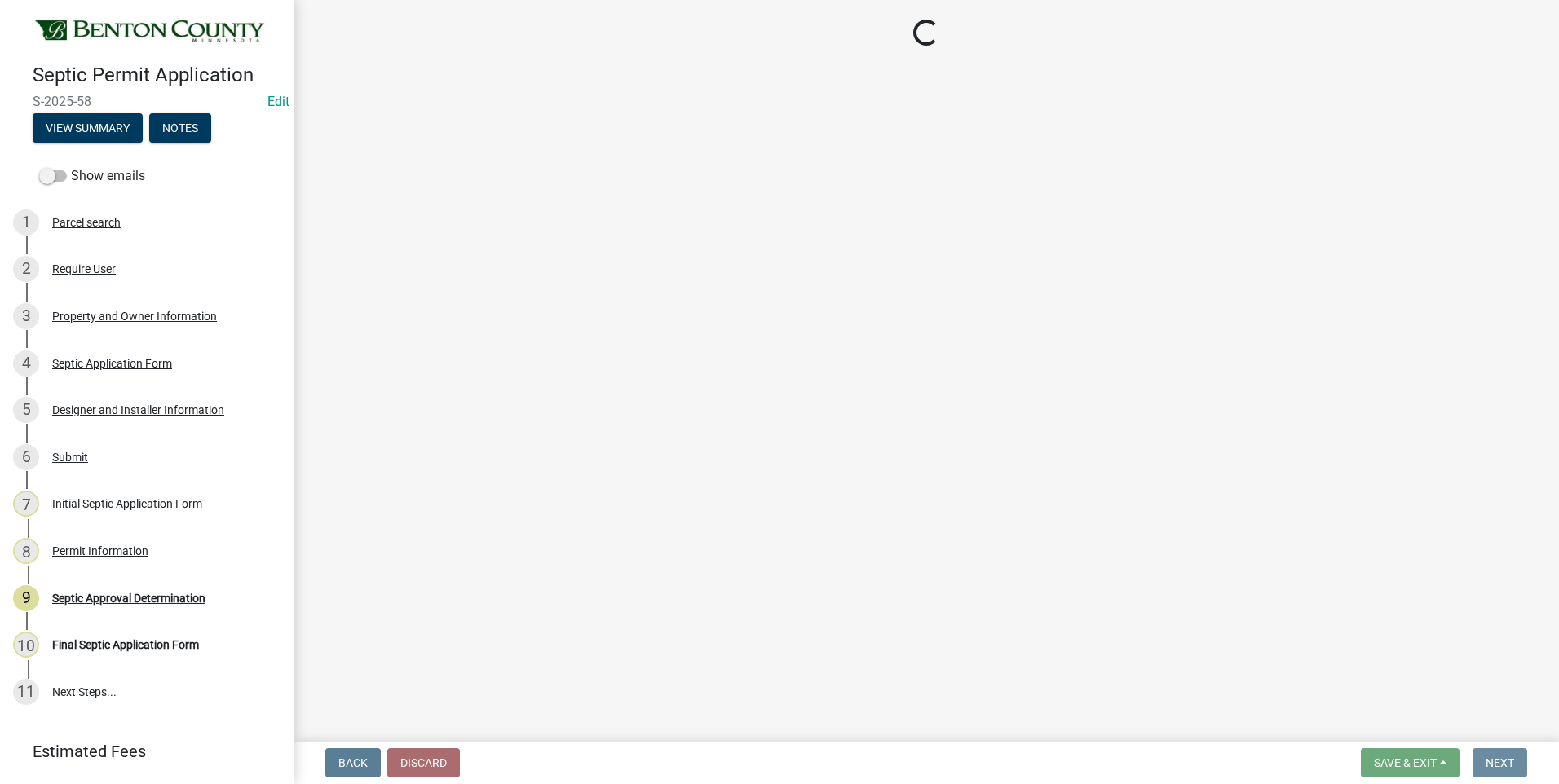
scroll to position [0, 0]
select select "3: 3"
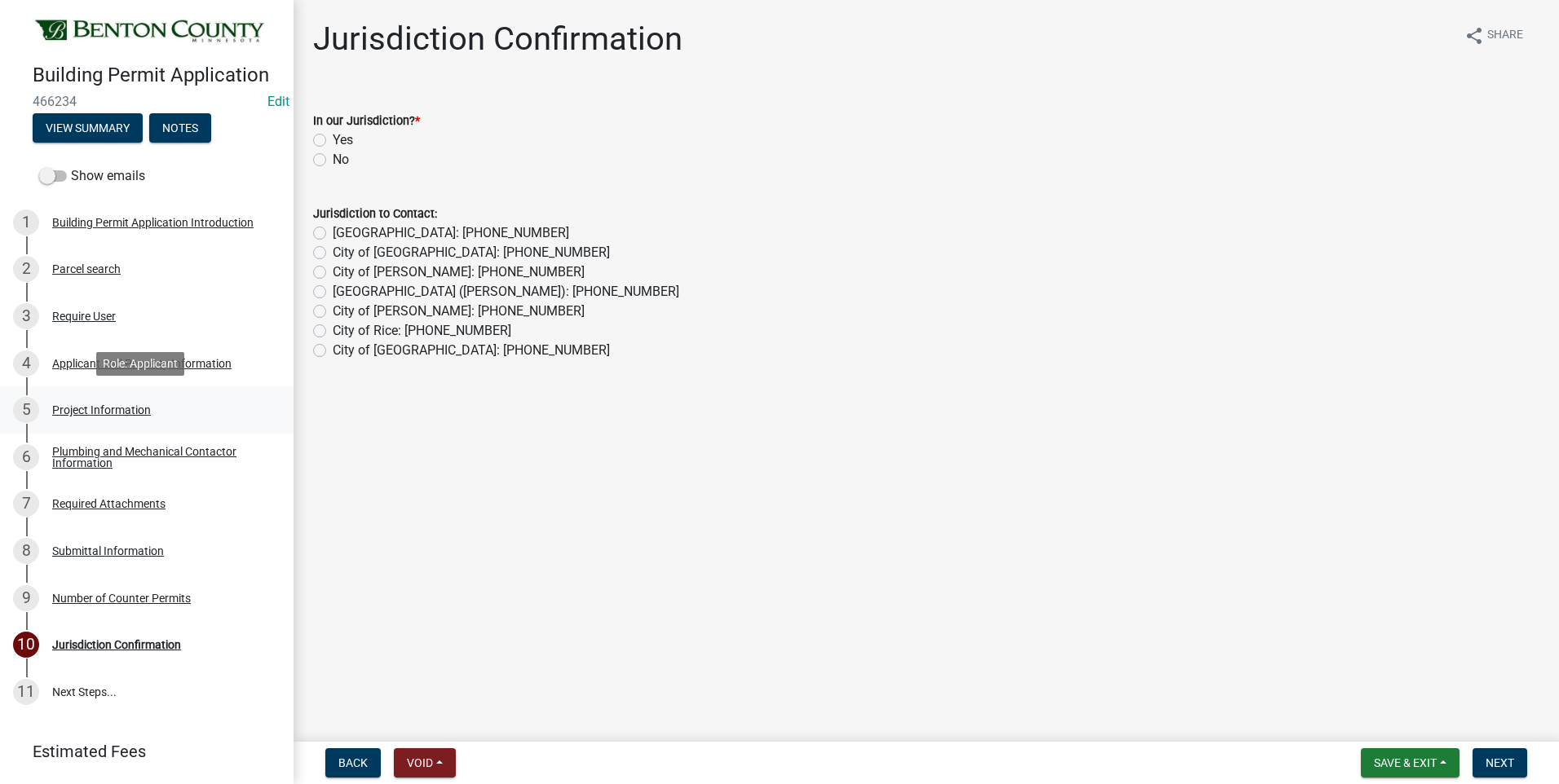
click at [128, 411] on div "Project Information" at bounding box center [101, 410] width 99 height 11
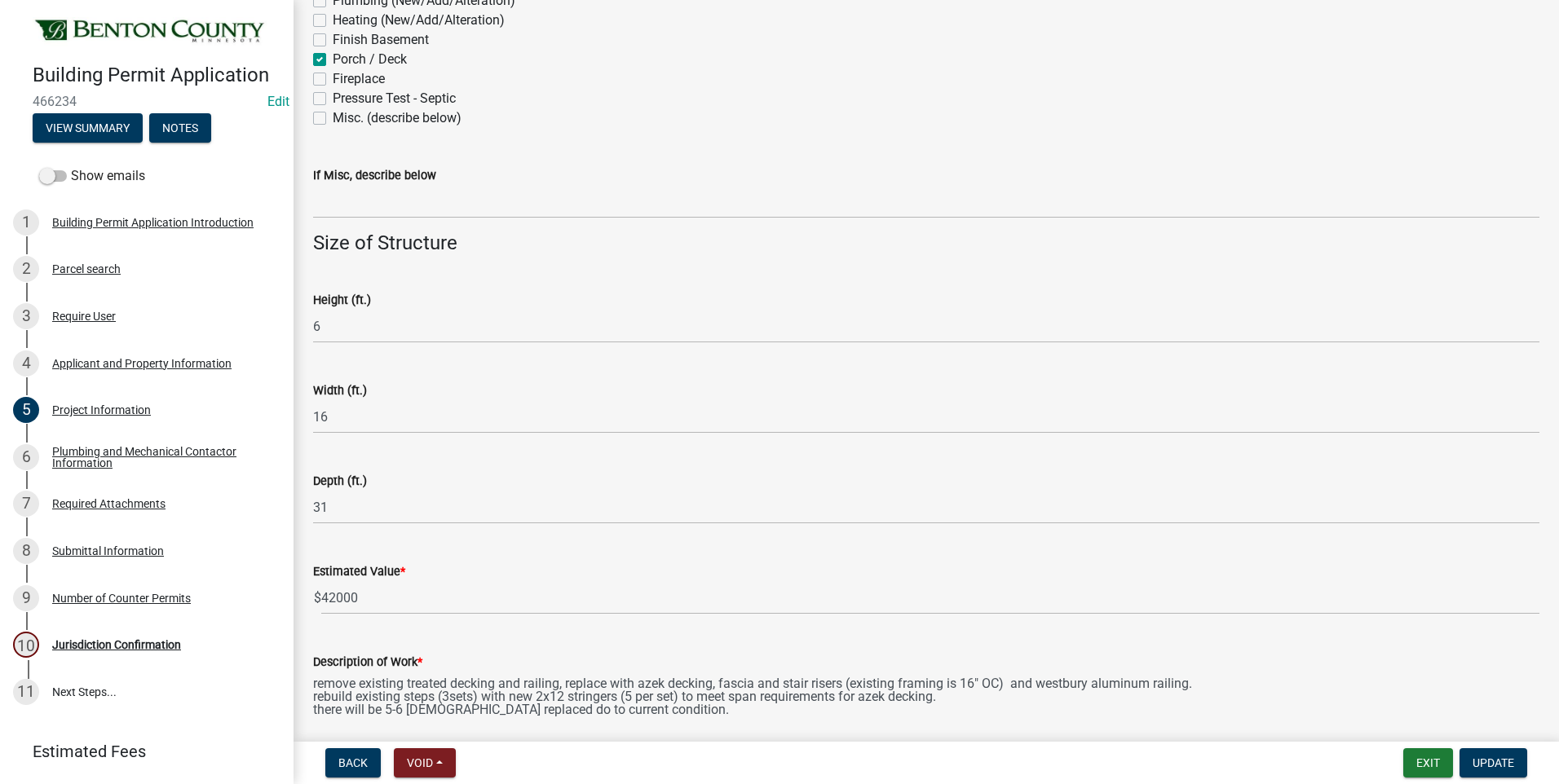
scroll to position [897, 0]
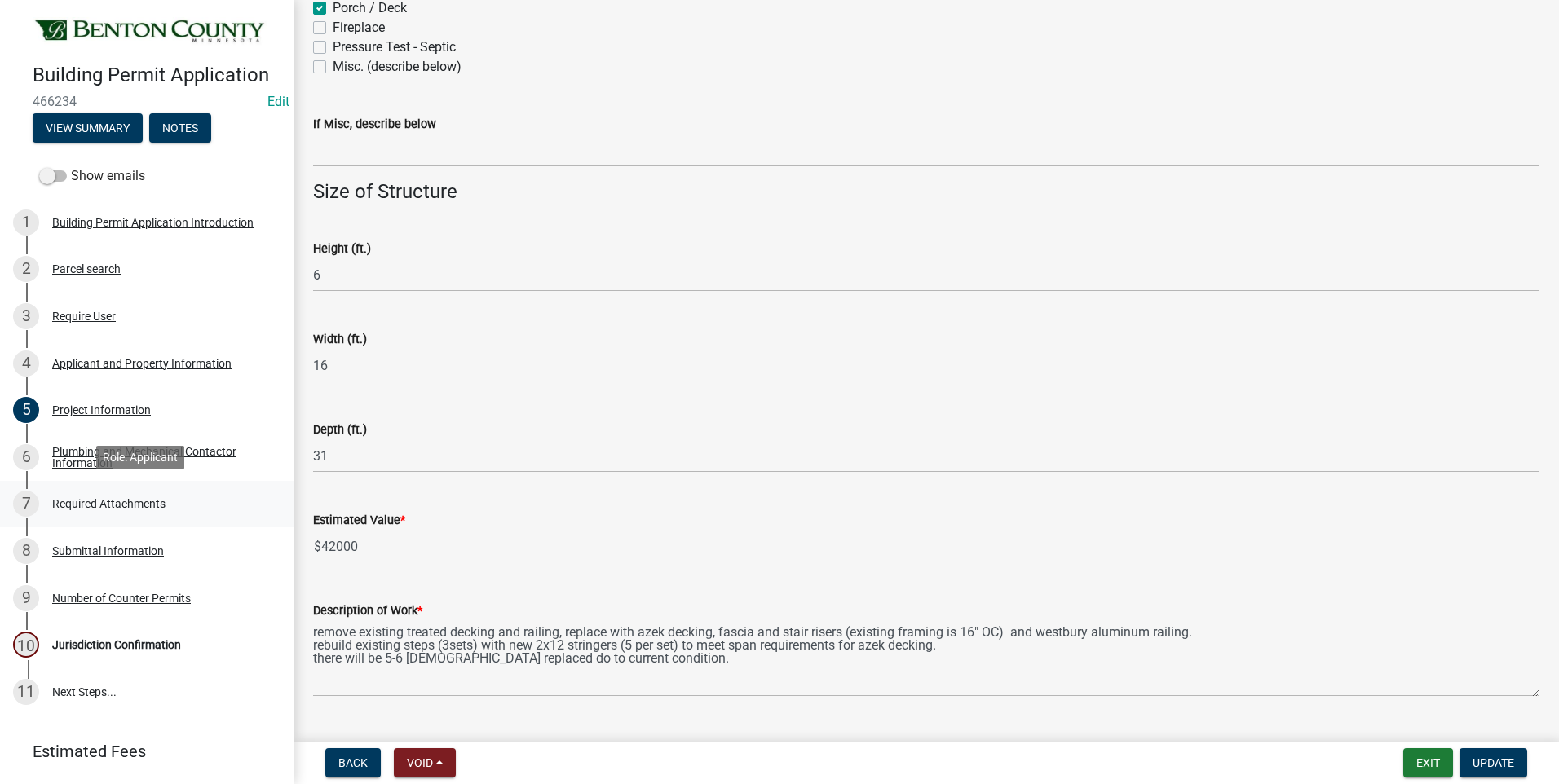
click at [125, 505] on div "Required Attachments" at bounding box center [109, 503] width 113 height 11
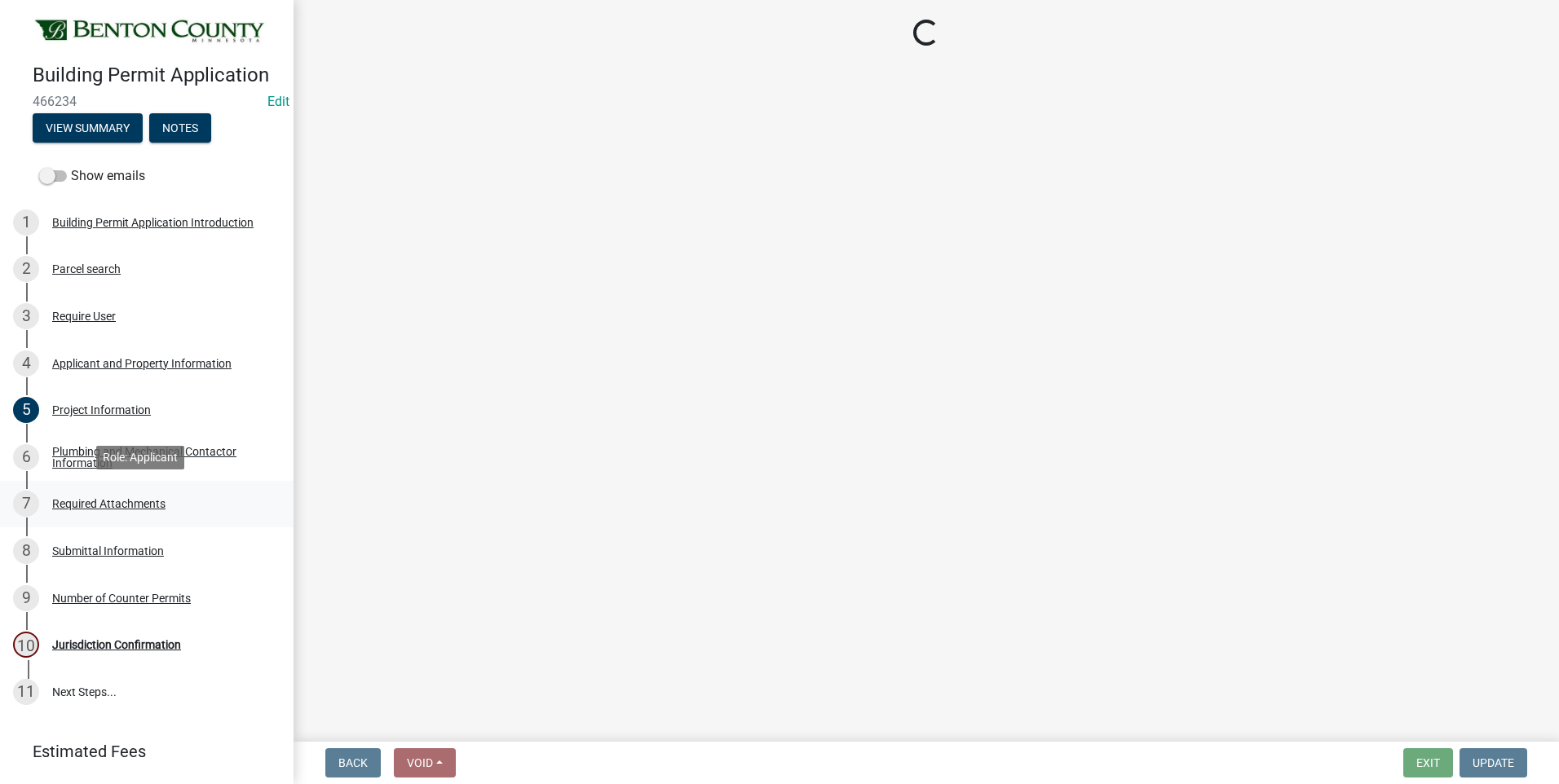
scroll to position [0, 0]
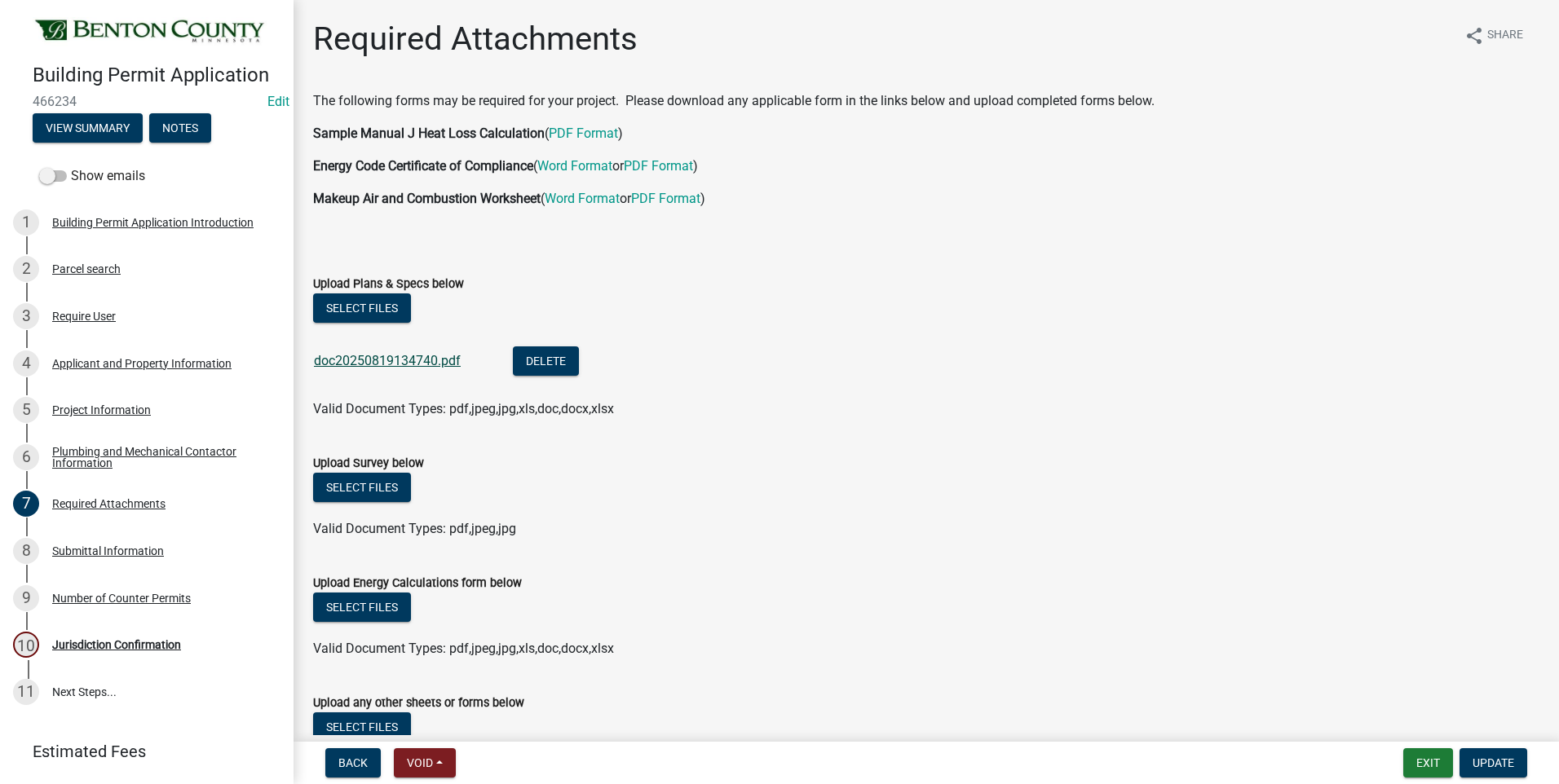
click at [386, 364] on link "doc20250819134740.pdf" at bounding box center [387, 360] width 147 height 16
click at [150, 645] on div "Jurisdiction Confirmation" at bounding box center [116, 644] width 128 height 11
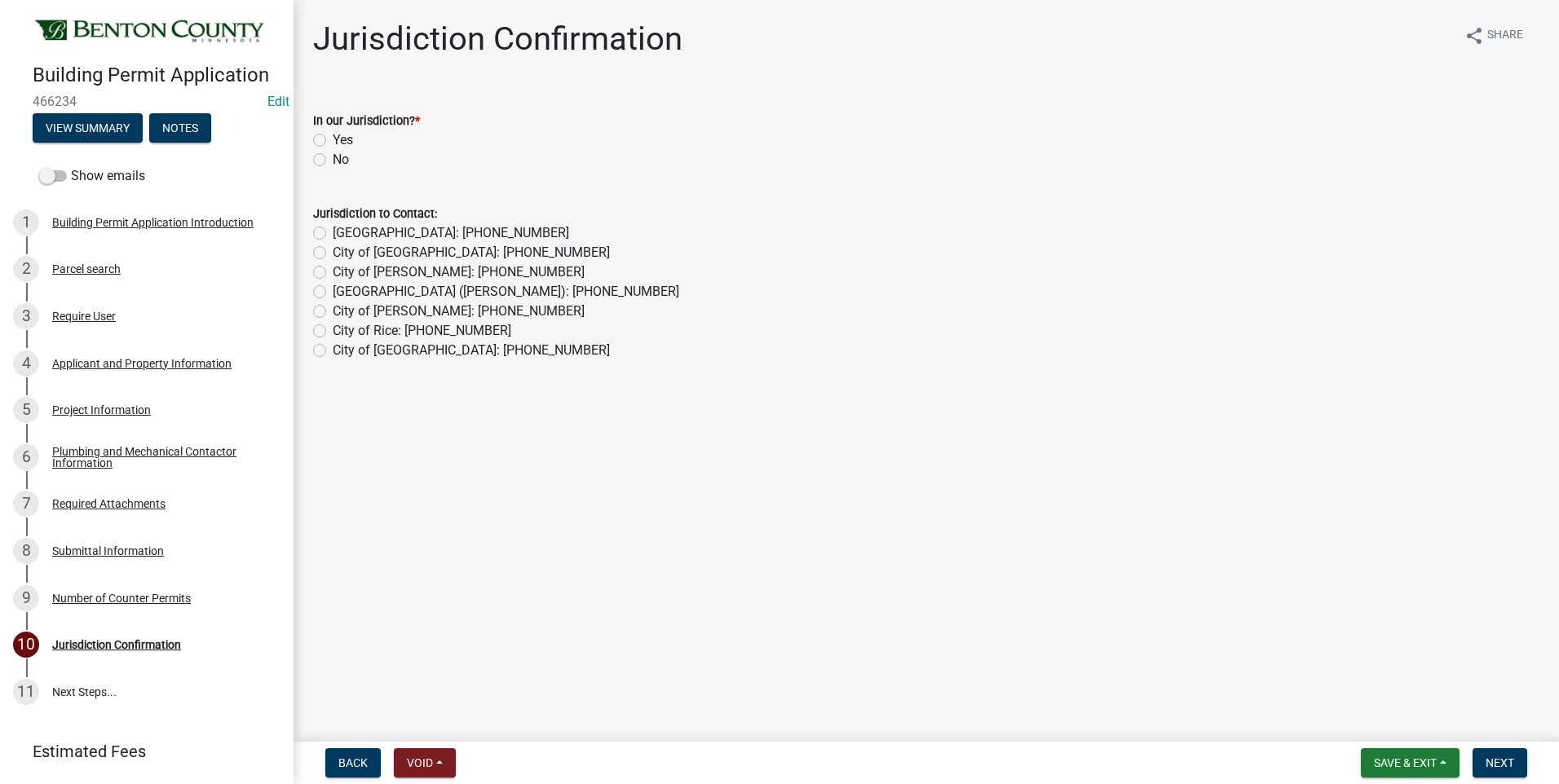
click at [333, 140] on label "Yes" at bounding box center [343, 140] width 20 height 20
click at [333, 140] on input "Yes" at bounding box center [338, 135] width 10 height 10
radio input "true"
click at [1503, 761] on span "Next" at bounding box center [1499, 763] width 29 height 13
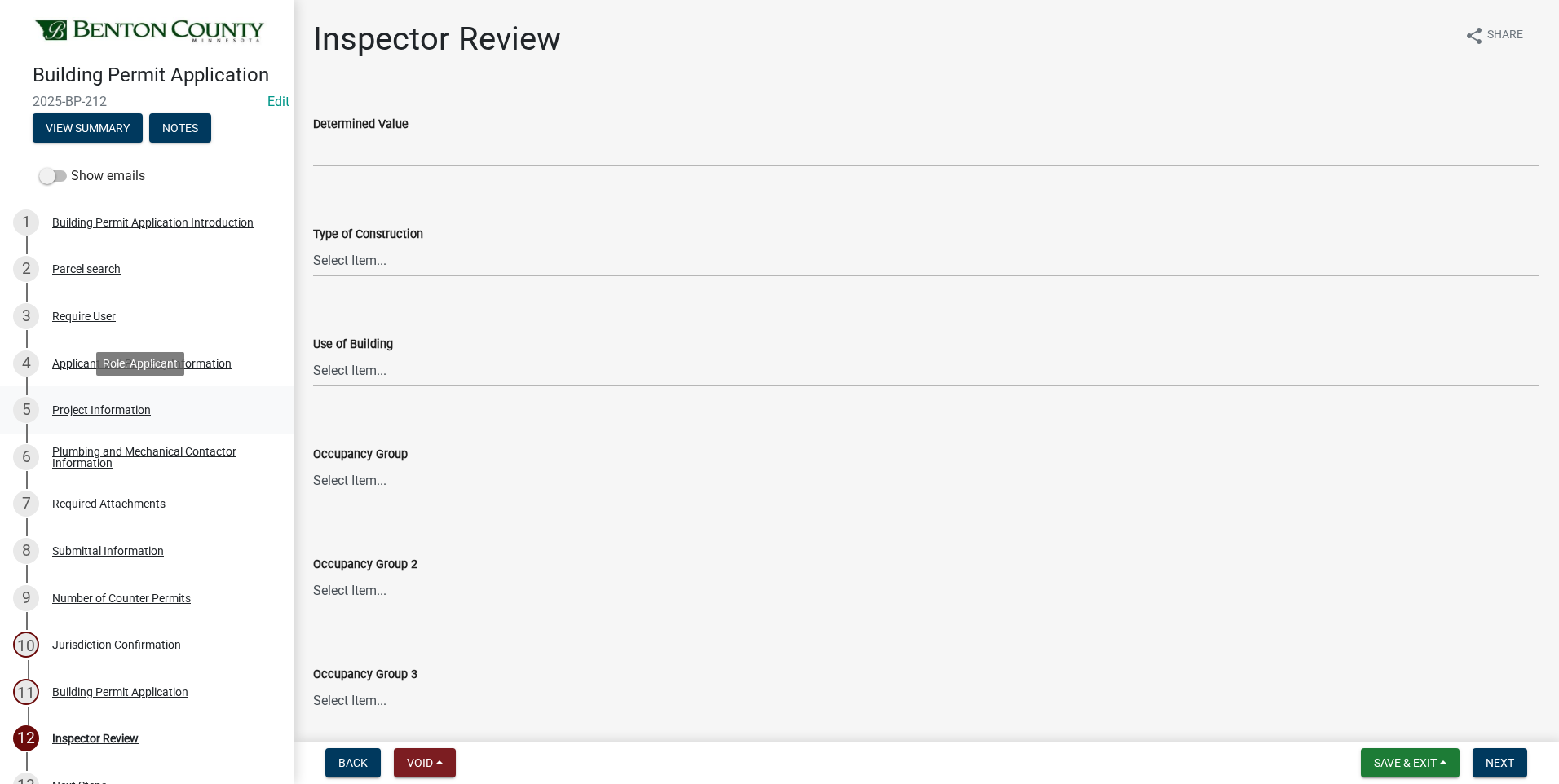
click at [120, 408] on div "Project Information" at bounding box center [101, 410] width 99 height 11
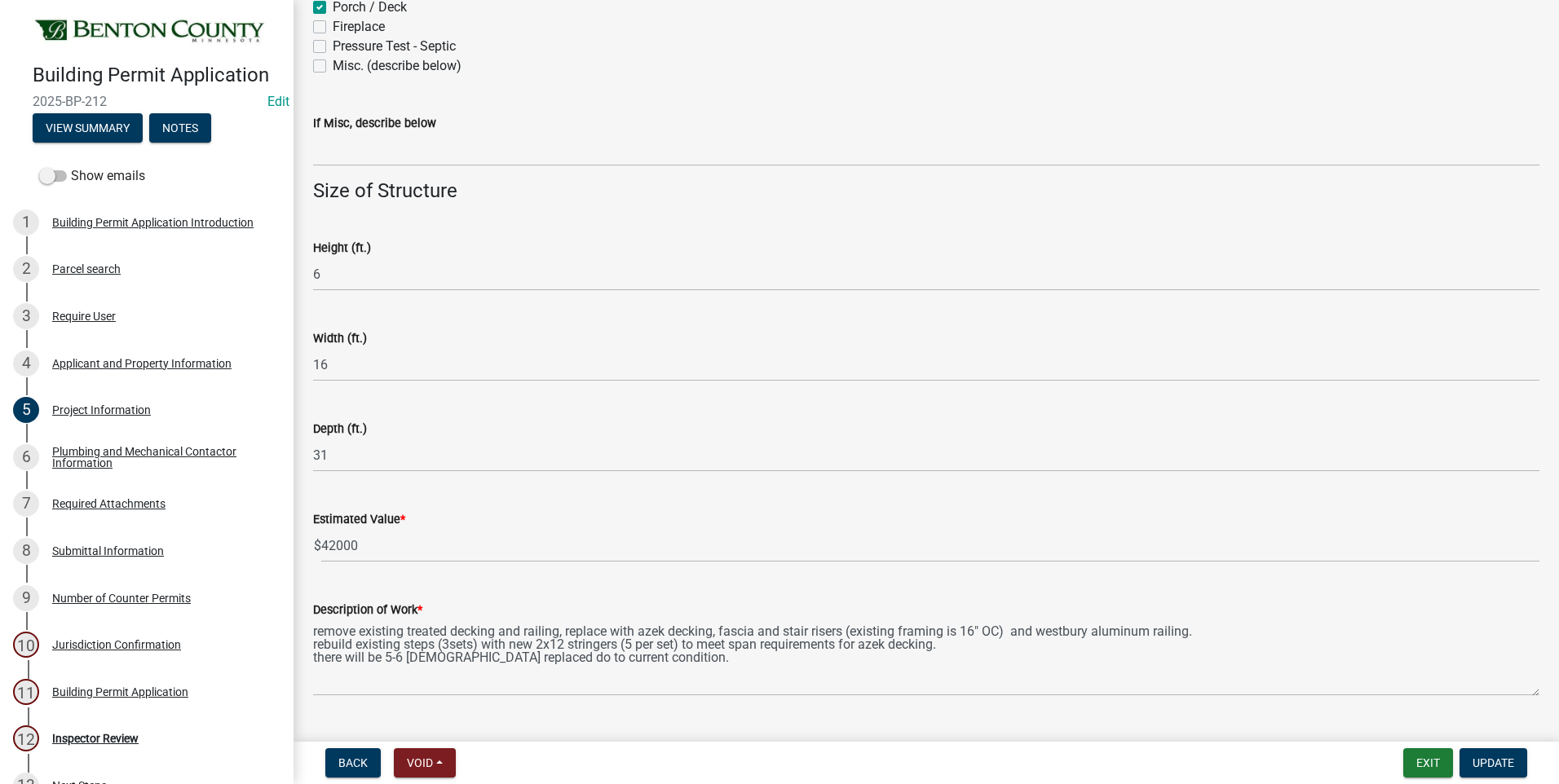
scroll to position [935, 0]
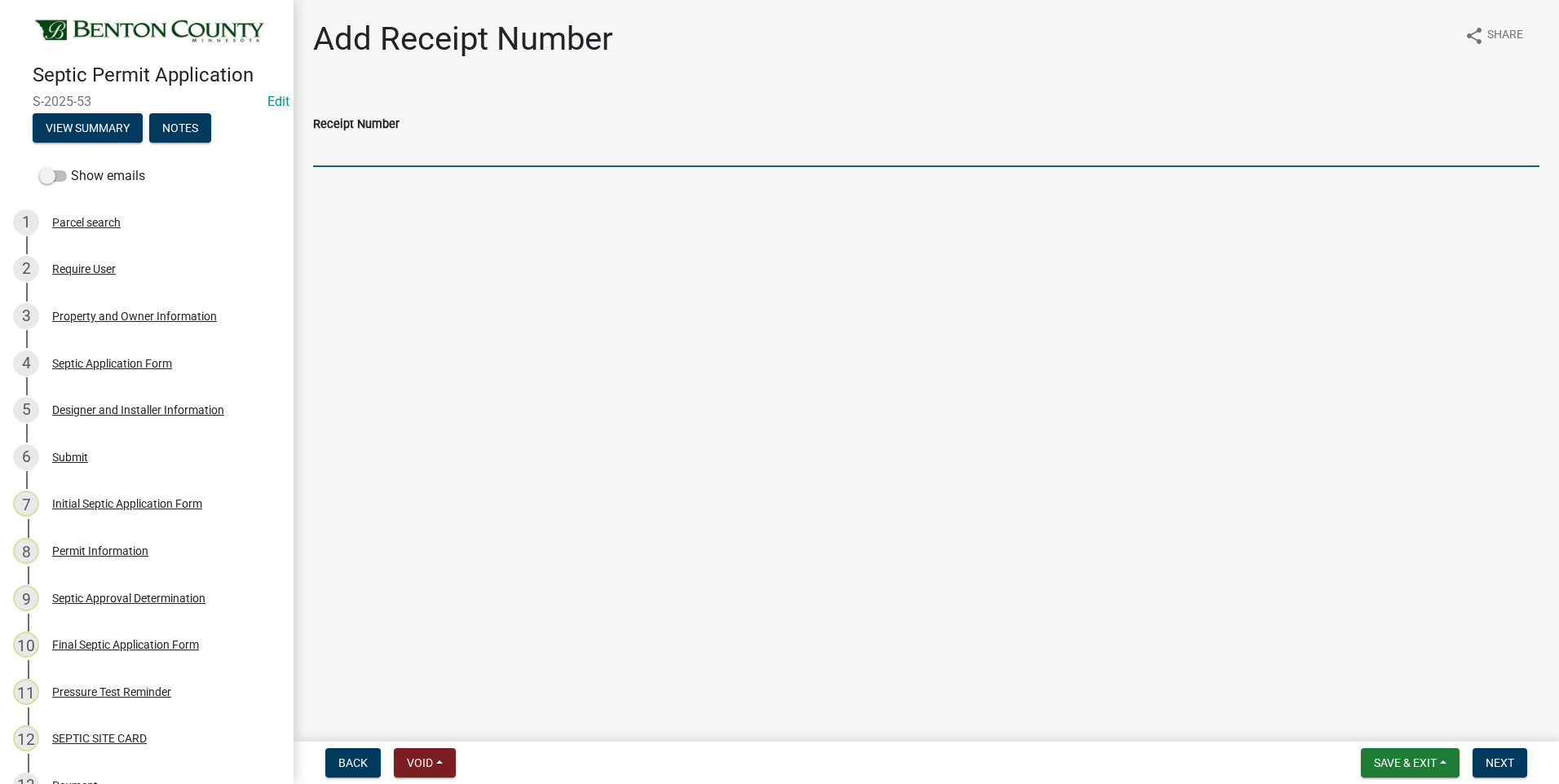
click at [407, 152] on input "Receipt Number" at bounding box center [926, 151] width 1226 height 33
type input "Online"
click at [1500, 762] on span "Next" at bounding box center [1499, 763] width 29 height 13
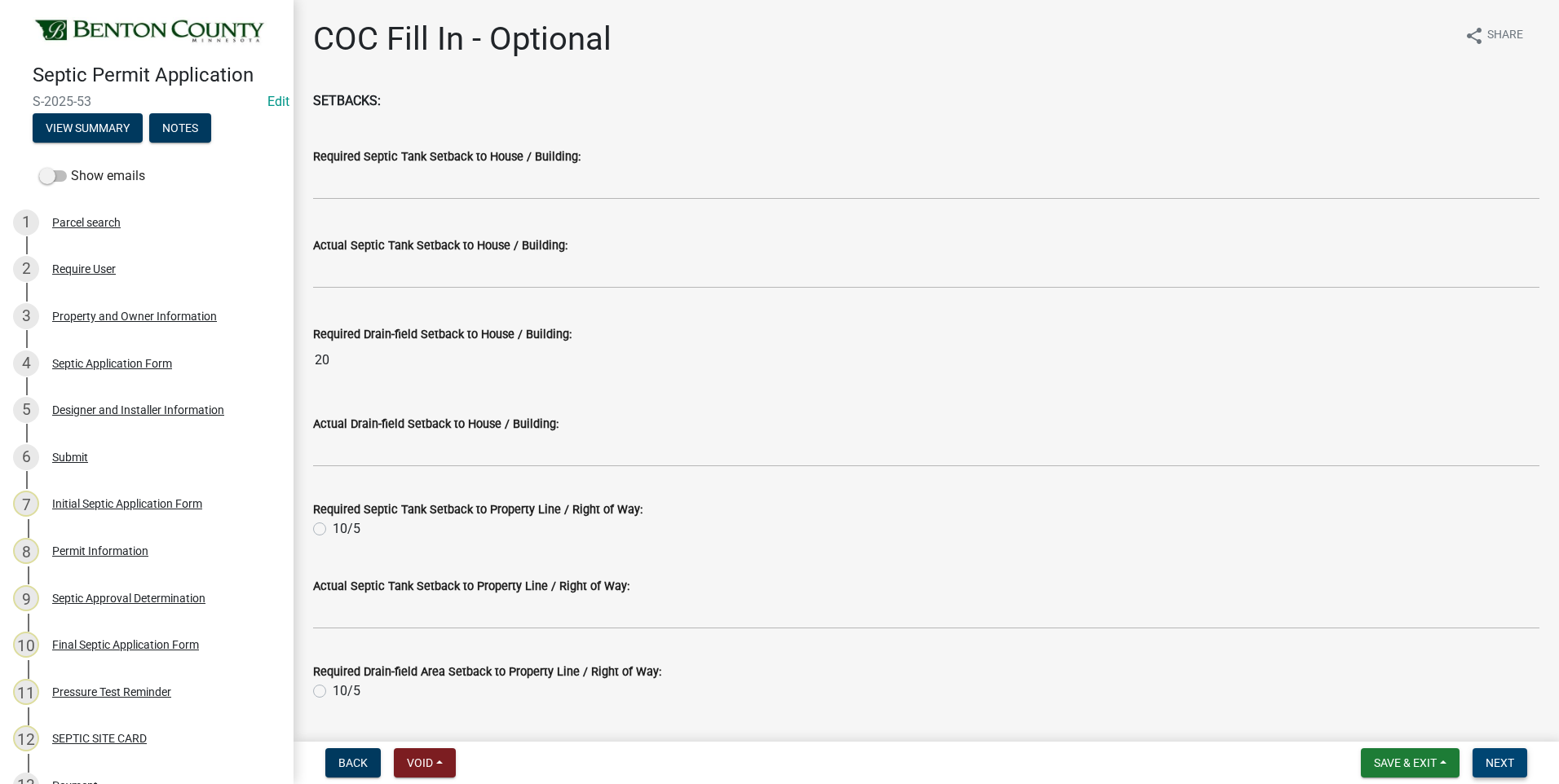
click at [1493, 765] on span "Next" at bounding box center [1499, 763] width 29 height 13
